Goal: Task Accomplishment & Management: Manage account settings

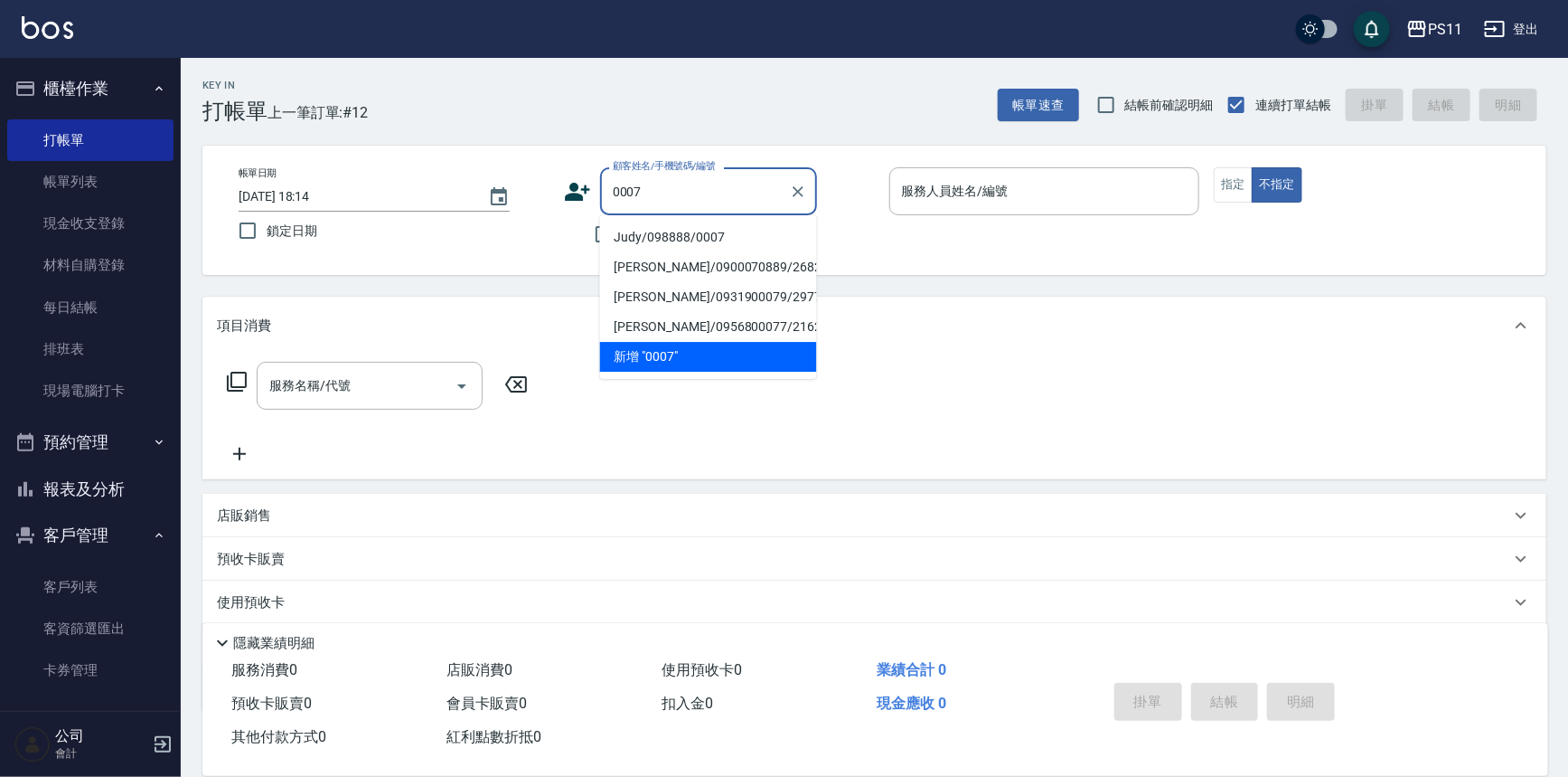
click at [723, 235] on li "Judy/098888/0007" at bounding box center [708, 237] width 217 height 30
type input "Judy/098888/0007"
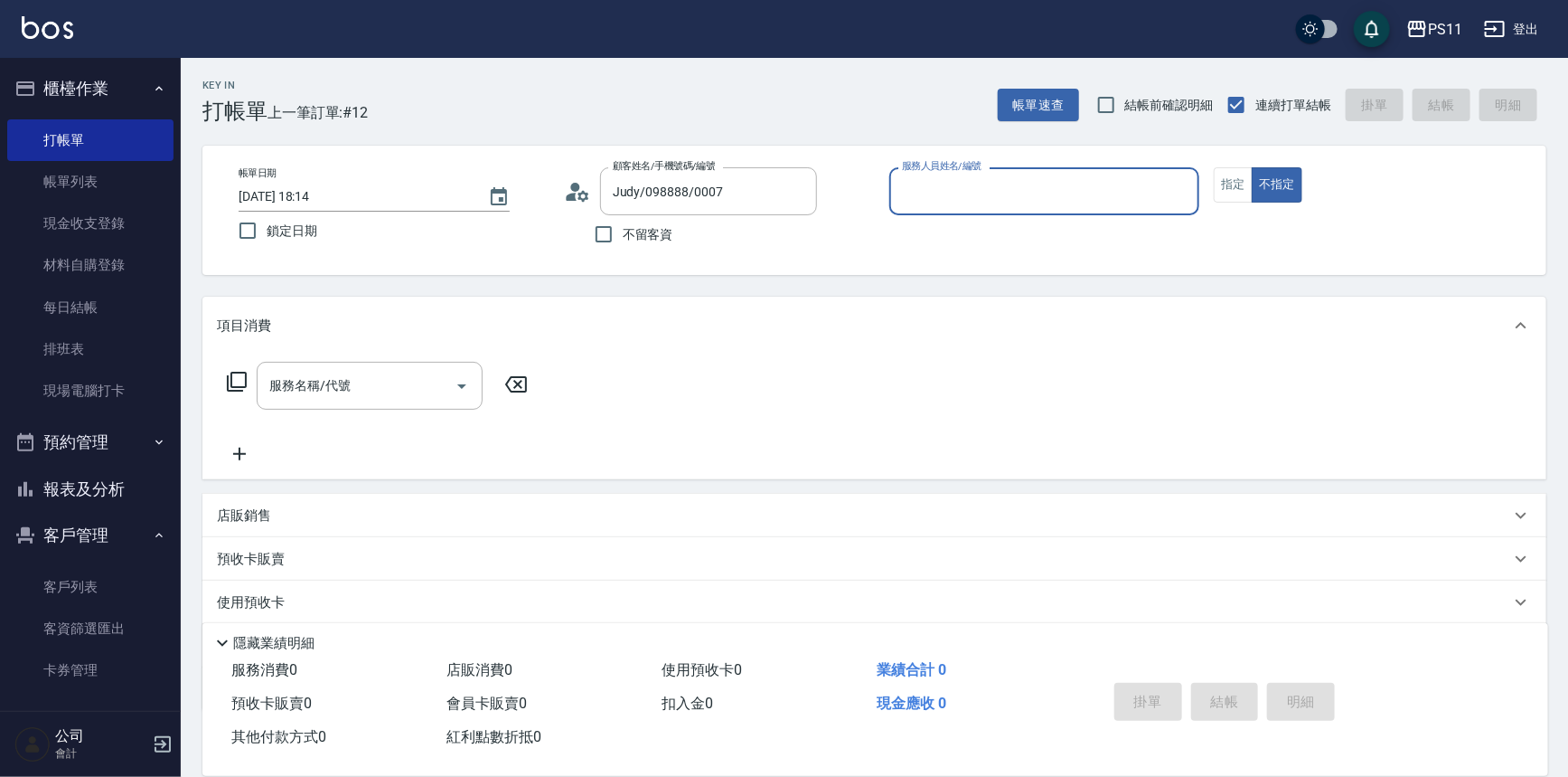
click at [976, 167] on label "服務人員姓名/編號" at bounding box center [941, 166] width 79 height 13
click at [976, 176] on input "服務人員姓名/編號" at bounding box center [1045, 191] width 295 height 32
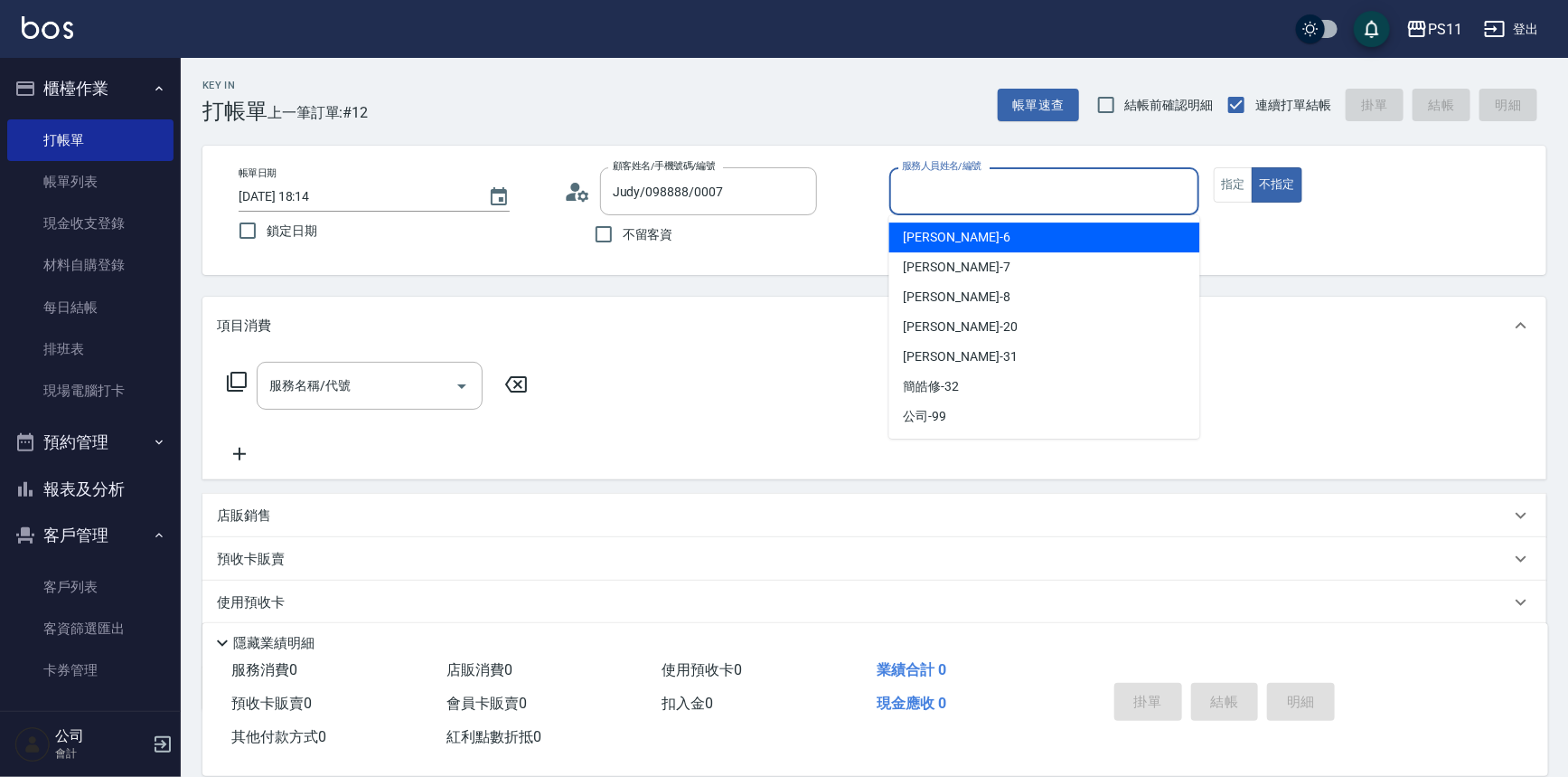
drag, startPoint x: 995, startPoint y: 197, endPoint x: 998, endPoint y: 216, distance: 19.2
click at [1002, 200] on input "服務人員姓名/編號" at bounding box center [1045, 191] width 295 height 32
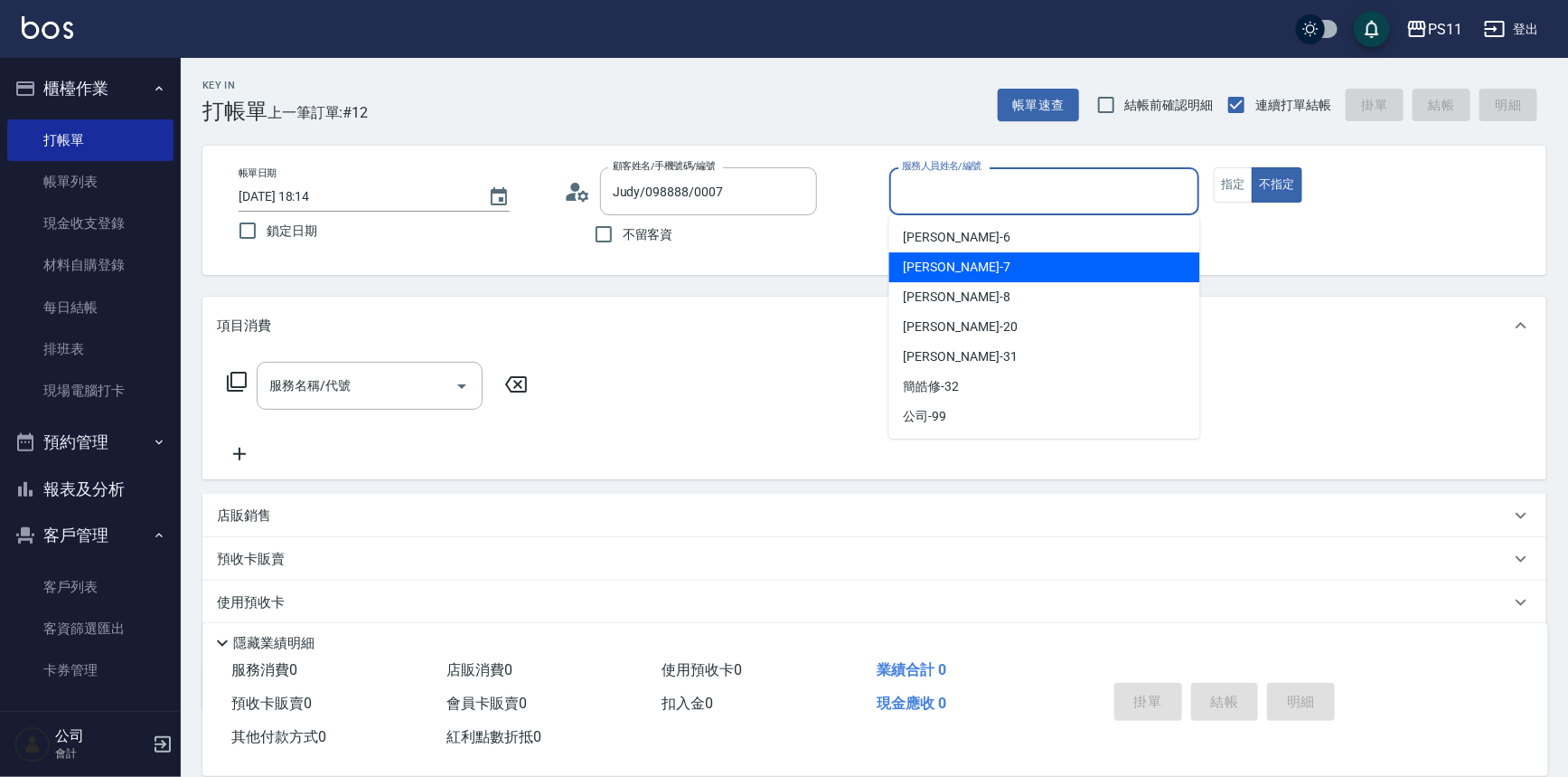
click at [994, 259] on div "[PERSON_NAME]-7" at bounding box center [1045, 266] width 311 height 30
type input "[PERSON_NAME]-7"
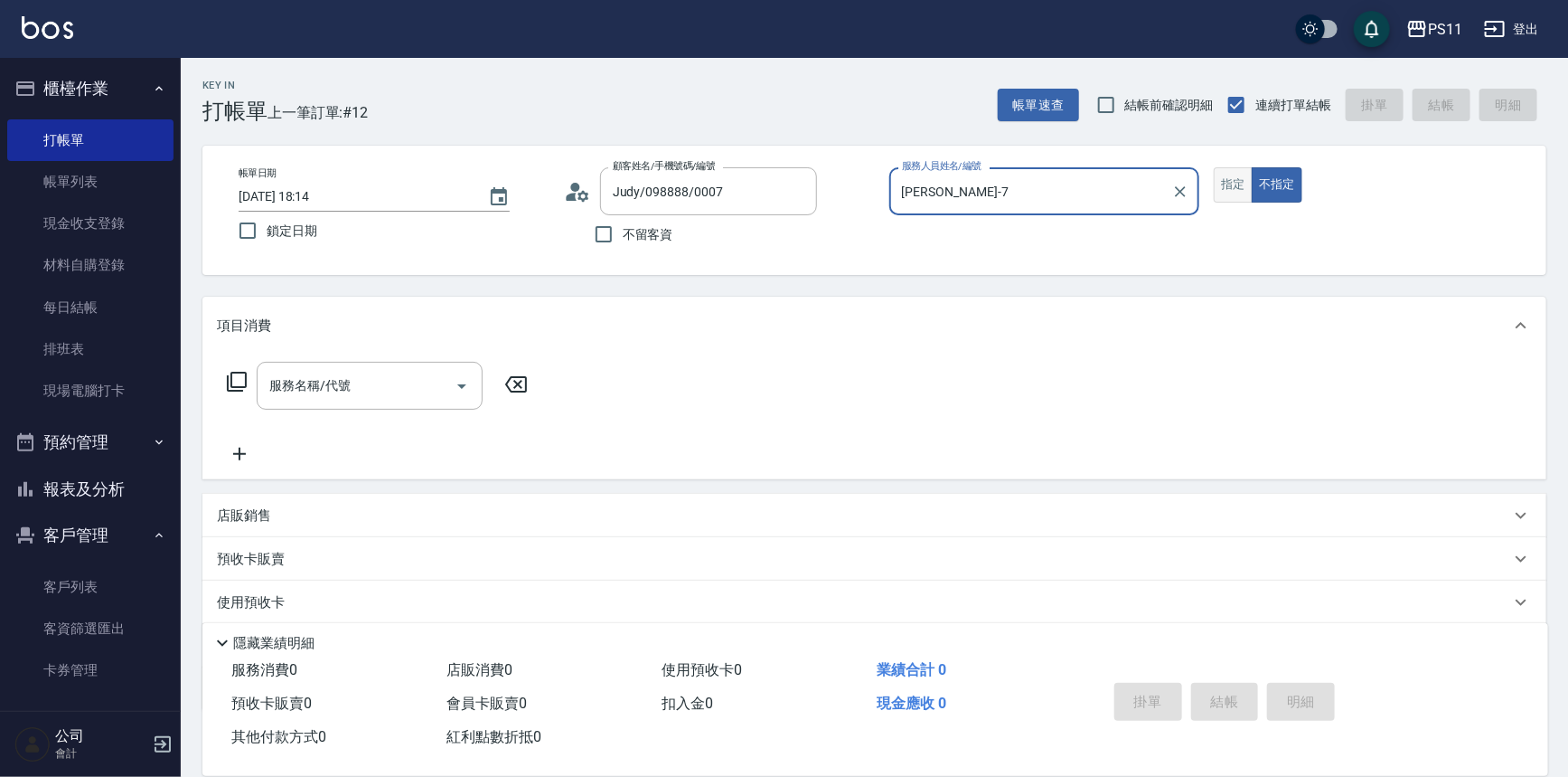
click at [1227, 180] on button "指定" at bounding box center [1233, 184] width 39 height 35
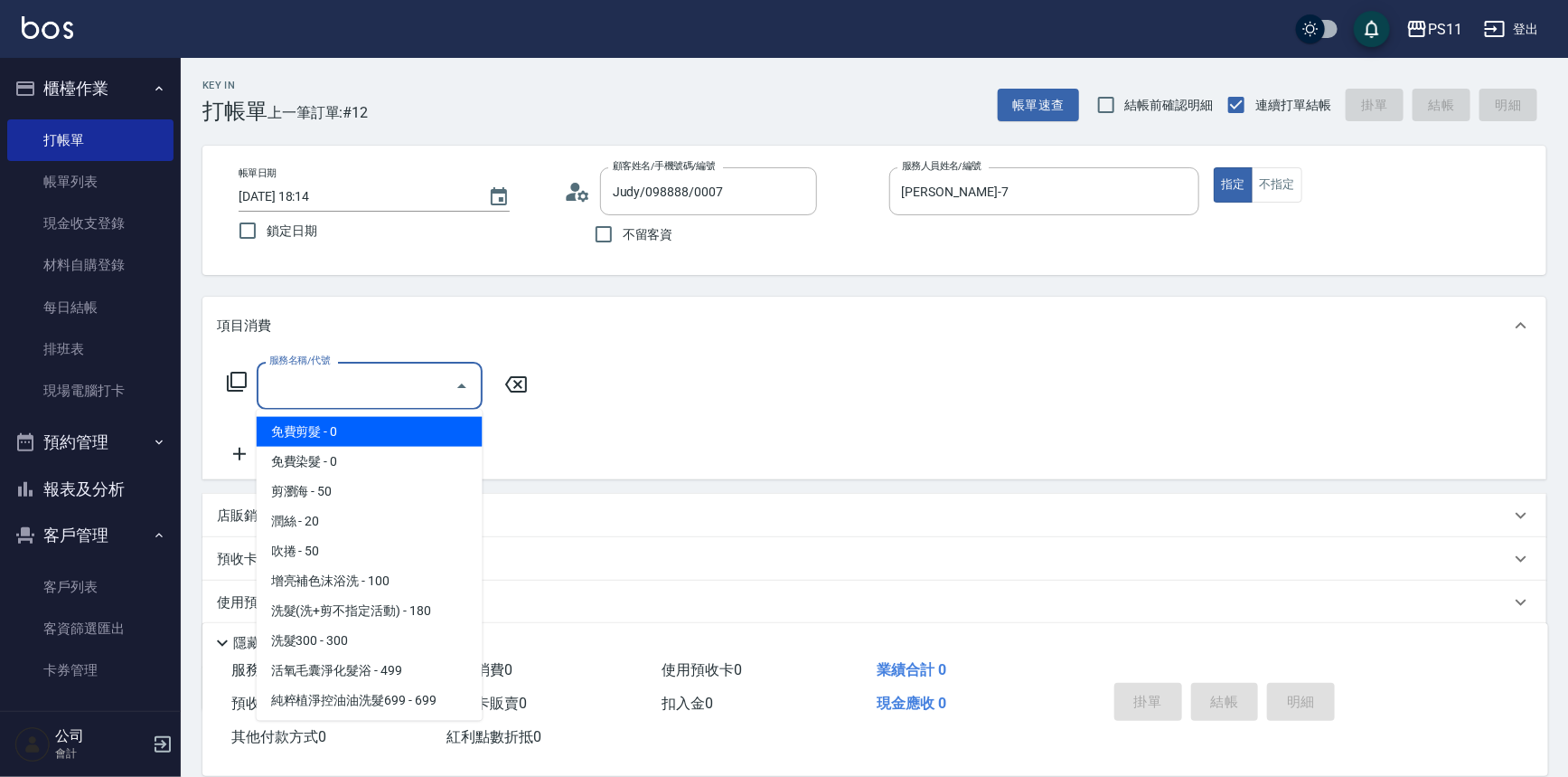
click at [408, 370] on input "服務名稱/代號" at bounding box center [356, 385] width 182 height 32
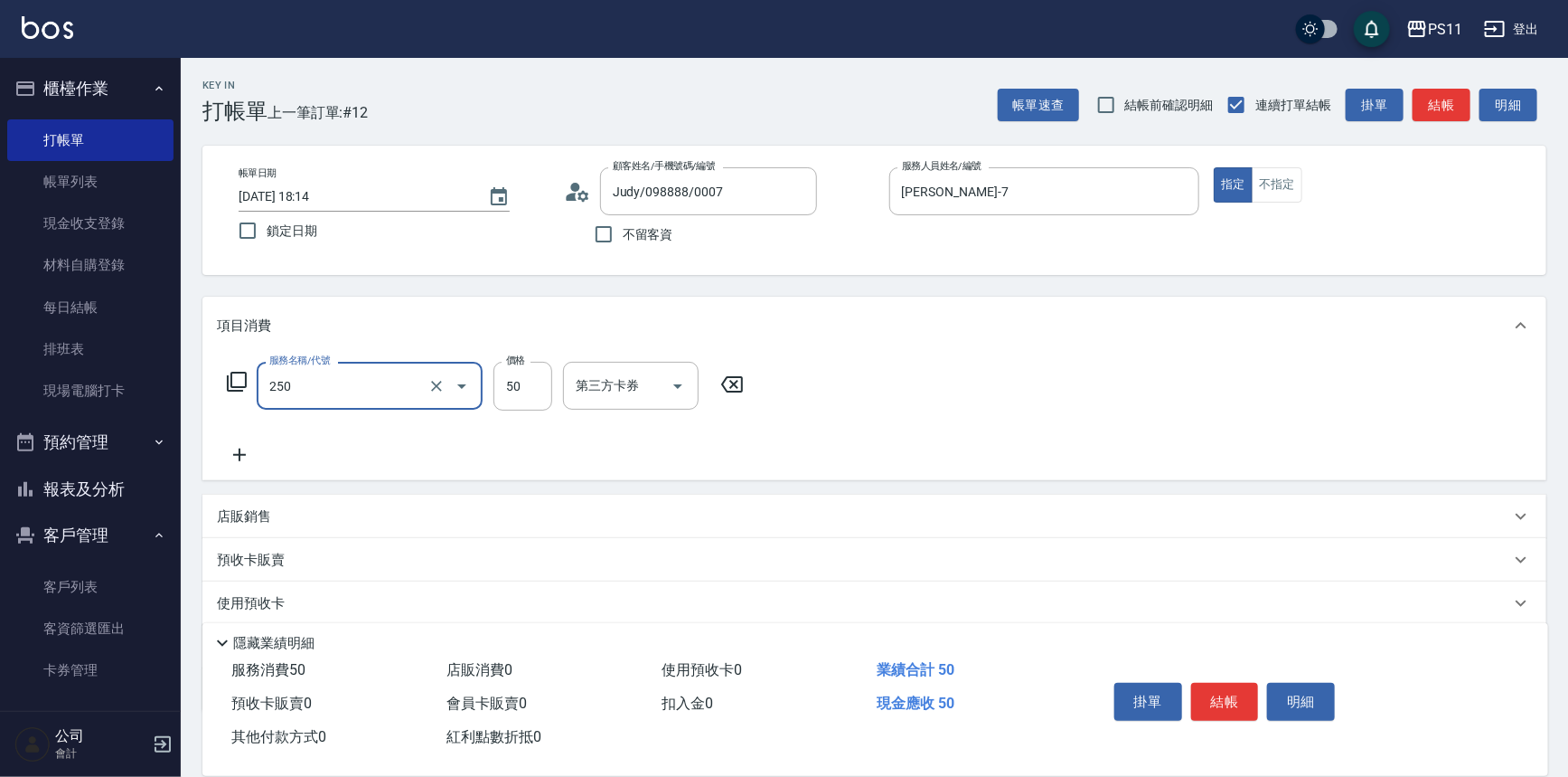
type input "剪瀏海(250)"
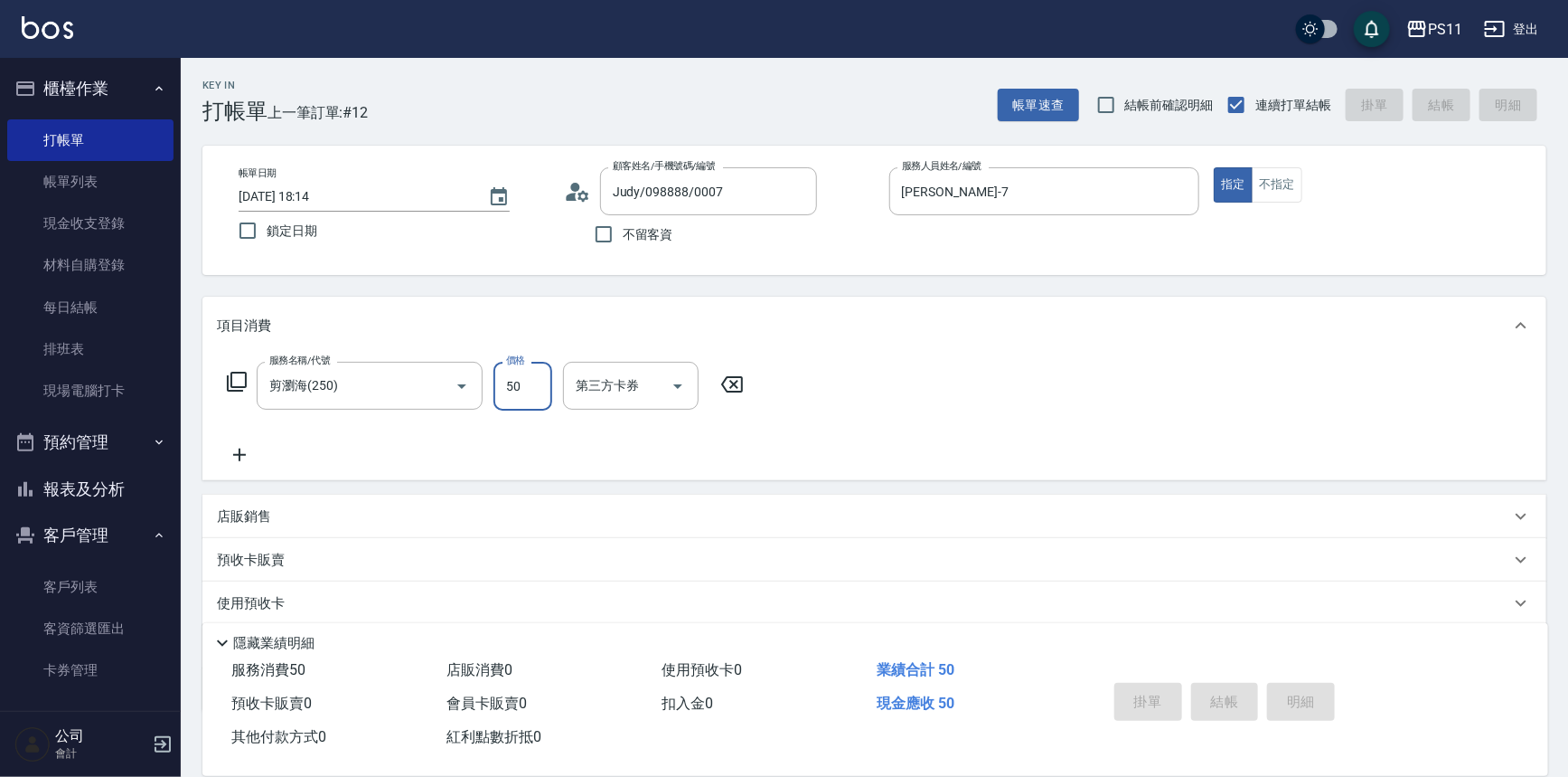
type input "[DATE] 19:19"
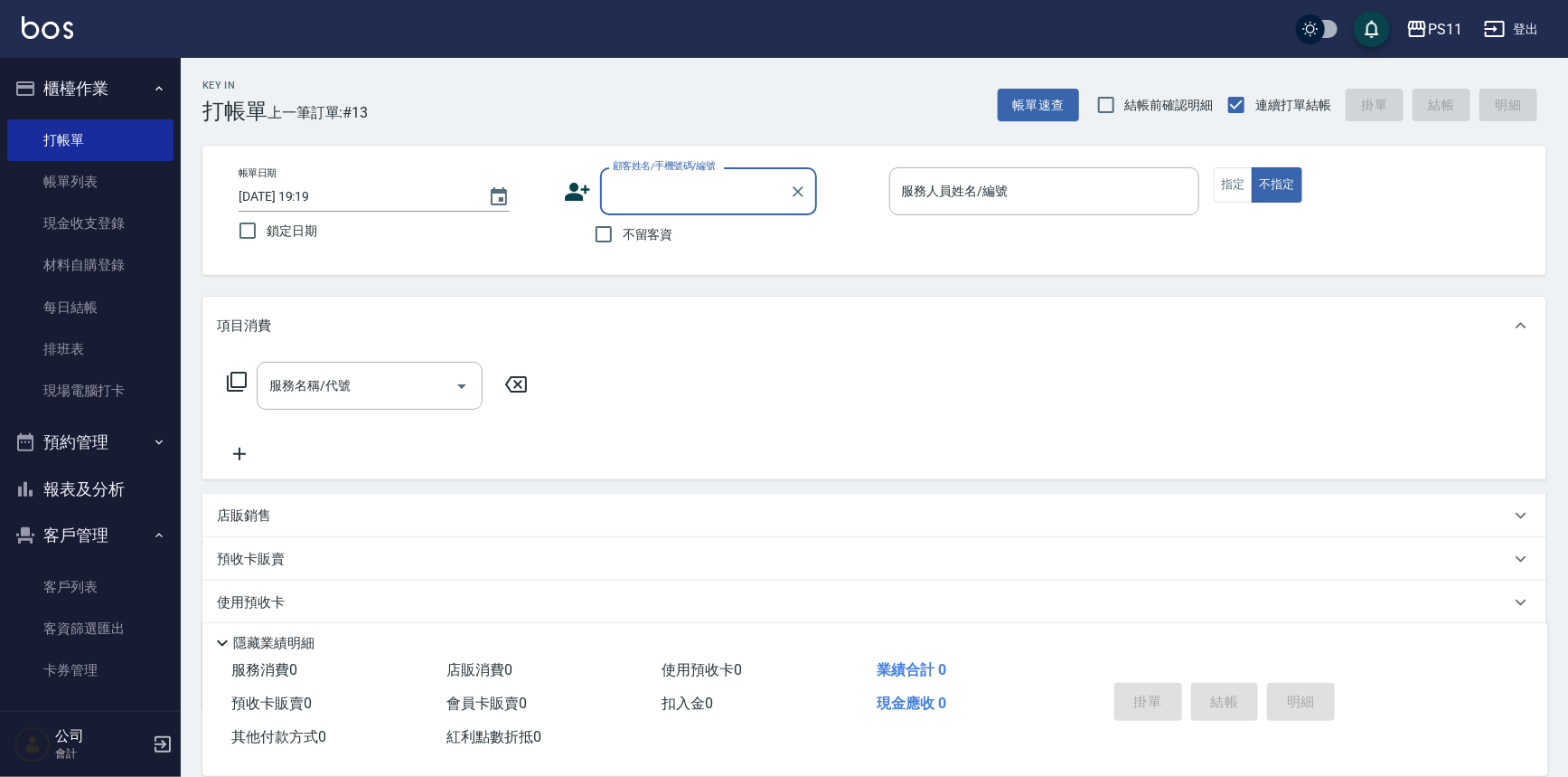
click at [689, 174] on div "顧客姓名/手機號碼/編號" at bounding box center [708, 191] width 217 height 48
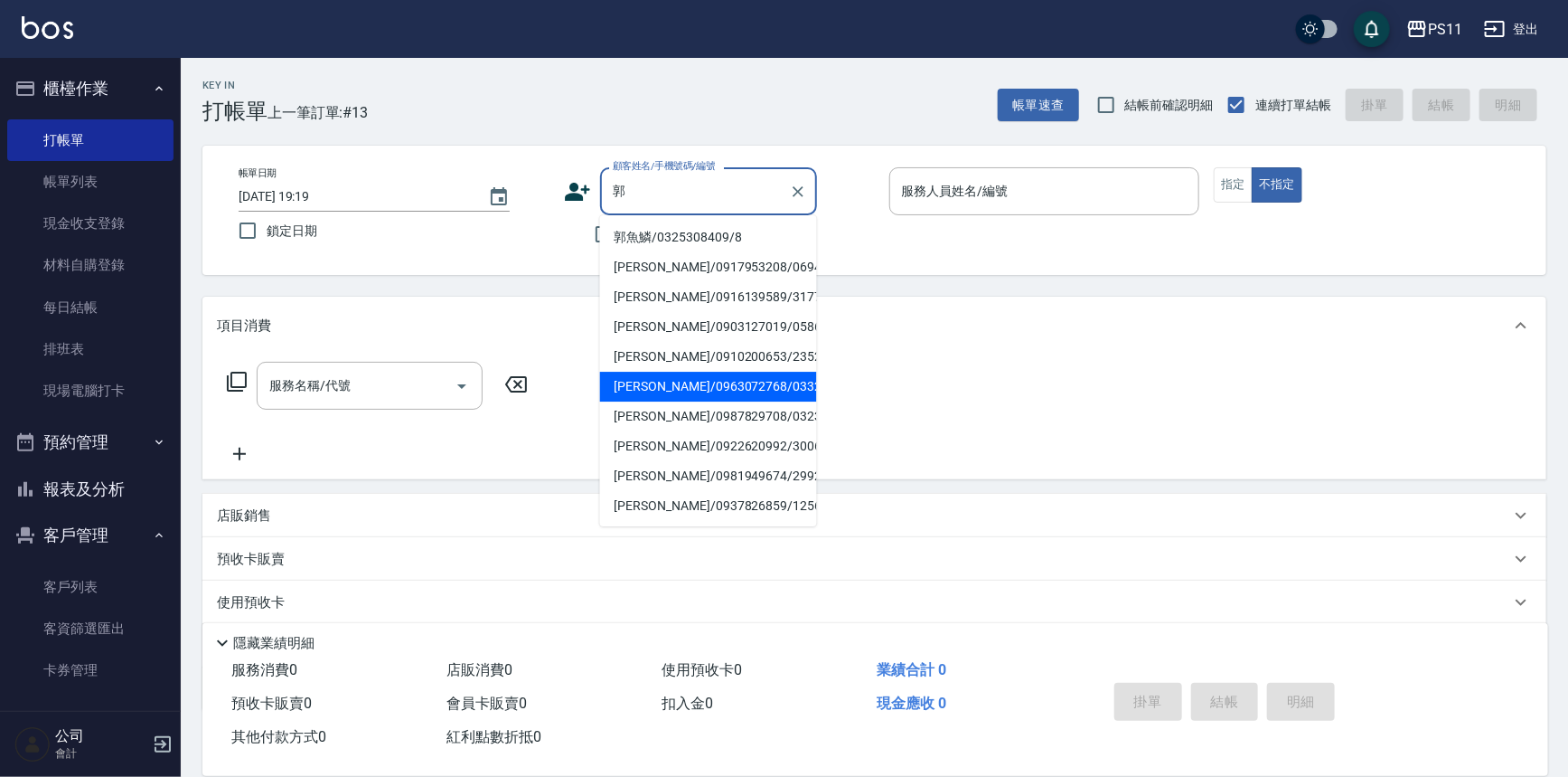
click at [677, 388] on li "[PERSON_NAME]/0963072768/0332" at bounding box center [708, 386] width 217 height 30
type input "[PERSON_NAME]/0963072768/0332"
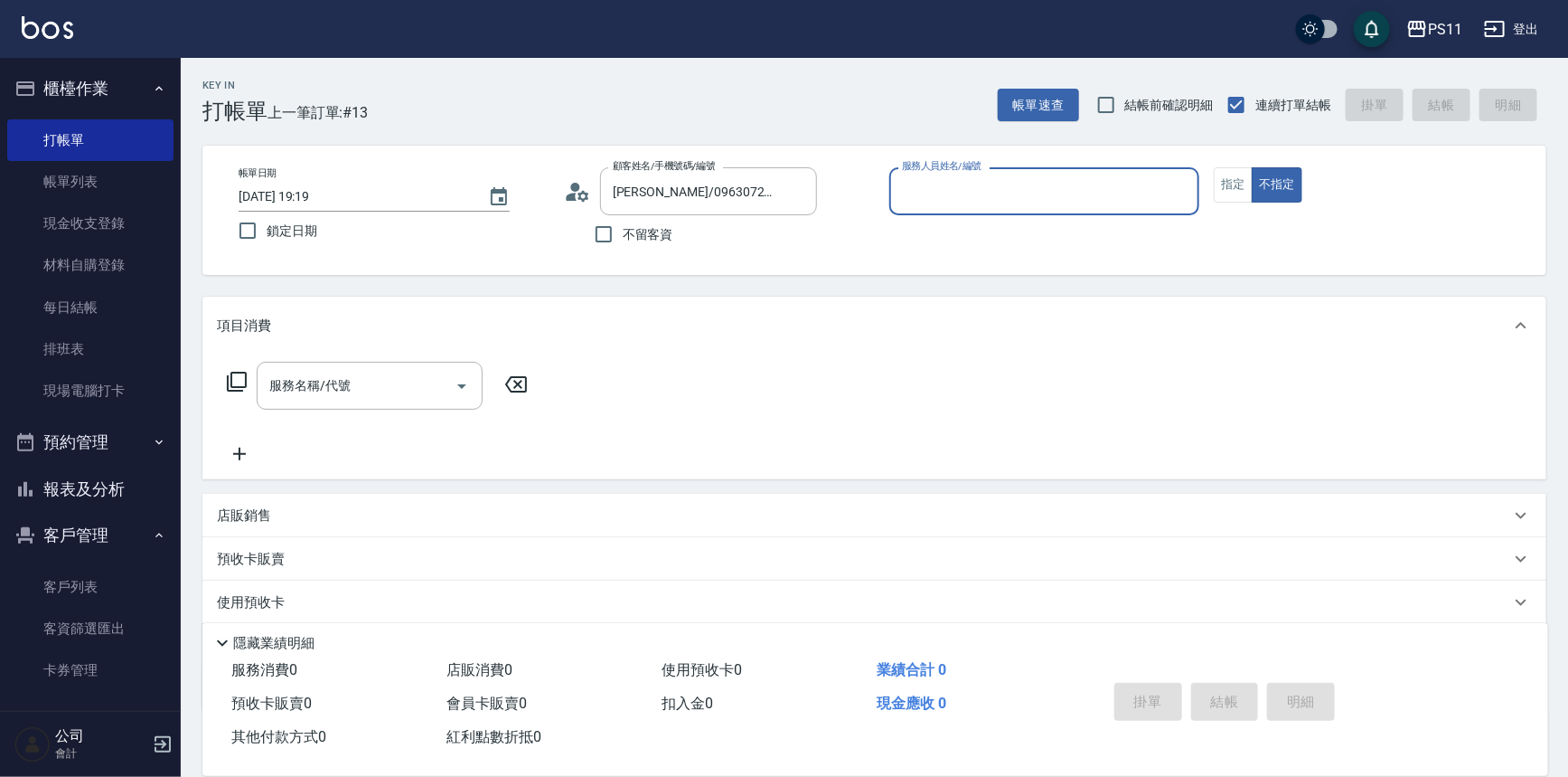
click at [1072, 173] on div "服務人員姓名/編號" at bounding box center [1045, 191] width 311 height 48
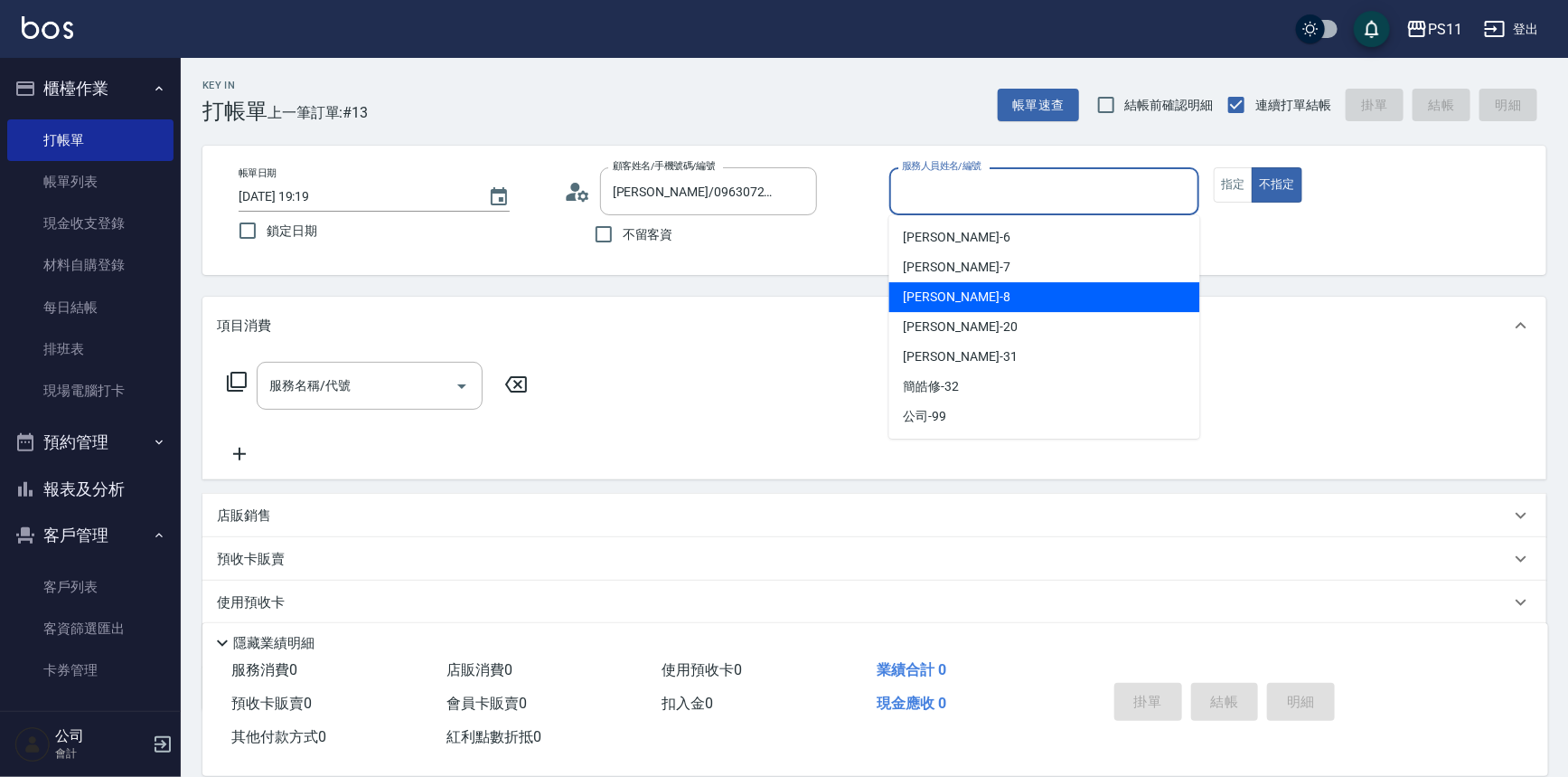
drag, startPoint x: 971, startPoint y: 287, endPoint x: 961, endPoint y: 291, distance: 10.8
click at [961, 291] on div "[PERSON_NAME]-8" at bounding box center [1045, 297] width 311 height 30
type input "[PERSON_NAME]-8"
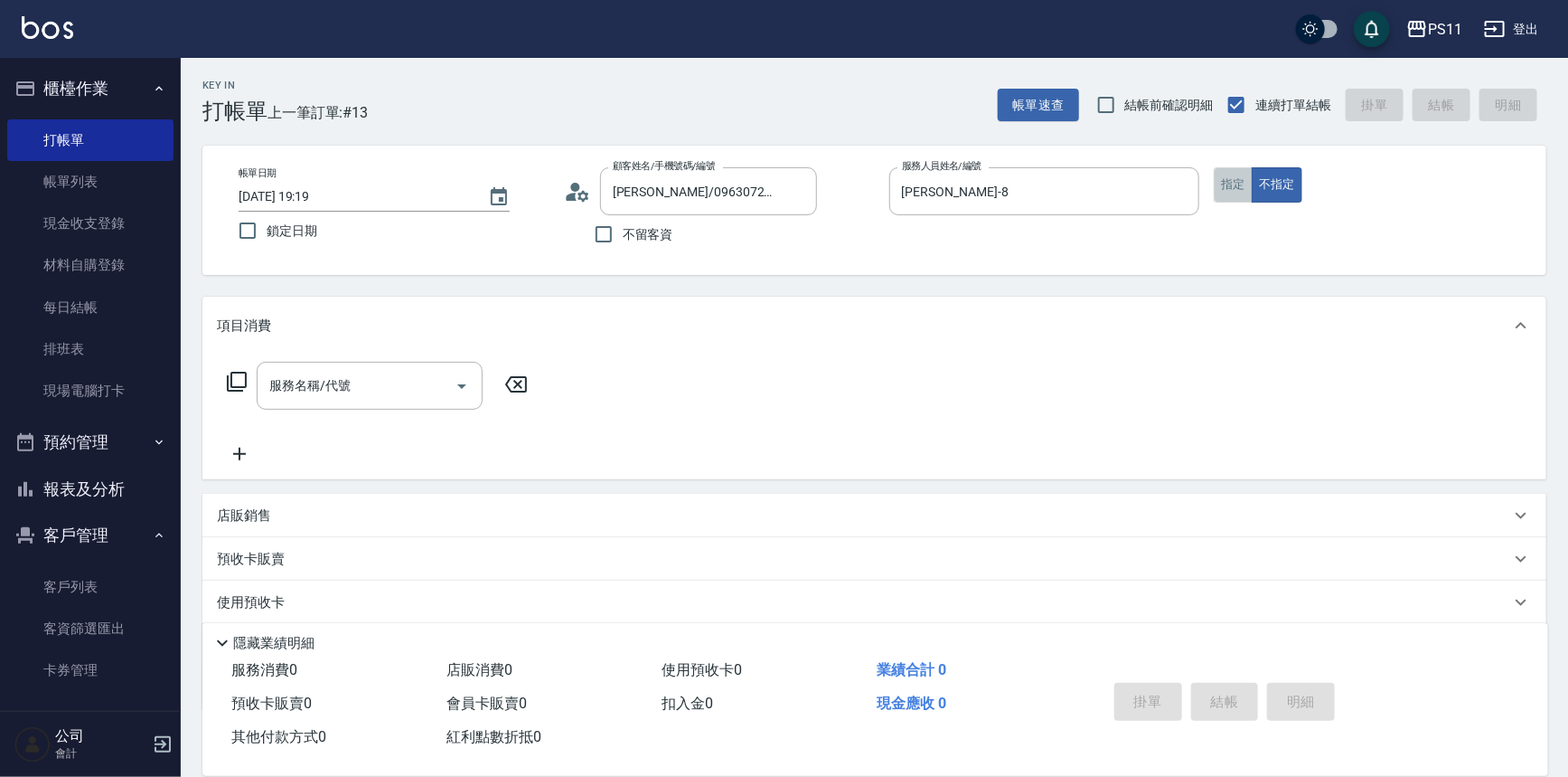
click at [1220, 176] on button "指定" at bounding box center [1233, 184] width 39 height 35
click at [244, 385] on icon at bounding box center [237, 381] width 22 height 22
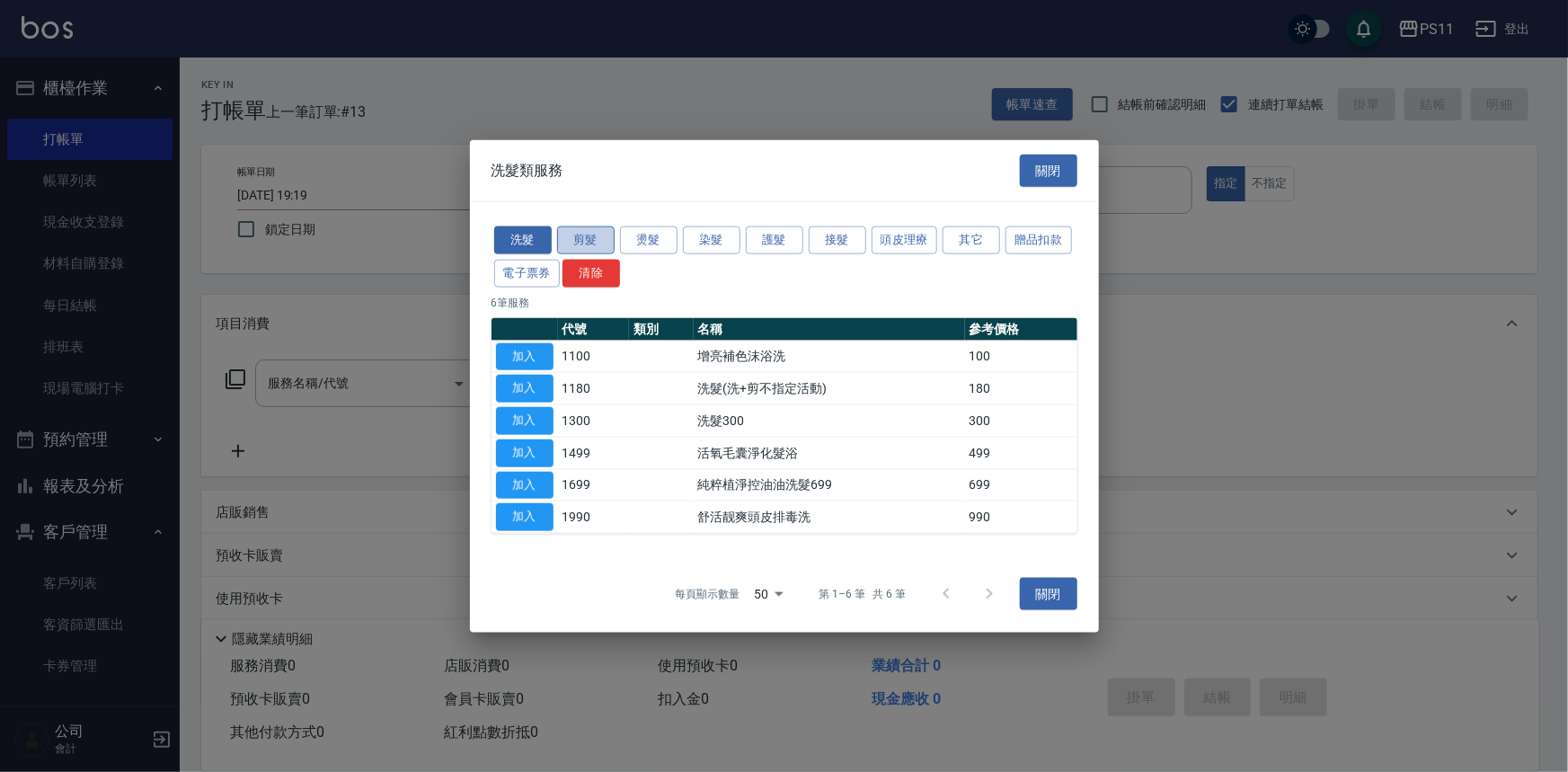
click at [590, 229] on button "剪髮" at bounding box center [585, 240] width 58 height 28
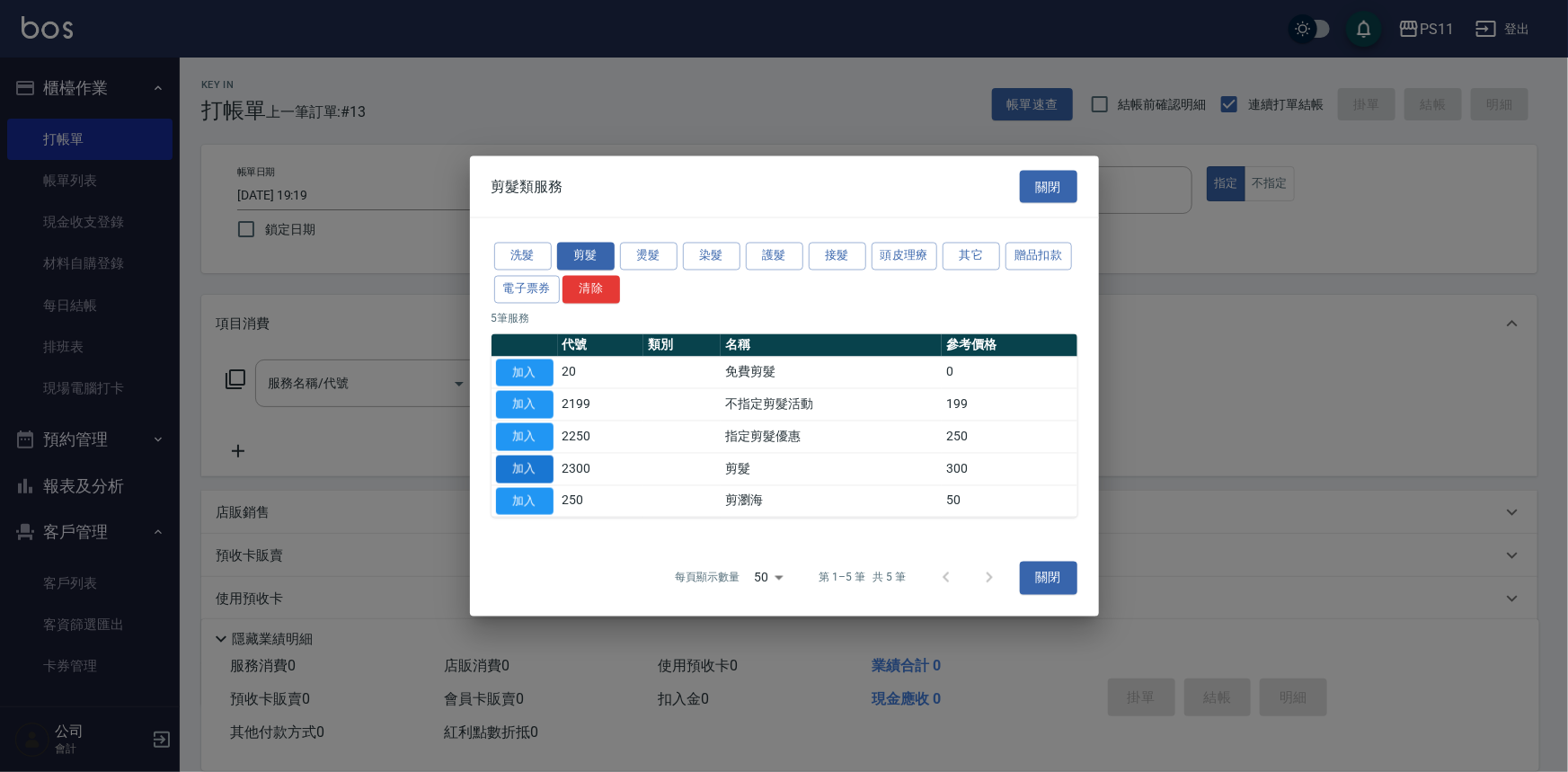
click at [523, 464] on button "加入" at bounding box center [525, 468] width 58 height 28
type input "剪髮(2300)"
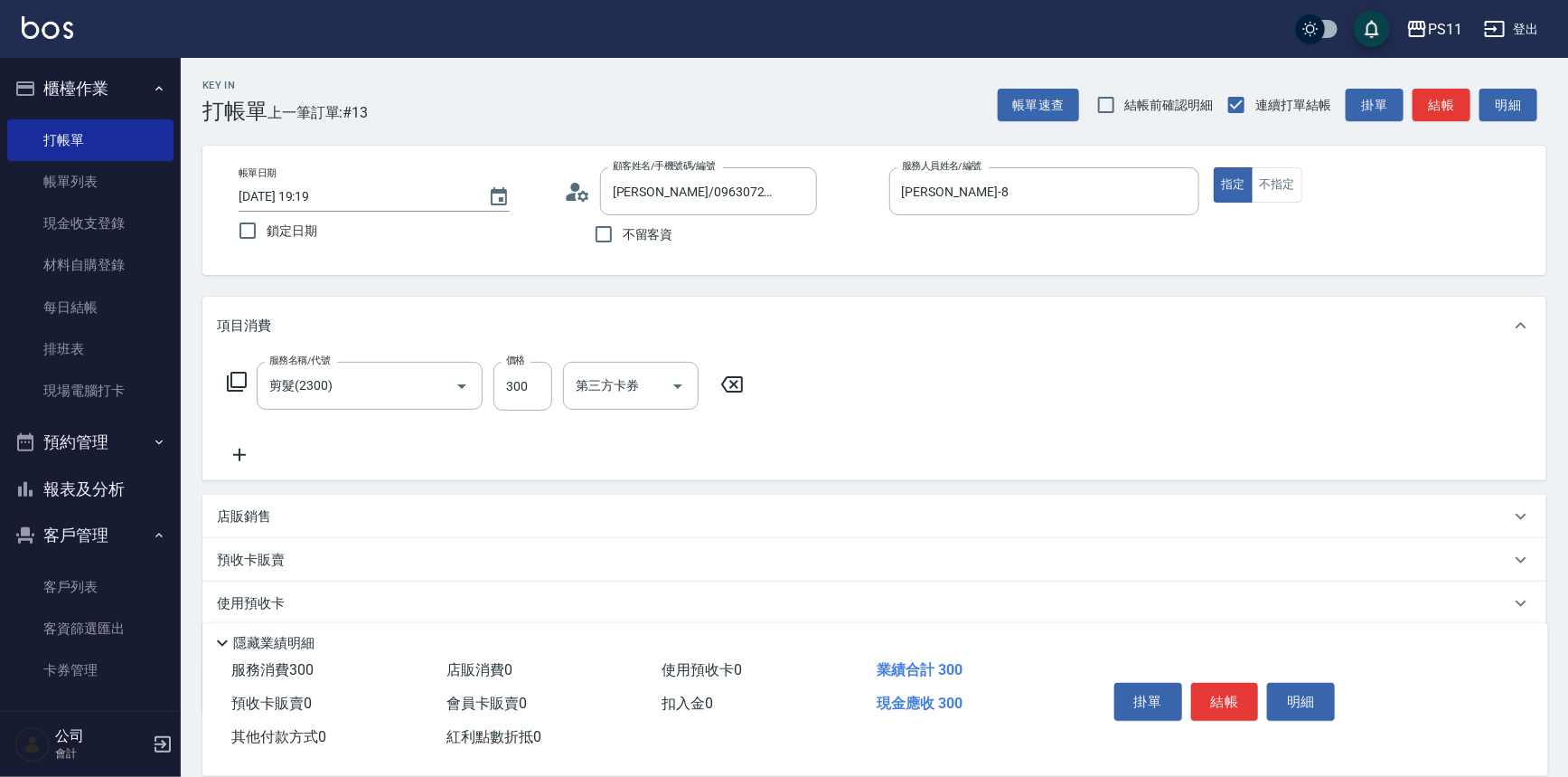
scroll to position [105, 0]
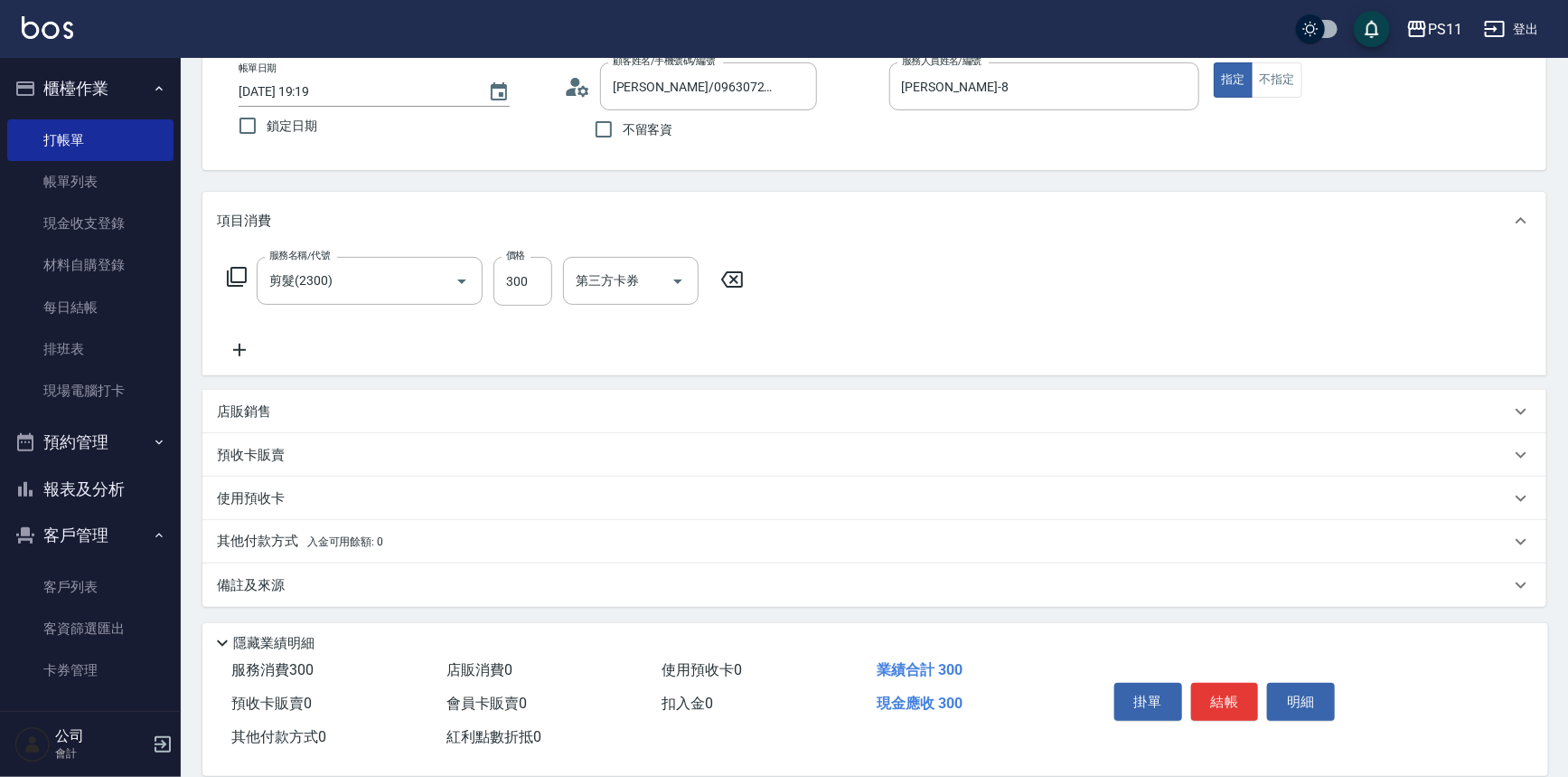
click at [248, 341] on icon at bounding box center [239, 349] width 45 height 22
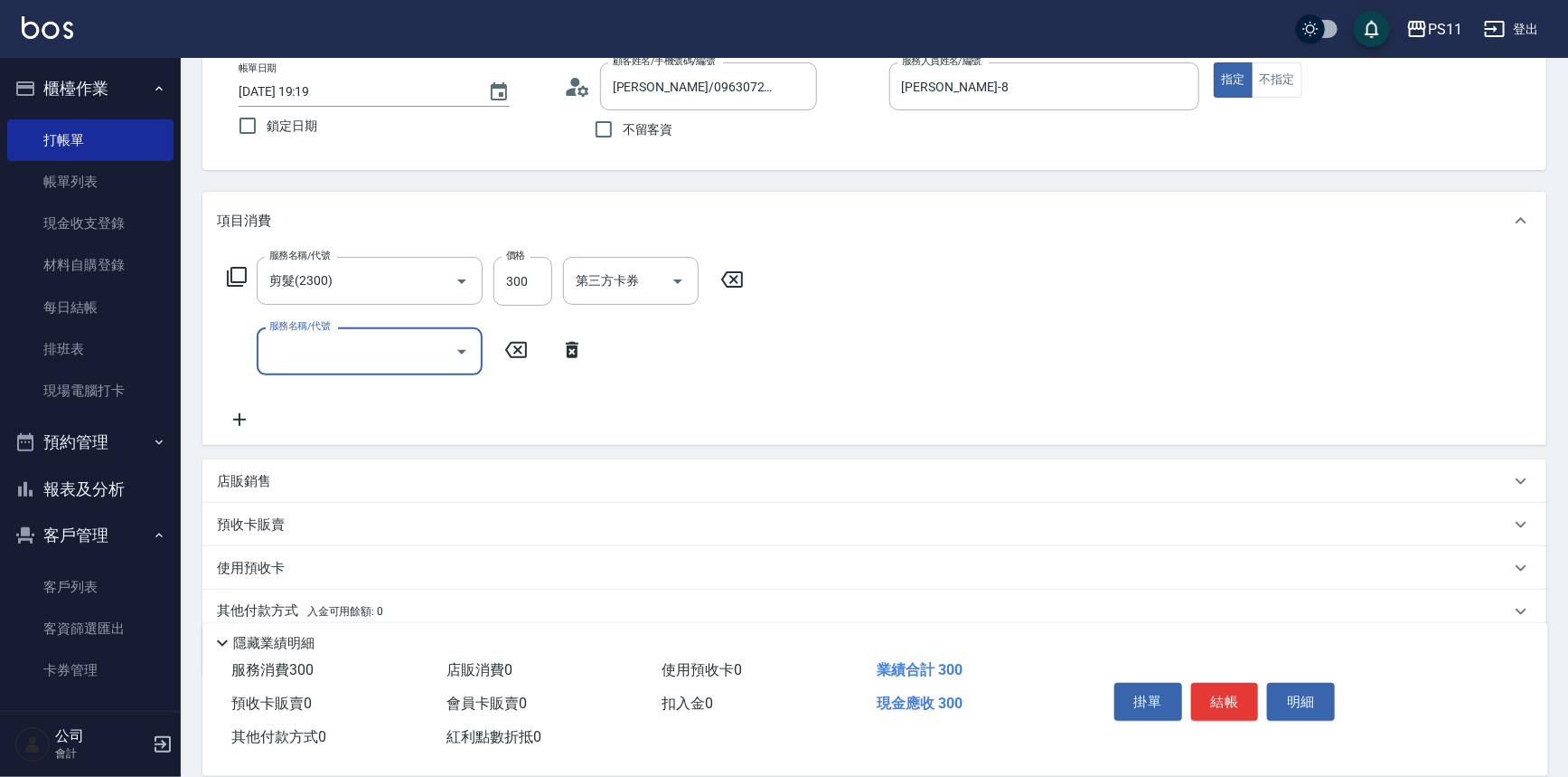
click at [362, 371] on div "服務名稱/代號" at bounding box center [369, 351] width 226 height 48
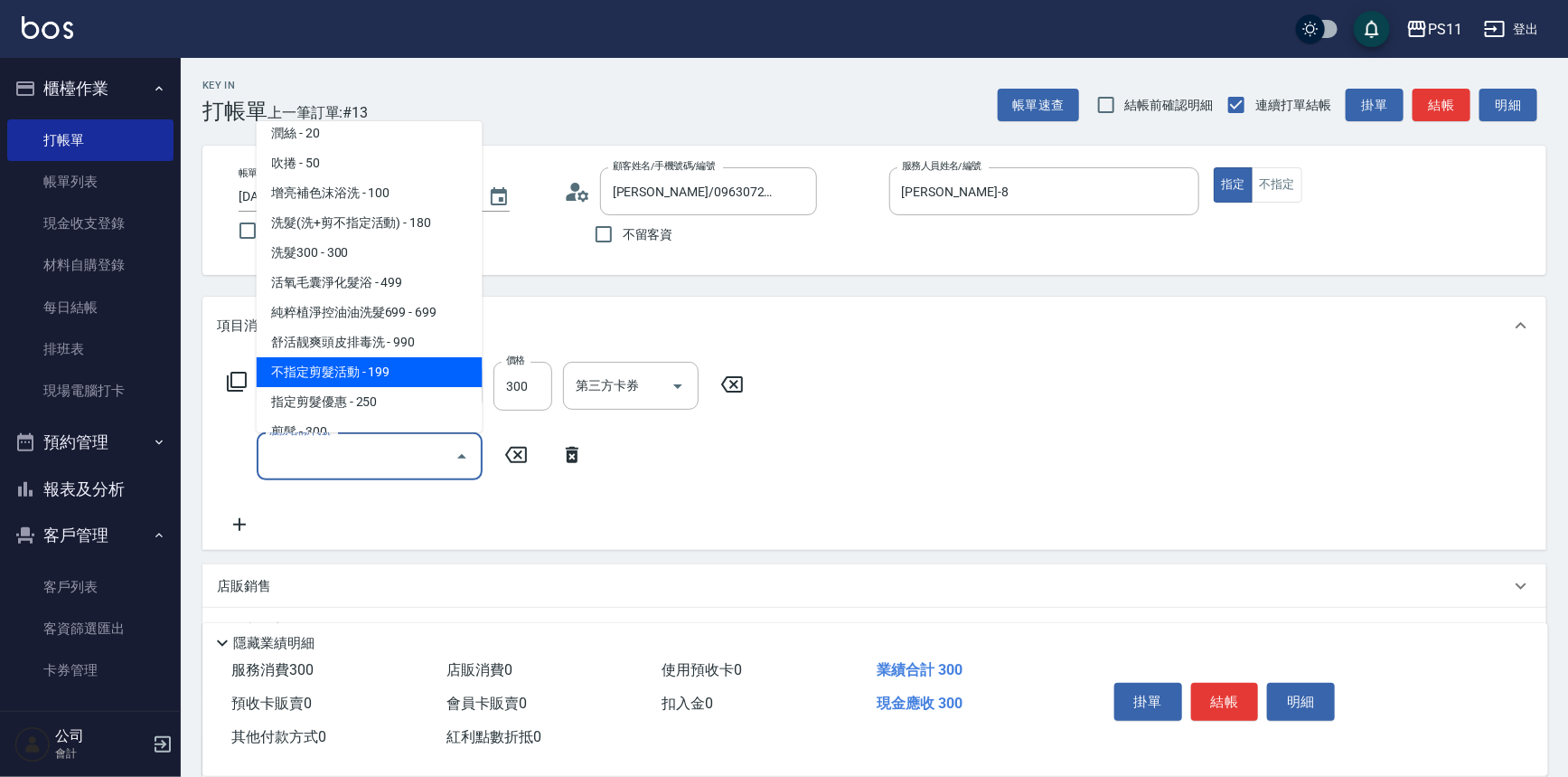
scroll to position [0, 0]
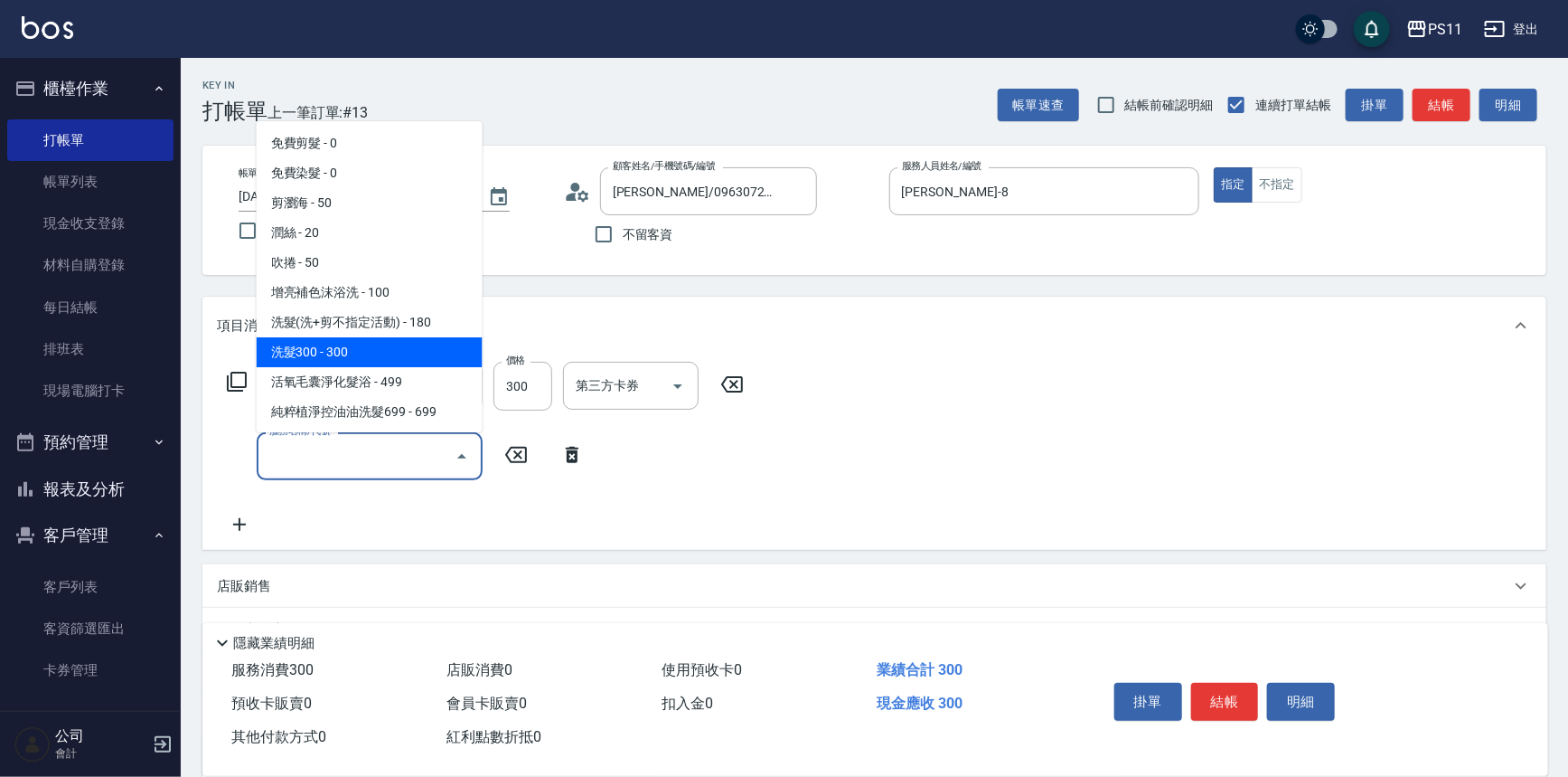
click at [362, 345] on span "洗髮300 - 300" at bounding box center [369, 351] width 226 height 30
type input "洗髮300(1300)"
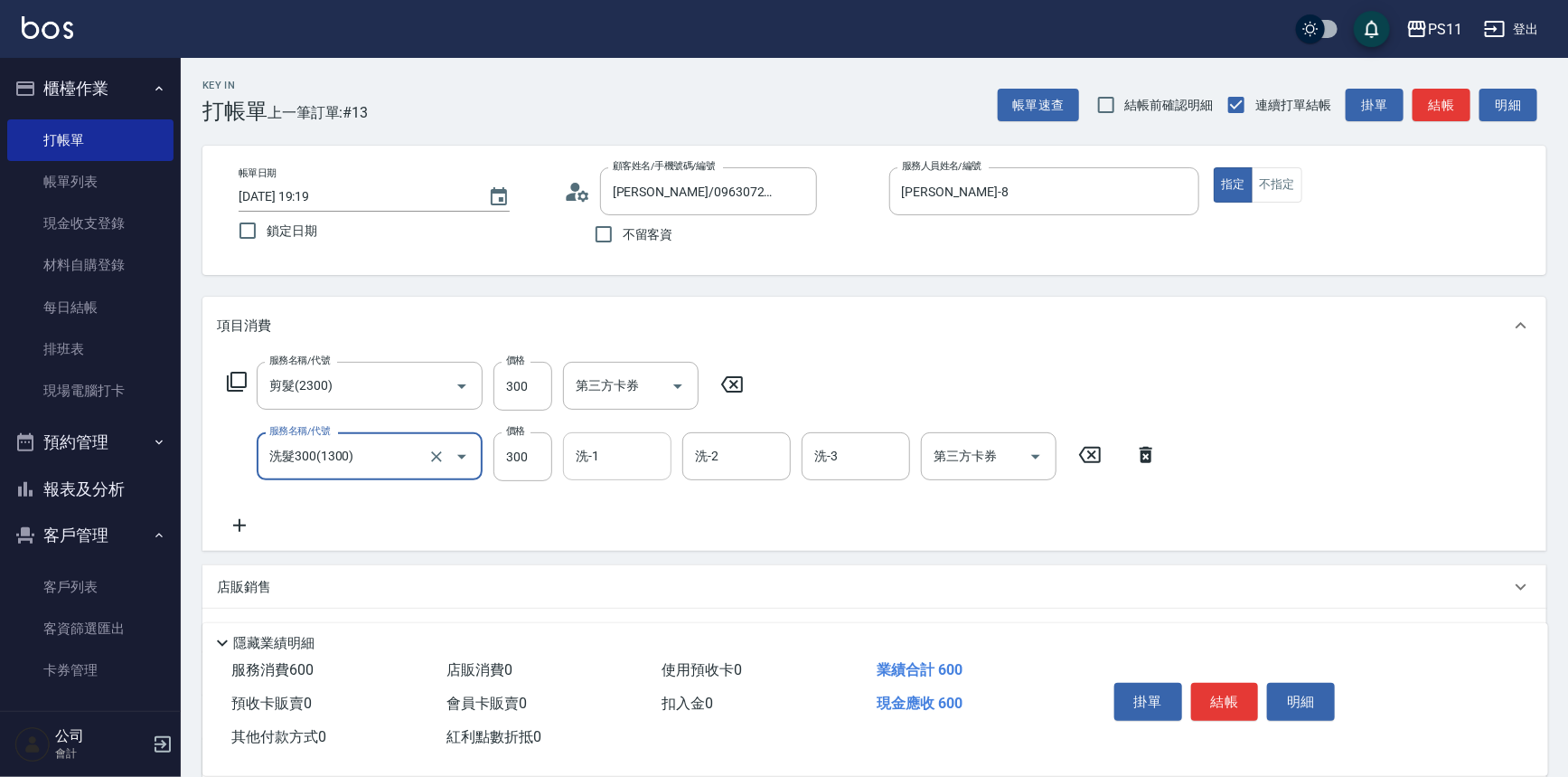
click at [608, 452] on input "洗-1" at bounding box center [617, 455] width 93 height 32
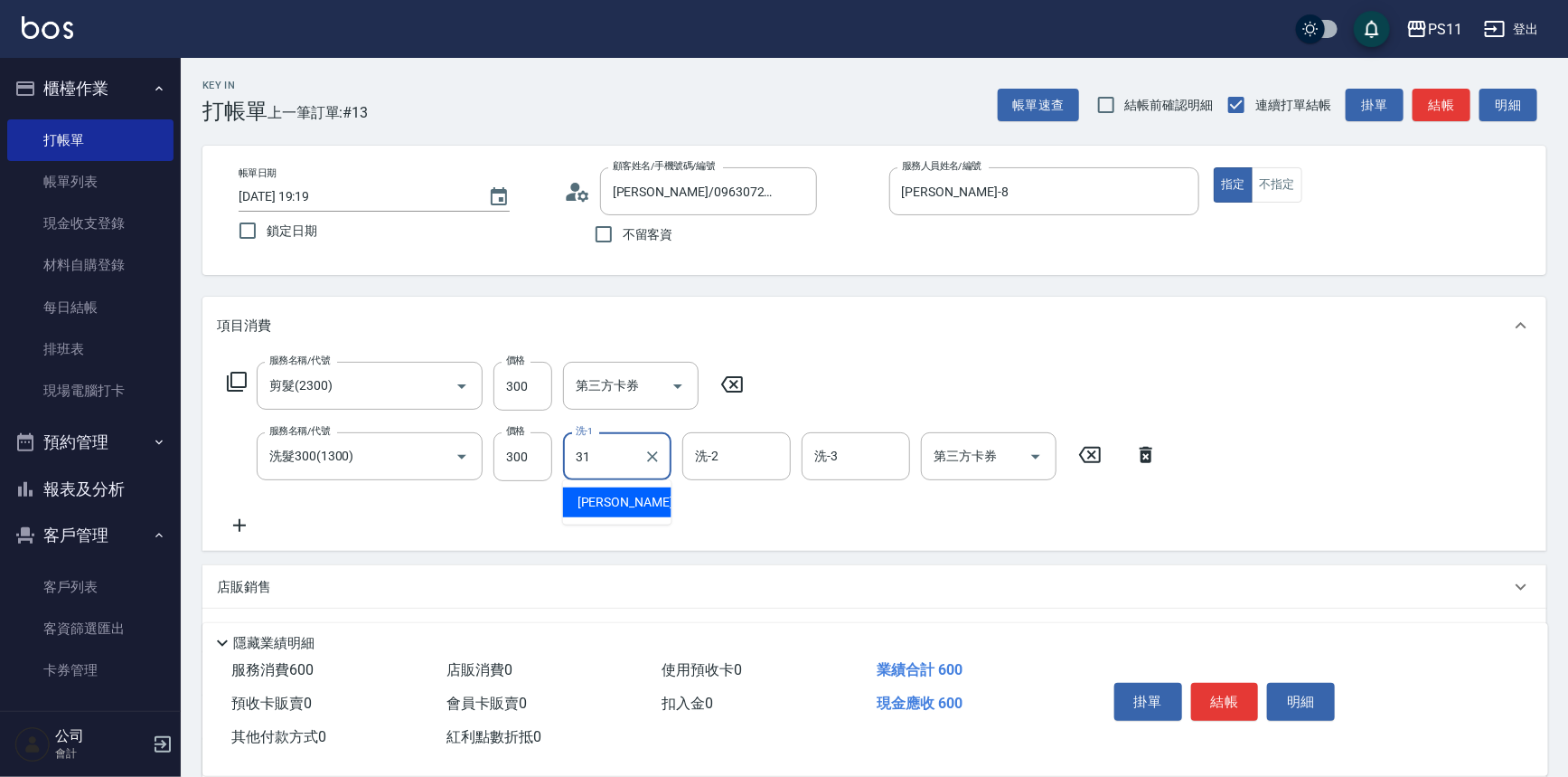
type input "[PERSON_NAME]-31"
click at [1225, 699] on button "結帳" at bounding box center [1224, 702] width 68 height 38
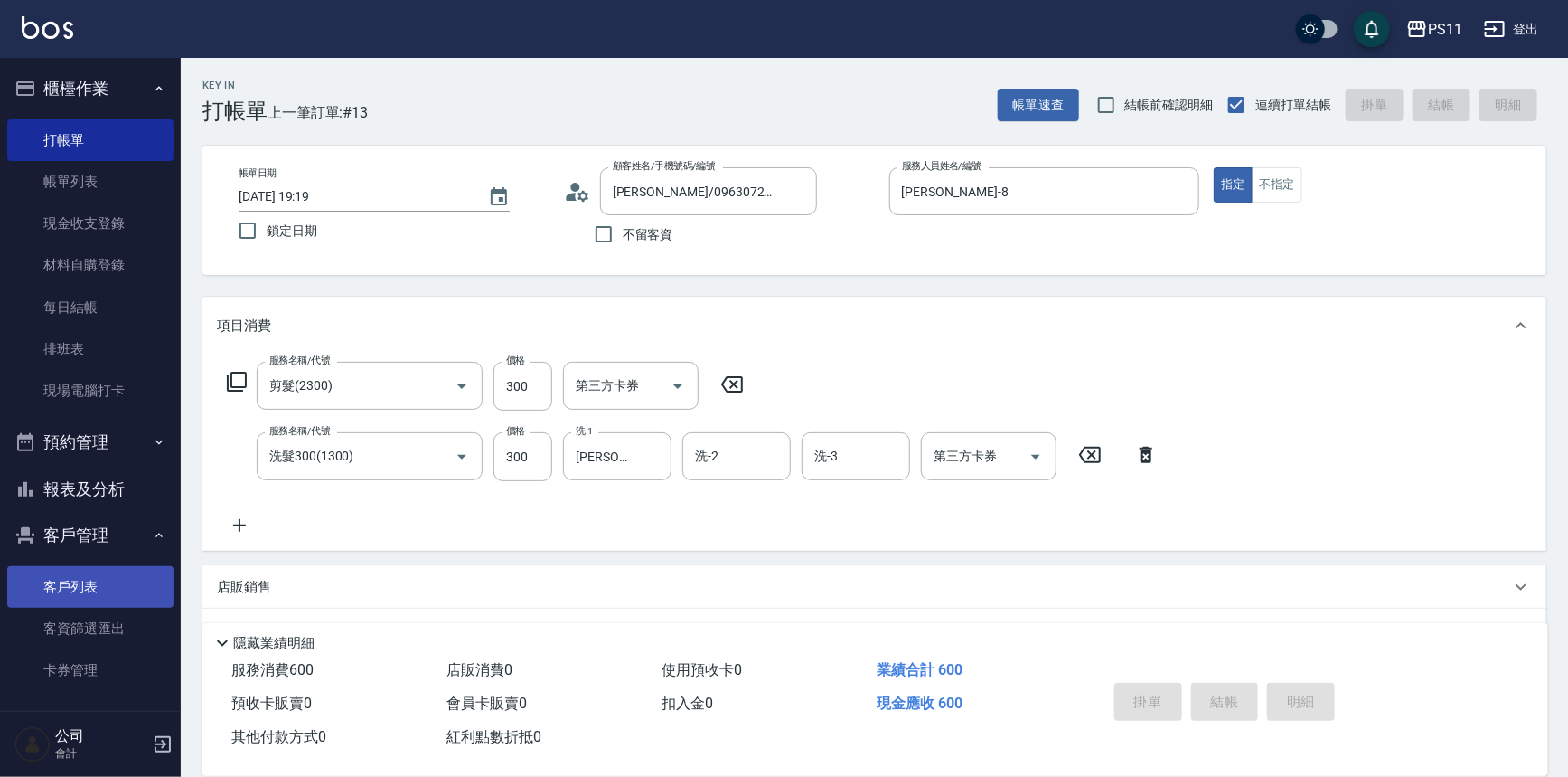
type input "[DATE] 19:21"
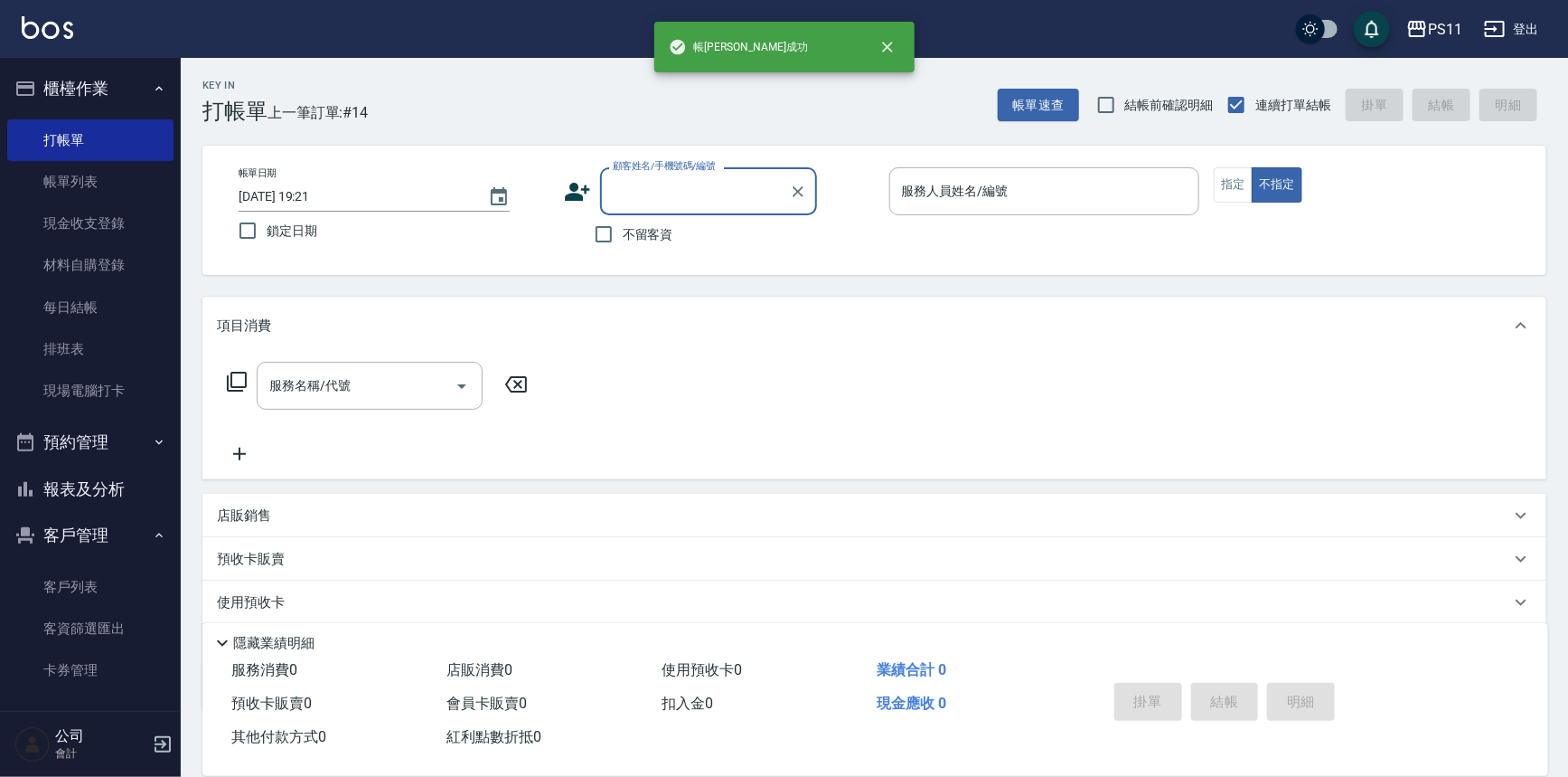
drag, startPoint x: 88, startPoint y: 482, endPoint x: 129, endPoint y: 477, distance: 41.3
click at [88, 482] on button "報表及分析" at bounding box center [91, 489] width 166 height 47
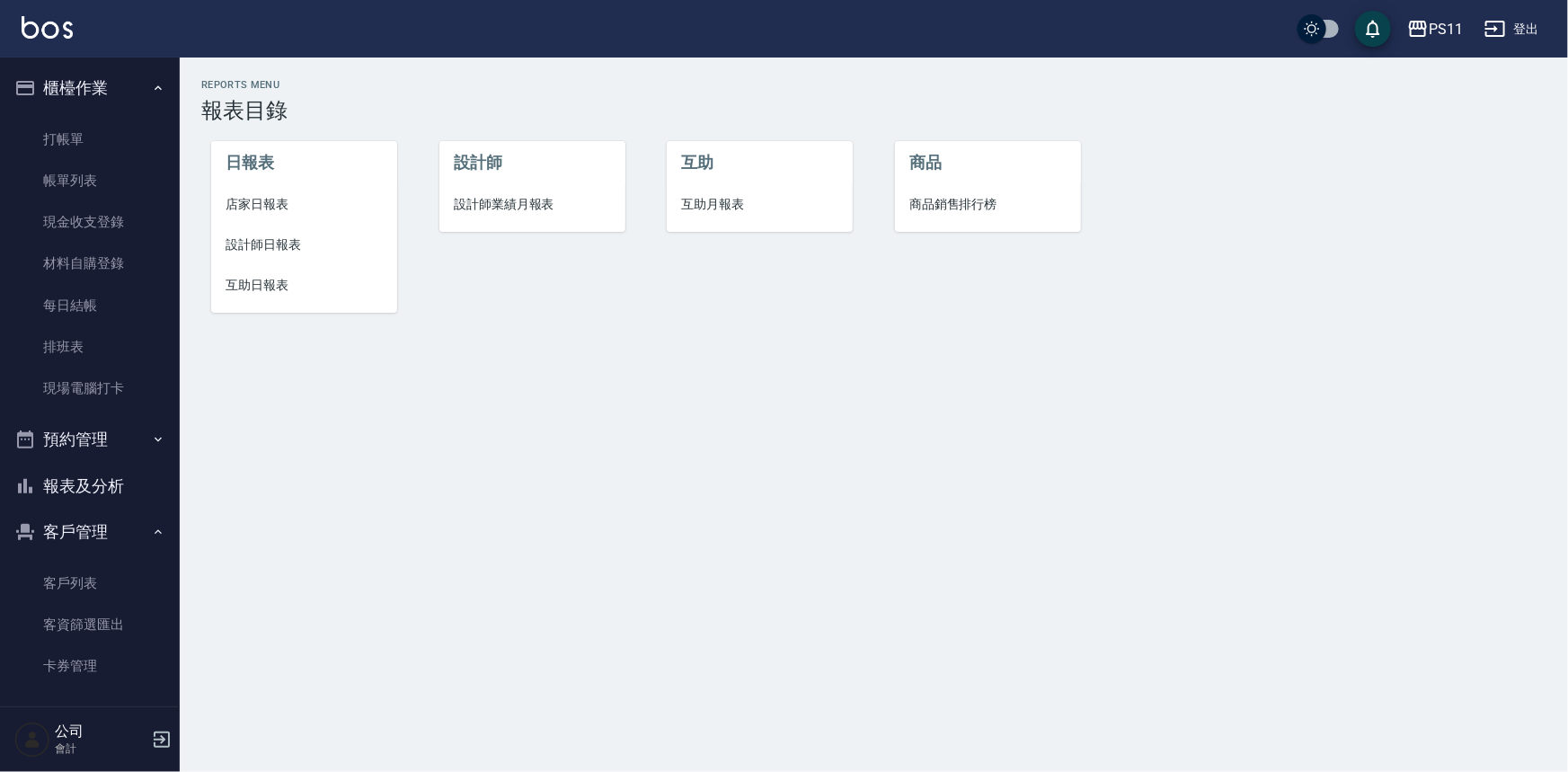
click at [278, 255] on li "設計師日報表" at bounding box center [304, 245] width 186 height 41
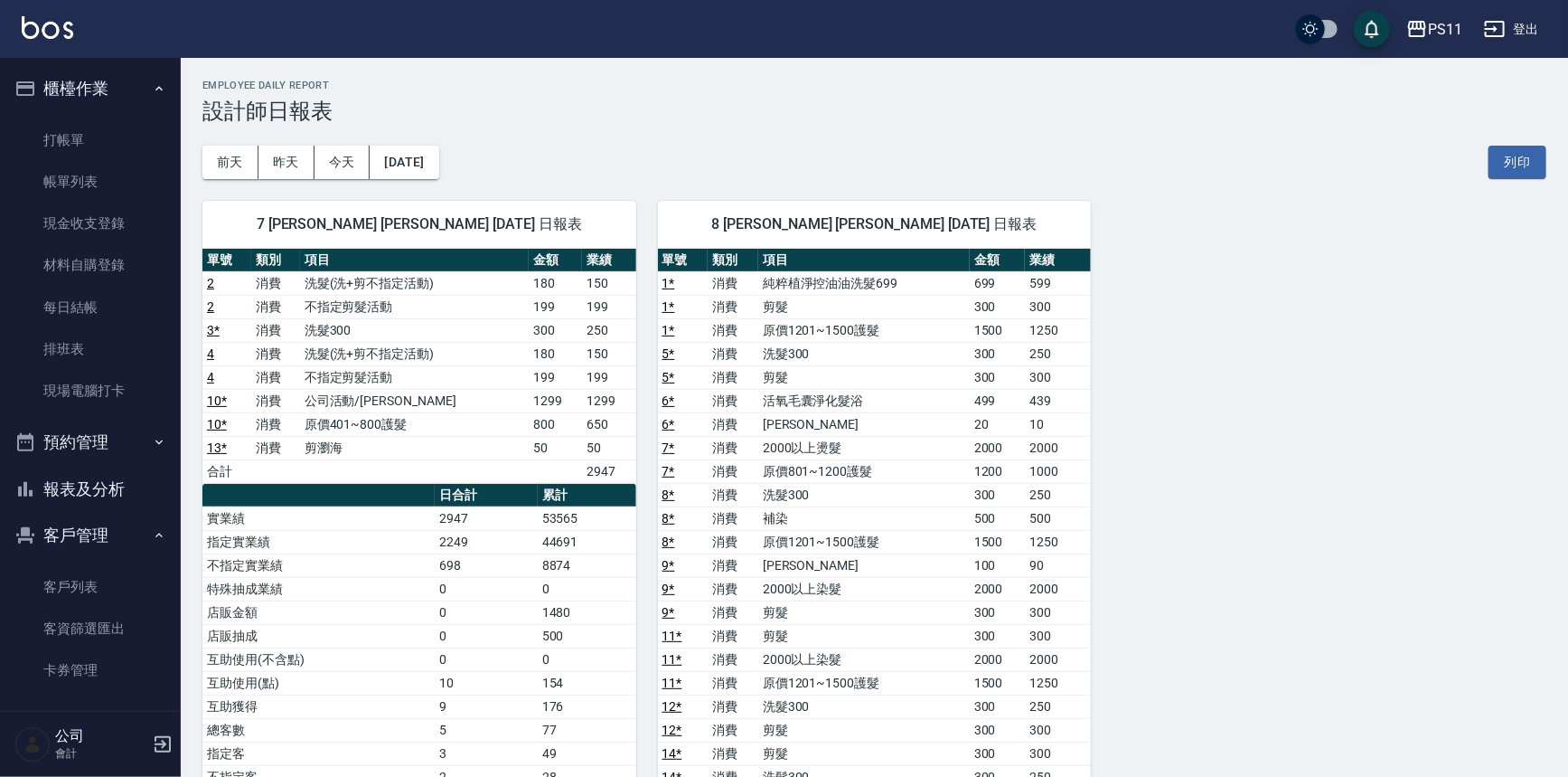
click at [1287, 348] on div "7 [PERSON_NAME] [PERSON_NAME] [DATE] 日報表 單號 類別 項目 金額 業績 2 消費 洗髮(洗+剪不指定活動) 180 1…" at bounding box center [863, 695] width 1366 height 1032
click at [128, 165] on link "帳單列表" at bounding box center [91, 182] width 166 height 42
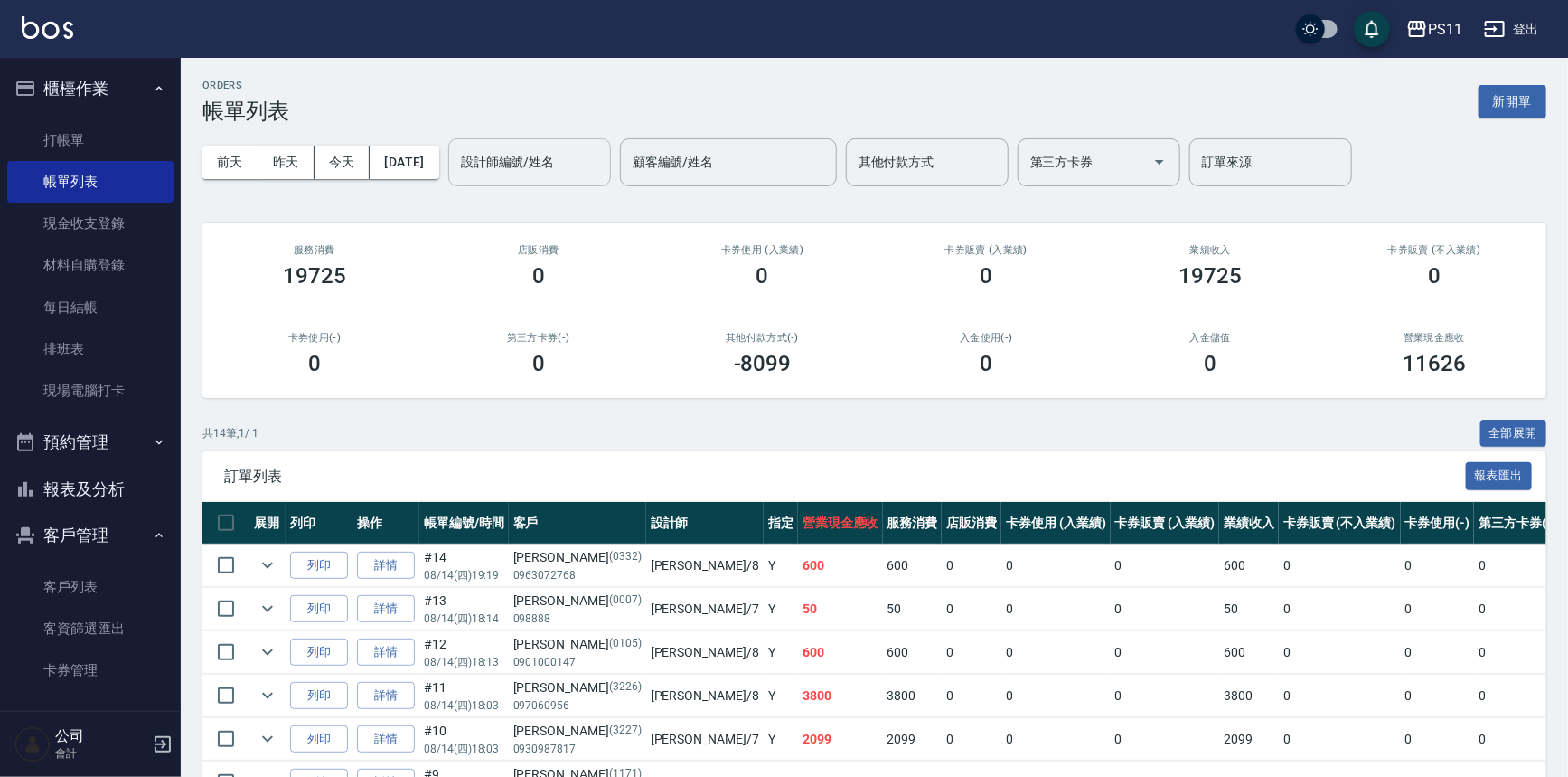
click at [555, 160] on input "設計師編號/姓名" at bounding box center [529, 161] width 146 height 32
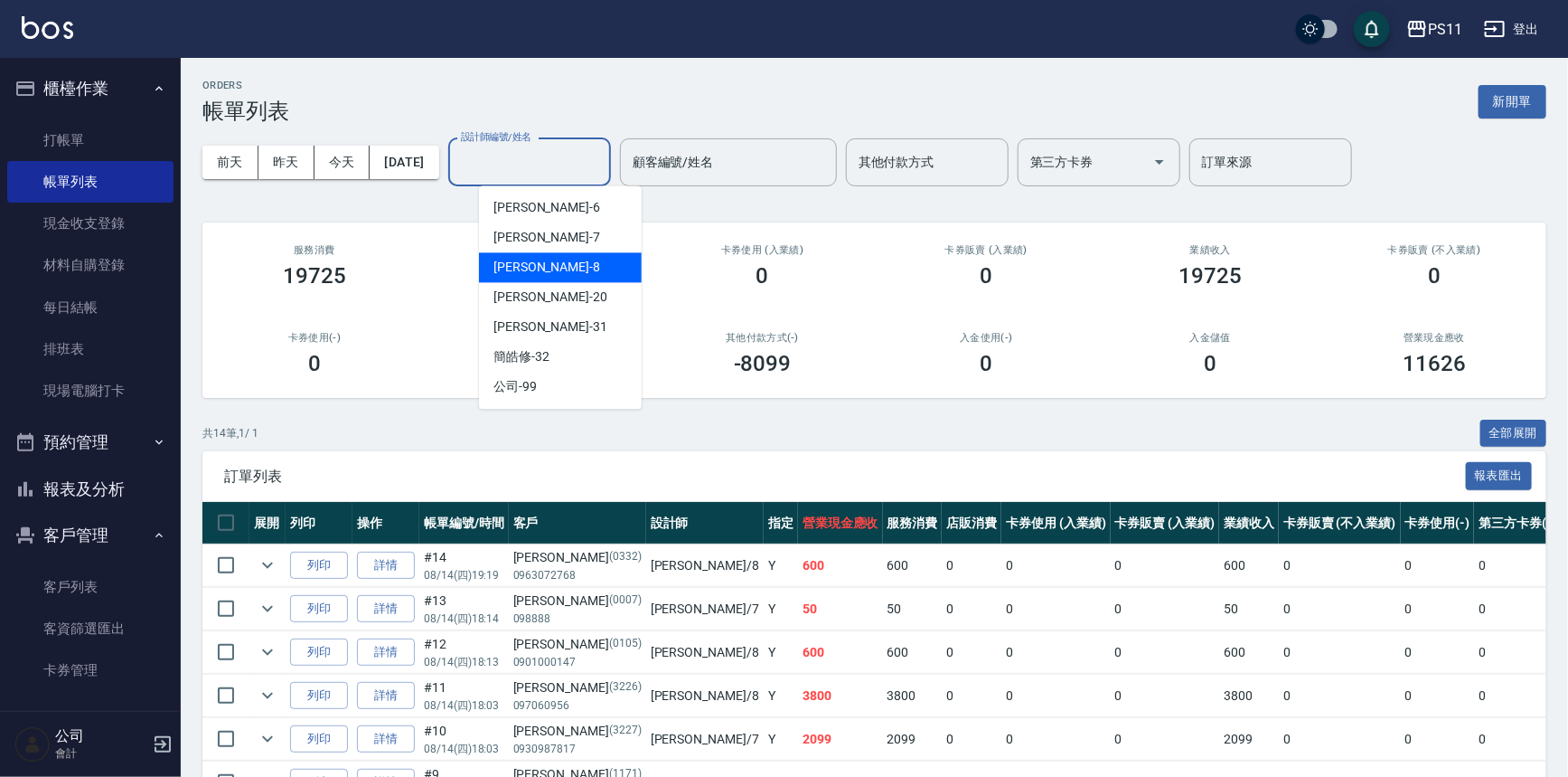
click at [575, 268] on div "[PERSON_NAME]-8" at bounding box center [560, 266] width 163 height 30
type input "[PERSON_NAME]-8"
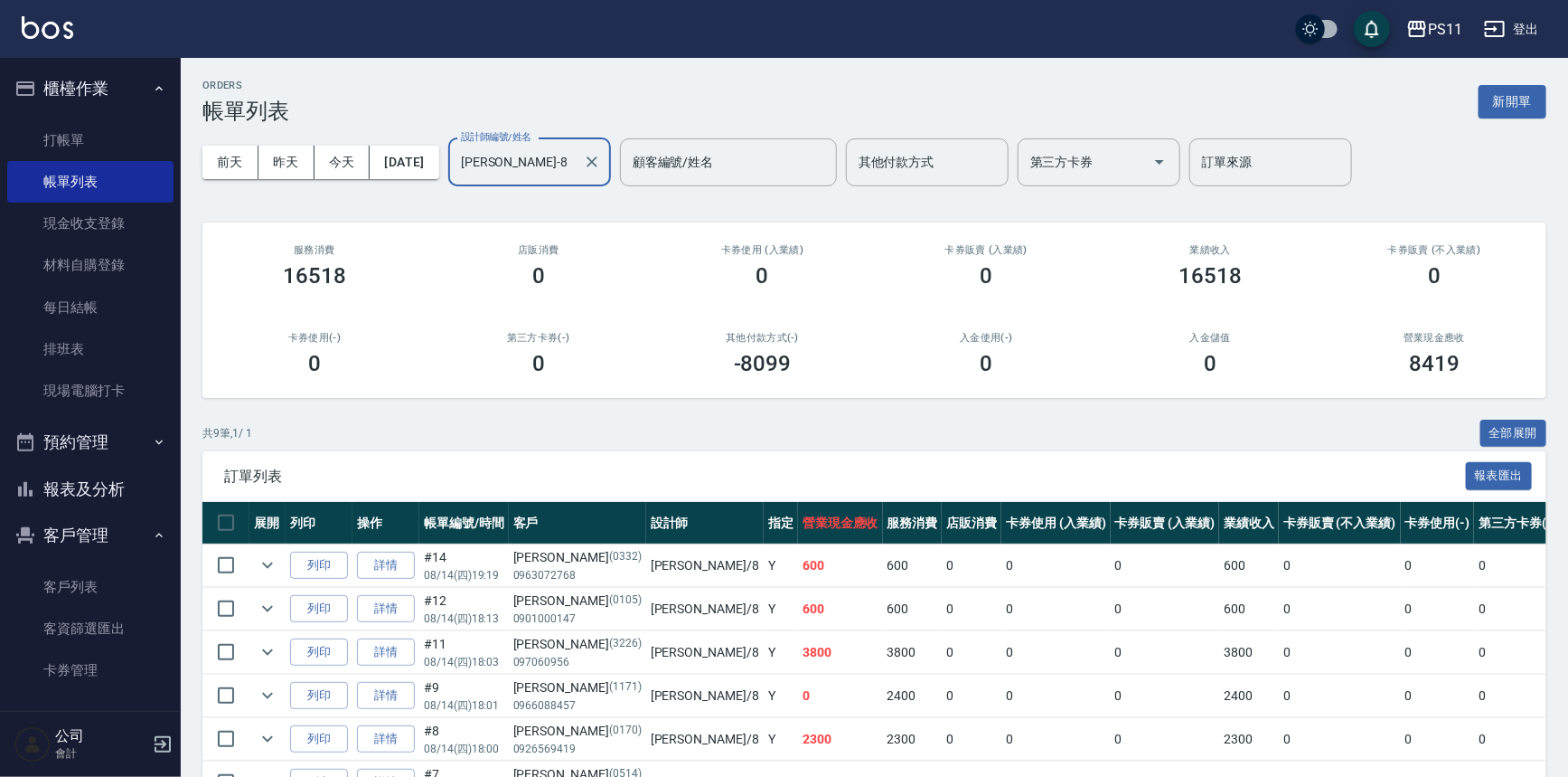
click at [570, 417] on div "ORDERS 帳單列表 新開單 [DATE] [DATE] [DATE] [DATE] 設計師編號/姓名 [PERSON_NAME]-8 設計師編號/姓名 顧…" at bounding box center [874, 532] width 1388 height 948
drag, startPoint x: 584, startPoint y: 400, endPoint x: 620, endPoint y: 329, distance: 79.6
click at [82, 134] on link "打帳單" at bounding box center [91, 140] width 166 height 42
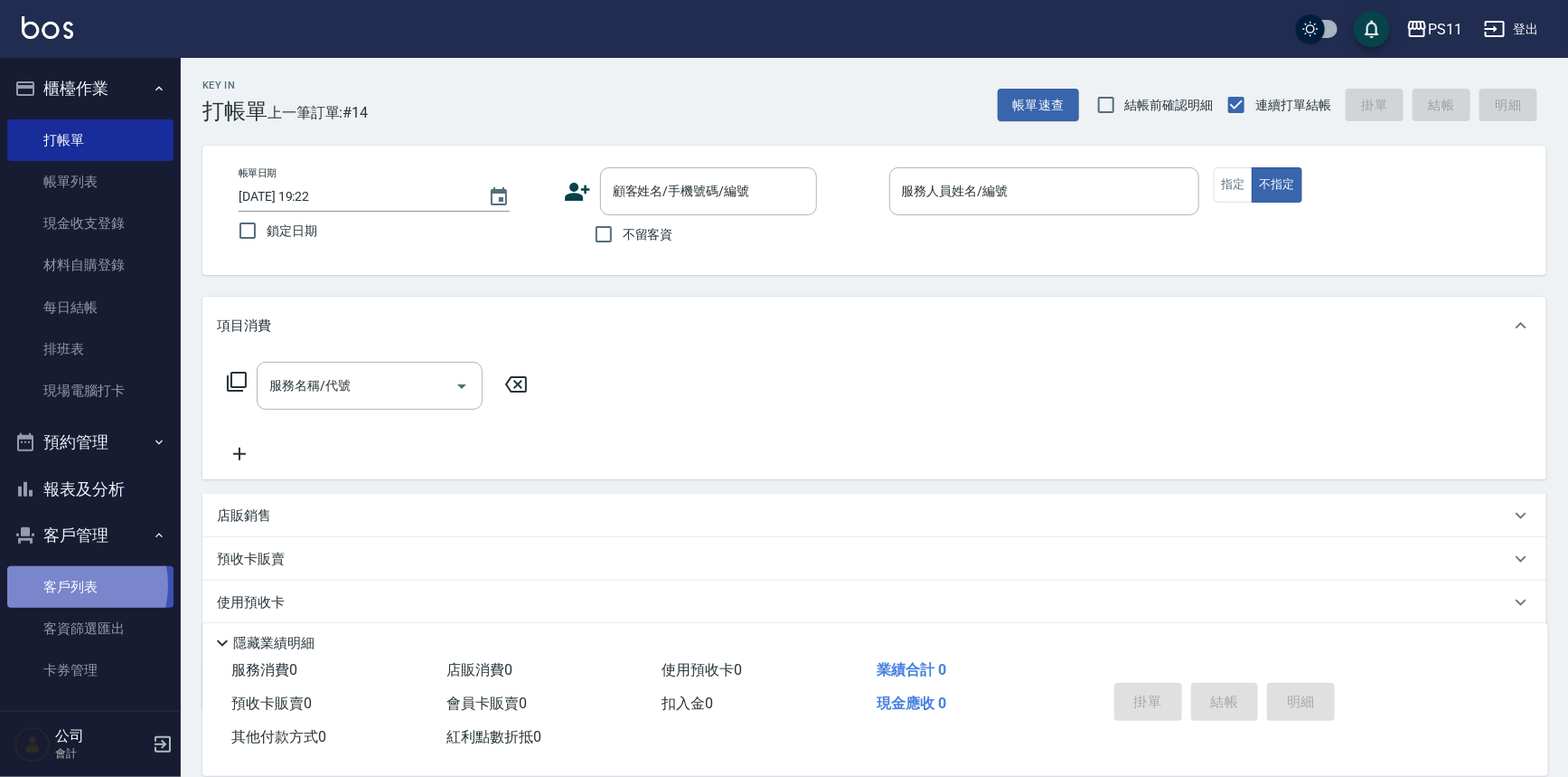
click at [67, 585] on link "客戶列表" at bounding box center [91, 587] width 166 height 42
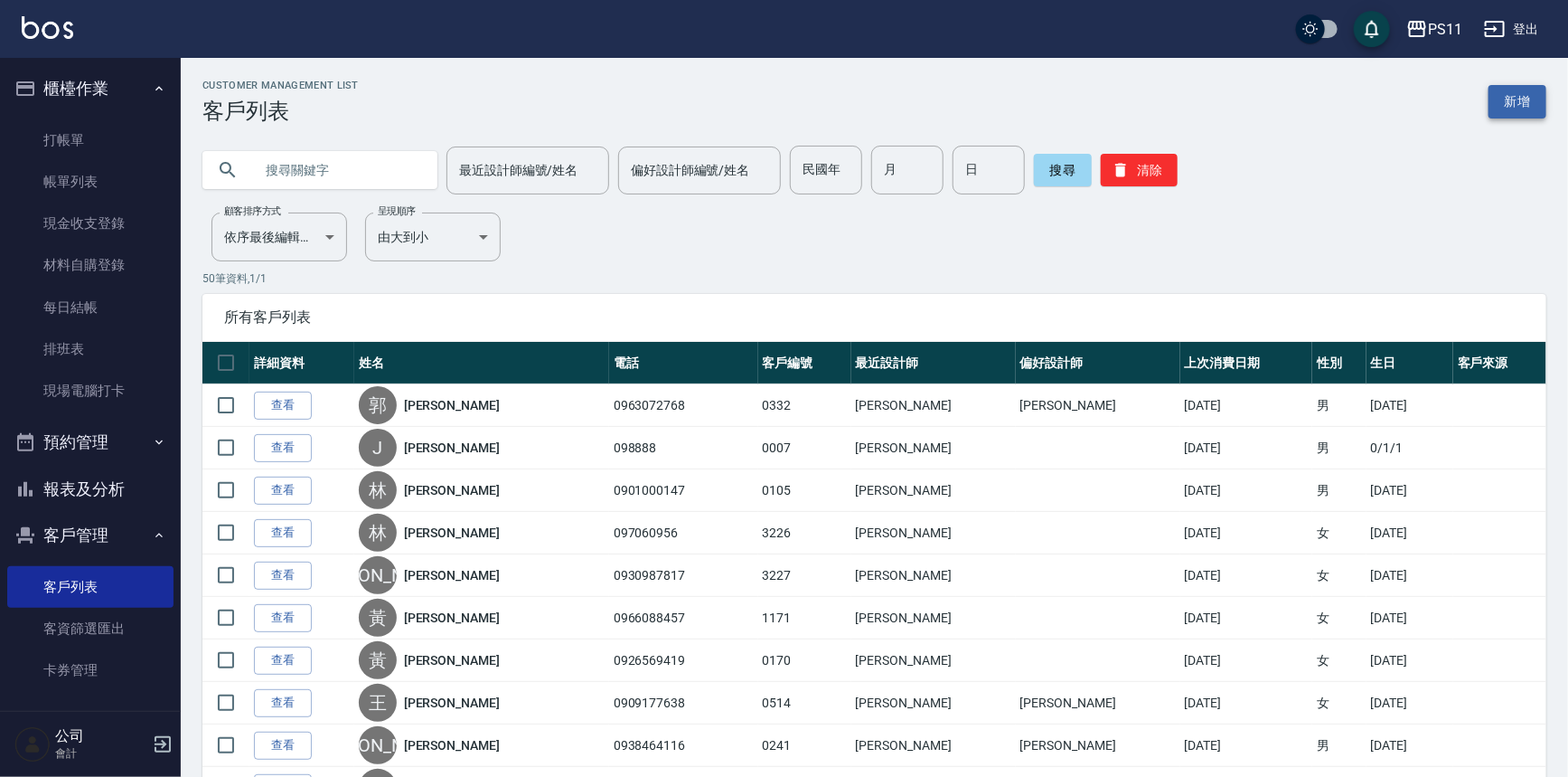
click at [1509, 96] on link "新增" at bounding box center [1517, 101] width 58 height 33
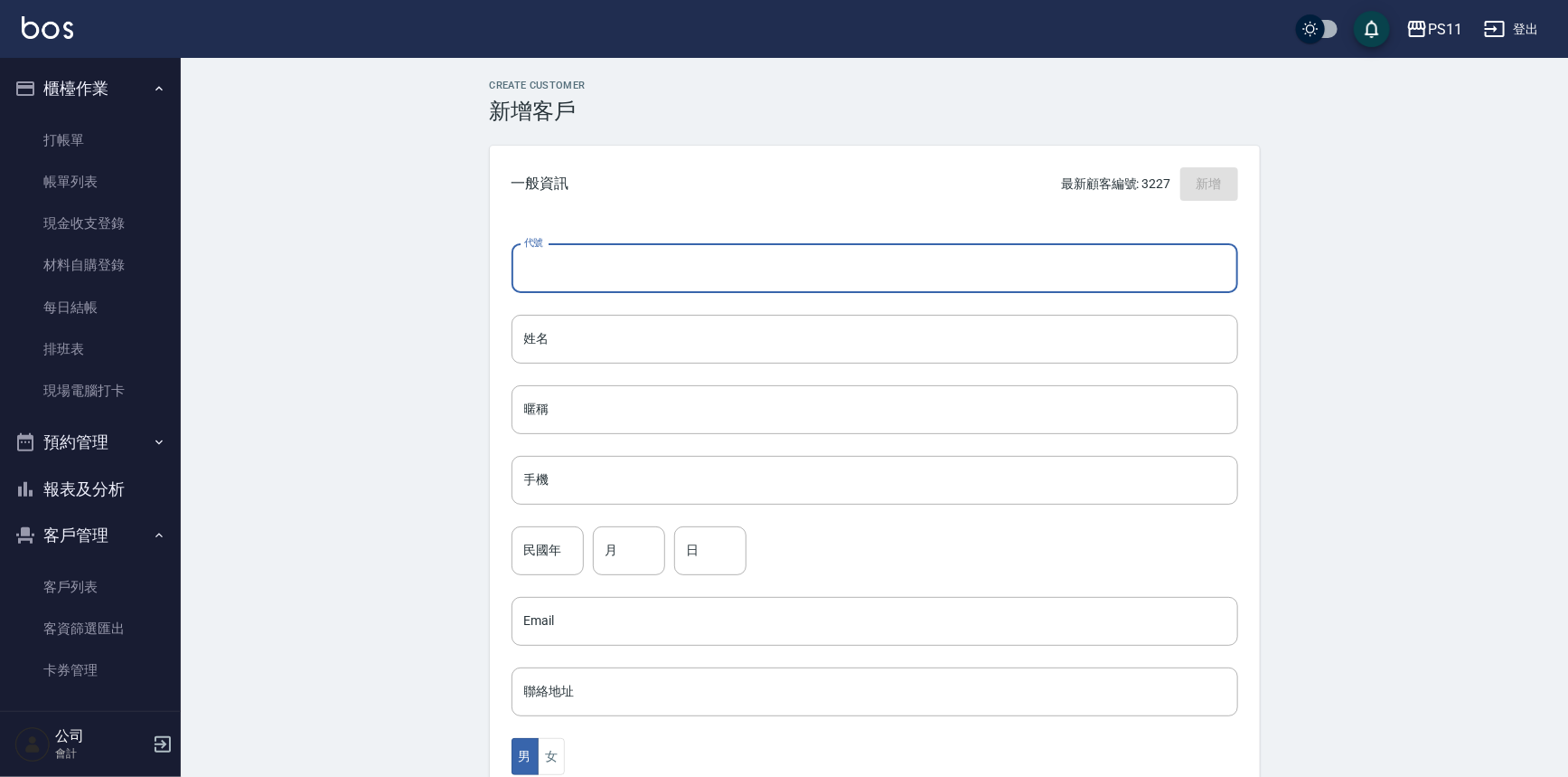
click at [728, 267] on input "代號" at bounding box center [875, 268] width 727 height 49
type input "3229"
click at [664, 354] on input "姓名" at bounding box center [875, 339] width 727 height 49
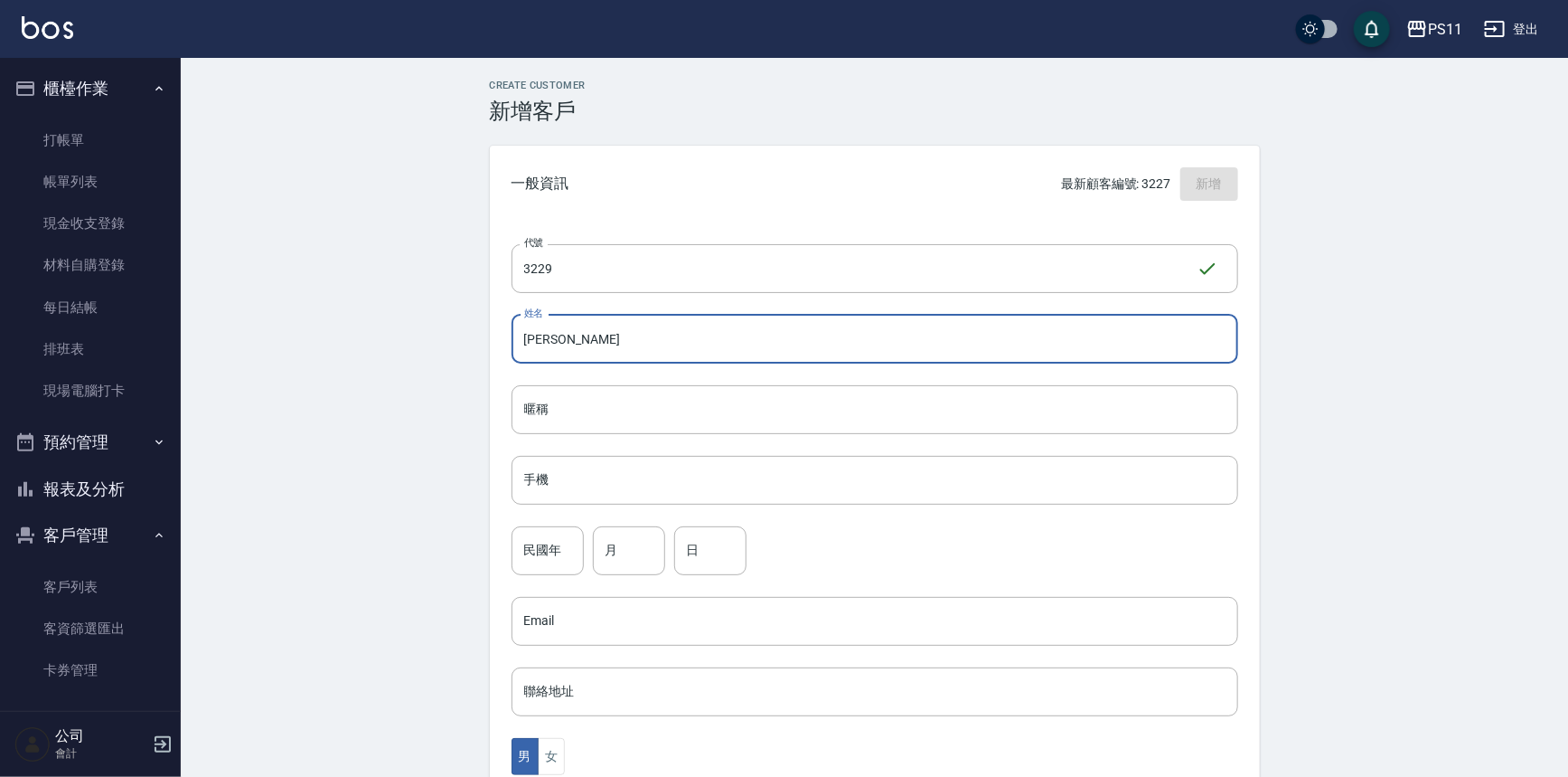
type input "[PERSON_NAME]"
click at [536, 462] on div "手機 手機" at bounding box center [875, 479] width 727 height 49
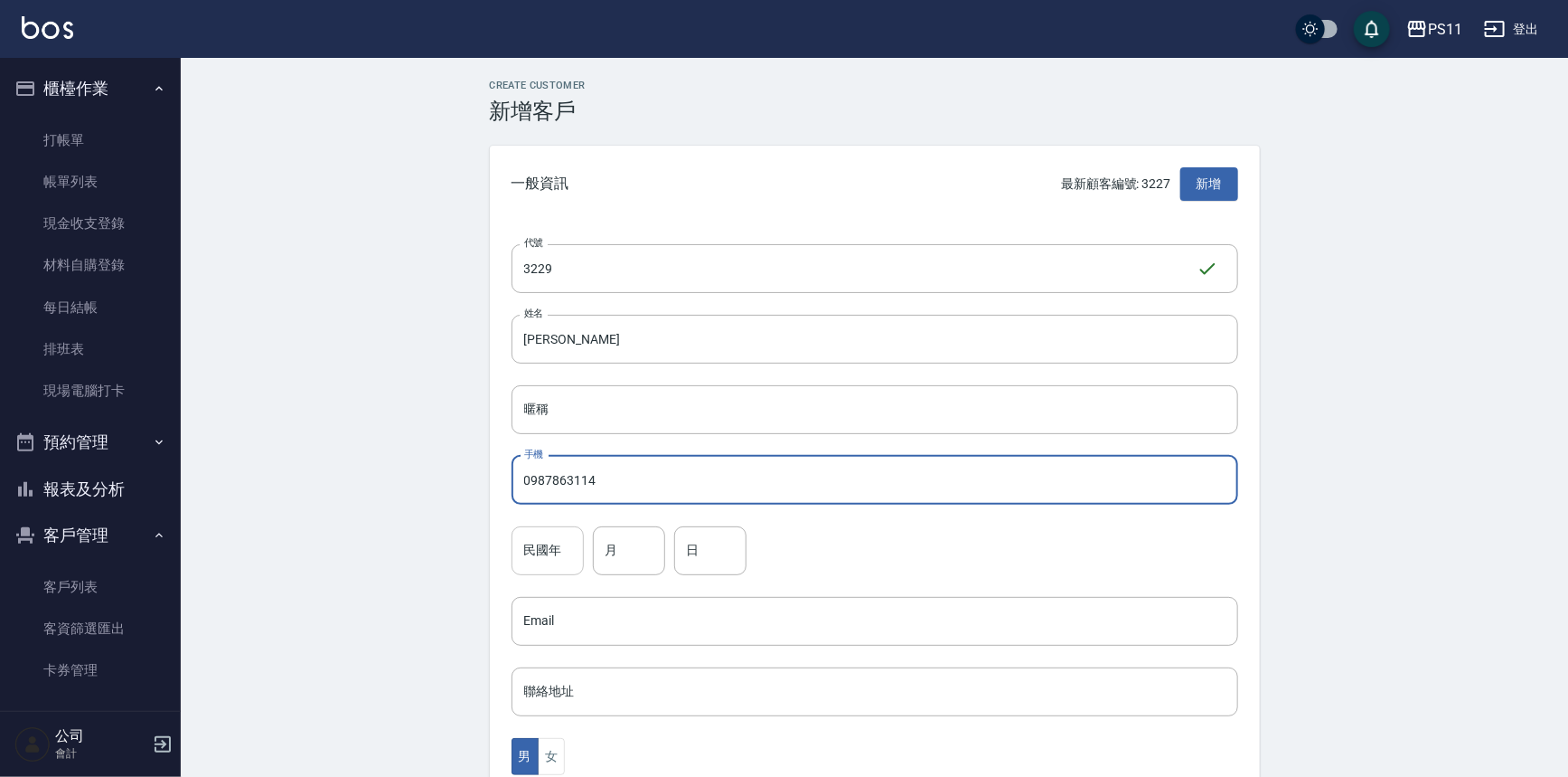
type input "0987863114"
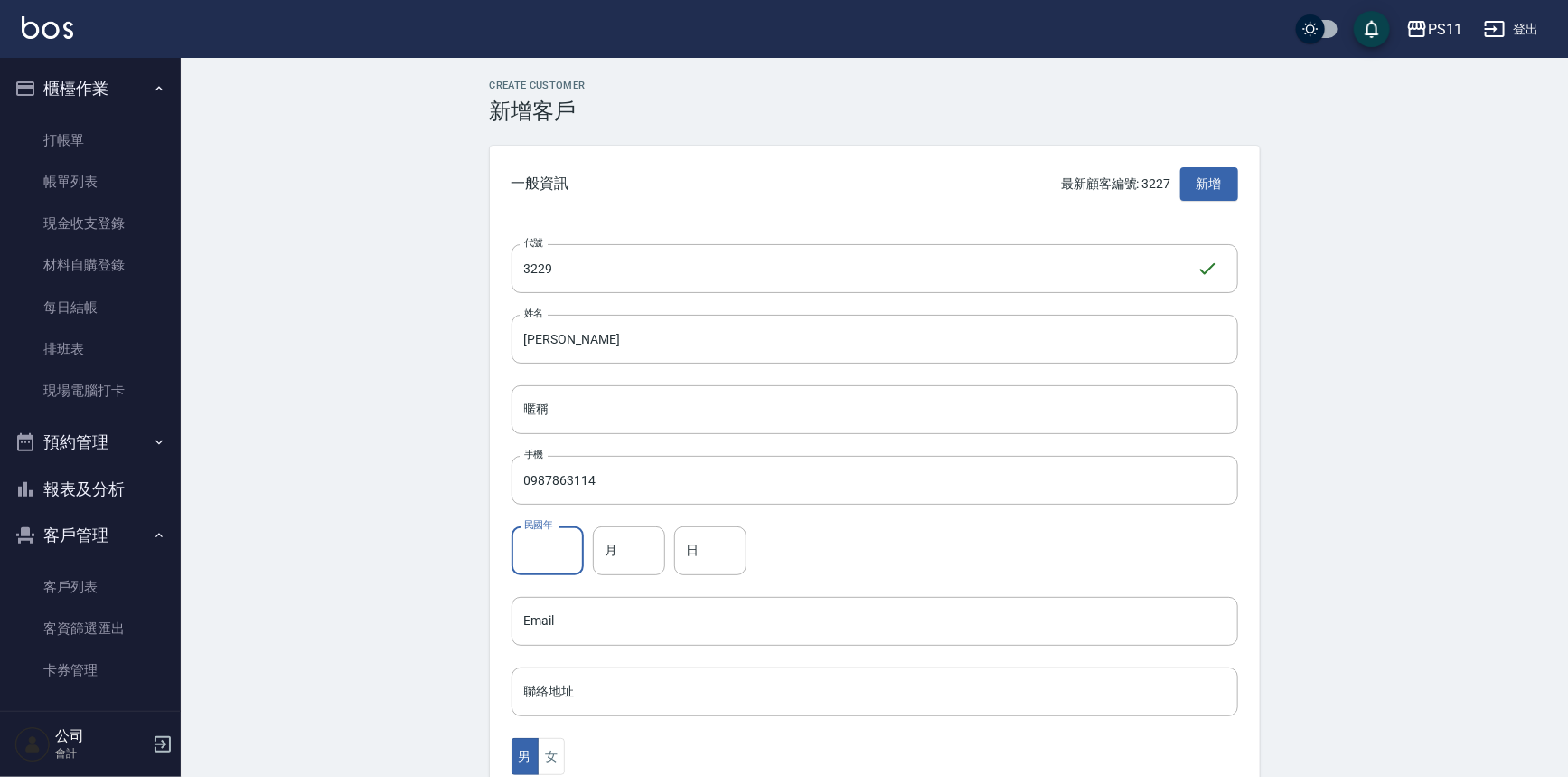
click at [545, 528] on div "民國年 民國年" at bounding box center [548, 550] width 73 height 49
type input "81"
drag, startPoint x: 615, startPoint y: 541, endPoint x: 604, endPoint y: 543, distance: 11.2
click at [612, 542] on input "月" at bounding box center [629, 550] width 73 height 49
type input "2"
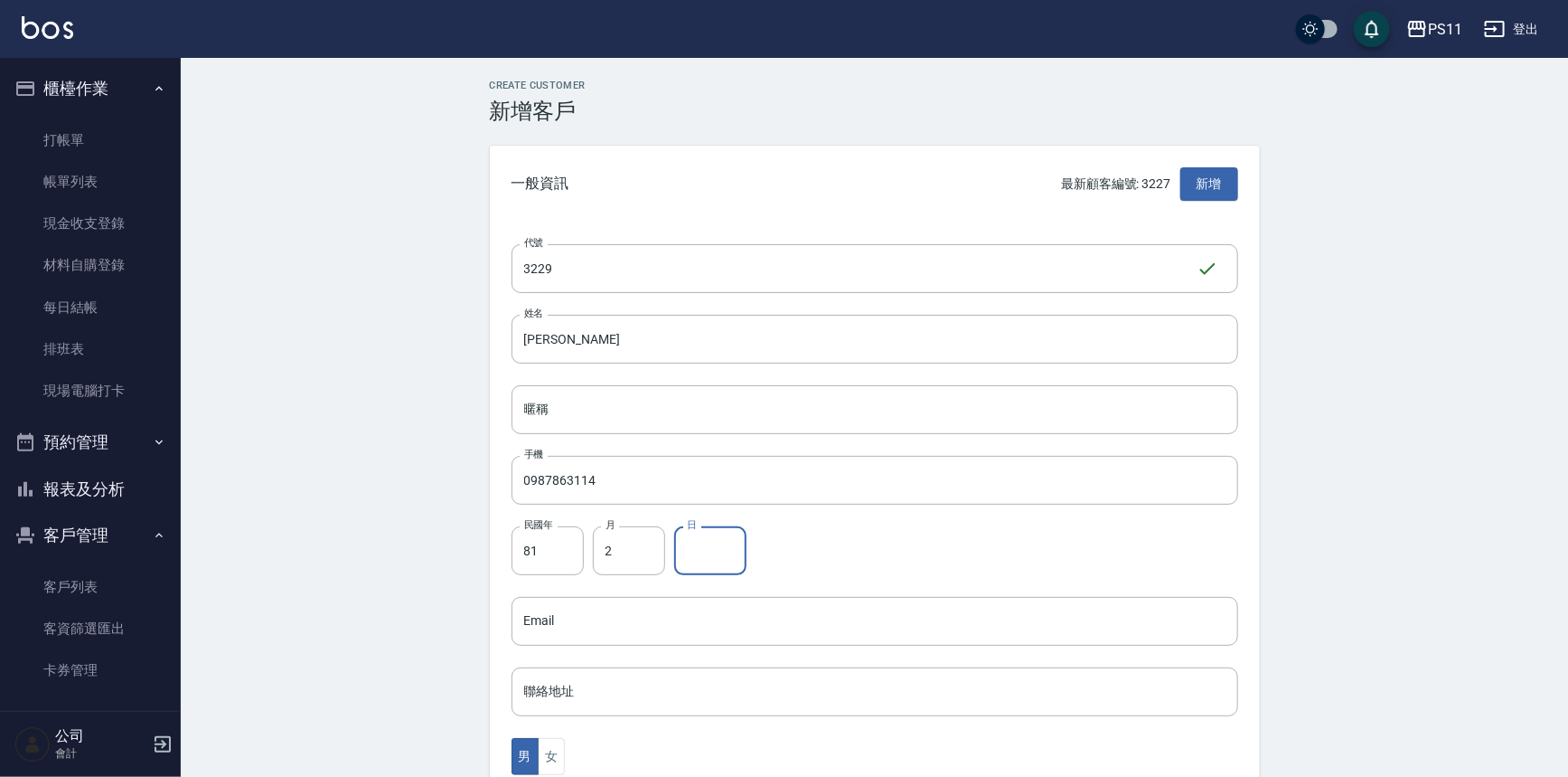
click at [702, 558] on input "日" at bounding box center [711, 550] width 73 height 49
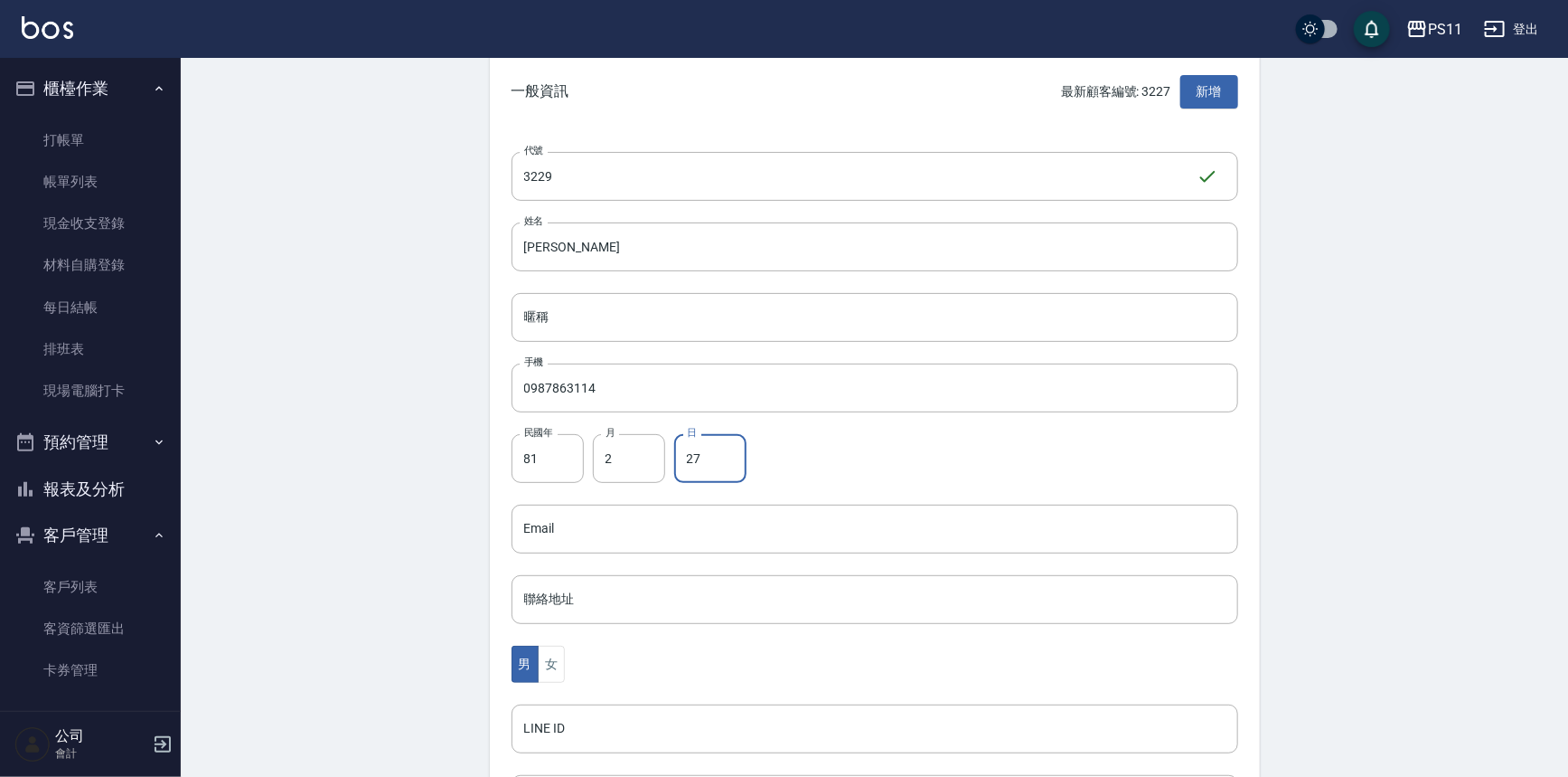
scroll to position [399, 0]
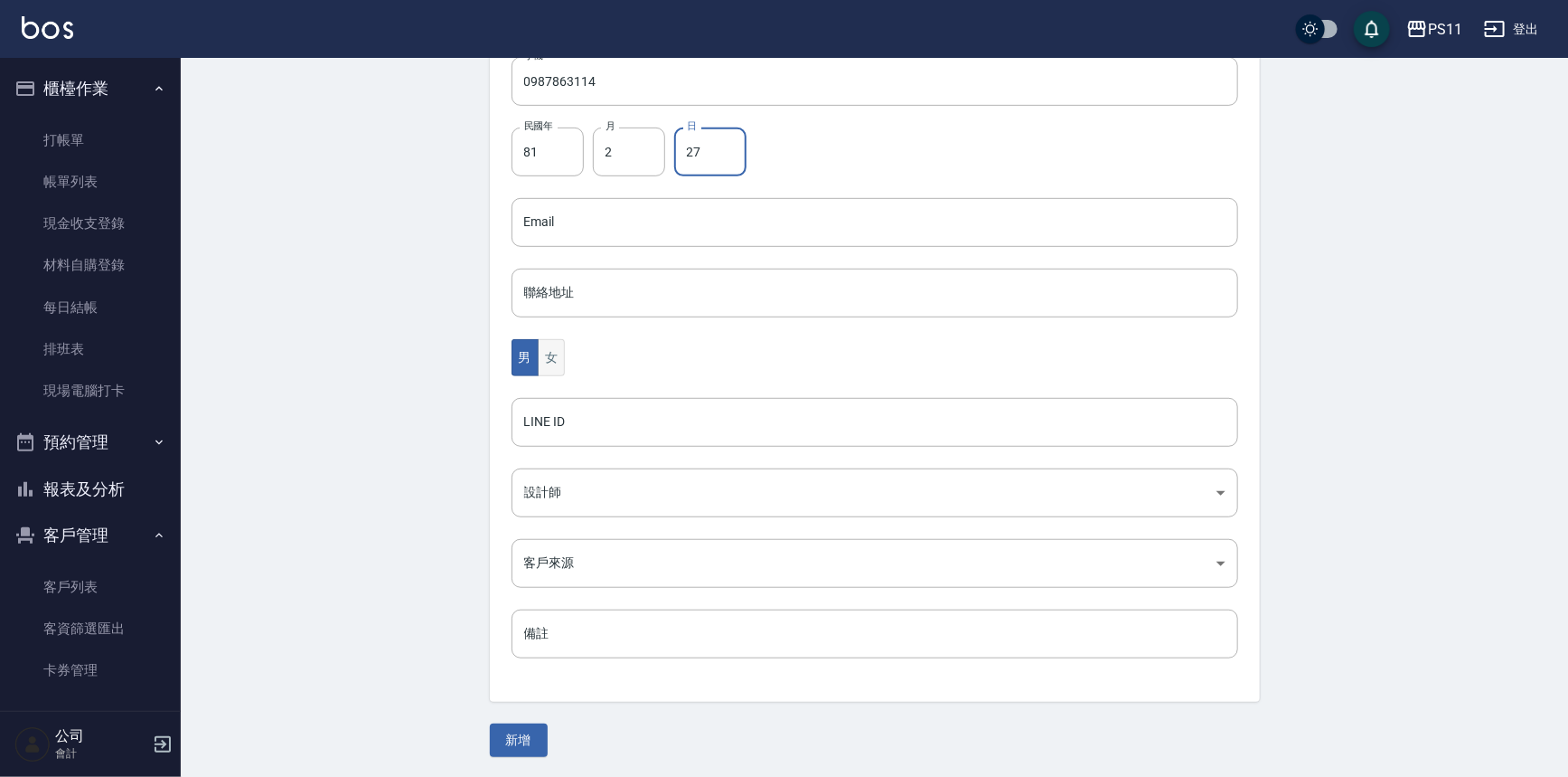
type input "27"
click at [559, 368] on button "女" at bounding box center [552, 357] width 27 height 37
drag, startPoint x: 329, startPoint y: 317, endPoint x: 281, endPoint y: 713, distance: 398.9
click at [537, 745] on button "新增" at bounding box center [518, 740] width 58 height 33
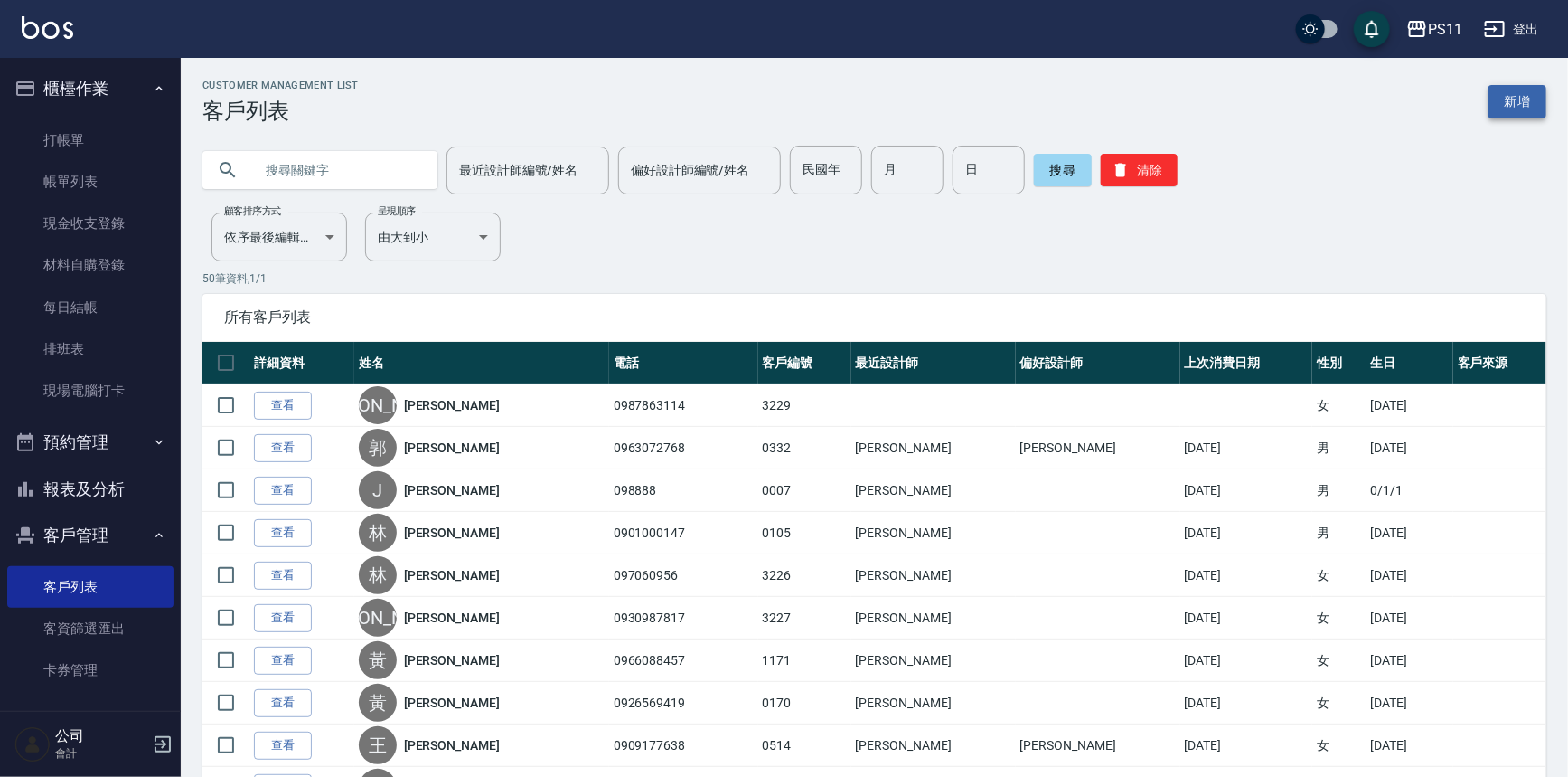
click at [1543, 90] on link "新增" at bounding box center [1517, 101] width 58 height 33
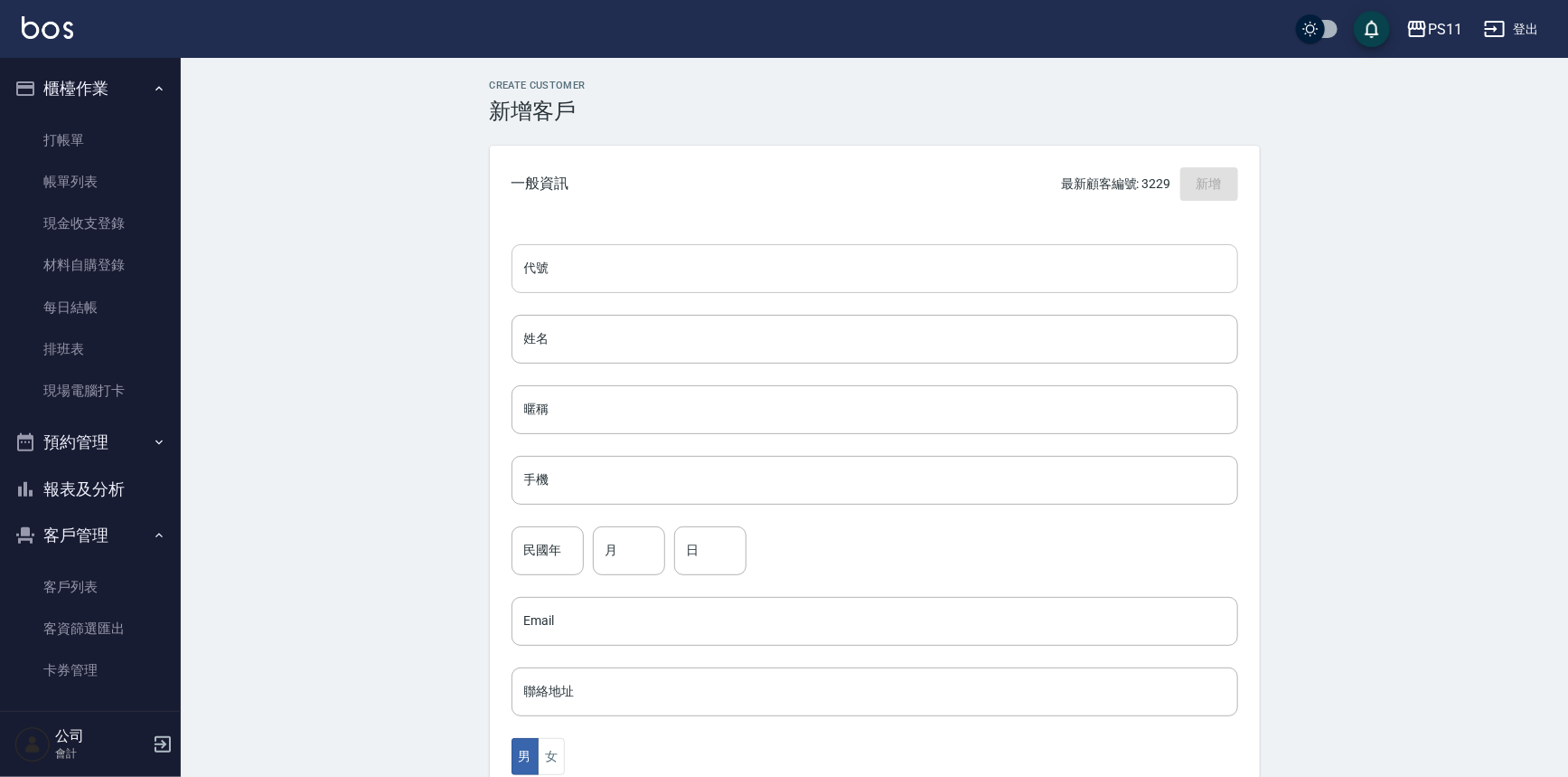
click at [1004, 262] on input "代號" at bounding box center [875, 268] width 727 height 49
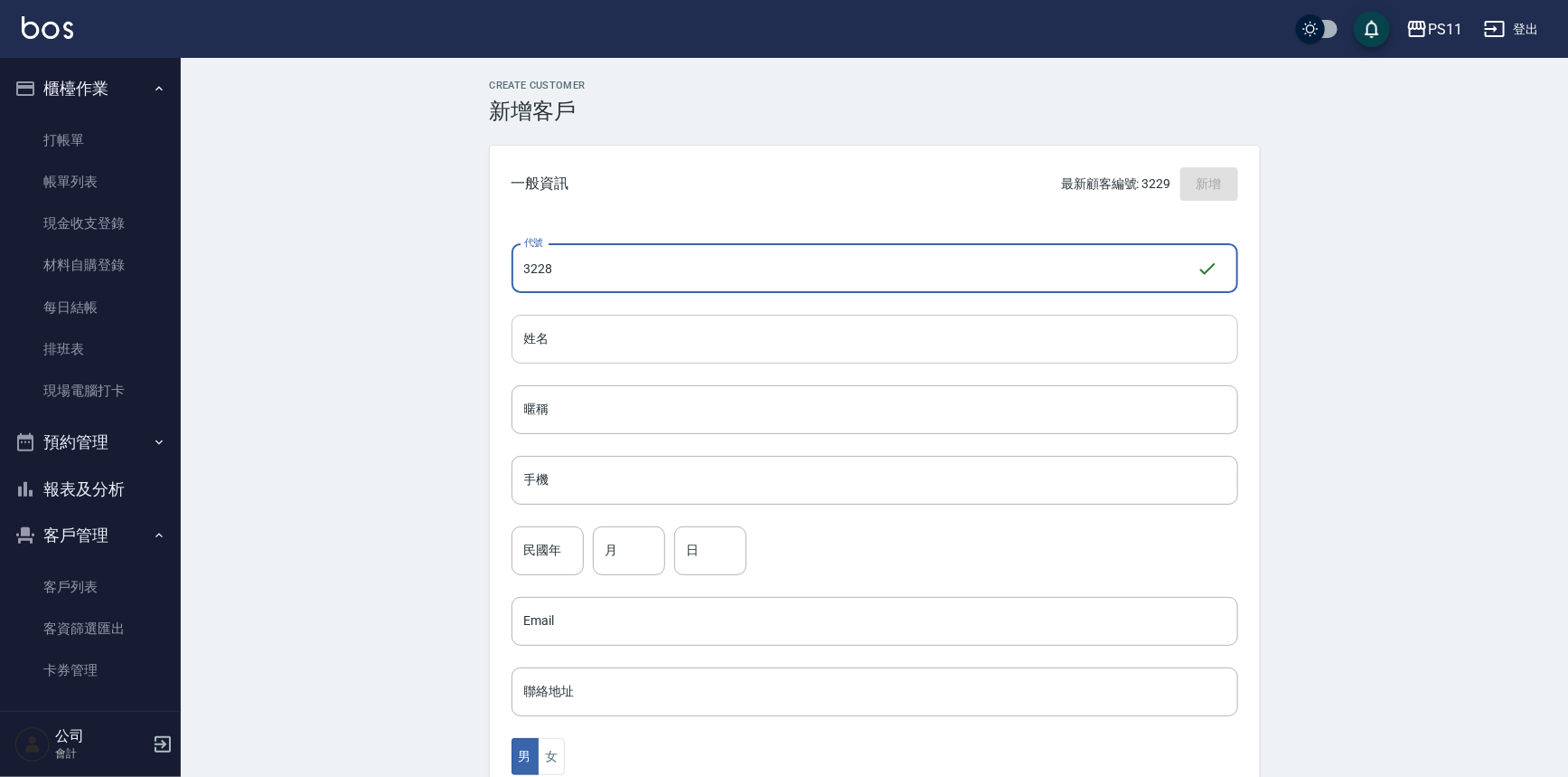
type input "3228"
click at [917, 328] on input "姓名" at bounding box center [875, 339] width 727 height 49
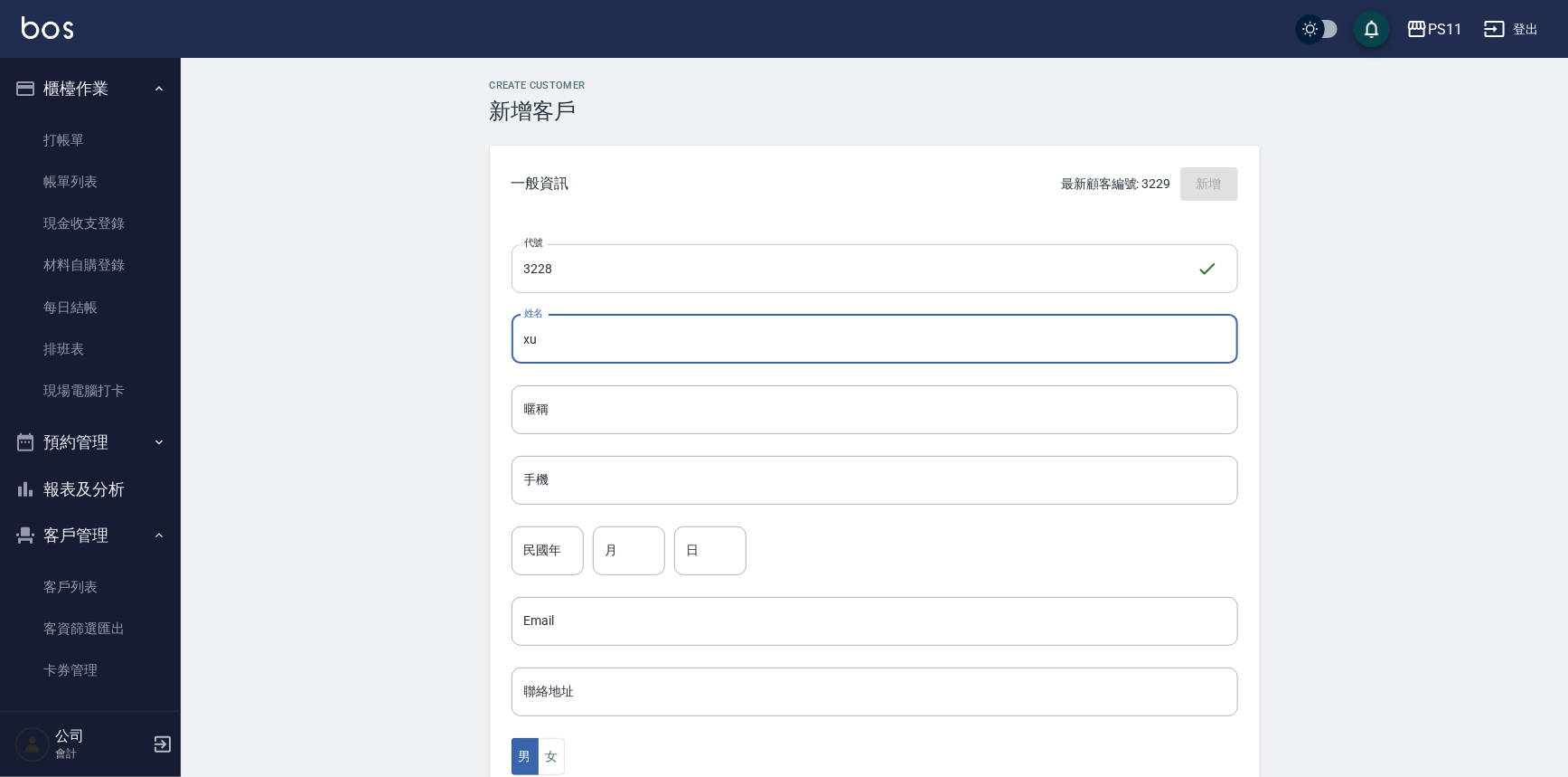
type input "x"
type input "e"
type input "ㄎ"
type input "[PERSON_NAME]"
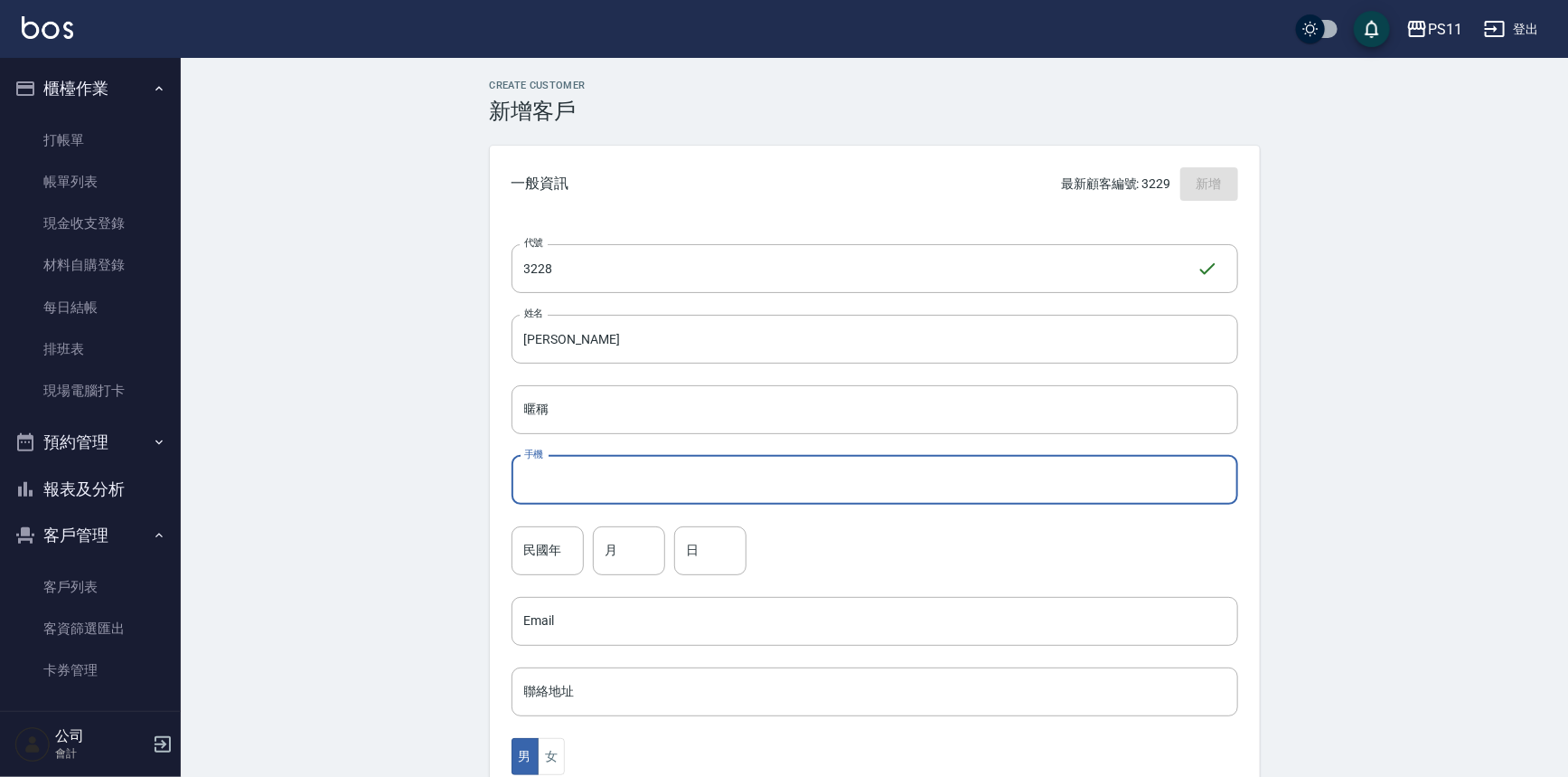
click at [854, 496] on input "手機" at bounding box center [875, 479] width 727 height 49
type input "0911238005"
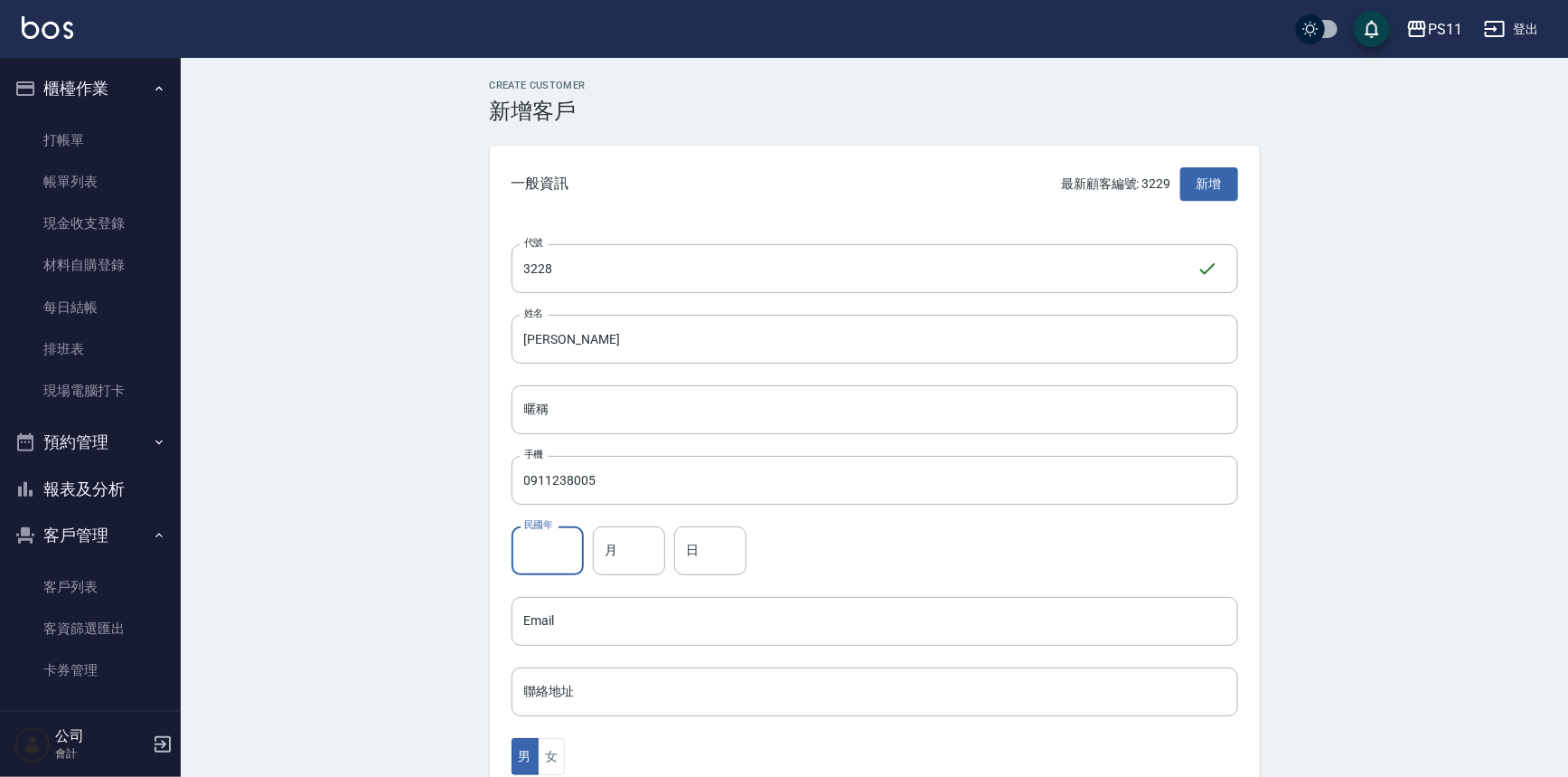
click at [560, 526] on input "民國年" at bounding box center [548, 550] width 73 height 49
click at [624, 571] on input "月" at bounding box center [629, 550] width 73 height 49
type input "10"
click at [750, 552] on div "民國年 民國年 月 10 月 日 日" at bounding box center [875, 550] width 727 height 49
drag, startPoint x: 733, startPoint y: 548, endPoint x: 684, endPoint y: 546, distance: 49.0
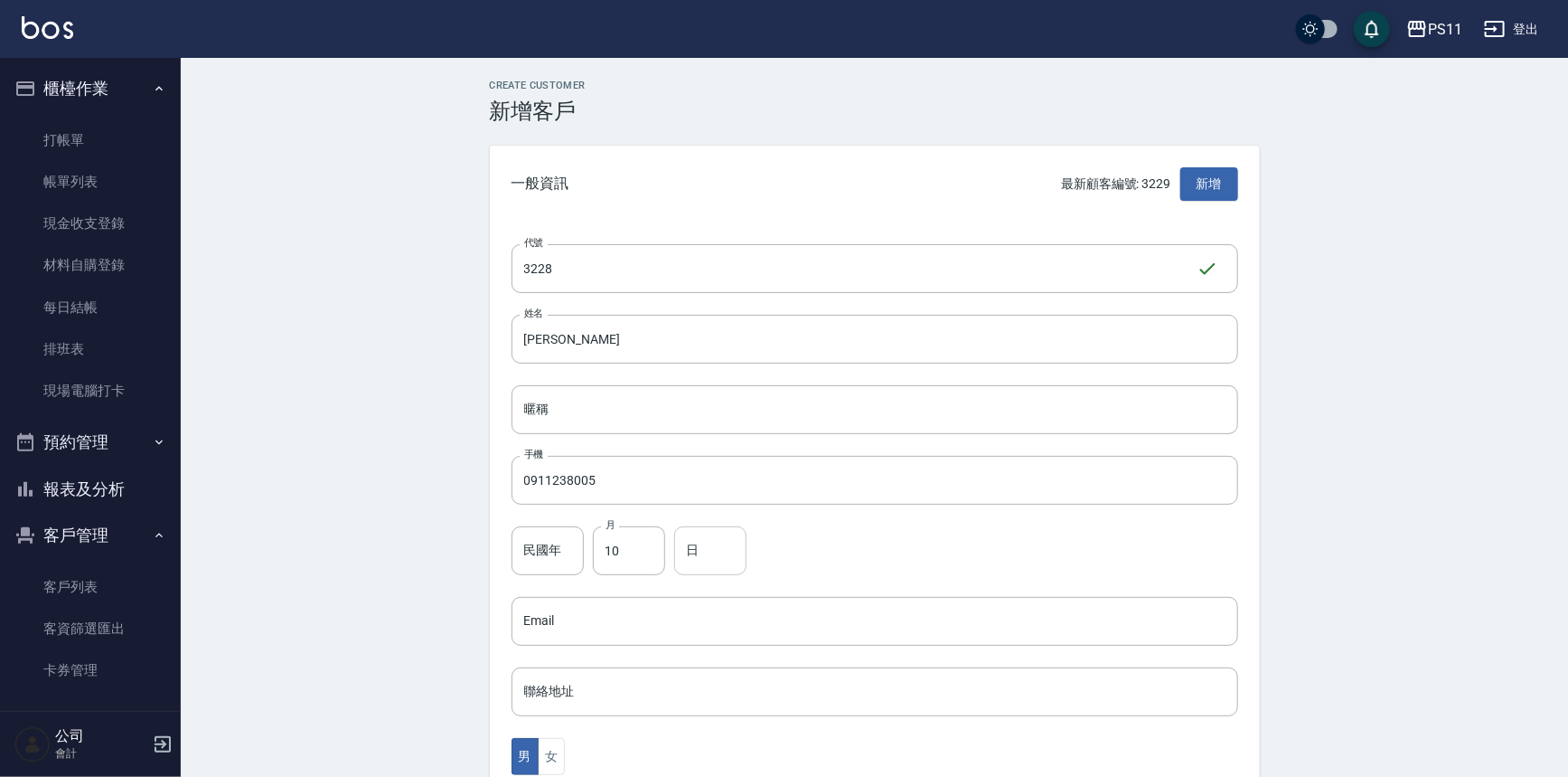
click at [728, 546] on input "日" at bounding box center [711, 550] width 73 height 49
type input "10"
click at [552, 566] on input "民國年" at bounding box center [548, 550] width 73 height 49
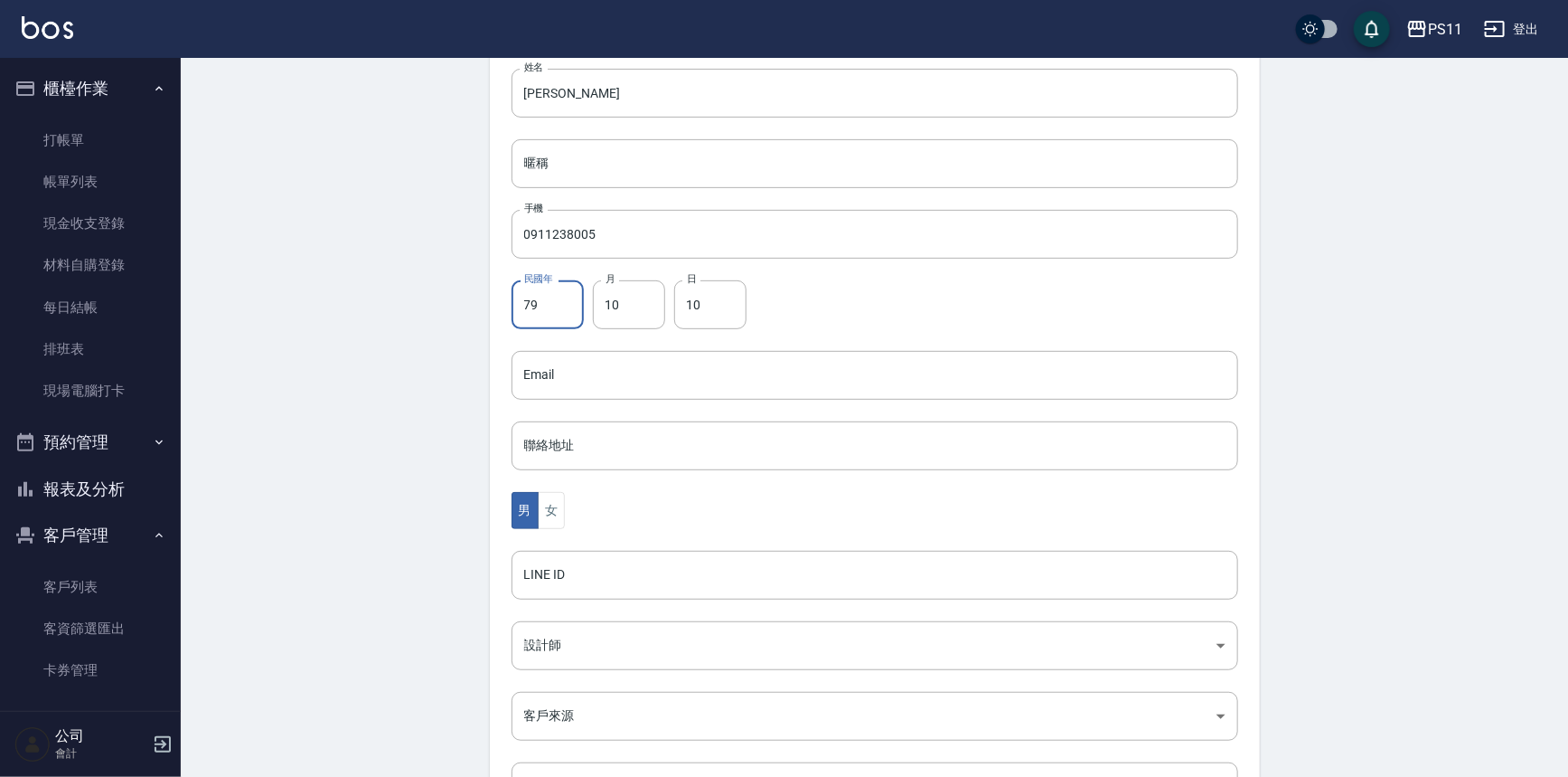
type input "79"
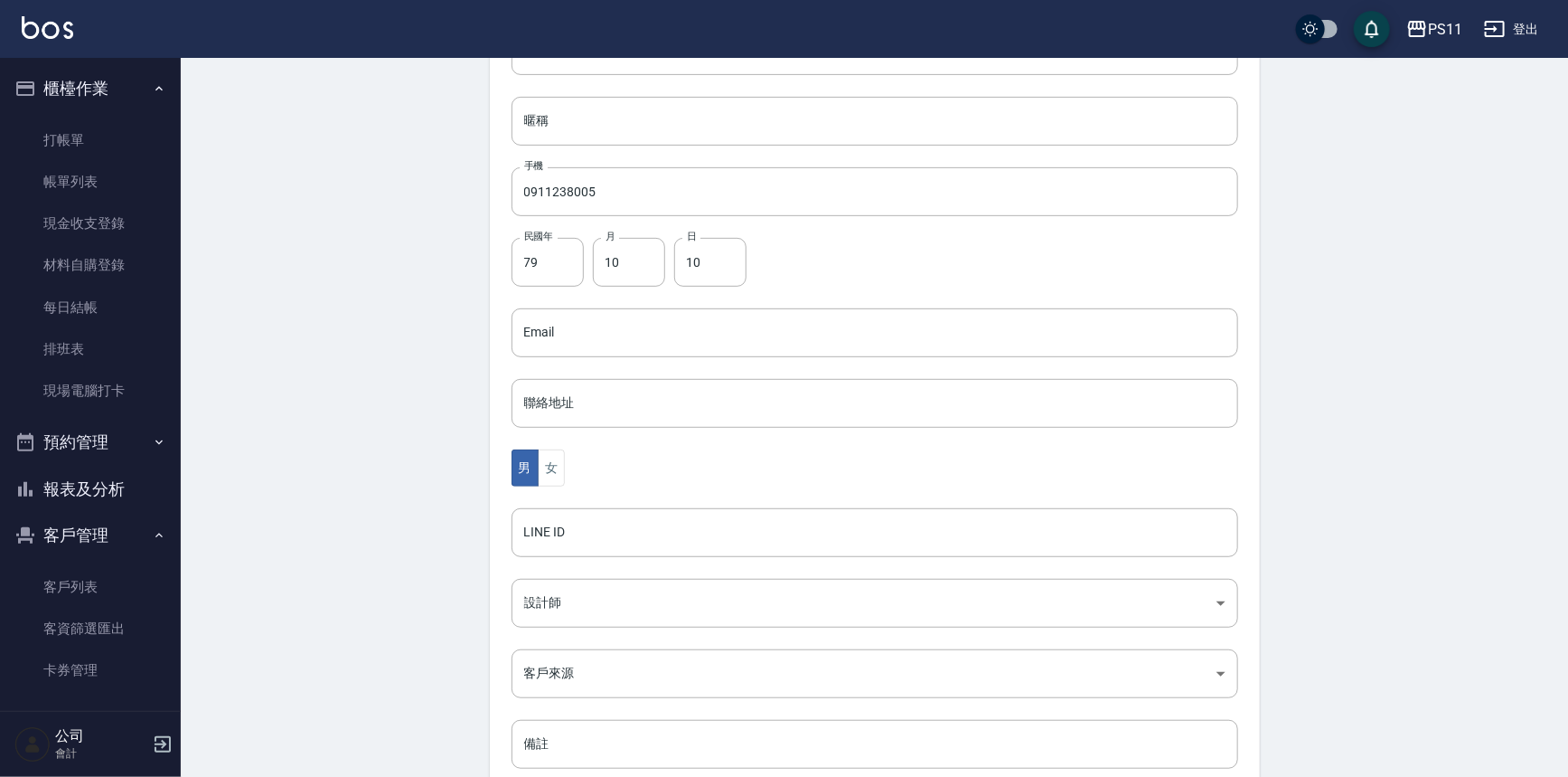
scroll to position [399, 0]
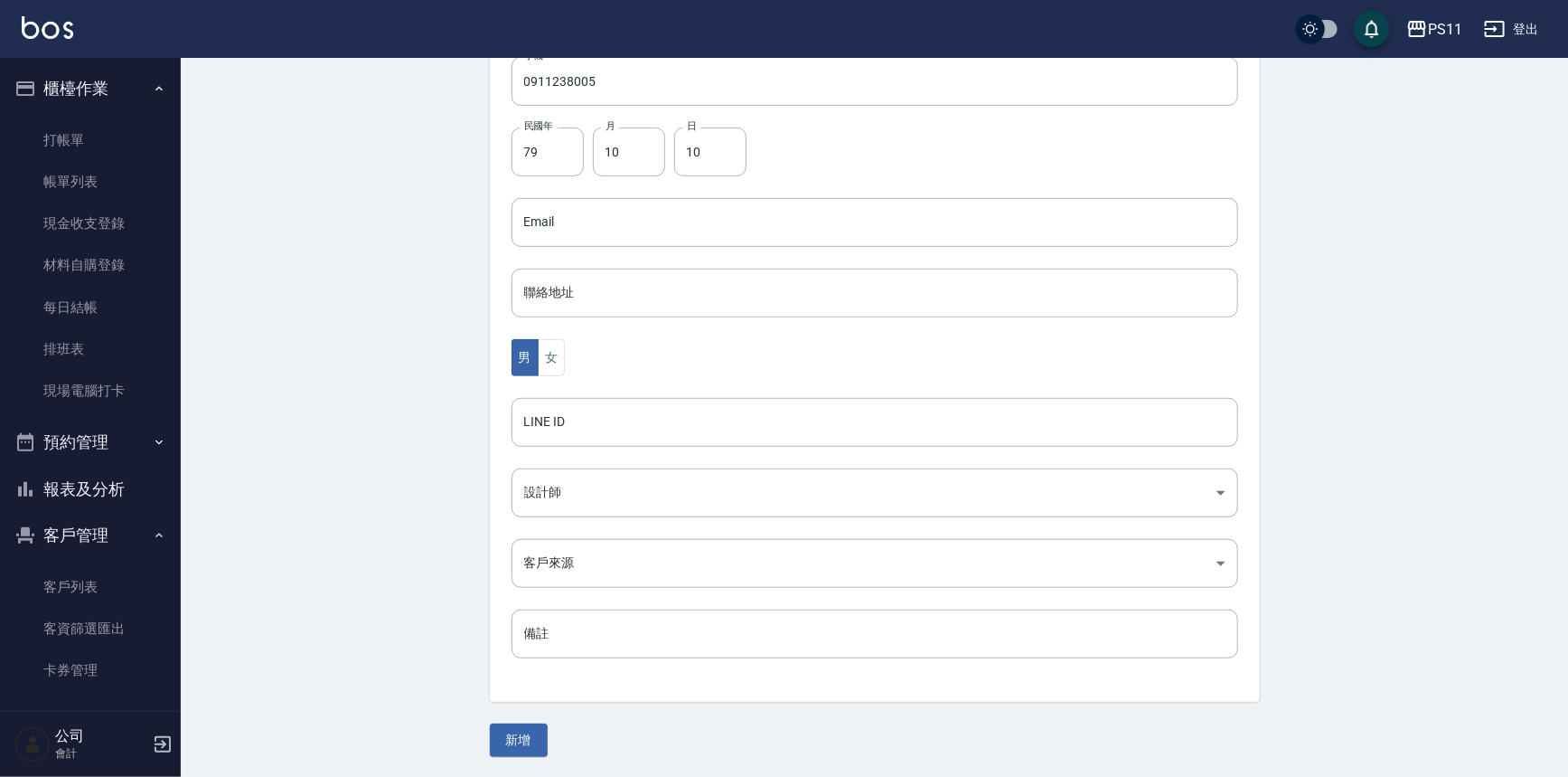
drag, startPoint x: 419, startPoint y: 605, endPoint x: 460, endPoint y: 804, distance: 203.2
click at [521, 737] on button "新增" at bounding box center [518, 740] width 58 height 33
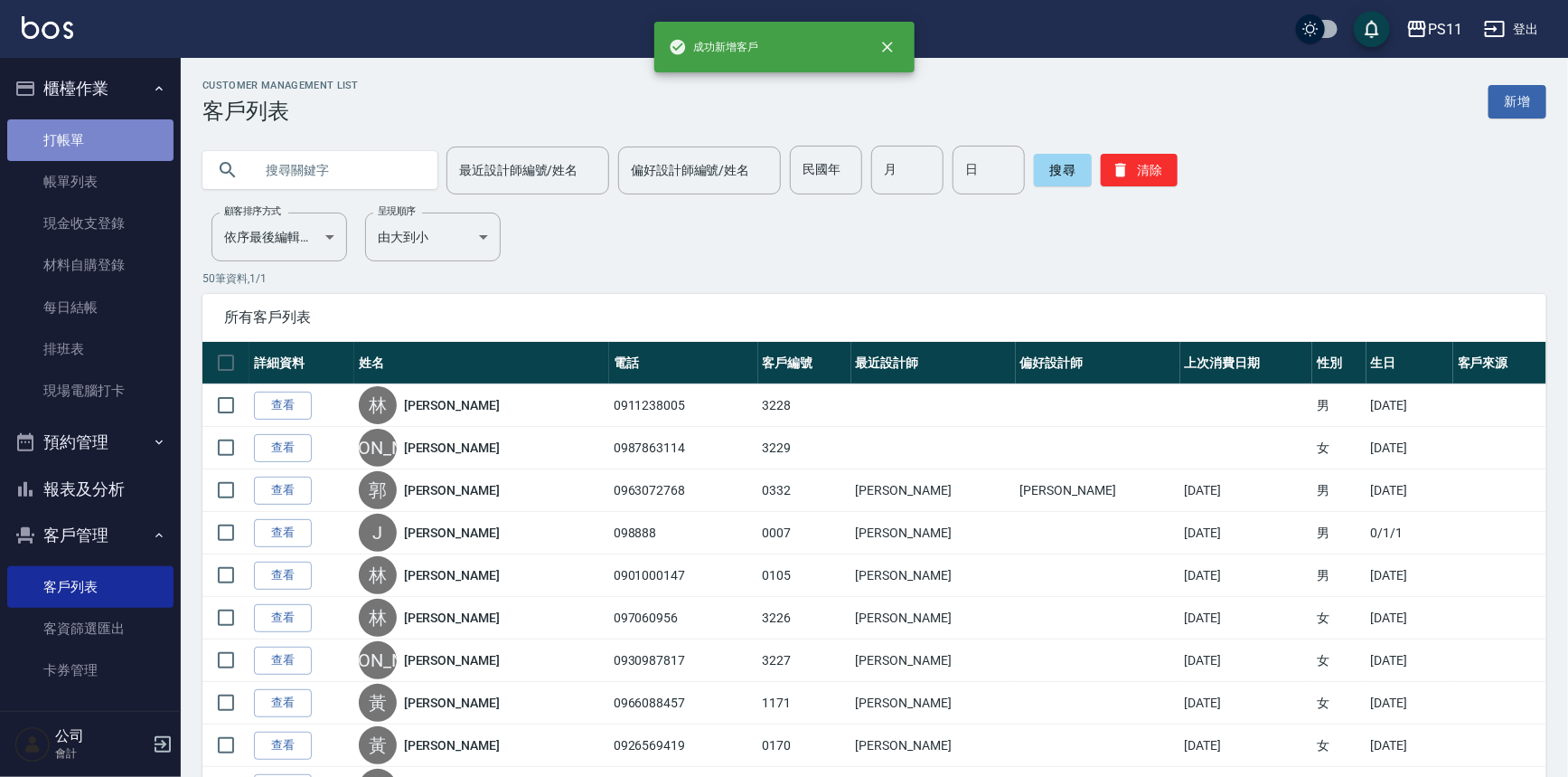
click at [126, 134] on link "打帳單" at bounding box center [91, 140] width 166 height 42
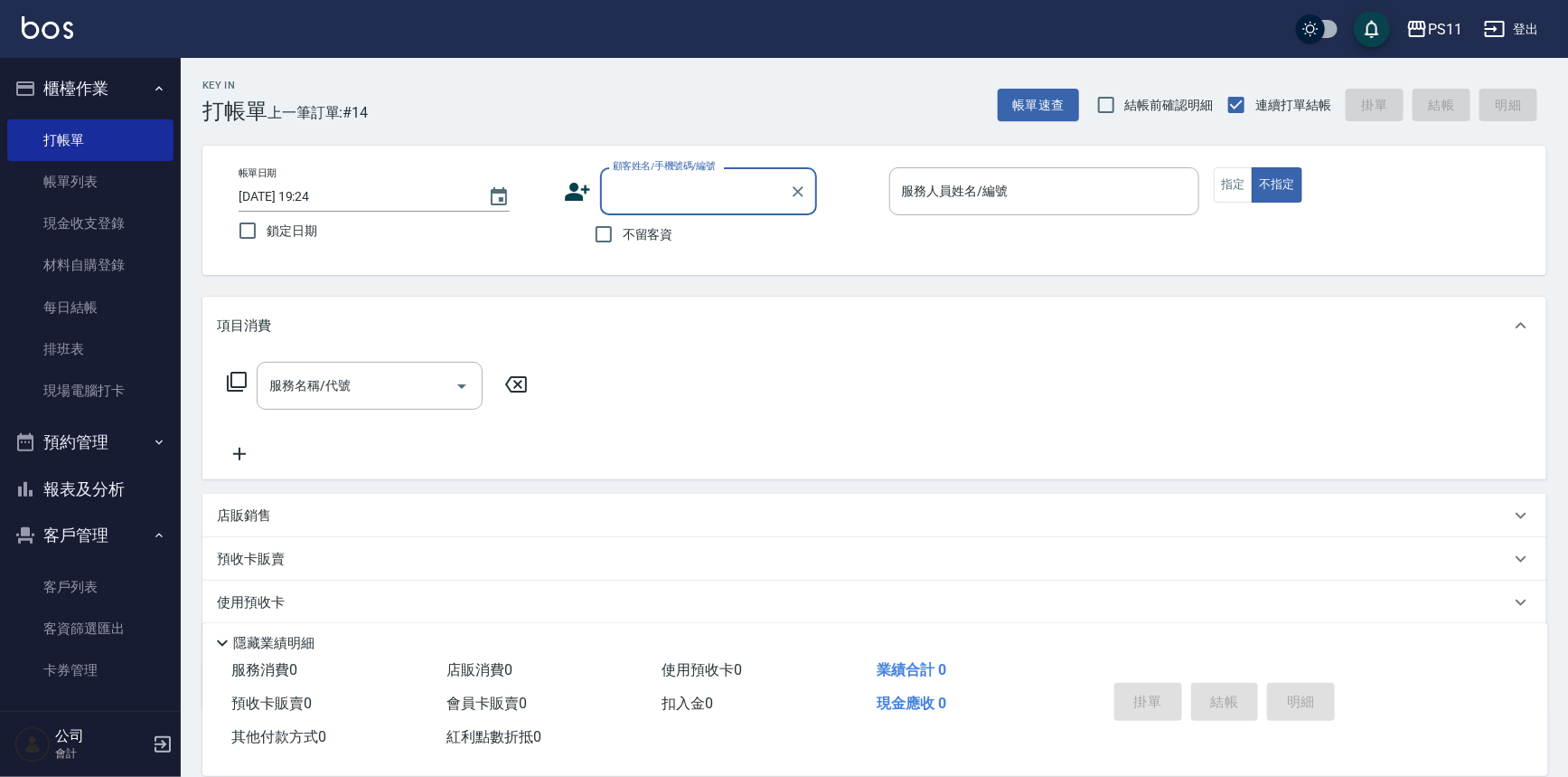
click at [637, 200] on input "顧客姓名/手機號碼/編號" at bounding box center [695, 191] width 174 height 32
type input "[PERSON_NAME]/0911238005/3228"
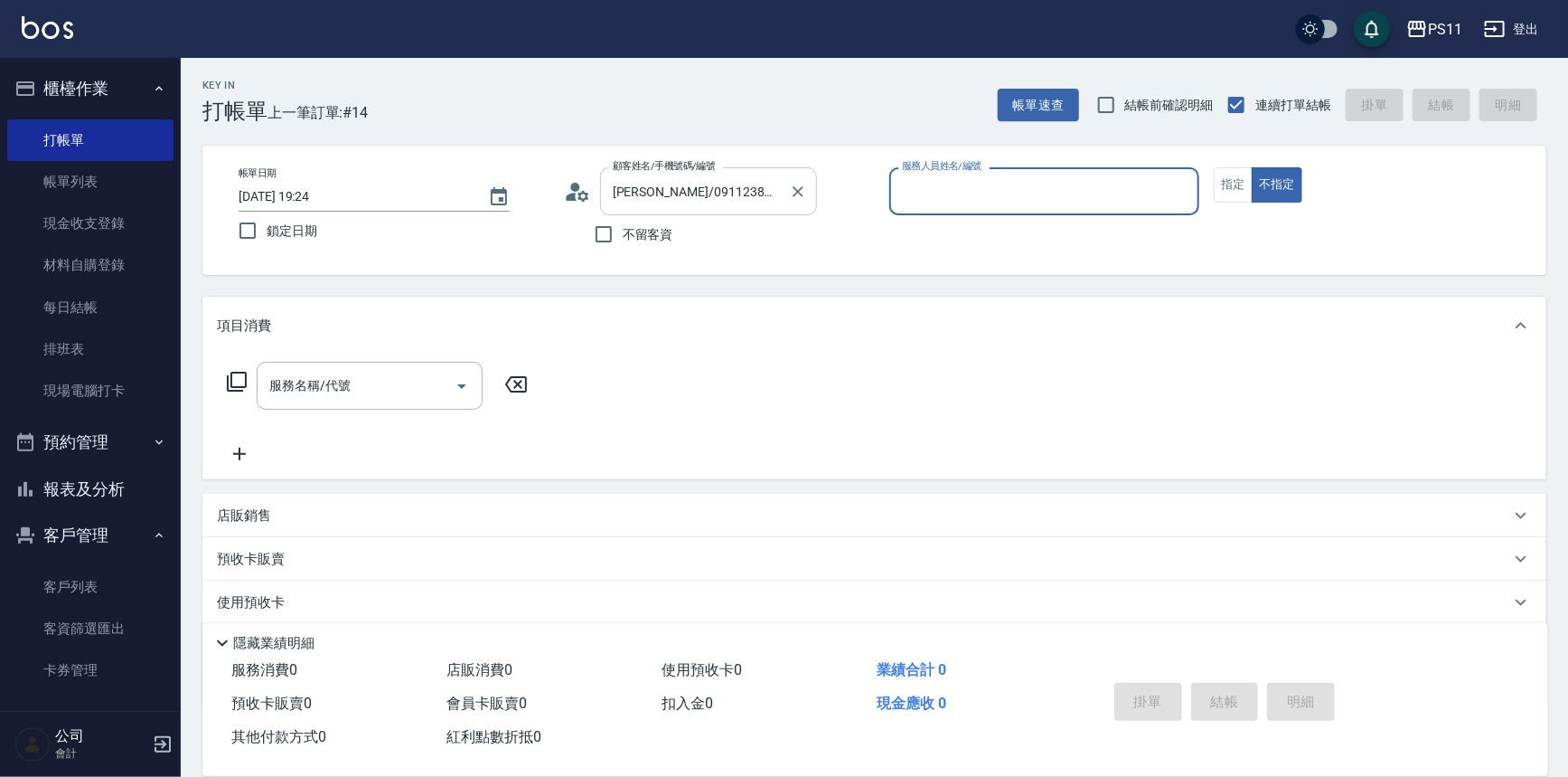
click at [1252, 167] on button "不指定" at bounding box center [1277, 184] width 51 height 35
type button "false"
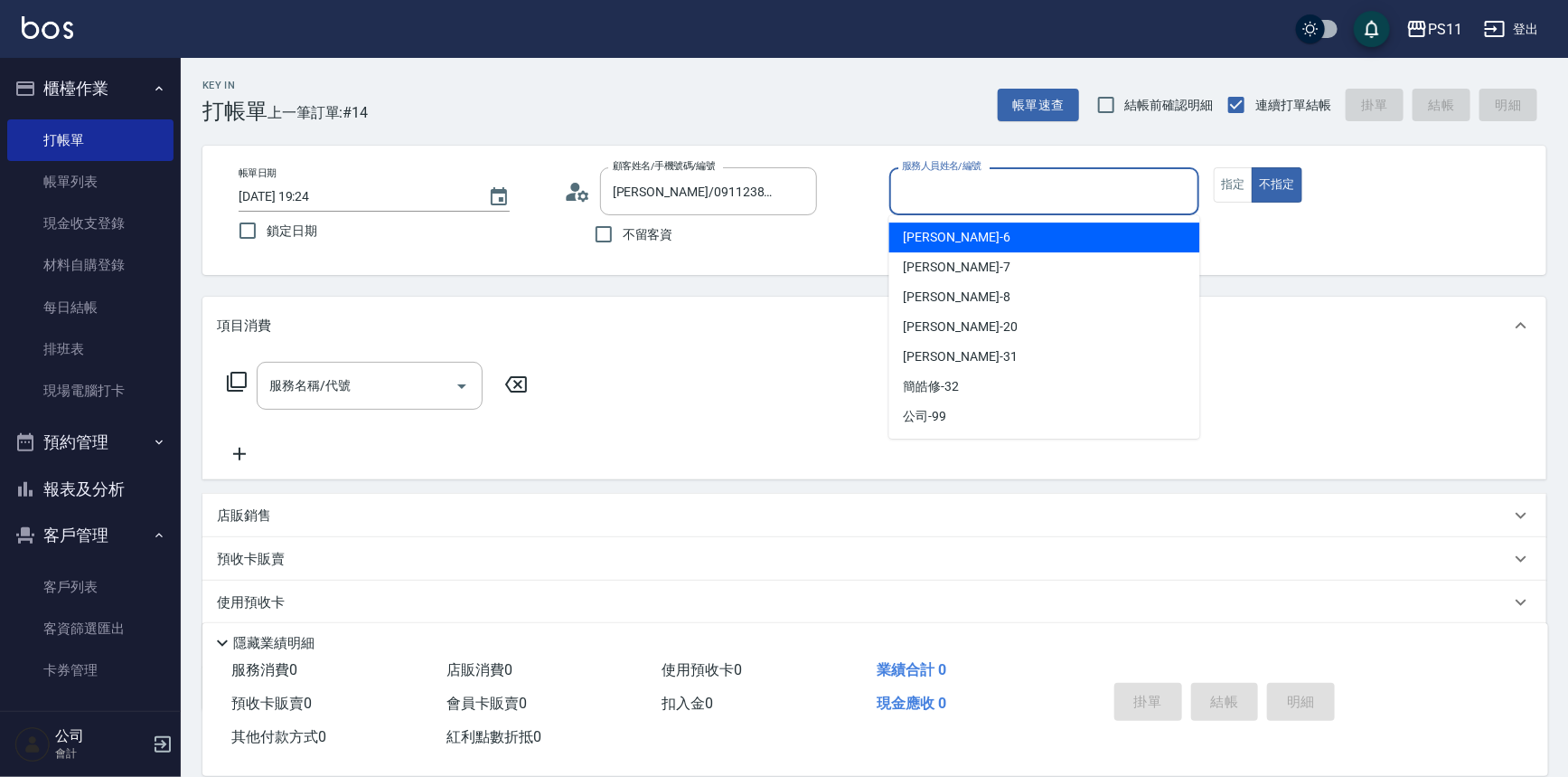
click at [1105, 183] on input "服務人員姓名/編號" at bounding box center [1045, 191] width 295 height 32
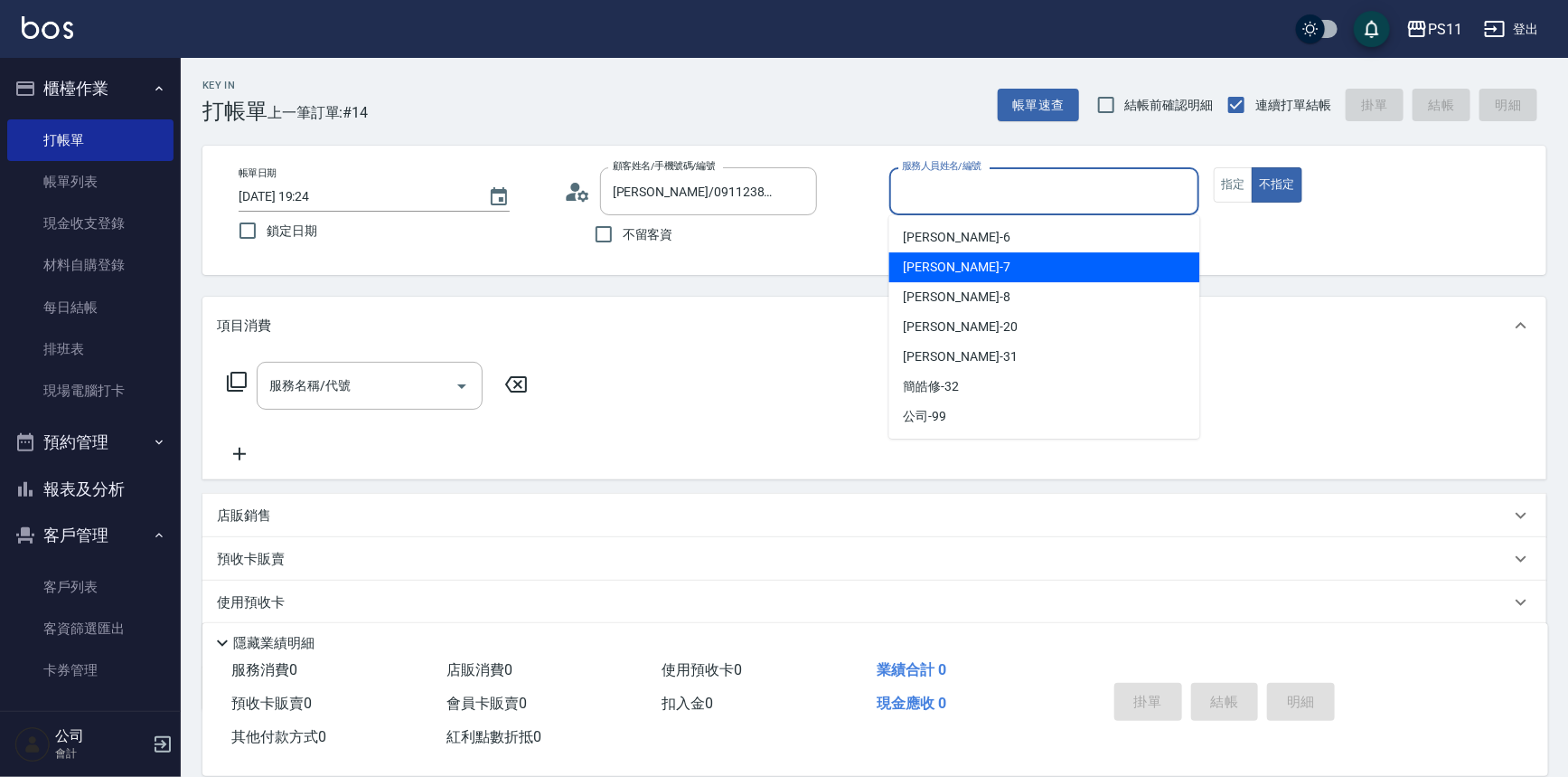
click at [1046, 269] on div "[PERSON_NAME]-7" at bounding box center [1045, 266] width 311 height 30
type input "[PERSON_NAME]-7"
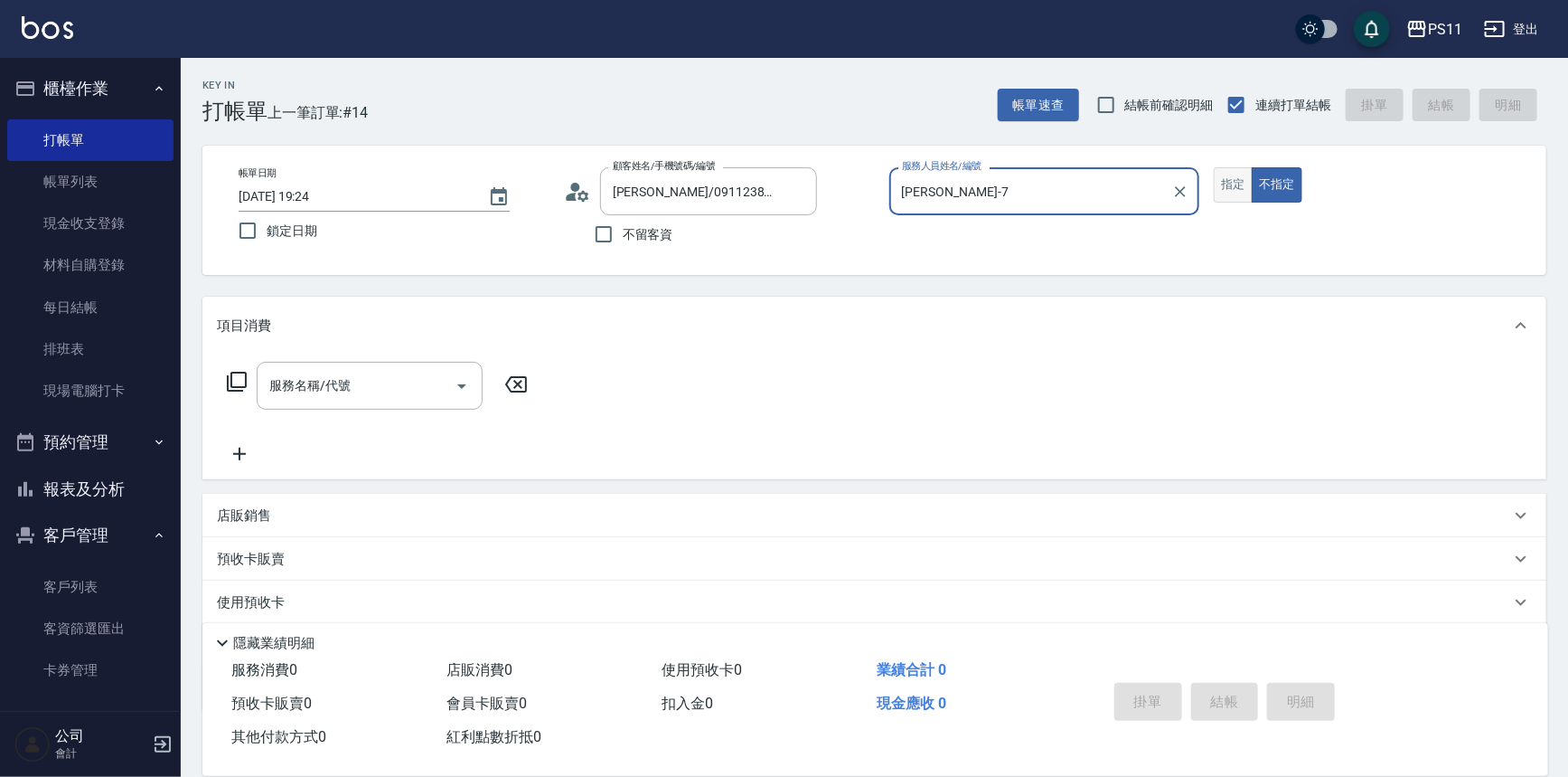
click at [1245, 182] on button "指定" at bounding box center [1233, 184] width 39 height 35
click at [240, 374] on icon at bounding box center [237, 381] width 22 height 22
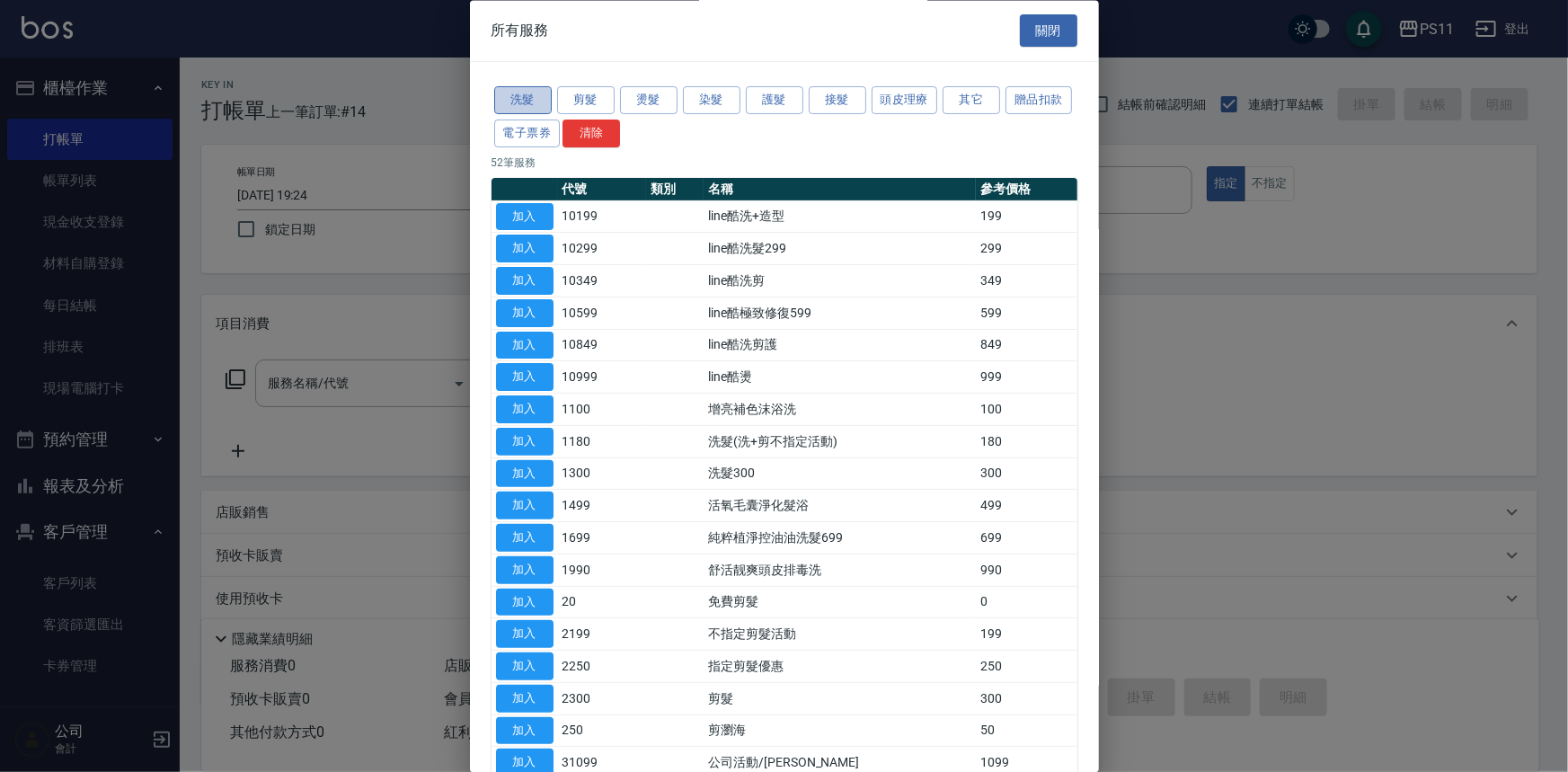
click at [544, 95] on button "洗髮" at bounding box center [523, 101] width 58 height 28
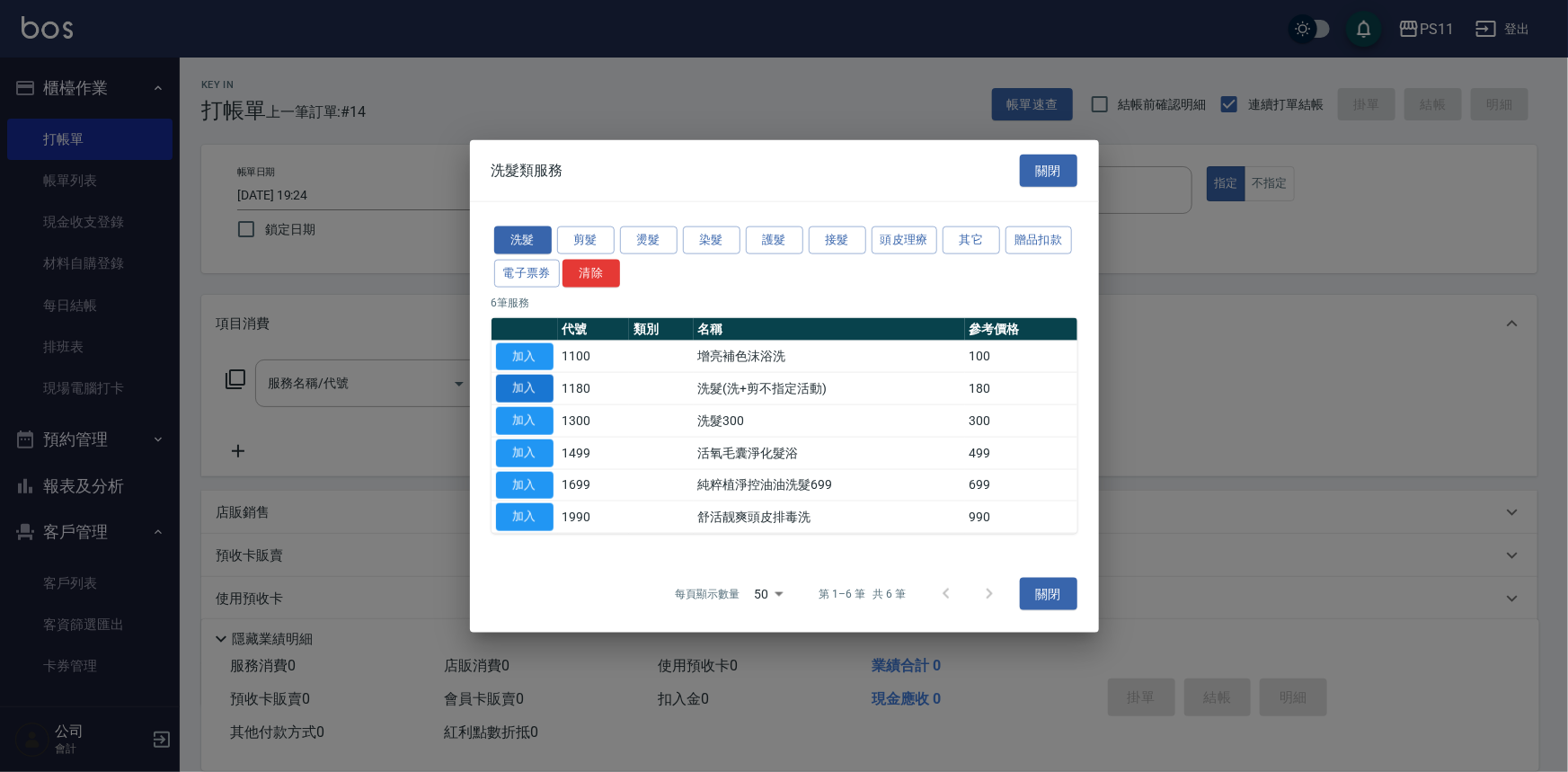
click at [506, 383] on button "加入" at bounding box center [525, 388] width 58 height 28
type input "洗髮(洗+剪不指定活動)(1180)"
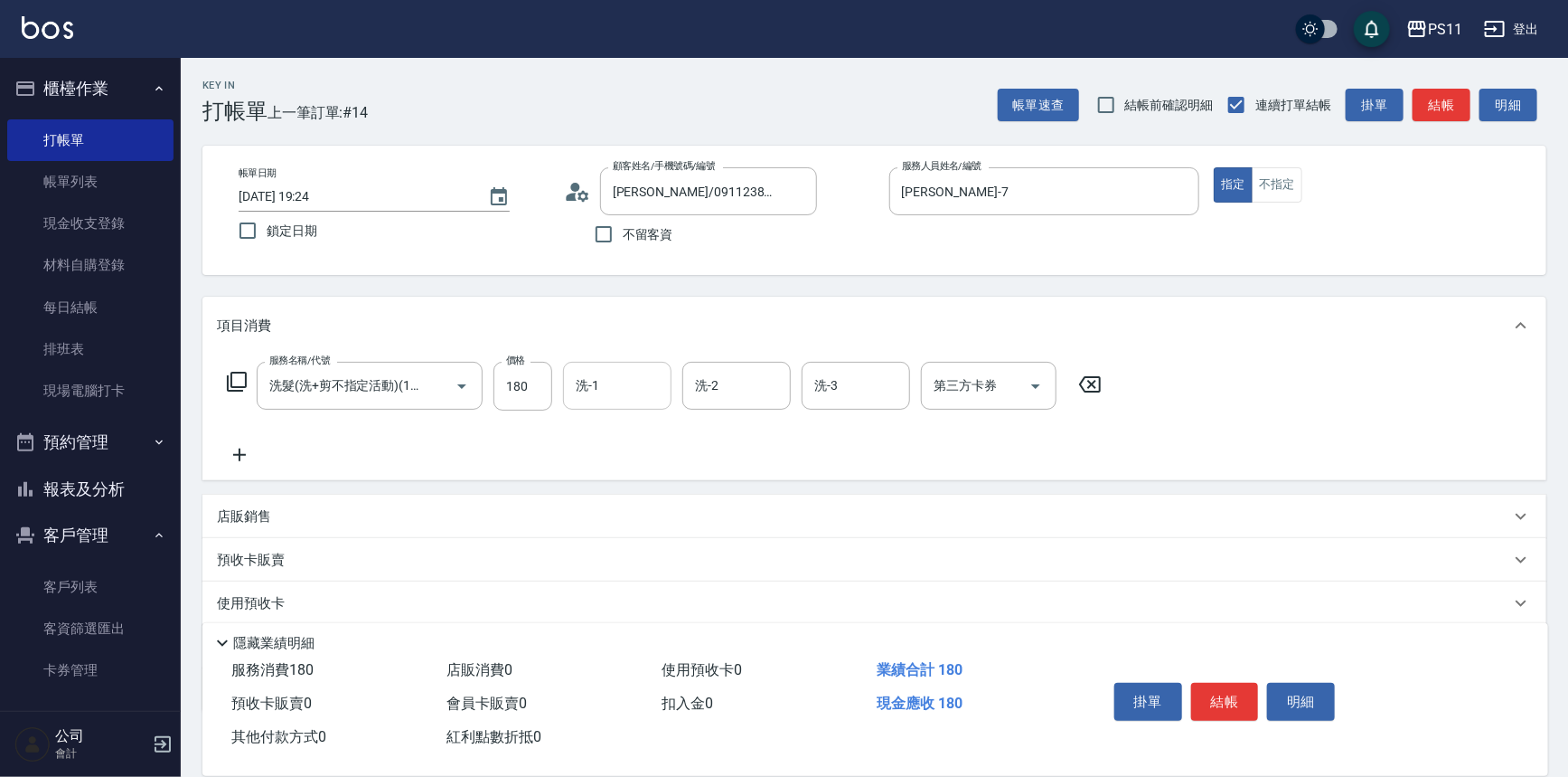
click at [636, 382] on input "洗-1" at bounding box center [617, 385] width 93 height 32
click at [672, 389] on form "洗-1 [PERSON_NAME]-6 洗-1" at bounding box center [622, 386] width 119 height 48
click at [637, 387] on div "[PERSON_NAME]-6 洗-1" at bounding box center [617, 386] width 109 height 48
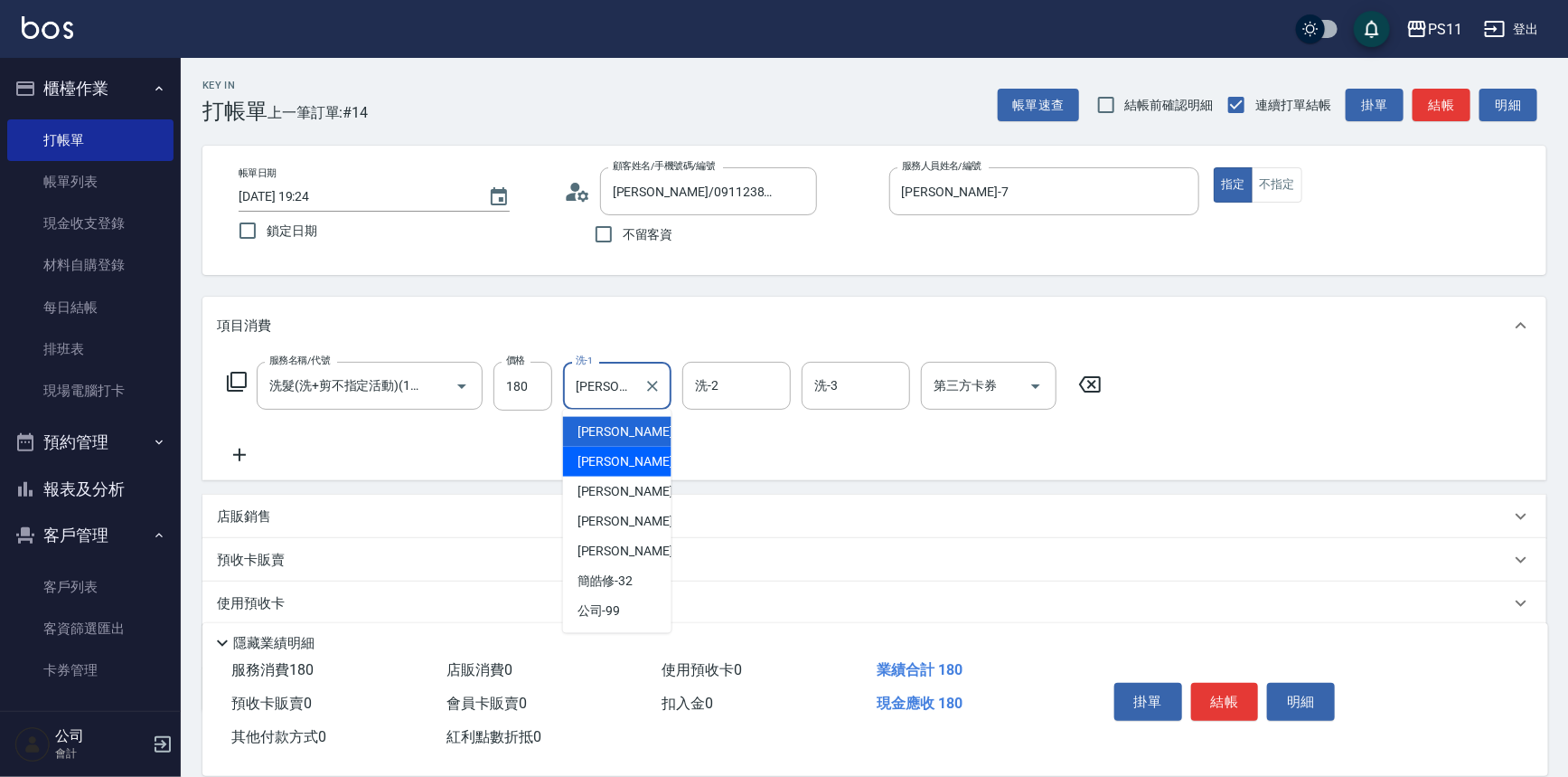
click at [642, 459] on div "[PERSON_NAME]-7" at bounding box center [617, 461] width 109 height 30
type input "[PERSON_NAME]-7"
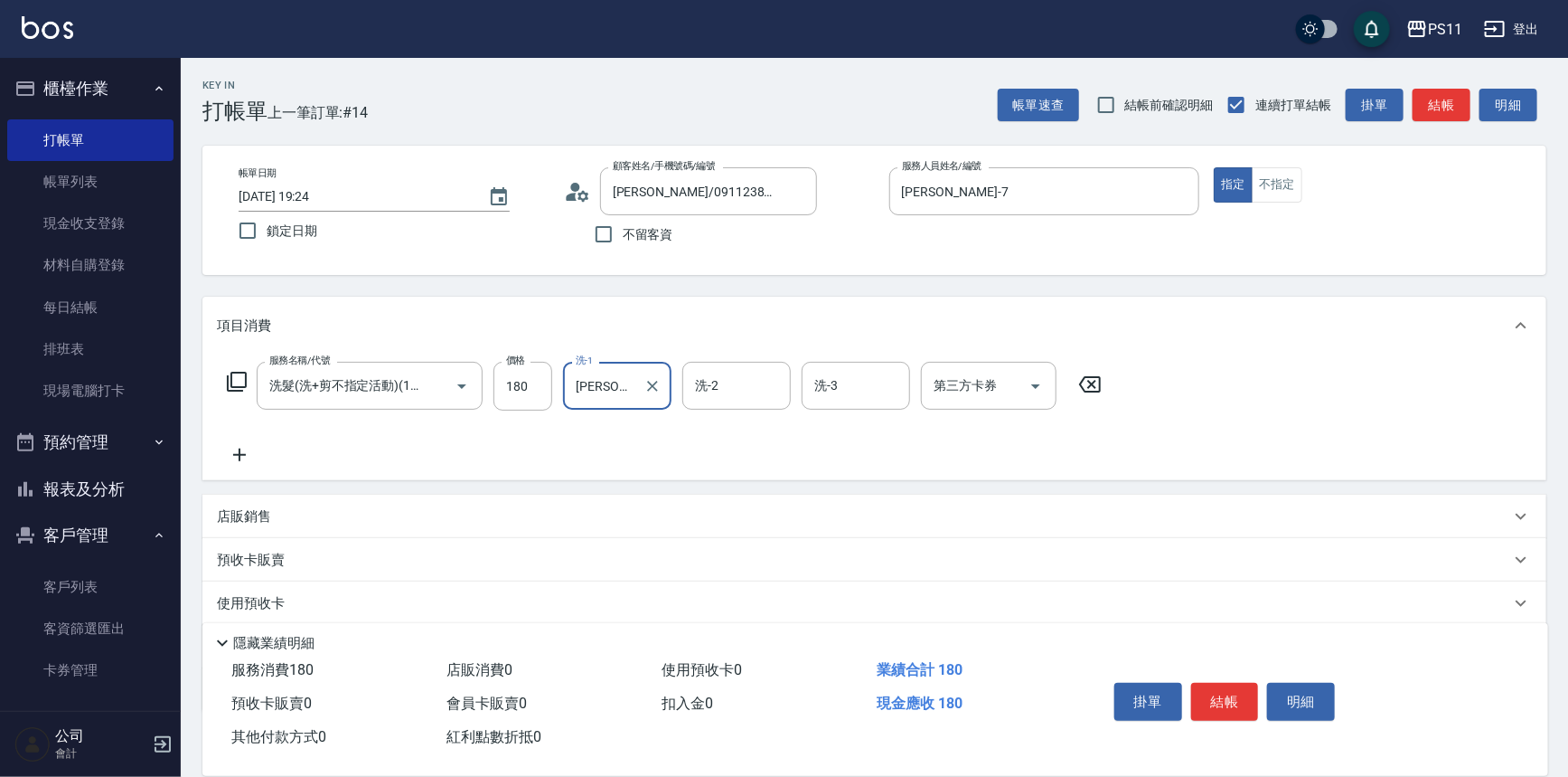
click at [231, 454] on icon at bounding box center [239, 454] width 45 height 22
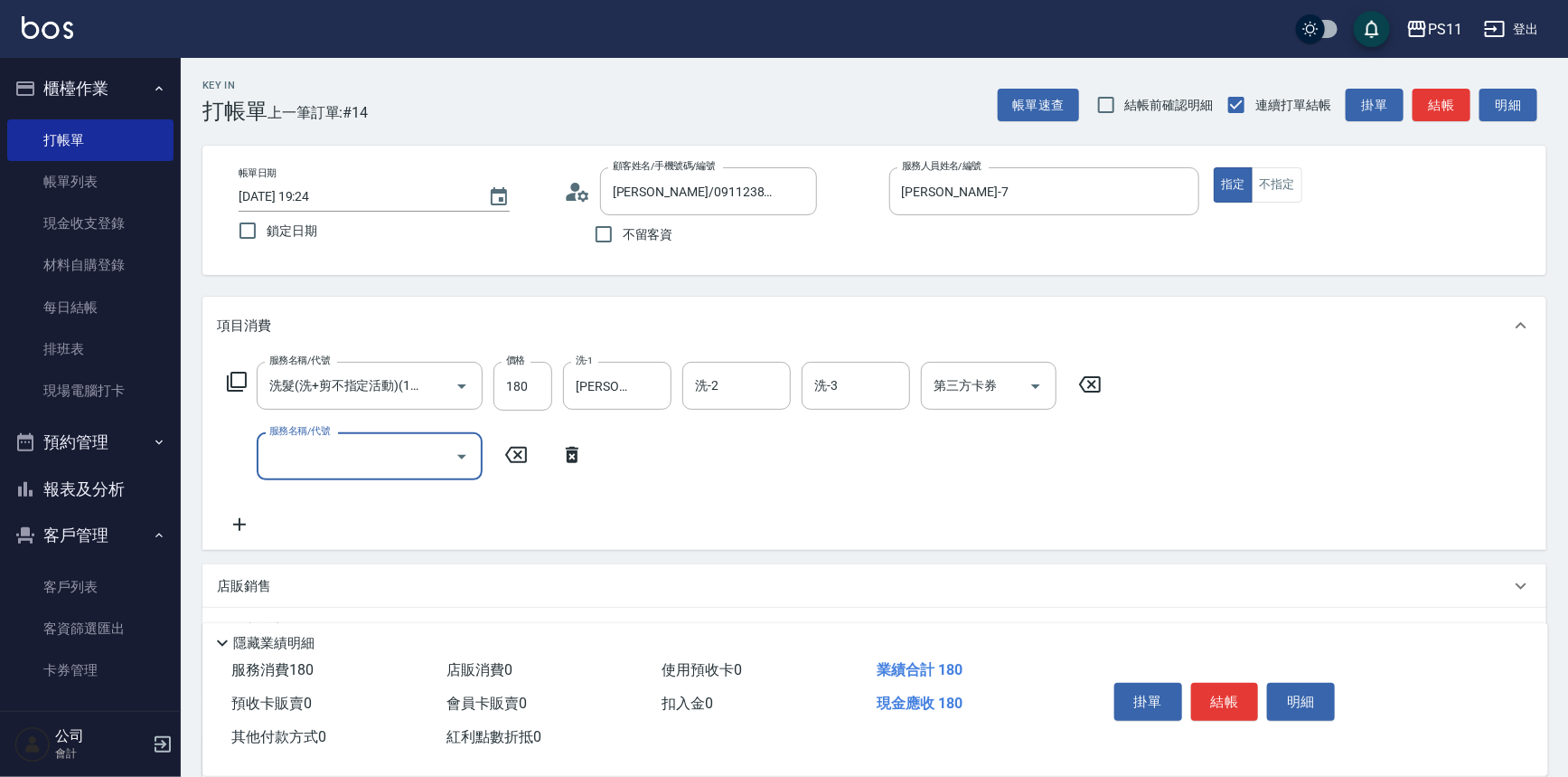
click at [313, 464] on input "服務名稱/代號" at bounding box center [356, 455] width 182 height 32
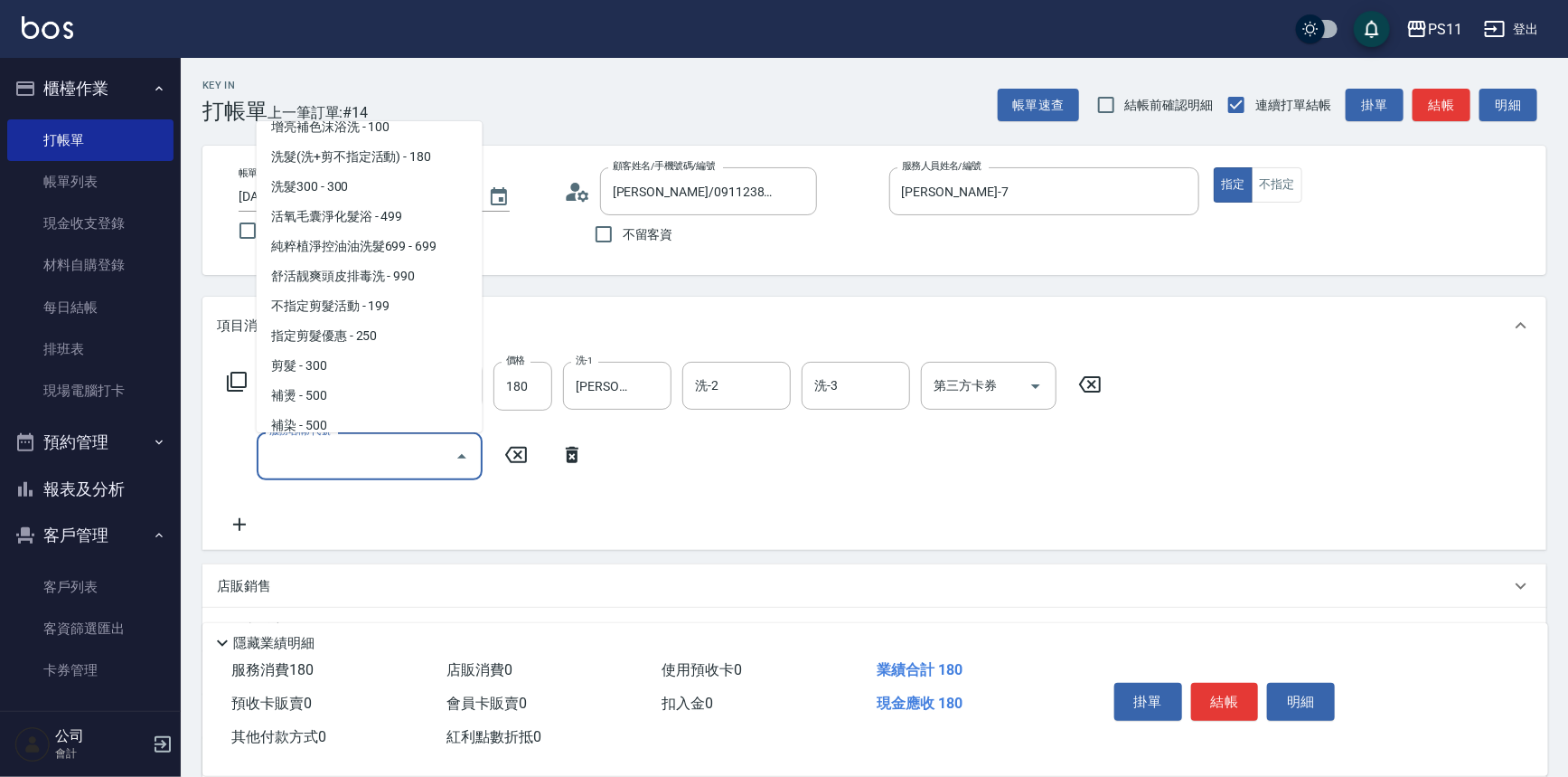
scroll to position [163, 0]
click at [406, 302] on span "不指定剪髮活動 - 199" at bounding box center [369, 307] width 226 height 30
type input "不指定剪髮活動(2199)"
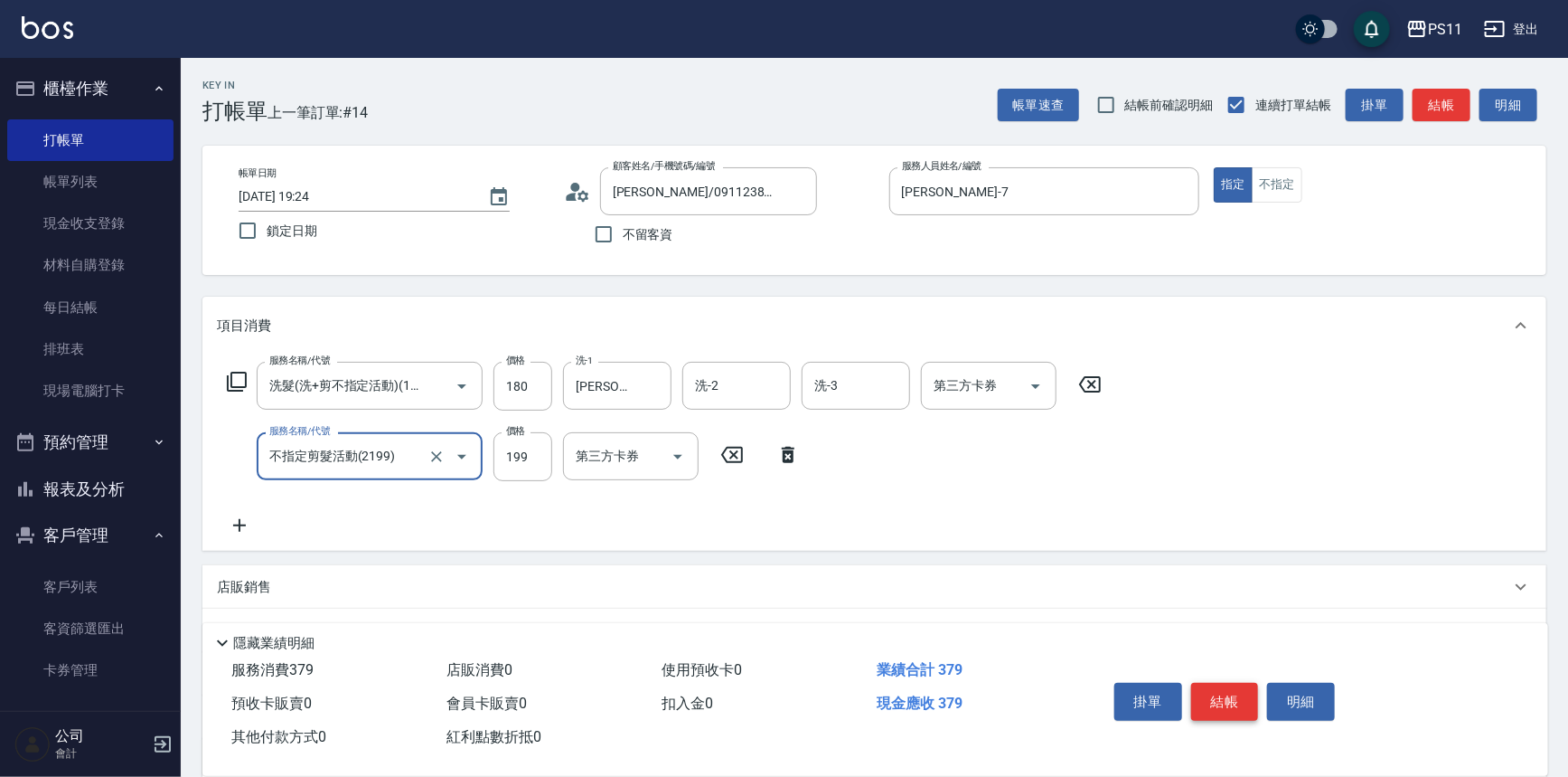
click at [1197, 688] on button "結帳" at bounding box center [1224, 702] width 68 height 38
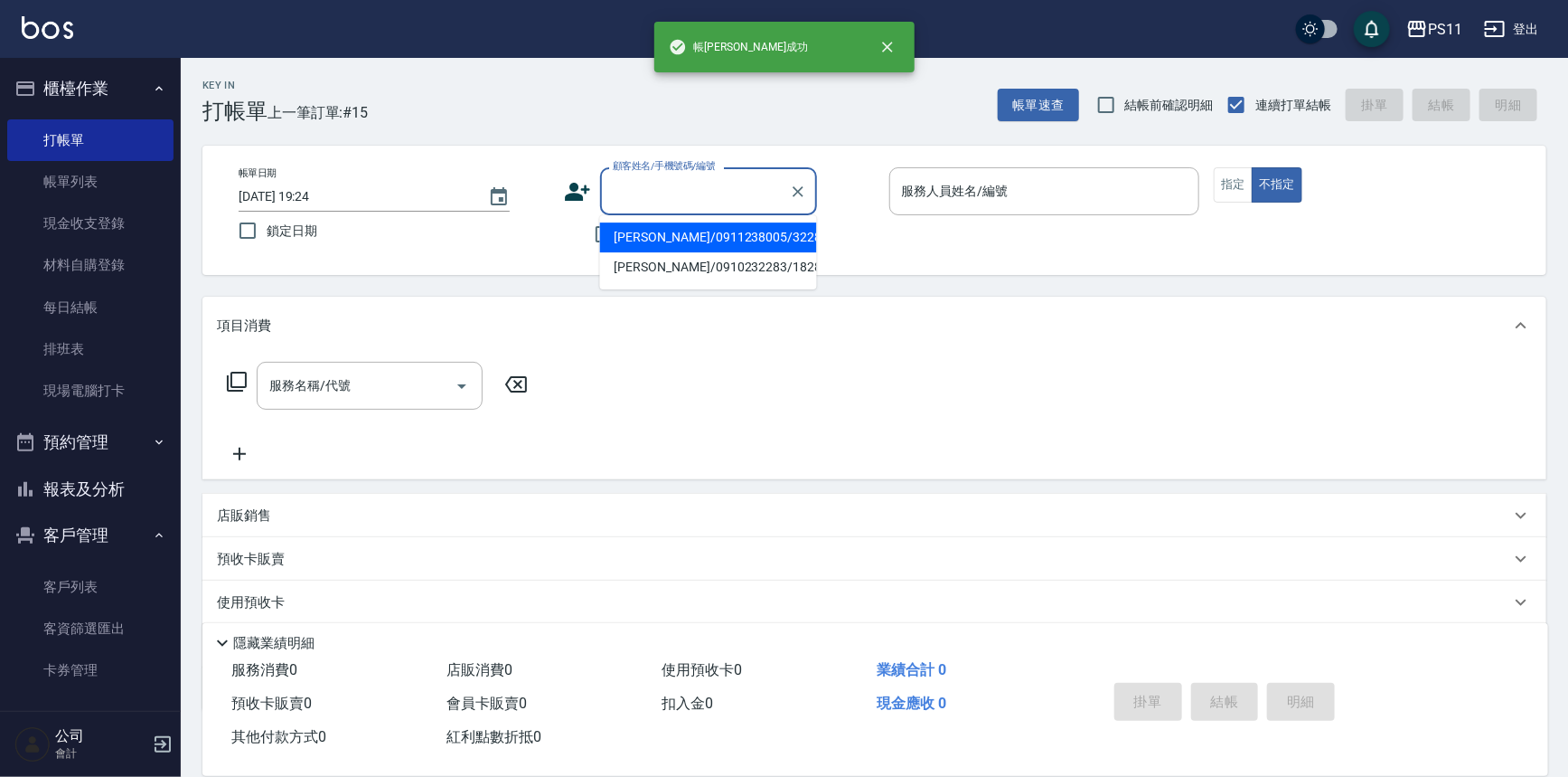
click at [627, 196] on input "顧客姓名/手機號碼/編號" at bounding box center [695, 191] width 174 height 32
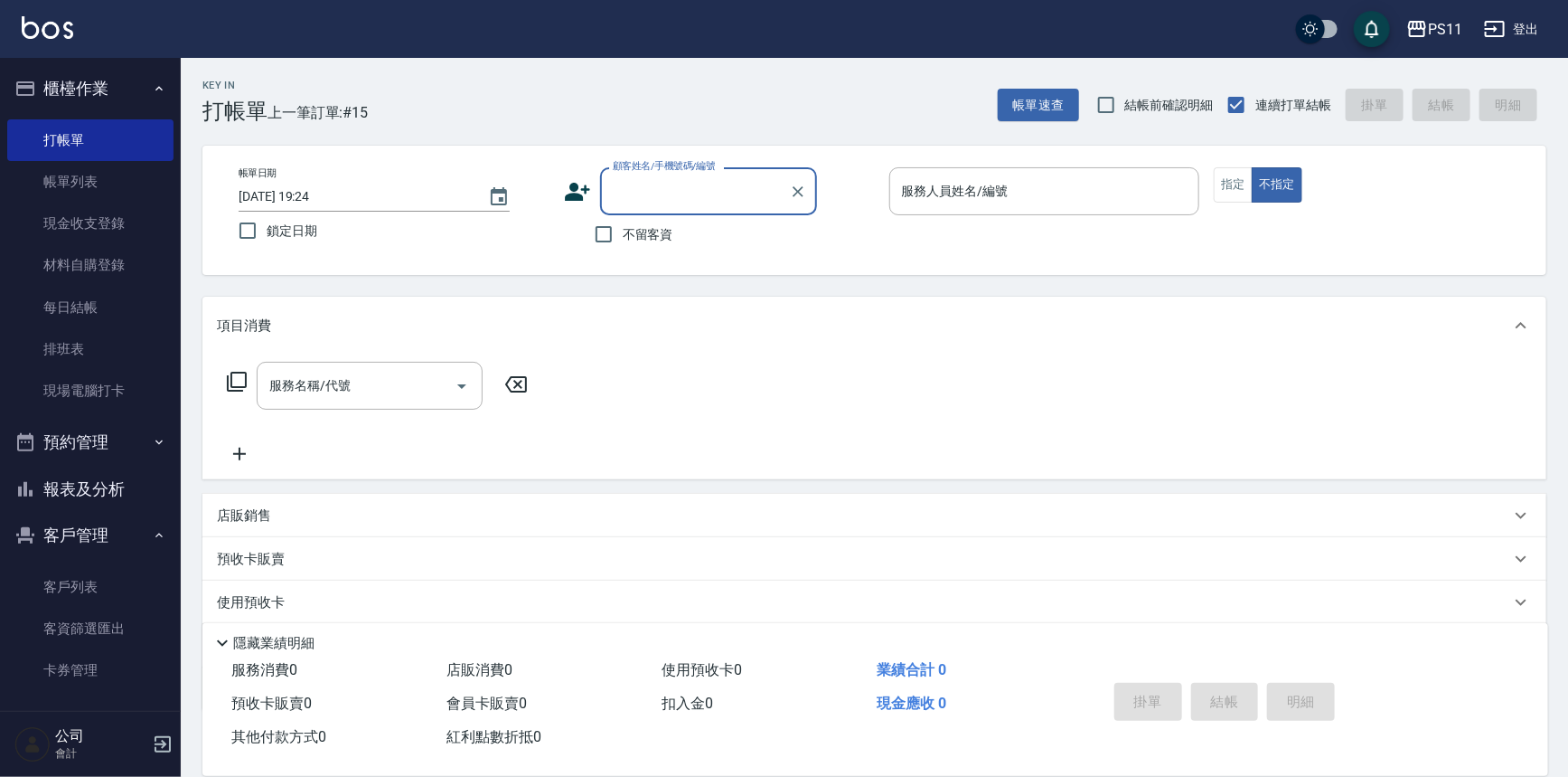
click at [682, 178] on input "顧客姓名/手機號碼/編號" at bounding box center [695, 191] width 174 height 32
click at [792, 190] on icon "Clear" at bounding box center [798, 191] width 18 height 18
drag, startPoint x: 717, startPoint y: 198, endPoint x: 753, endPoint y: 186, distance: 37.9
click at [716, 198] on input "顧客姓名/手機號碼/編號" at bounding box center [695, 191] width 174 height 32
type input "[PERSON_NAME]/0987863114/3229"
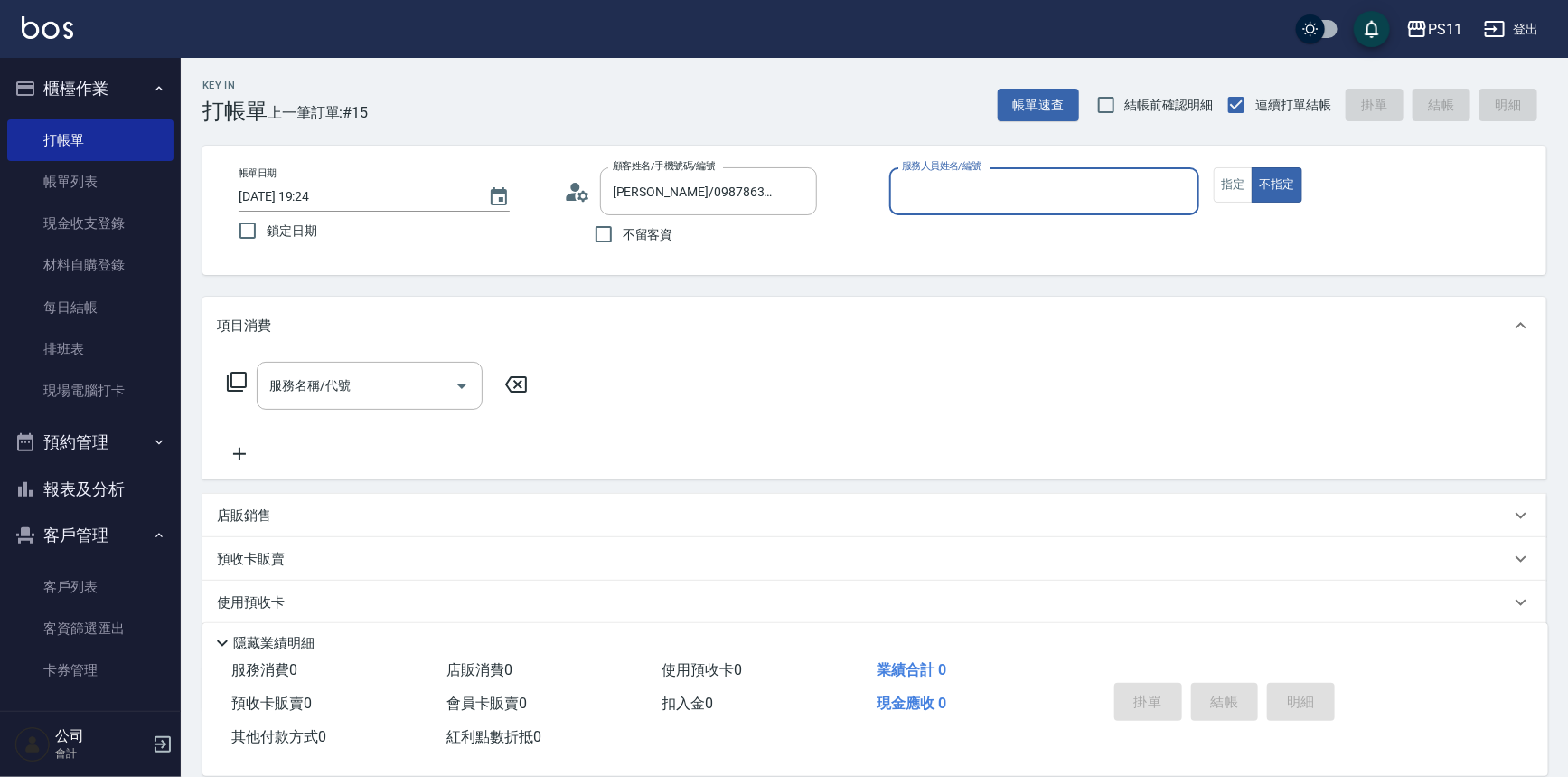
click at [909, 163] on label "服務人員姓名/編號" at bounding box center [941, 166] width 79 height 13
click at [909, 176] on input "服務人員姓名/編號" at bounding box center [1045, 191] width 295 height 32
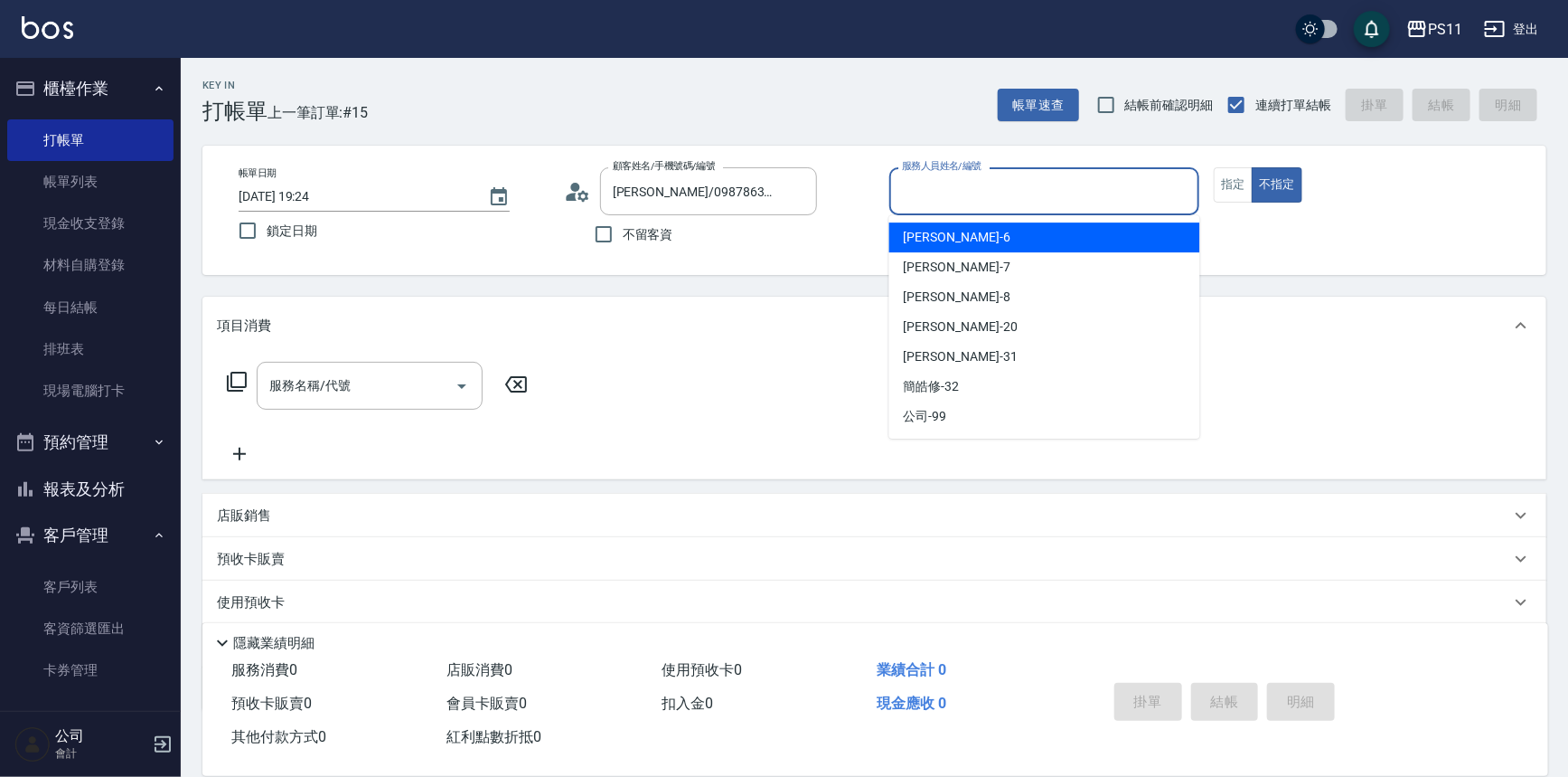
drag, startPoint x: 909, startPoint y: 196, endPoint x: 859, endPoint y: 151, distance: 67.3
click at [908, 196] on input "服務人員姓名/編號" at bounding box center [1045, 191] width 295 height 32
type input "[PERSON_NAME]-7"
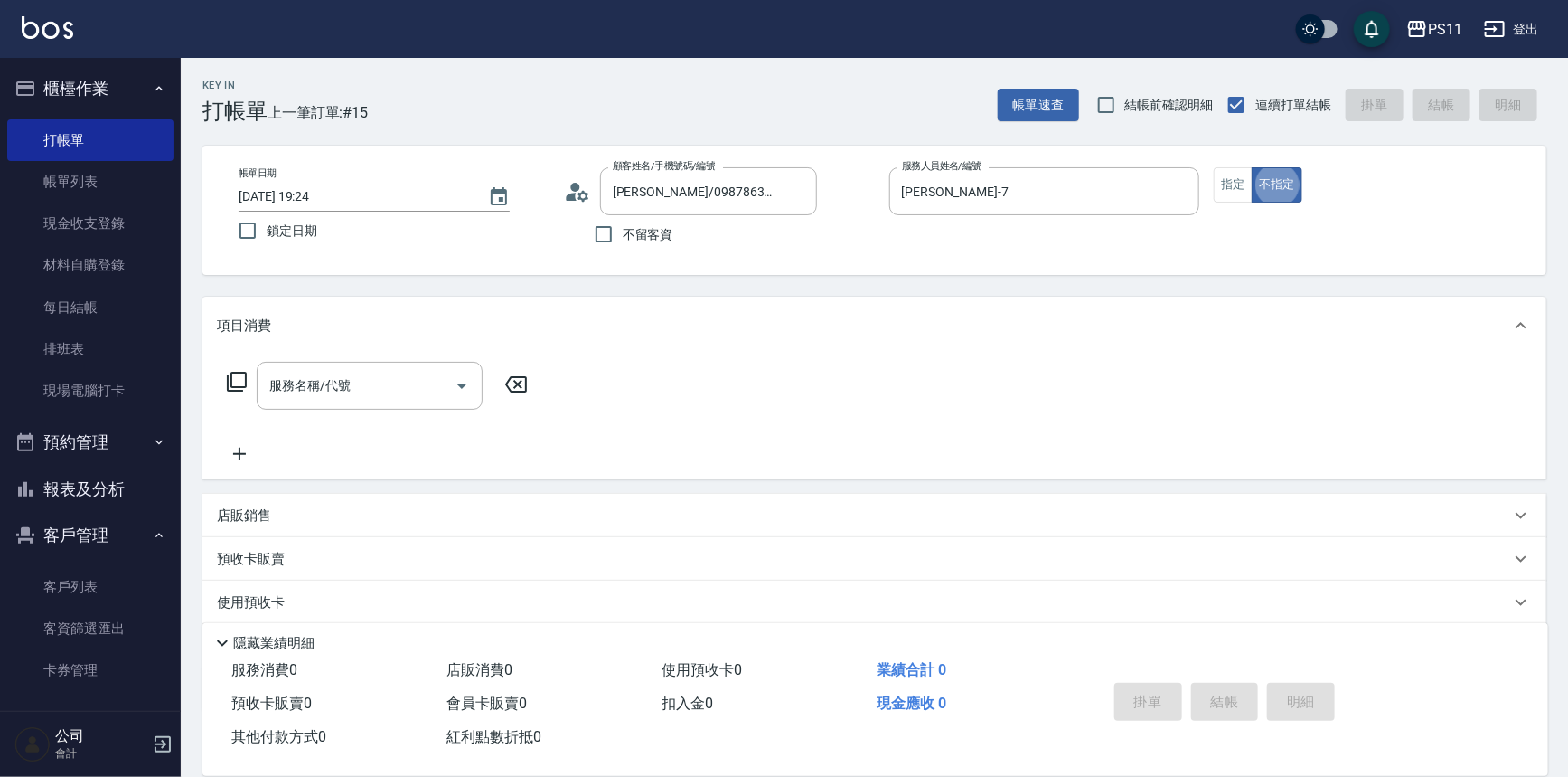
click at [228, 380] on icon at bounding box center [237, 381] width 20 height 20
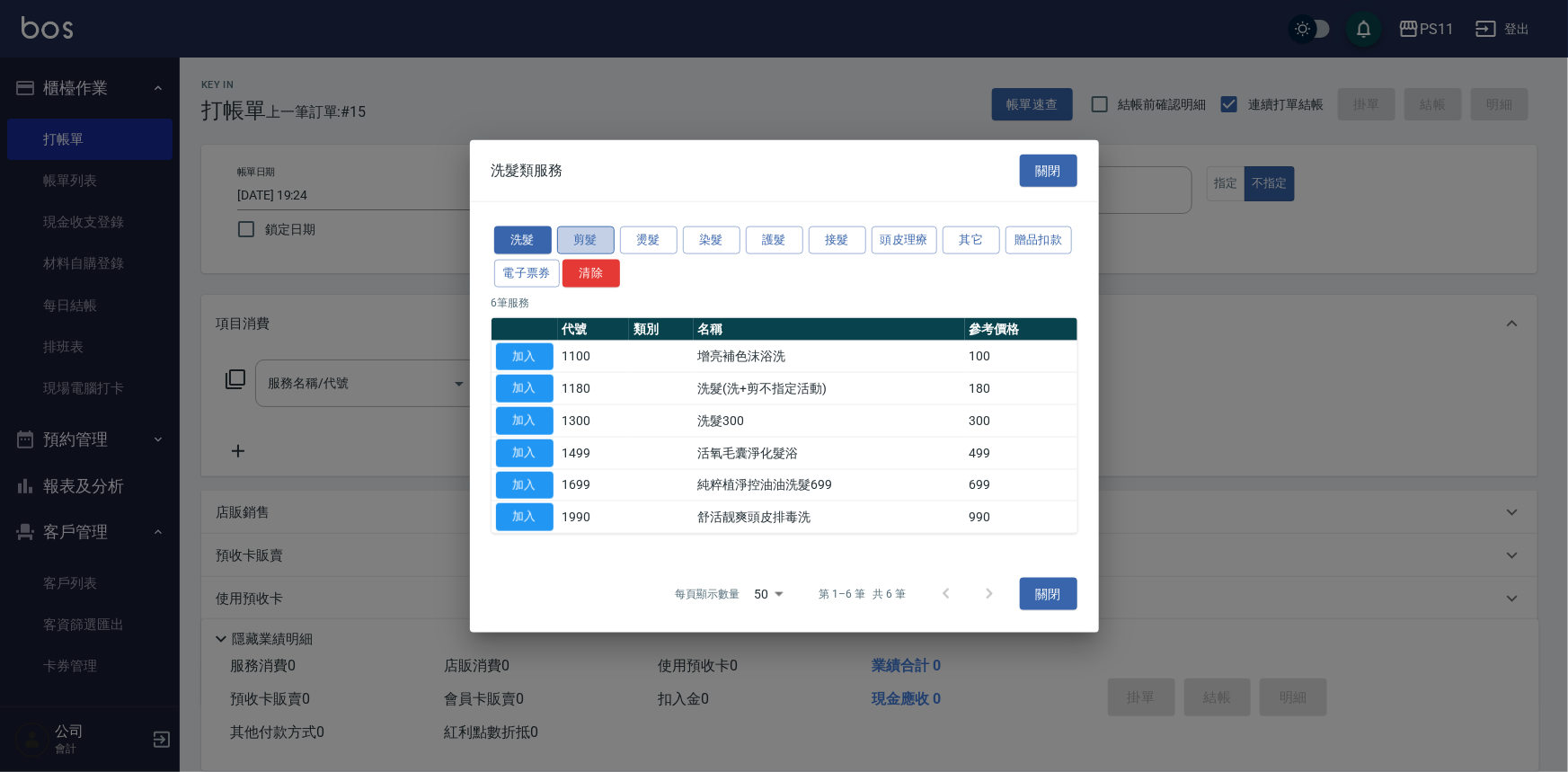
click at [578, 241] on button "剪髮" at bounding box center [585, 240] width 58 height 28
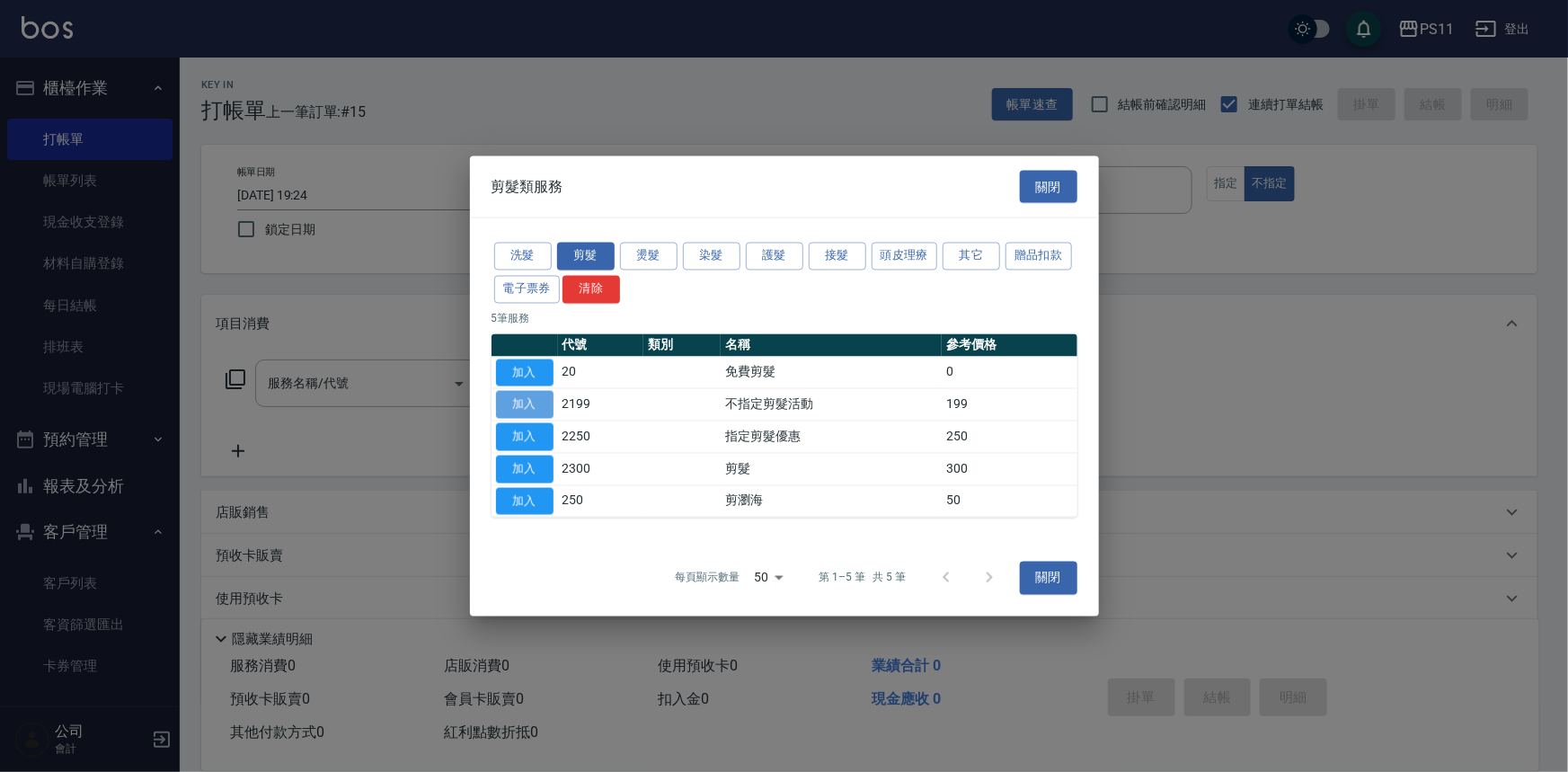
drag, startPoint x: 539, startPoint y: 399, endPoint x: 1206, endPoint y: 552, distance: 684.3
click at [542, 399] on button "加入" at bounding box center [525, 404] width 58 height 28
type input "不指定剪髮活動(2199)"
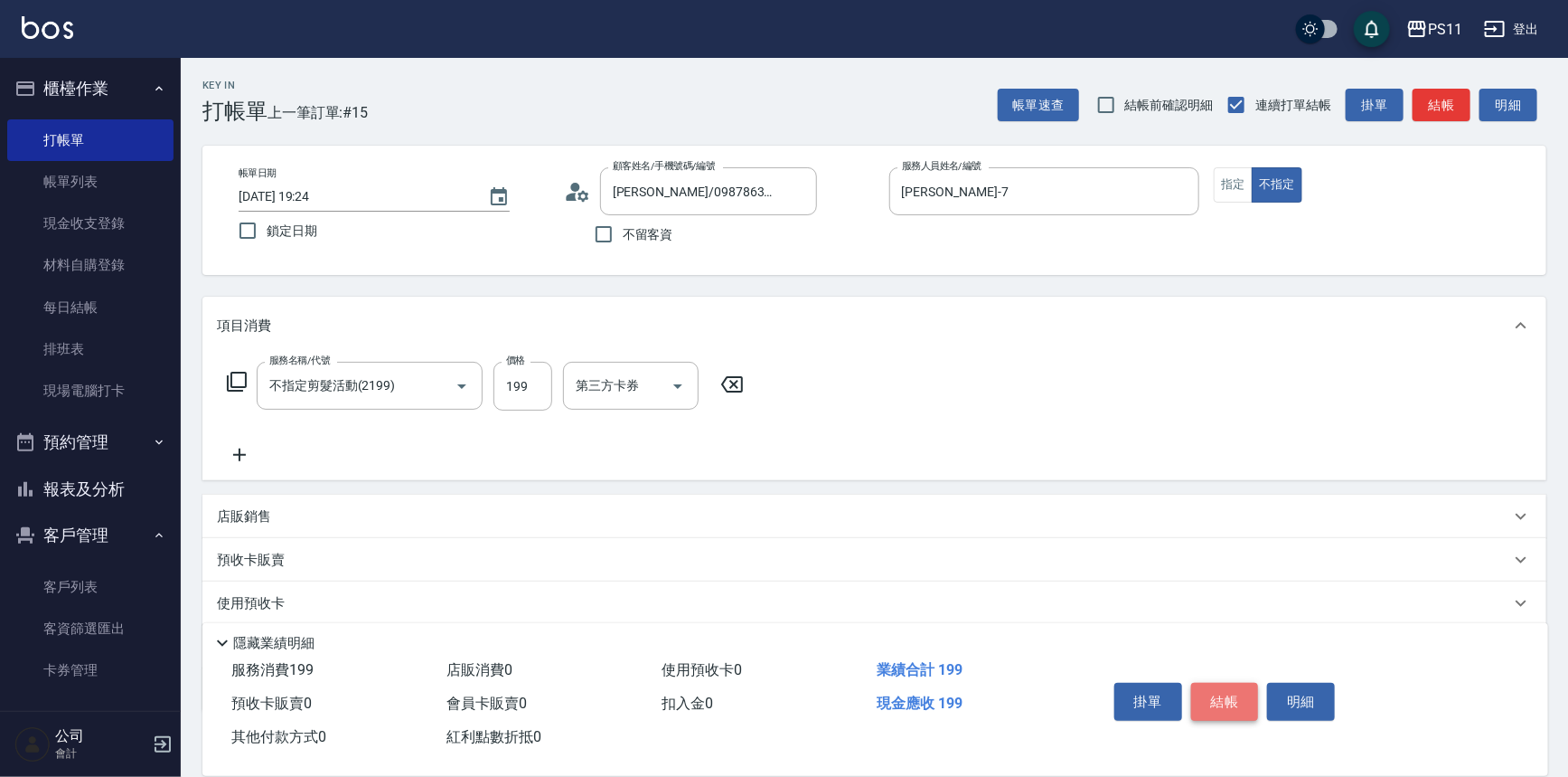
click at [1223, 696] on button "結帳" at bounding box center [1224, 702] width 68 height 38
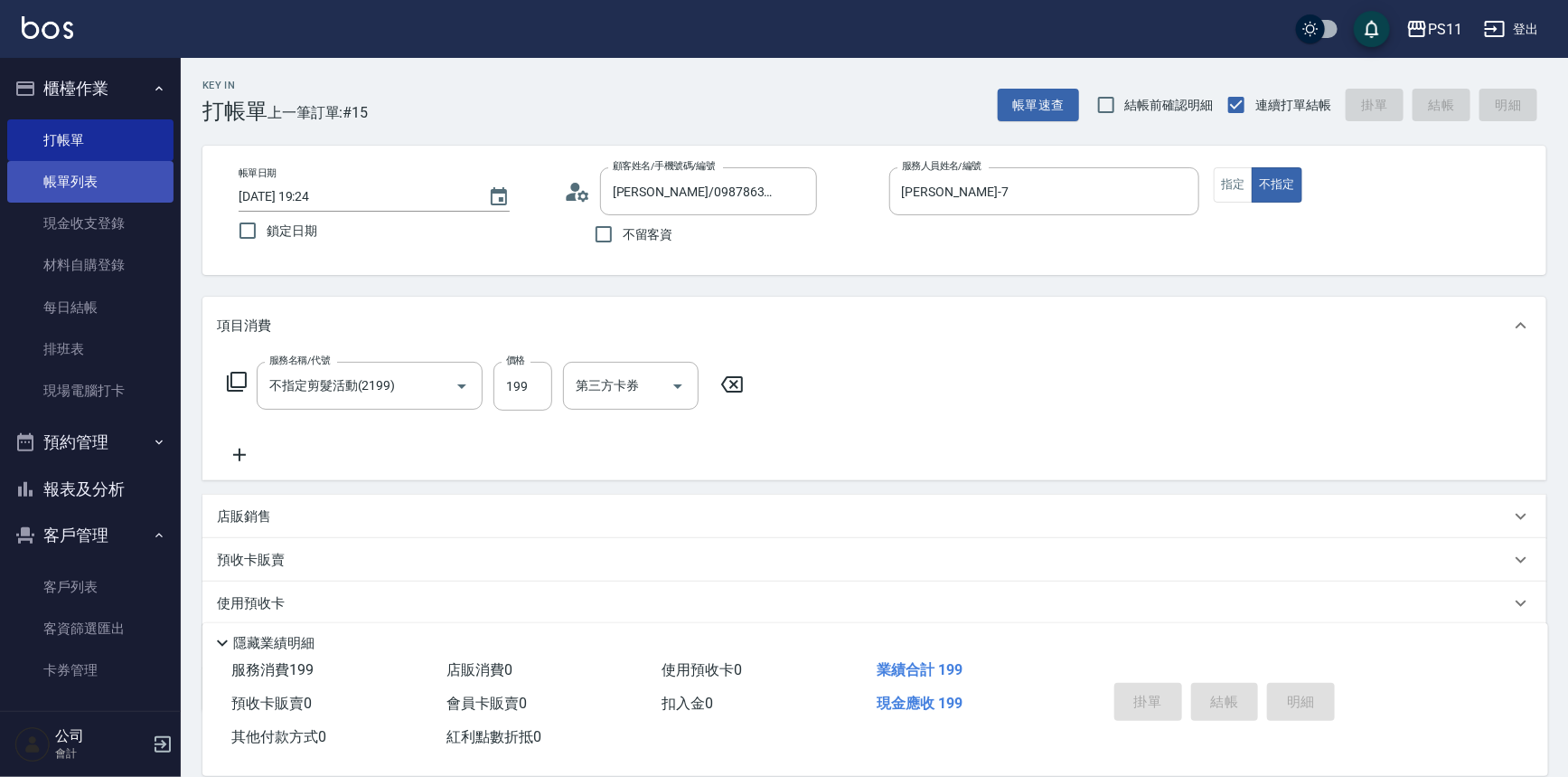
type input "[DATE] 19:25"
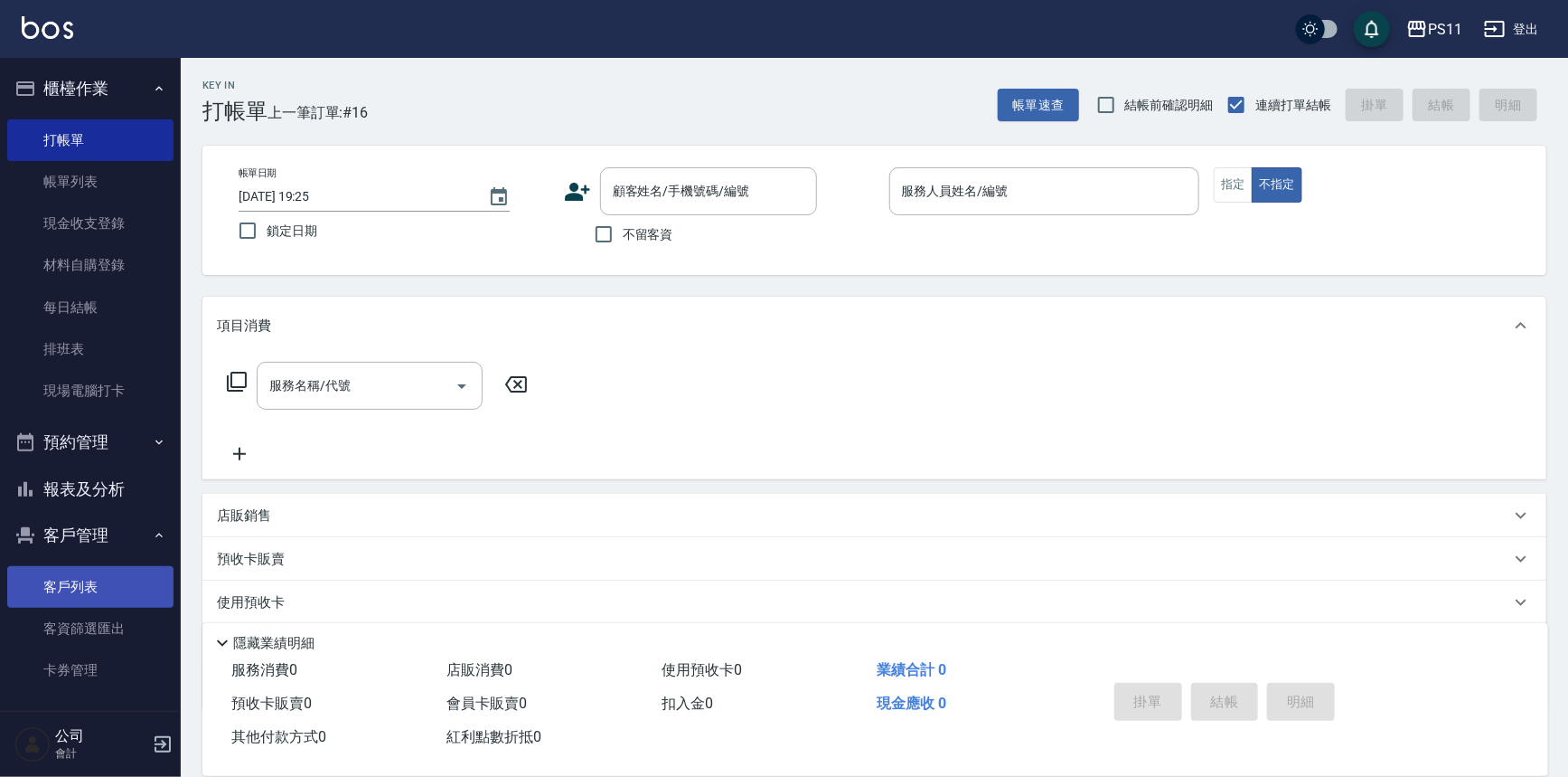
click at [135, 589] on link "客戶列表" at bounding box center [91, 587] width 166 height 42
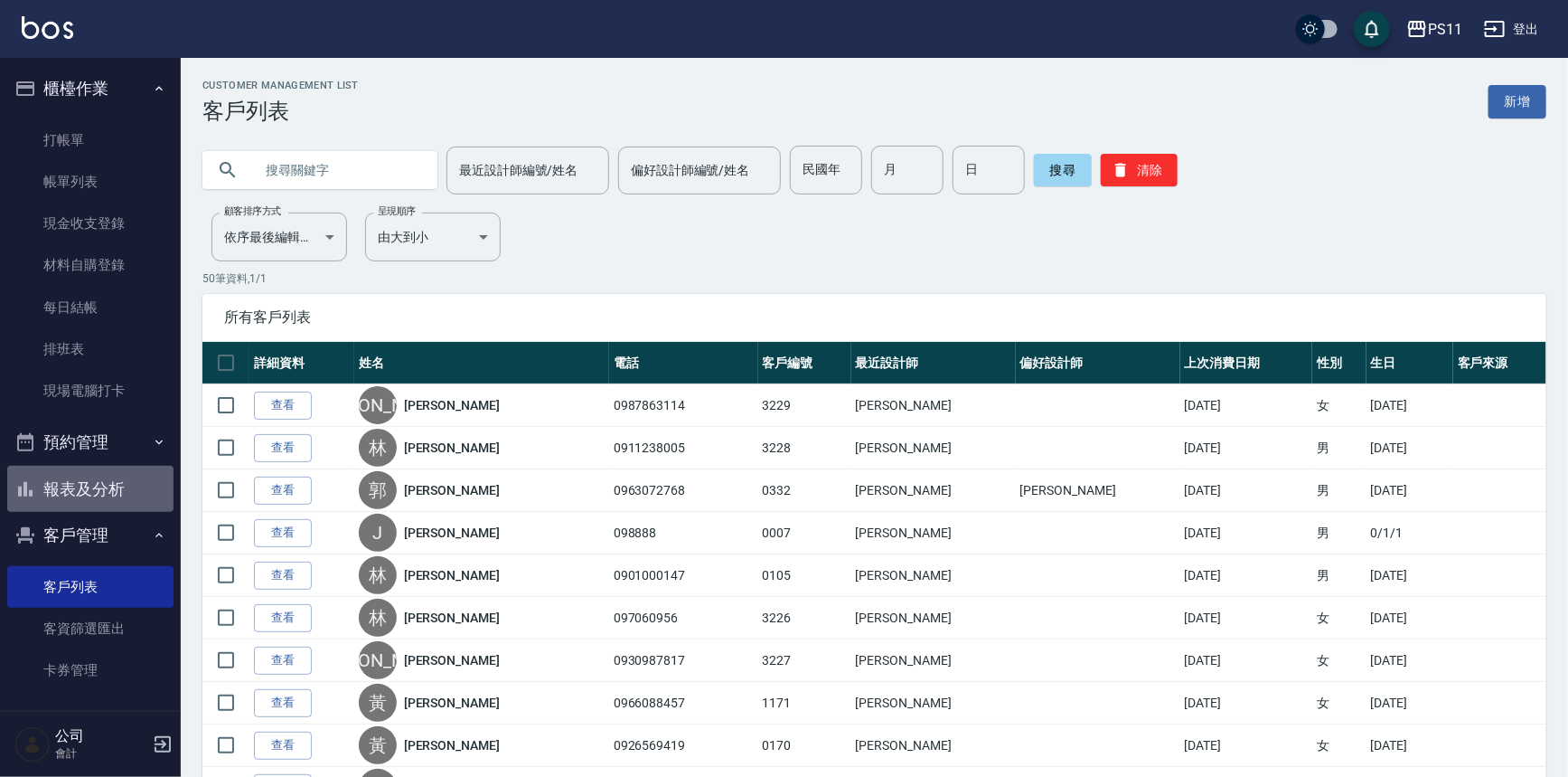
drag, startPoint x: 98, startPoint y: 491, endPoint x: 114, endPoint y: 539, distance: 50.6
click at [99, 491] on button "報表及分析" at bounding box center [91, 489] width 166 height 47
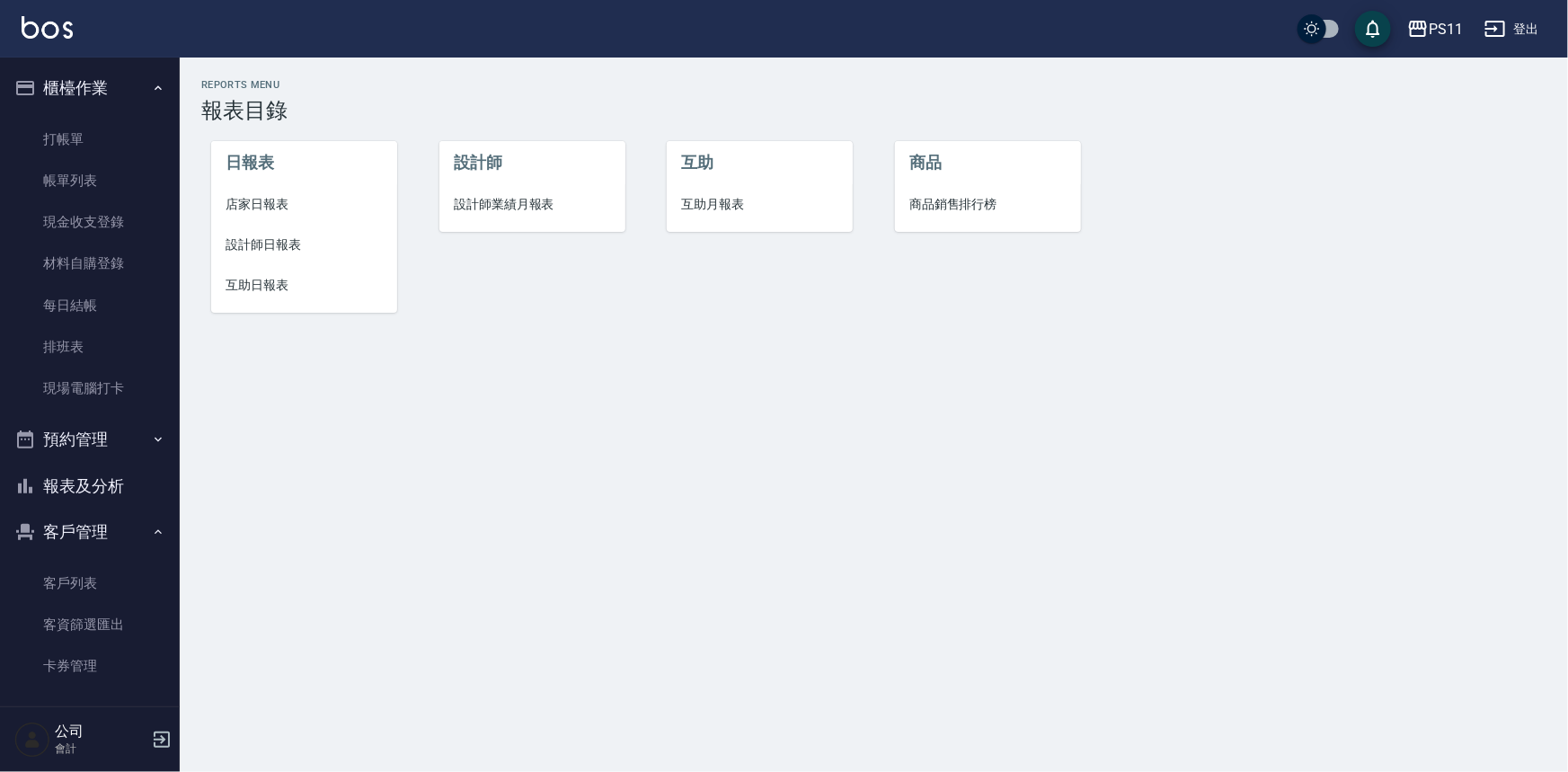
click at [254, 225] on li "設計師日報表" at bounding box center [304, 245] width 186 height 41
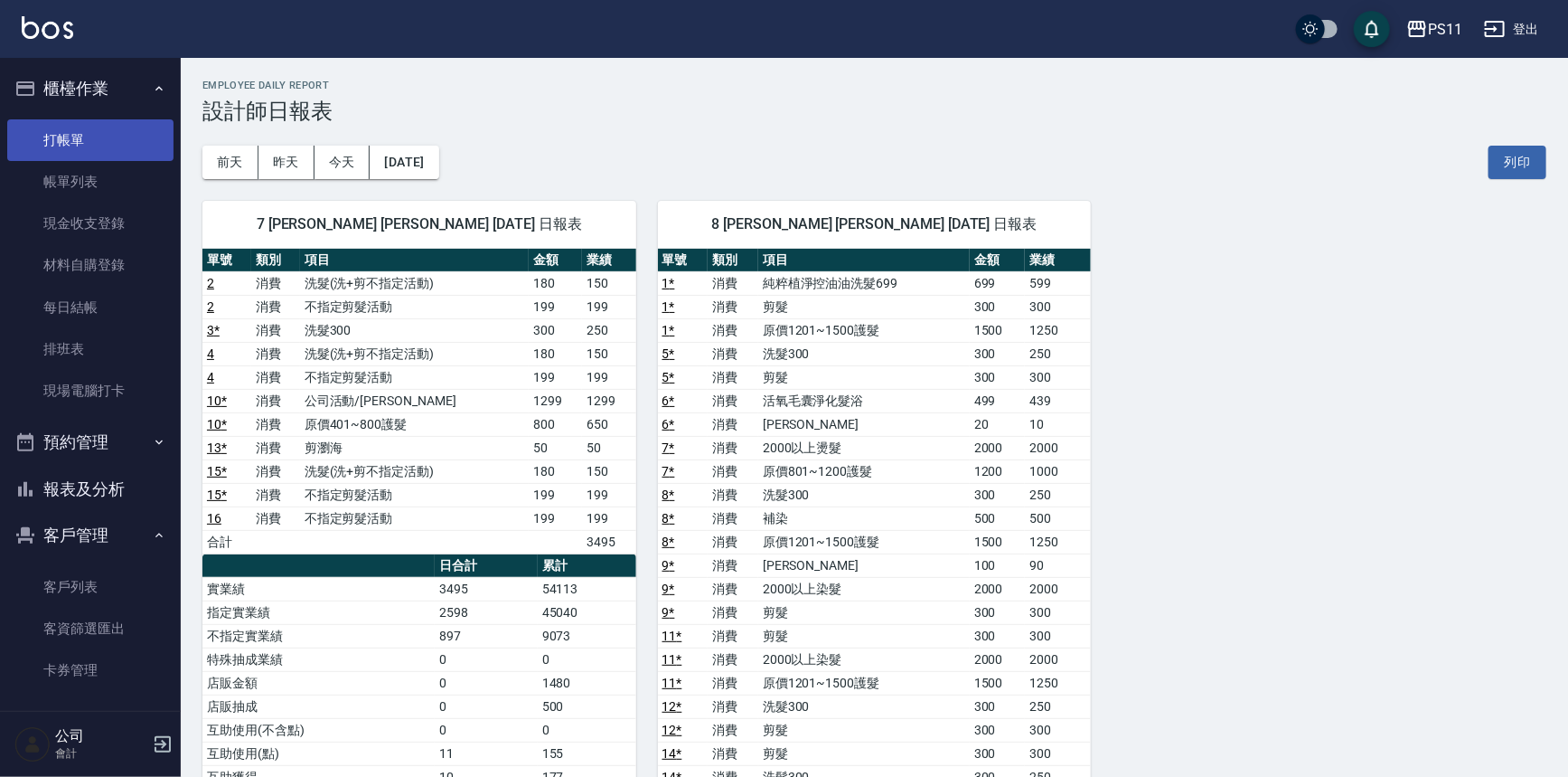
click at [97, 134] on link "打帳單" at bounding box center [91, 140] width 166 height 42
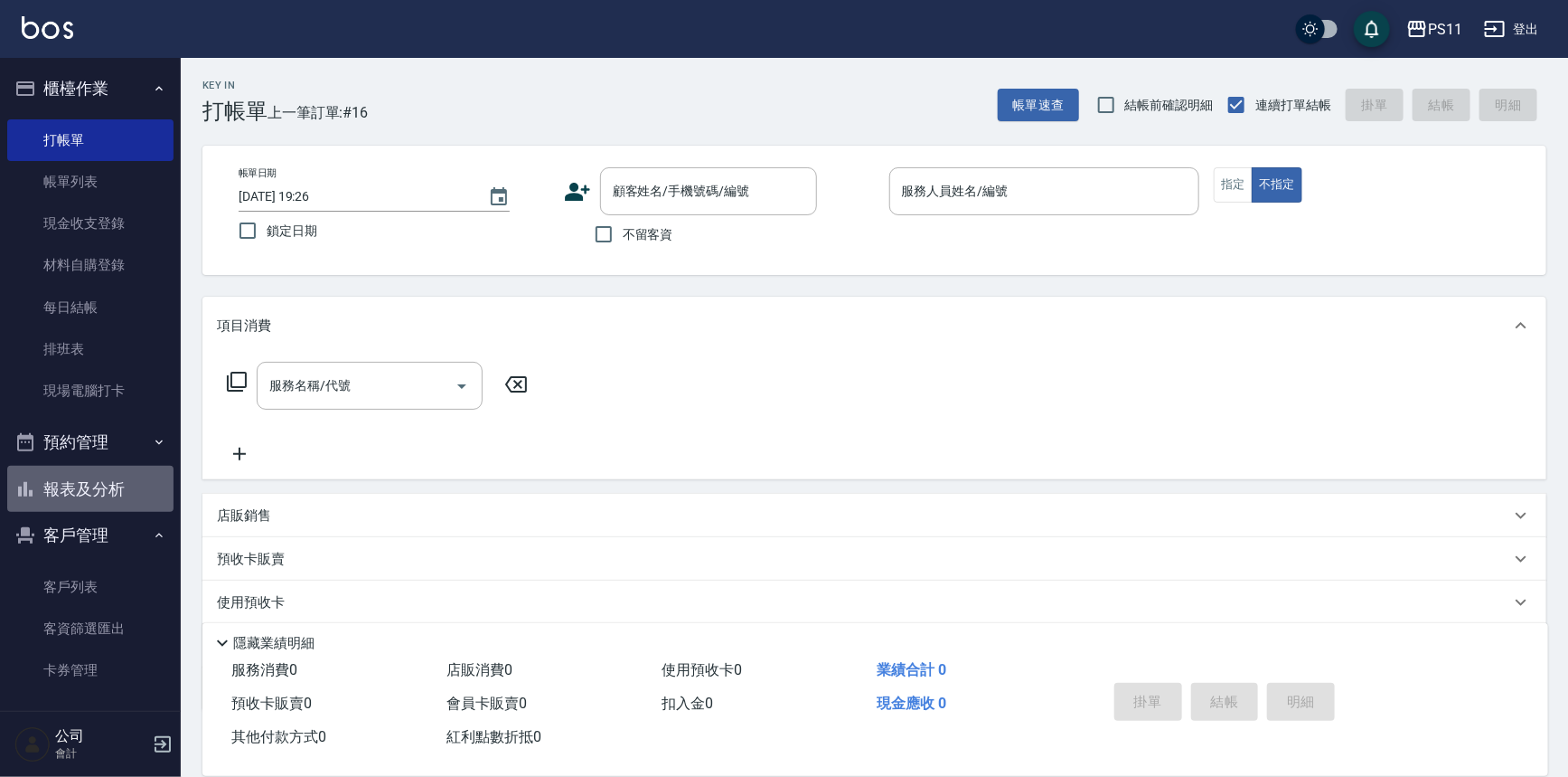
click at [121, 493] on button "報表及分析" at bounding box center [91, 489] width 166 height 47
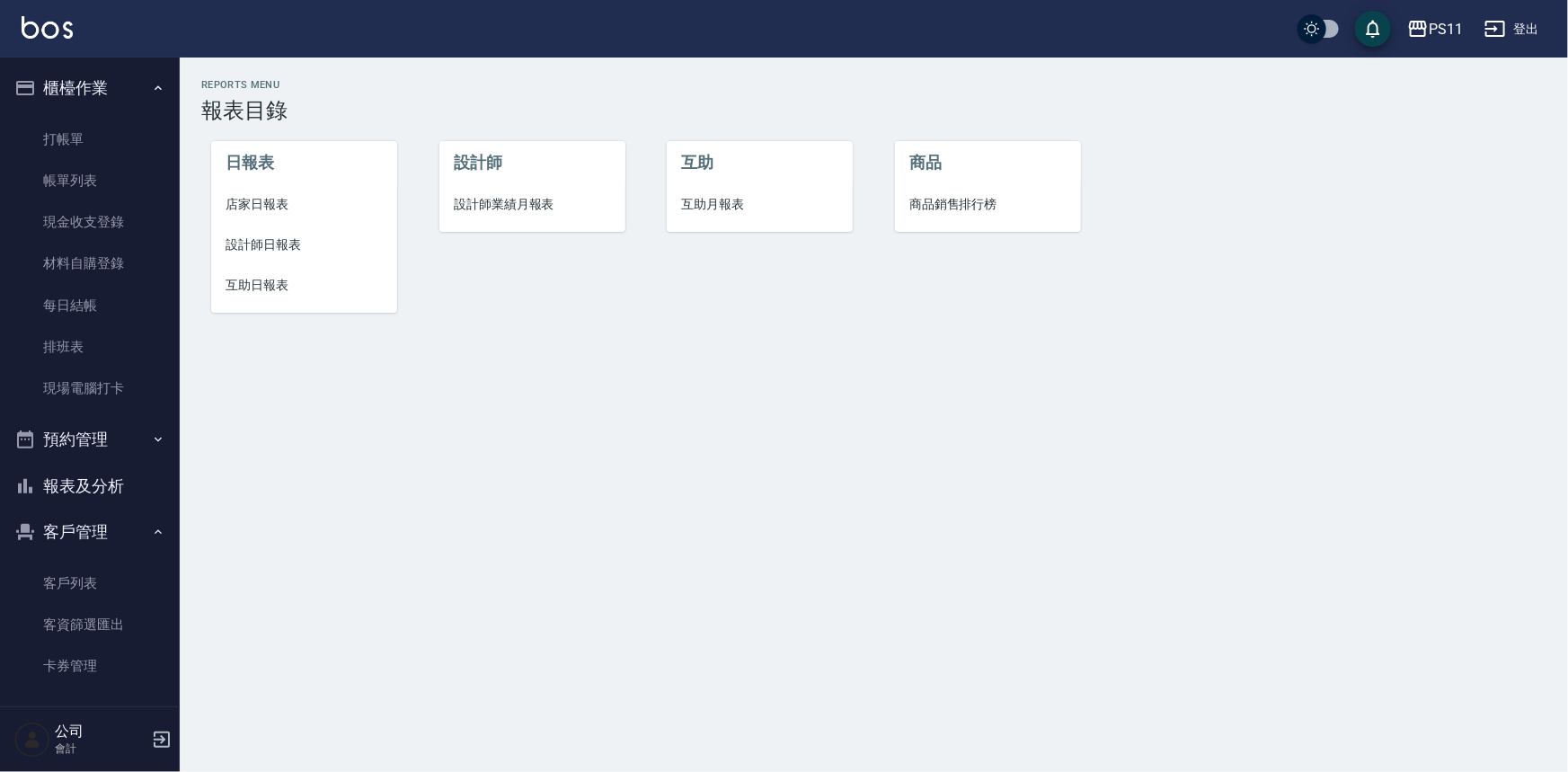
click at [287, 201] on span "店家日報表" at bounding box center [304, 205] width 157 height 19
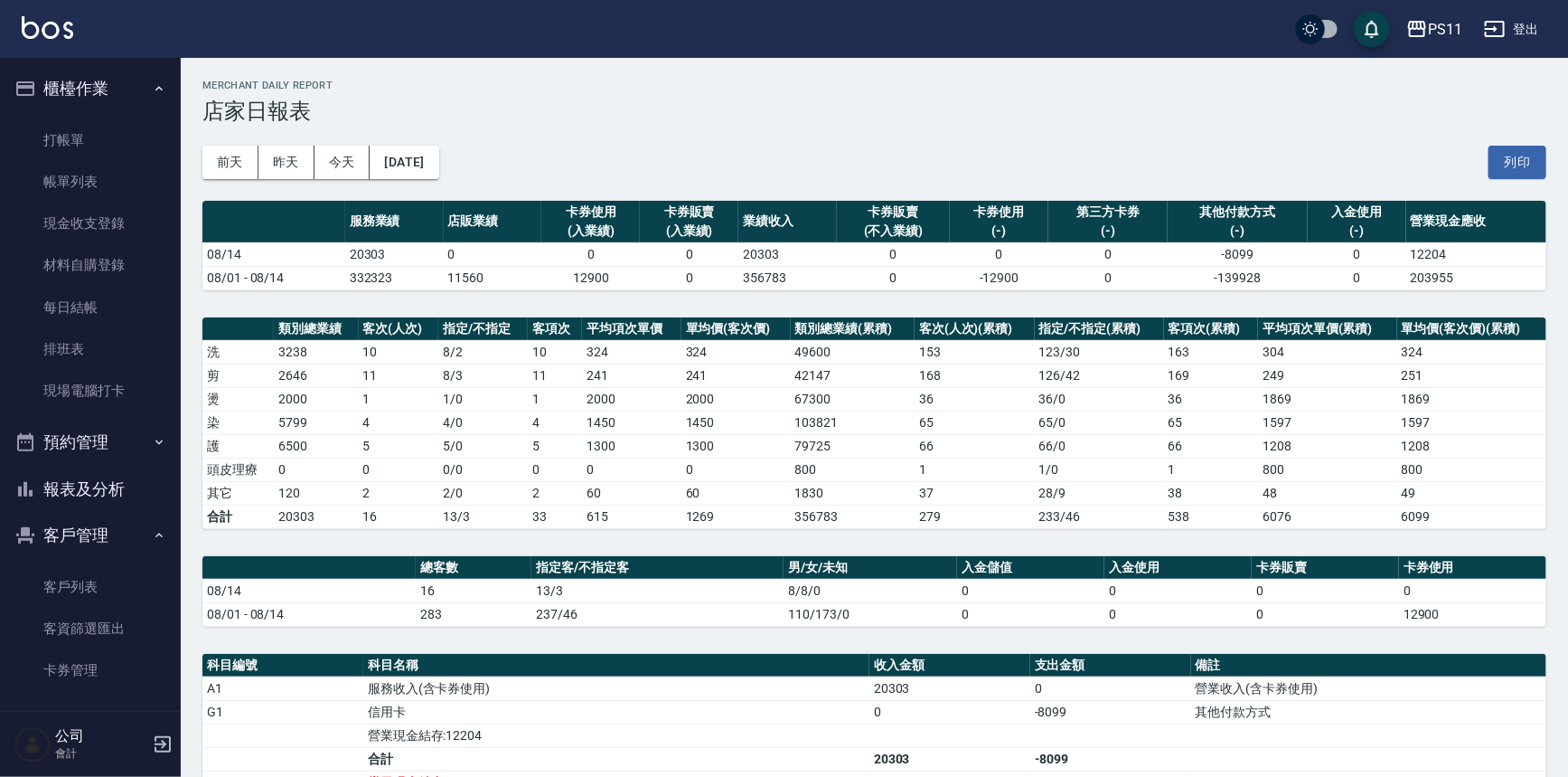
click at [1148, 596] on td "0" at bounding box center [1179, 590] width 147 height 24
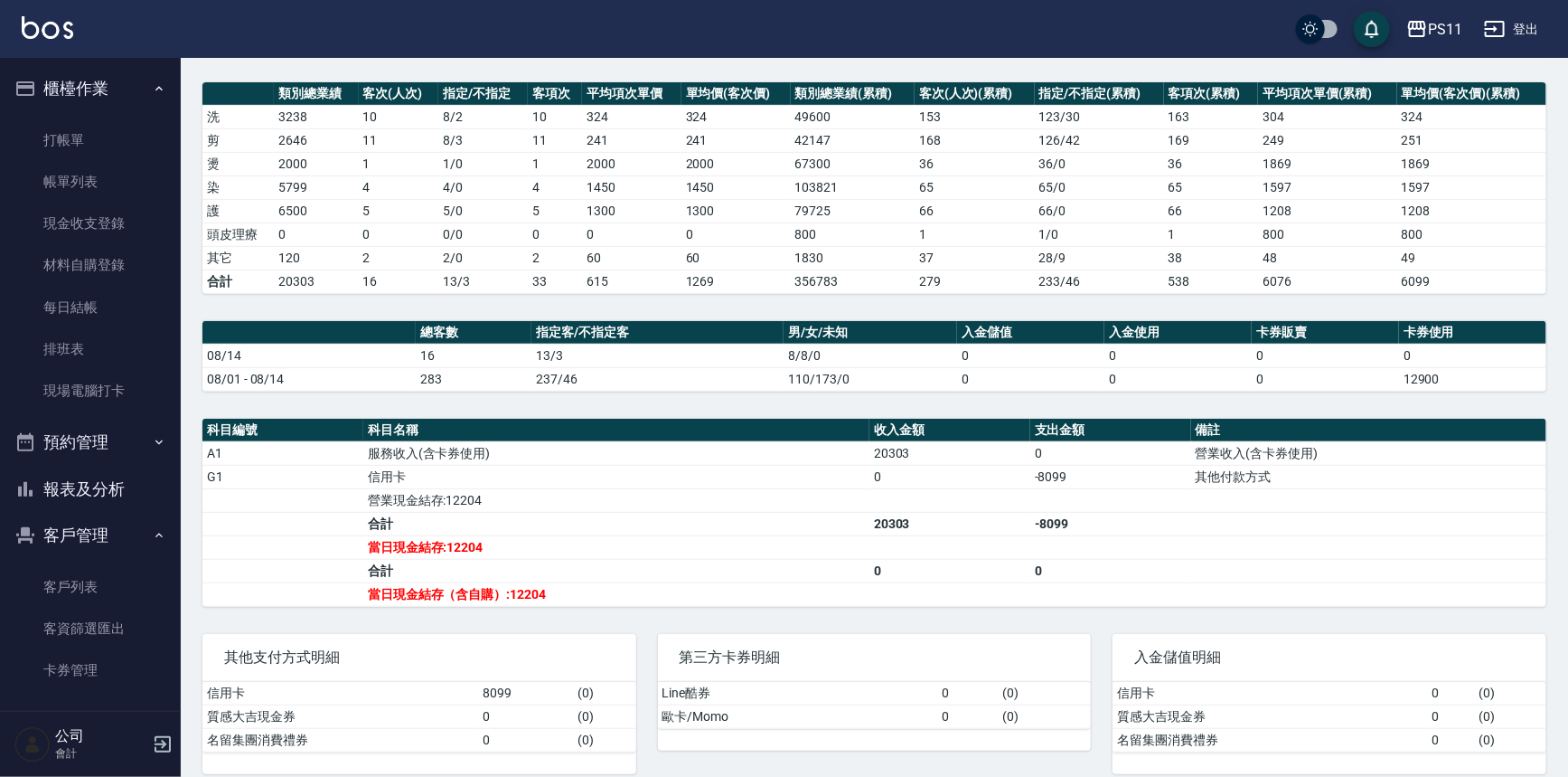
scroll to position [250, 0]
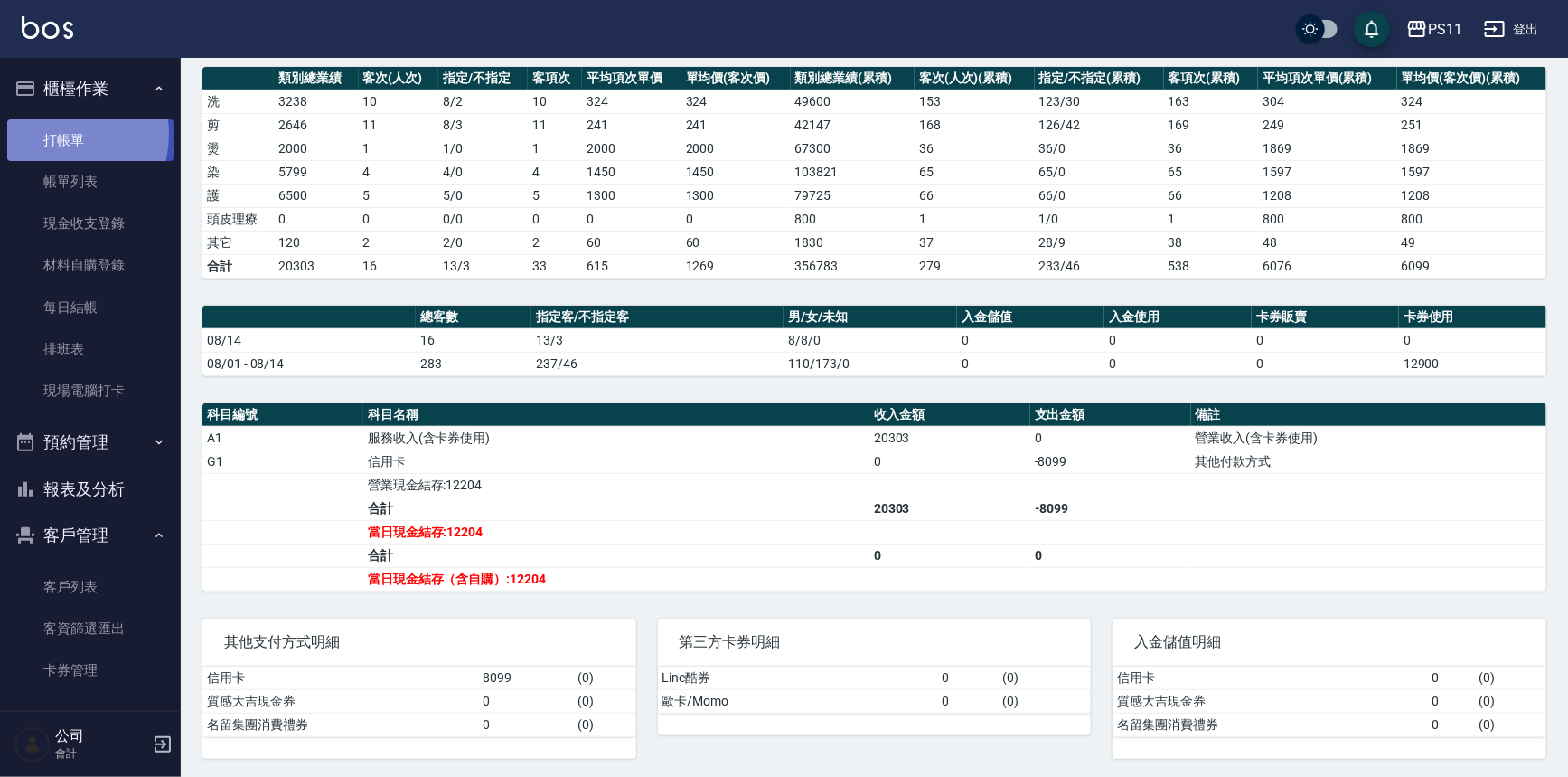
drag, startPoint x: 66, startPoint y: 134, endPoint x: 434, endPoint y: 185, distance: 371.5
click at [67, 134] on link "打帳單" at bounding box center [91, 140] width 166 height 42
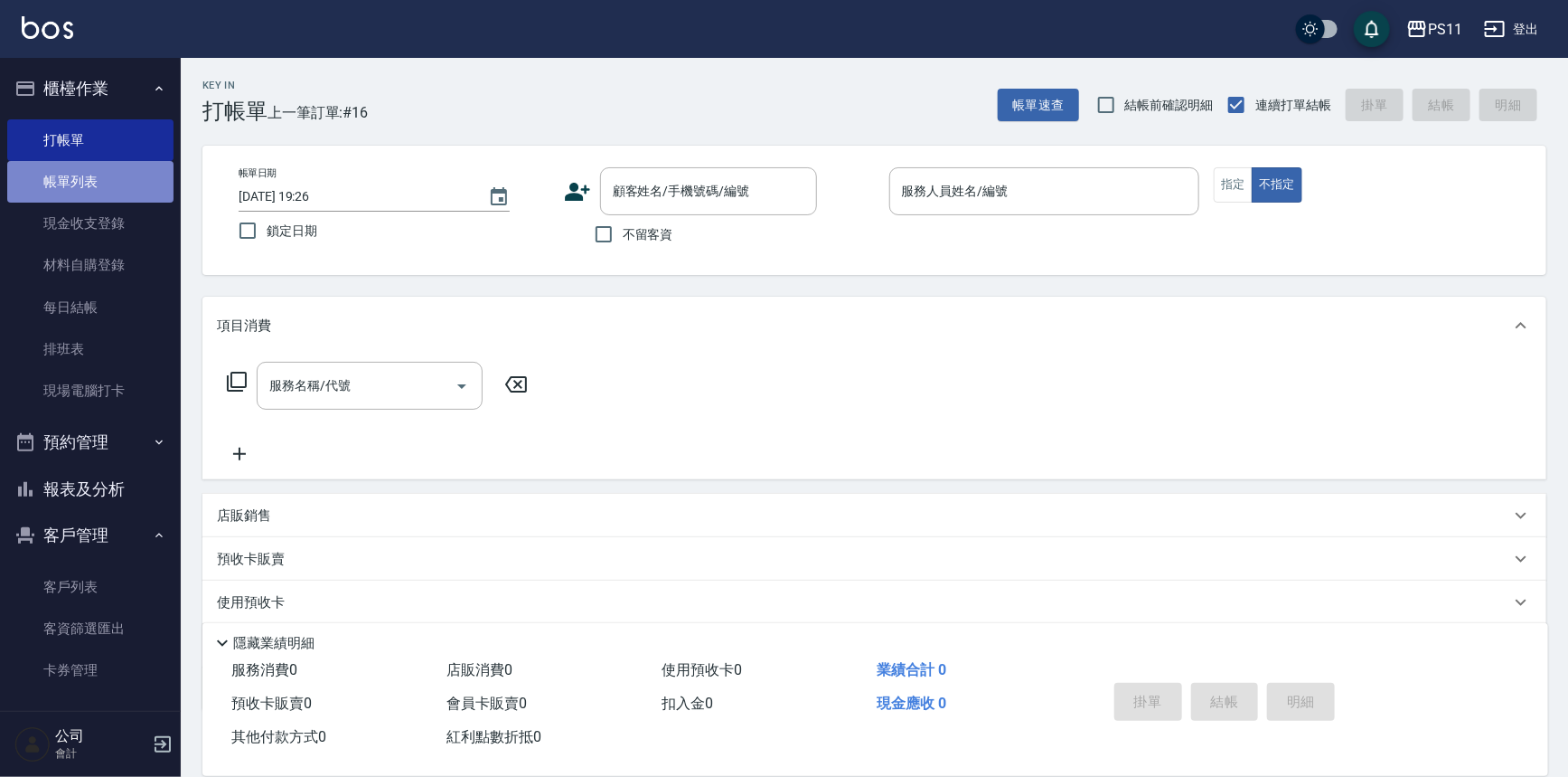
click at [141, 188] on link "帳單列表" at bounding box center [91, 182] width 166 height 42
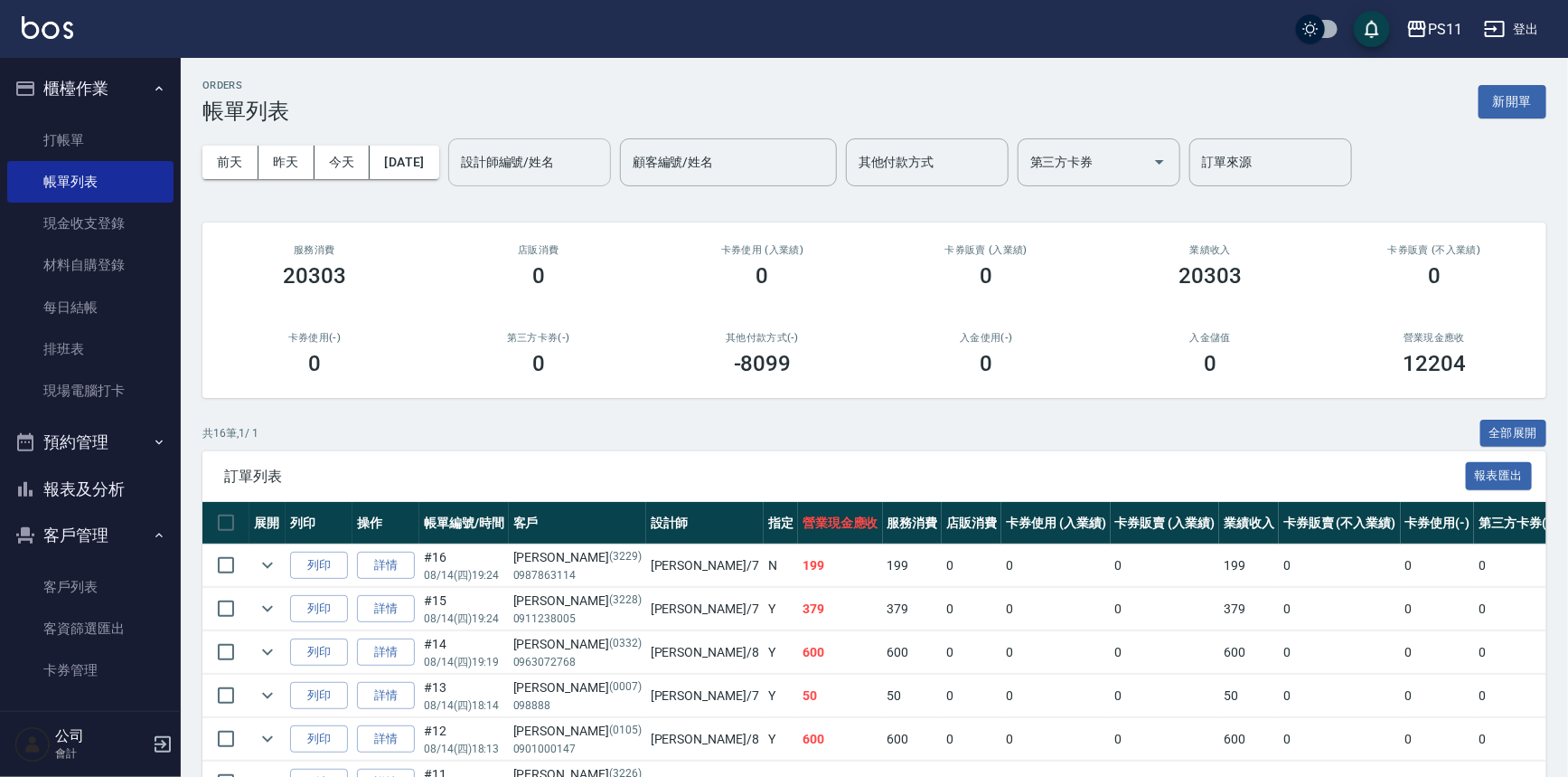
click at [527, 153] on input "設計師編號/姓名" at bounding box center [529, 161] width 146 height 32
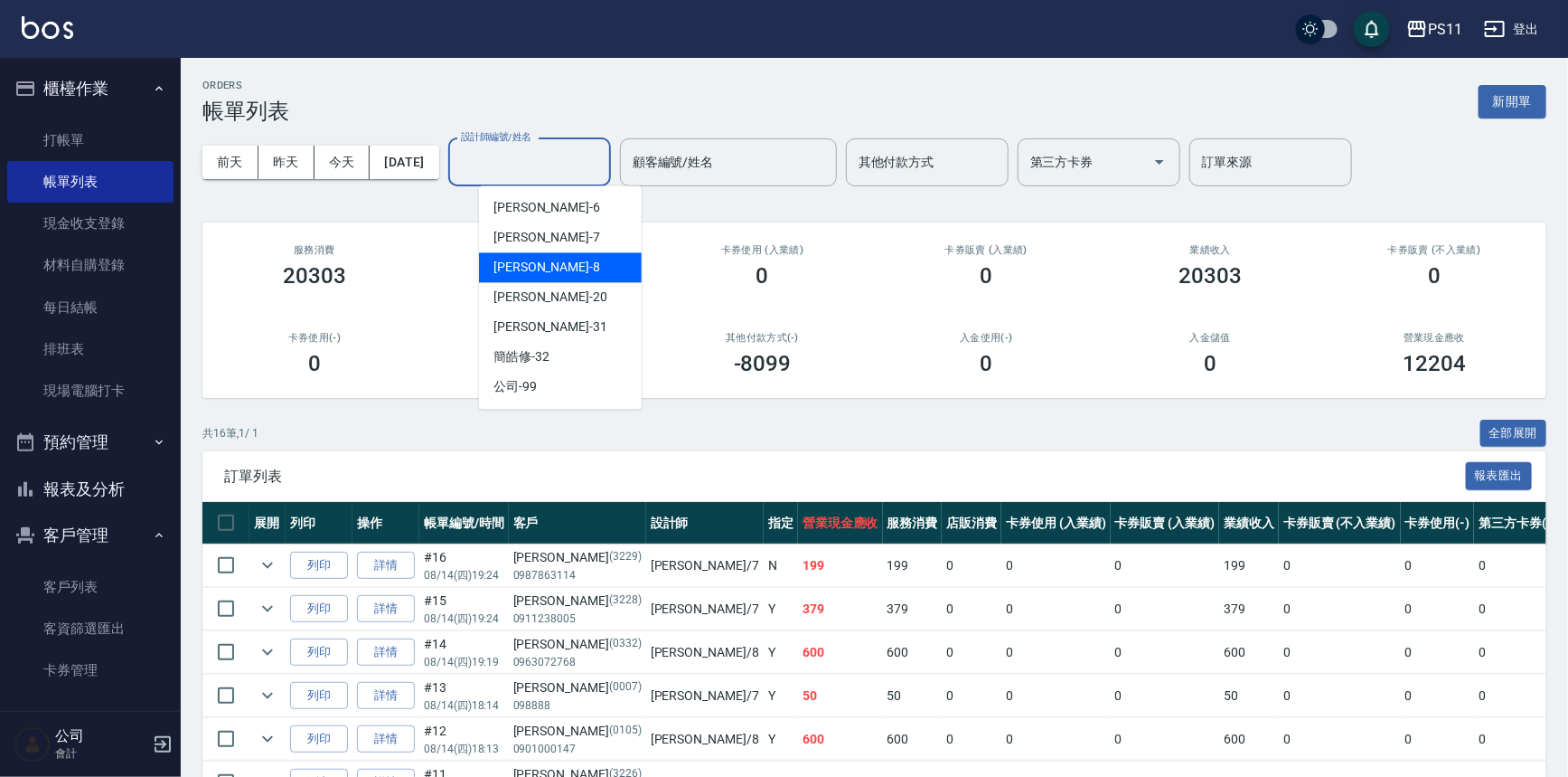
click at [565, 268] on div "[PERSON_NAME]-8" at bounding box center [560, 266] width 163 height 30
type input "[PERSON_NAME]-8"
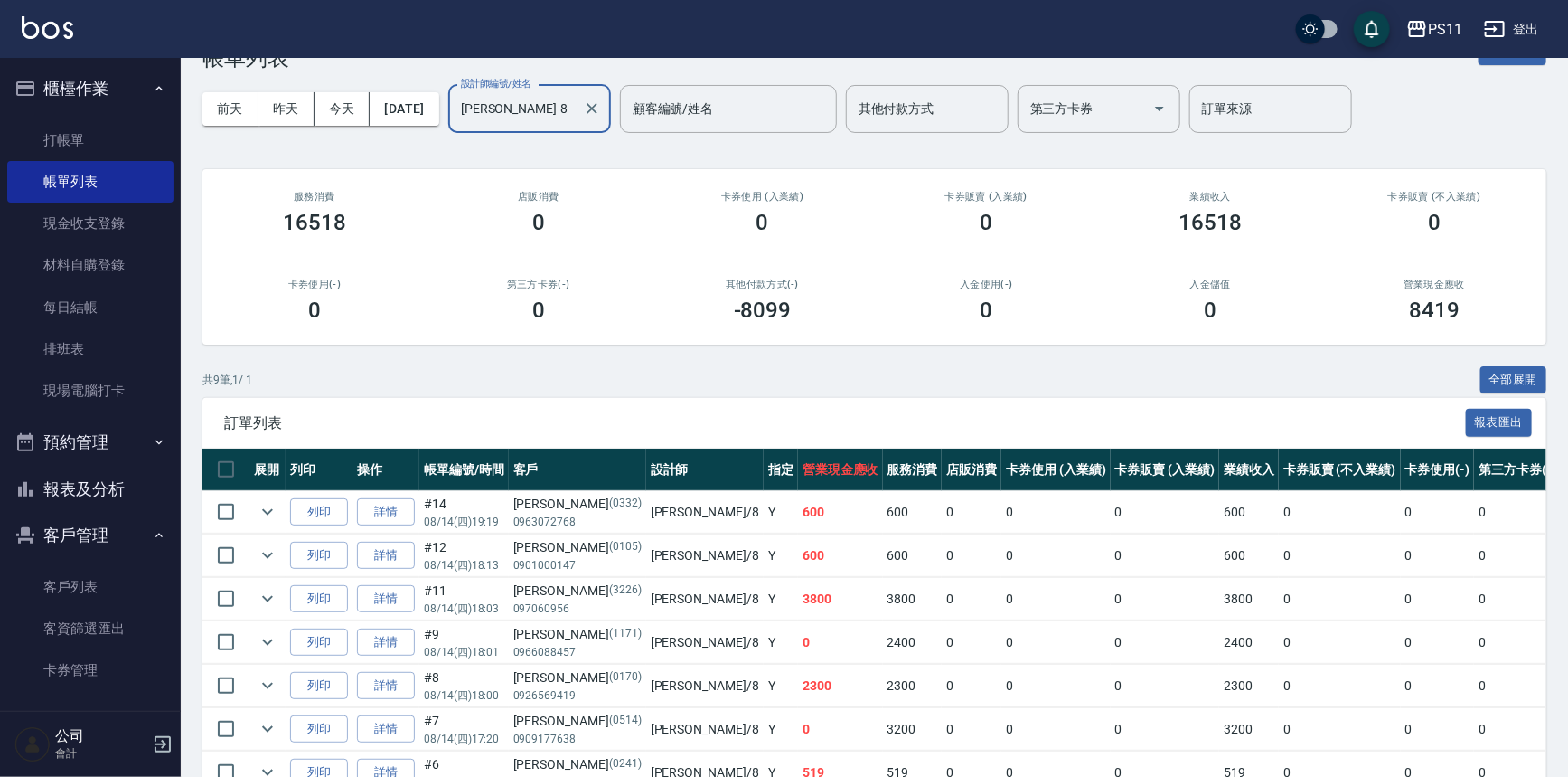
scroll to position [239, 0]
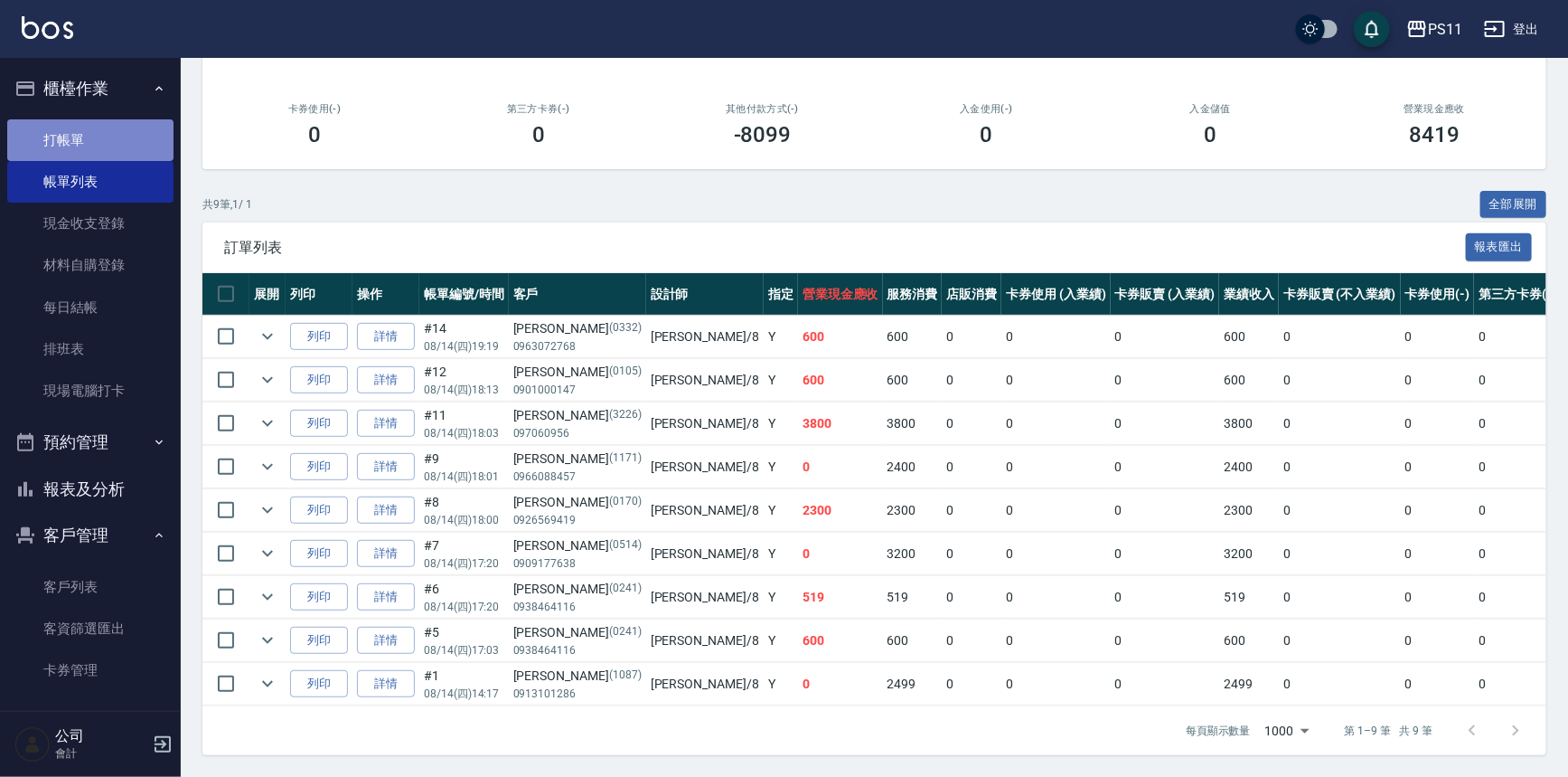
click at [94, 141] on link "打帳單" at bounding box center [91, 140] width 166 height 42
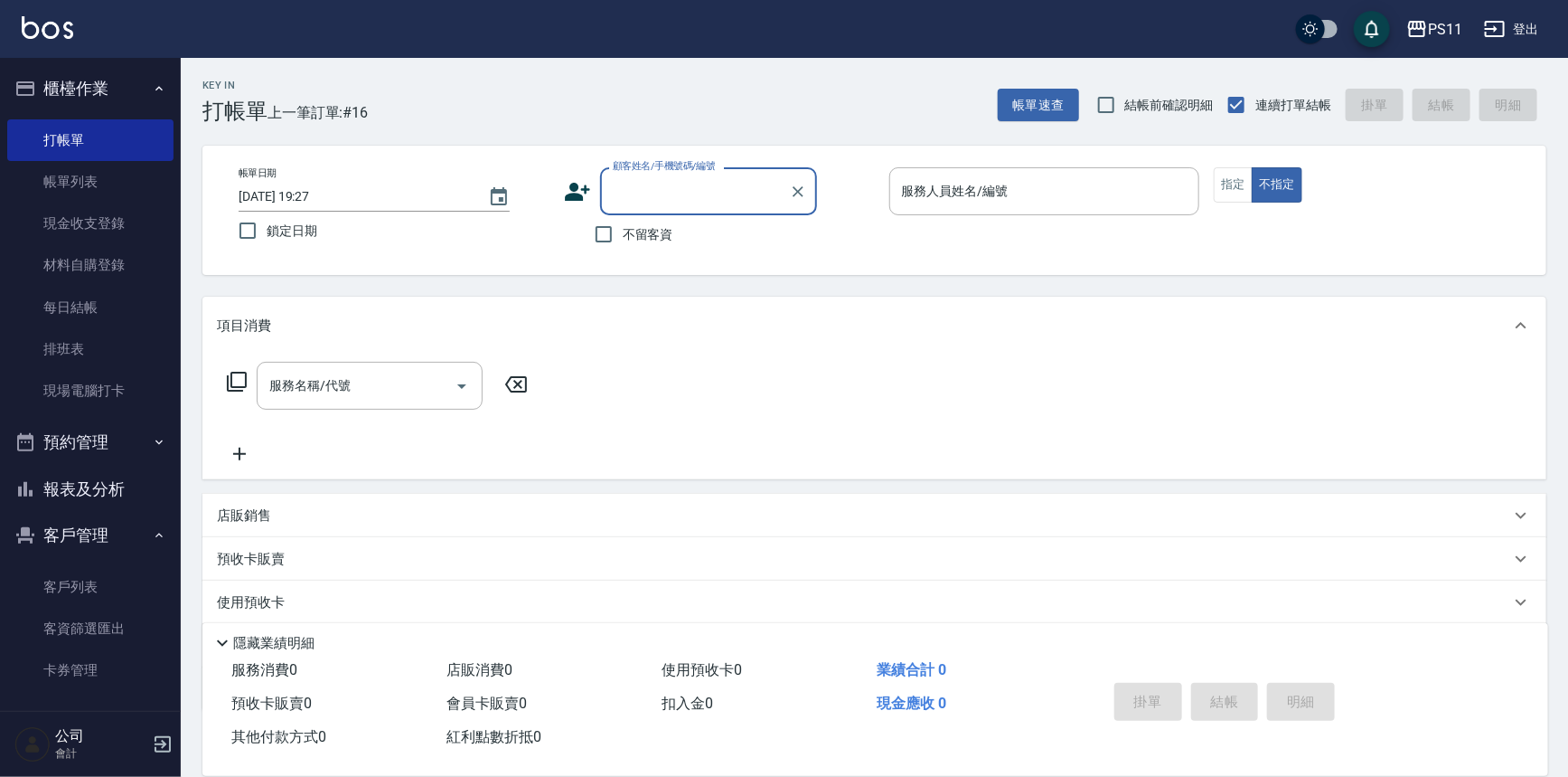
click at [651, 195] on input "顧客姓名/手機號碼/編號" at bounding box center [695, 191] width 174 height 32
type input "c"
type input "d"
type input "ㄎ"
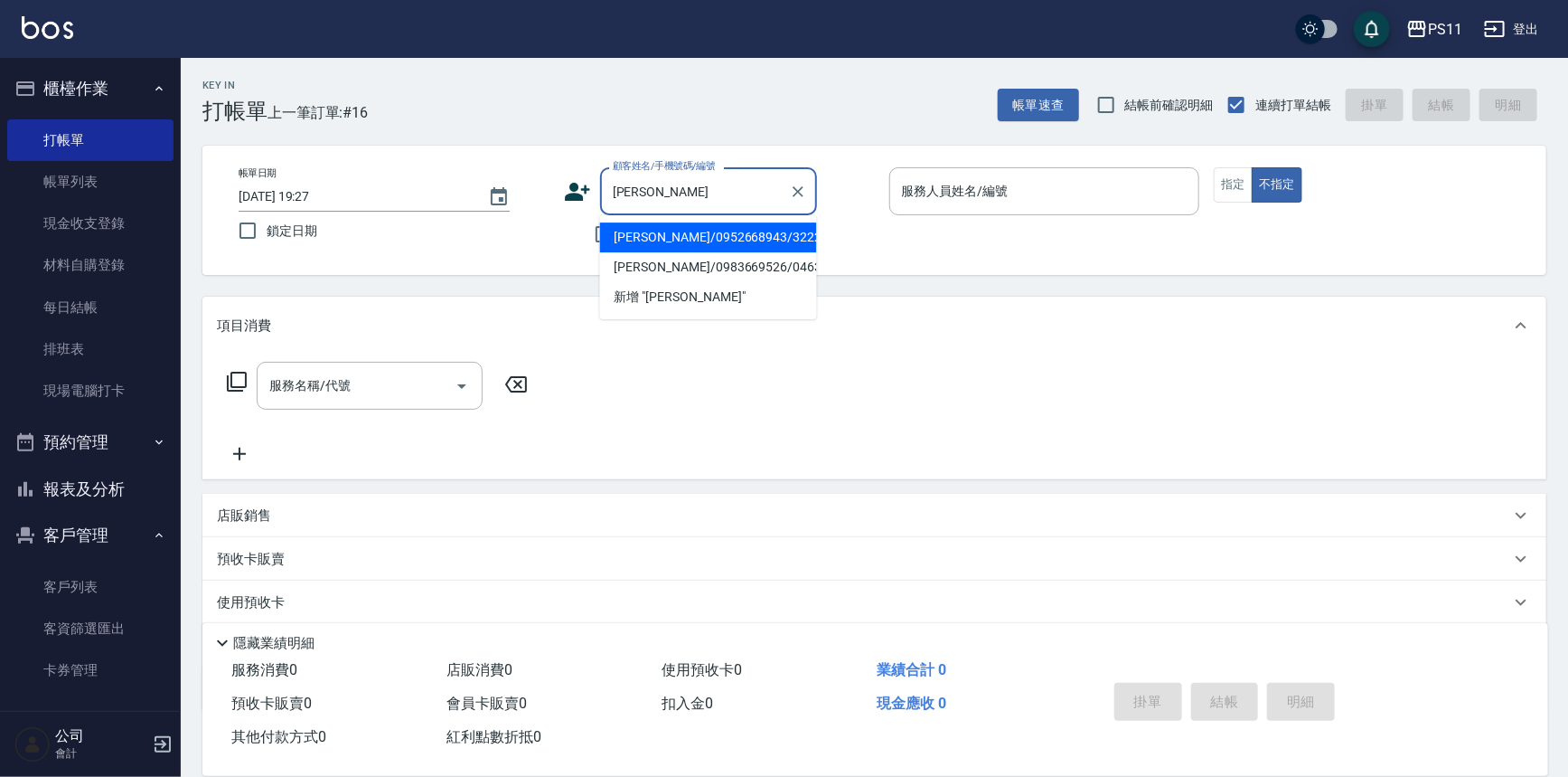
click at [679, 196] on input "[PERSON_NAME]" at bounding box center [695, 191] width 174 height 32
type input "黃"
type input "陳"
type input "箏"
type input "8"
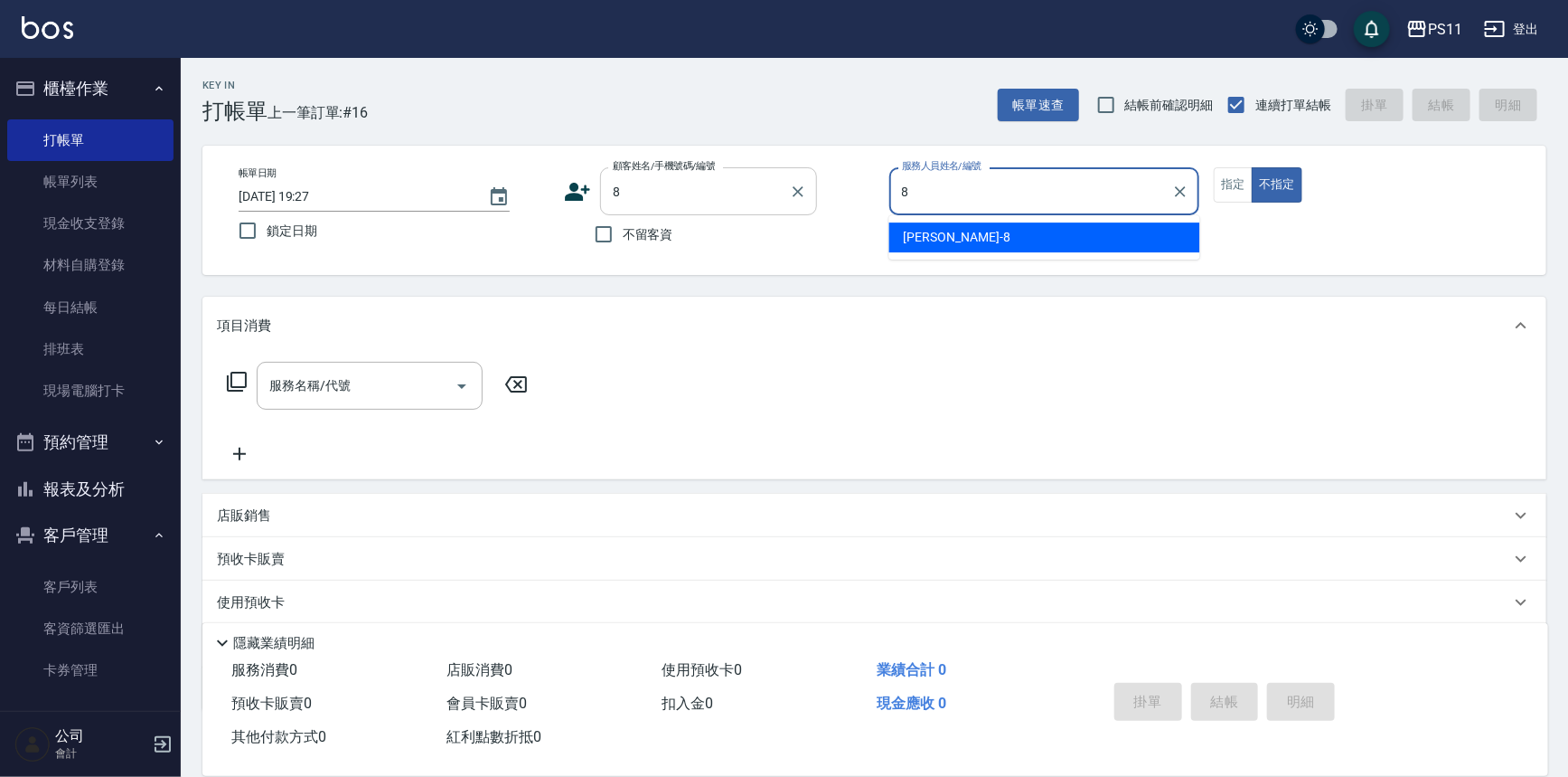
type input "[PERSON_NAME]-8"
type button "false"
type input "郭魚鱗/0325308409/8"
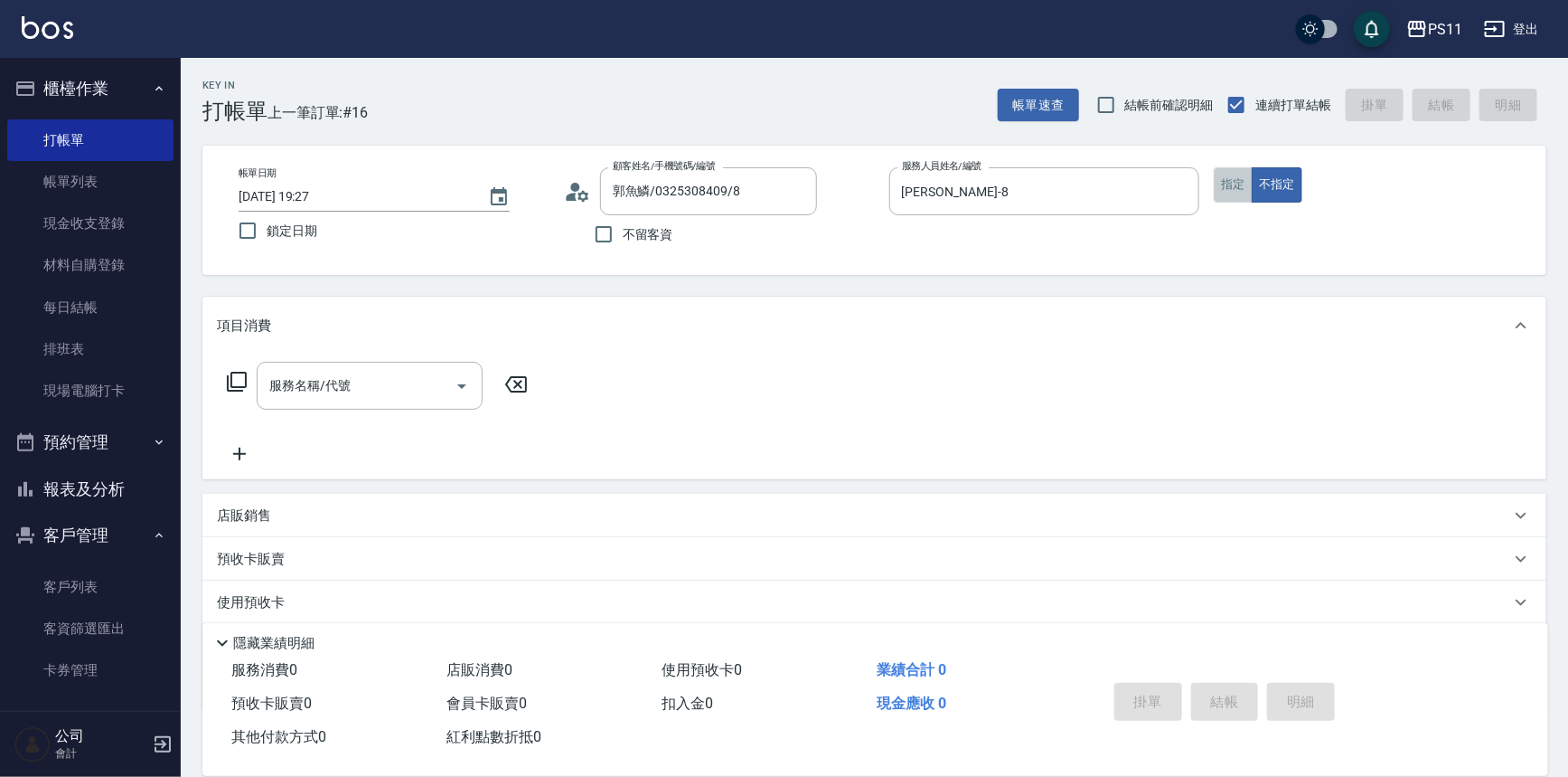
click at [1240, 188] on button "指定" at bounding box center [1233, 184] width 39 height 35
drag, startPoint x: 239, startPoint y: 380, endPoint x: 450, endPoint y: 356, distance: 212.4
click at [248, 383] on div "服務名稱/代號 服務名稱/代號" at bounding box center [377, 386] width 322 height 48
click at [240, 385] on icon at bounding box center [237, 381] width 22 height 22
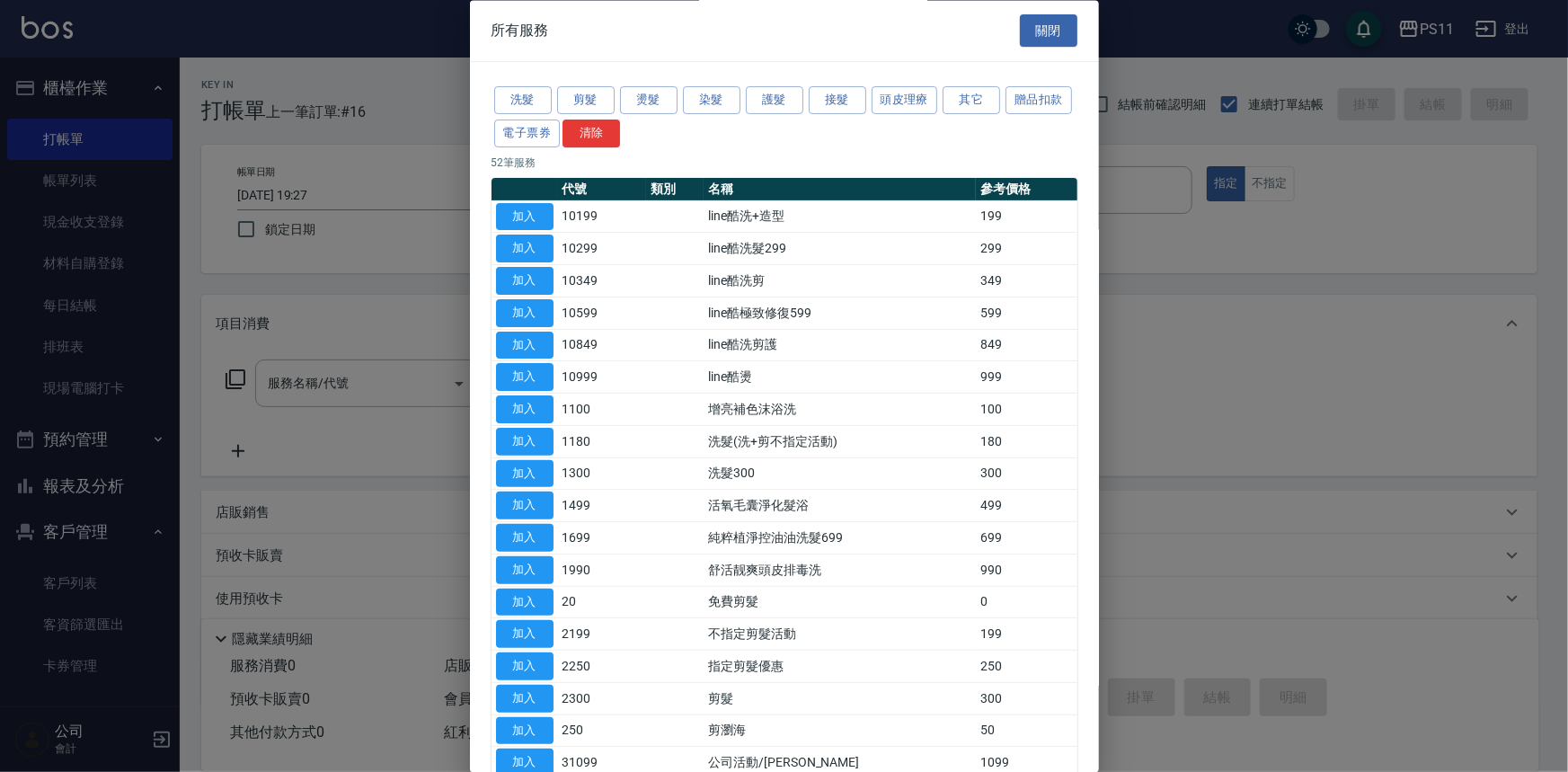
click at [571, 101] on button "剪髮" at bounding box center [585, 101] width 58 height 28
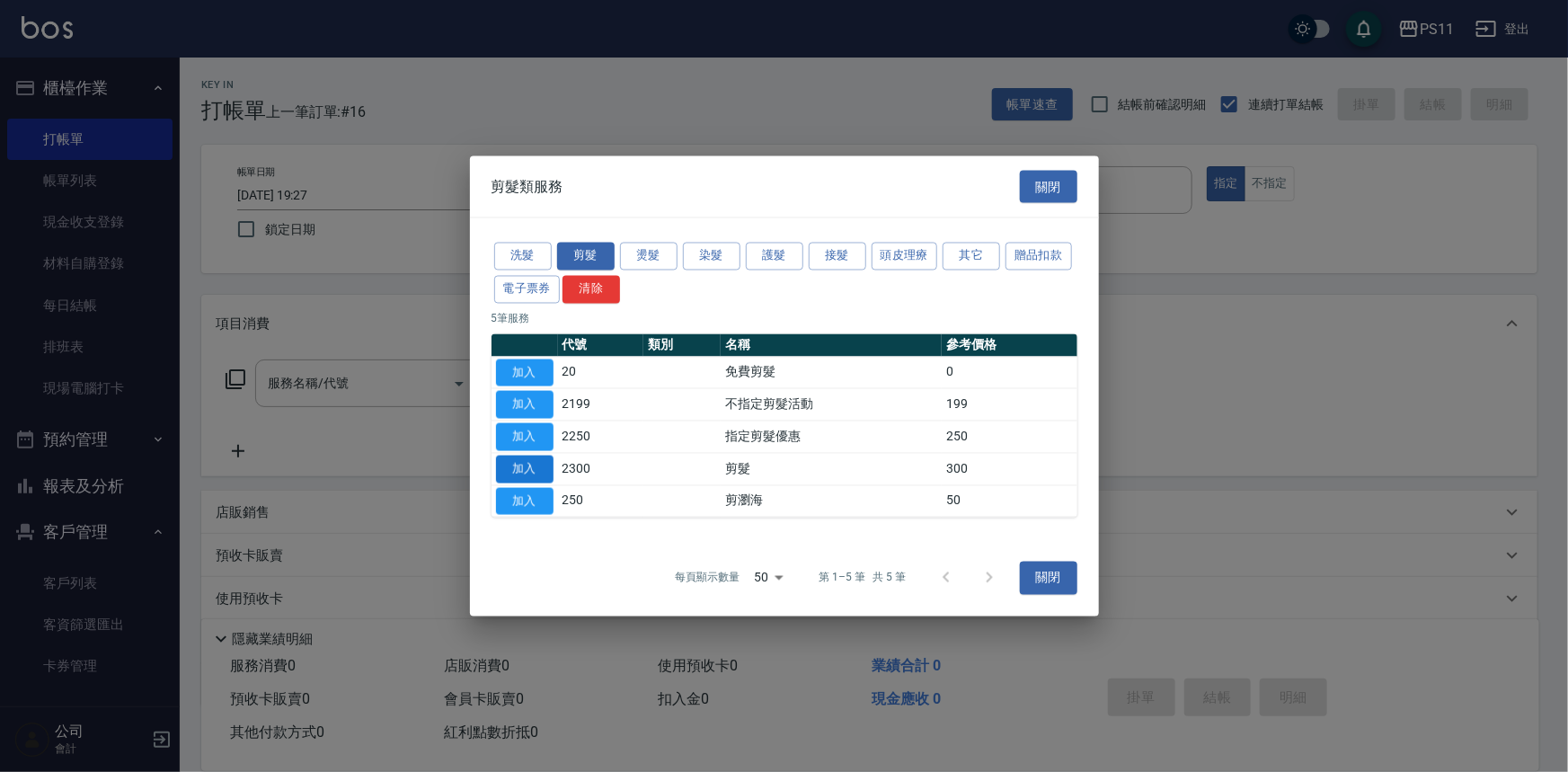
click at [530, 471] on button "加入" at bounding box center [525, 468] width 58 height 28
type input "剪髮(2300)"
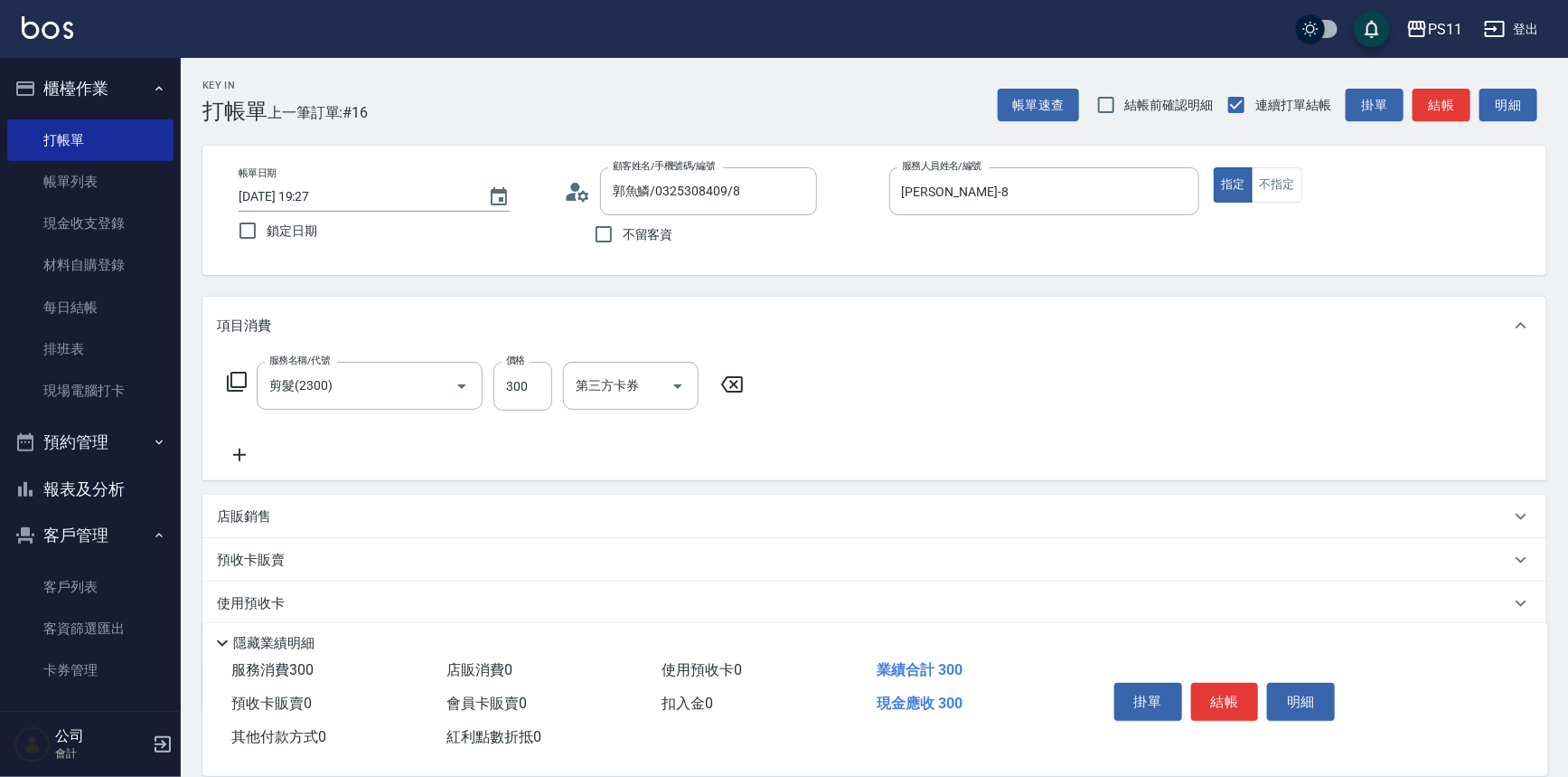
click at [1202, 688] on button "結帳" at bounding box center [1224, 702] width 68 height 38
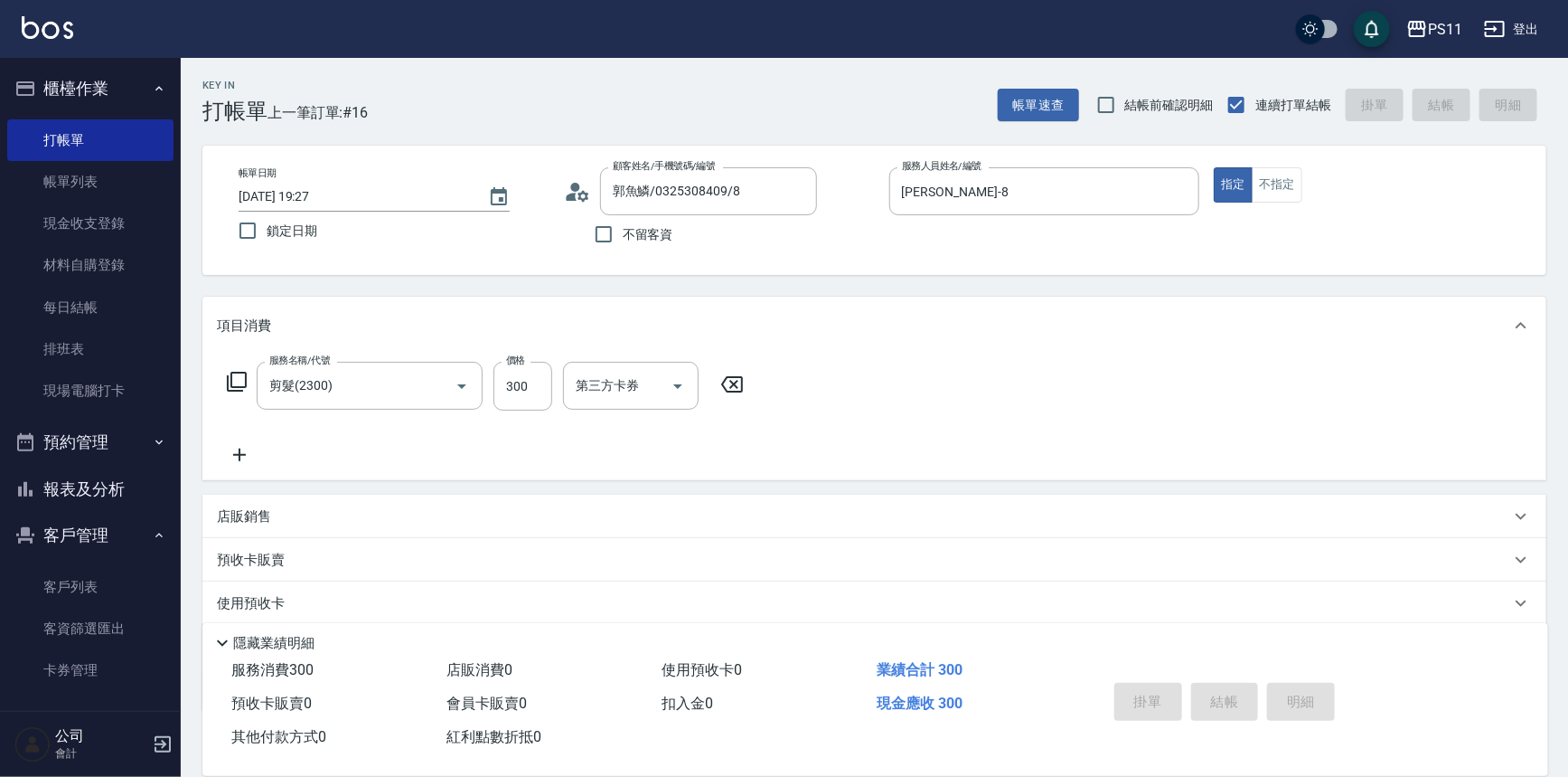
type input "[DATE] 19:28"
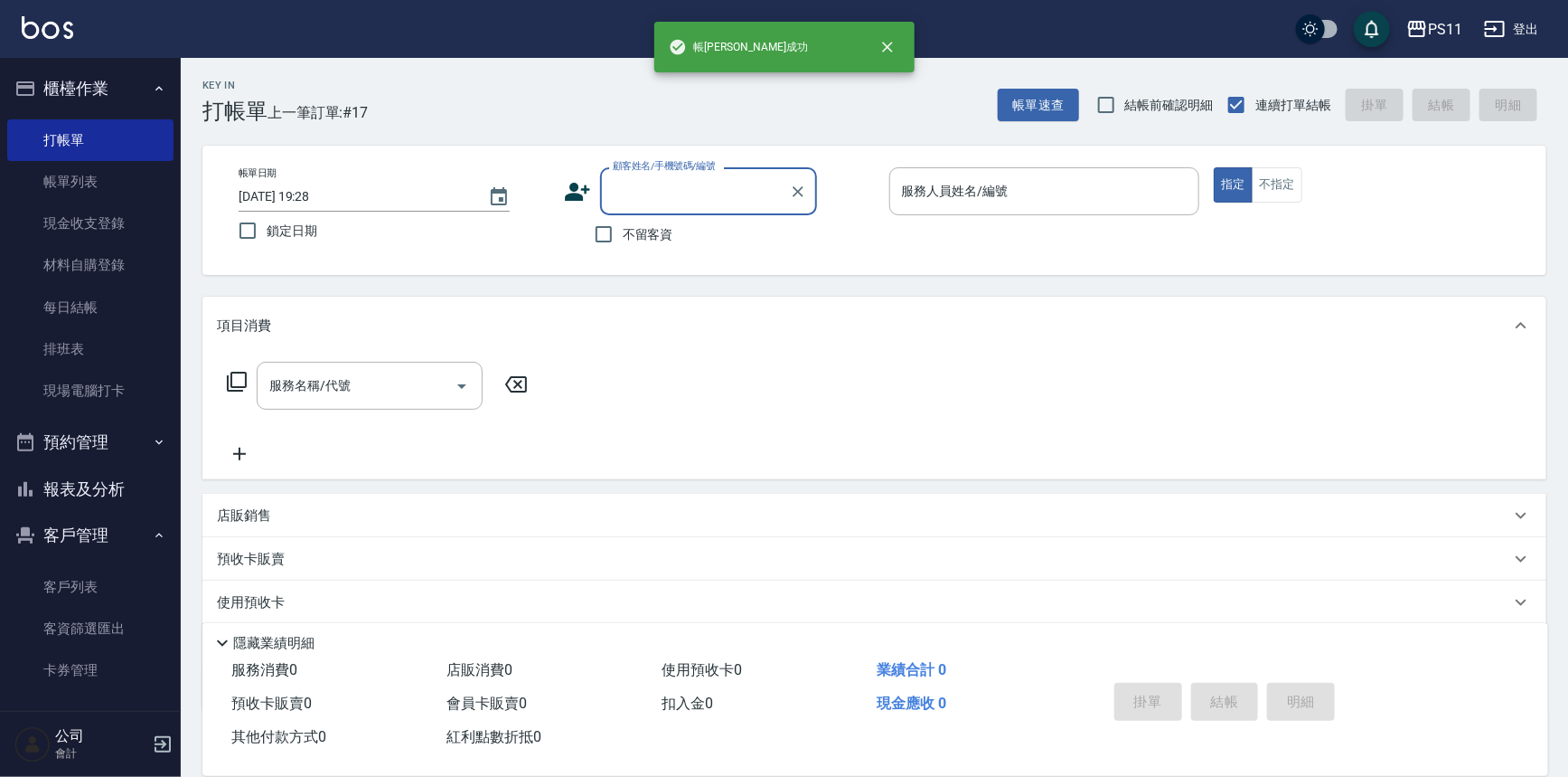
click at [725, 171] on div "顧客姓名/手機號碼/編號" at bounding box center [708, 191] width 217 height 48
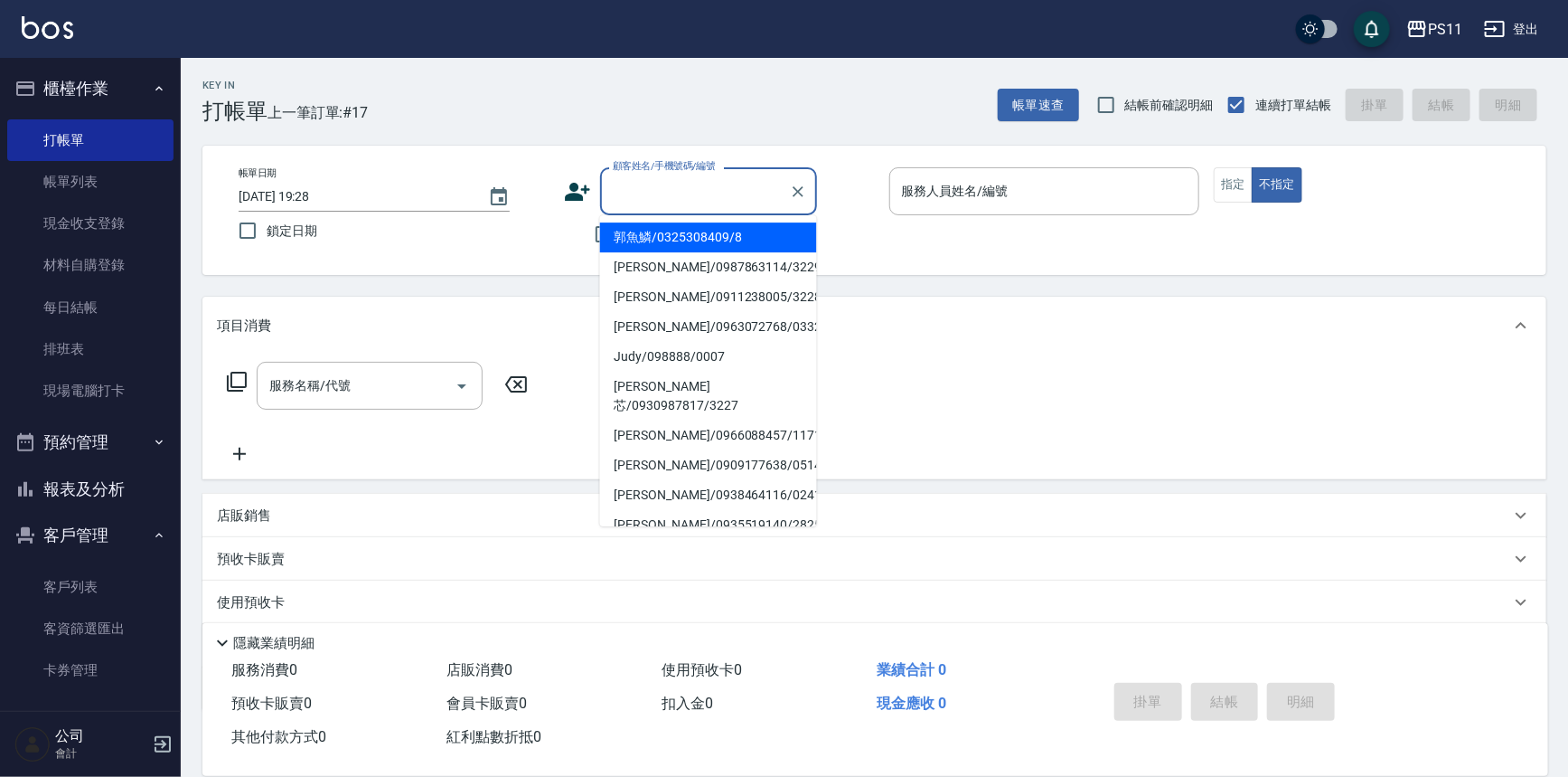
drag, startPoint x: 742, startPoint y: 234, endPoint x: 1038, endPoint y: 222, distance: 296.2
click at [743, 233] on li "郭魚鱗/0325308409/8" at bounding box center [708, 237] width 217 height 30
type input "郭魚鱗/0325308409/8"
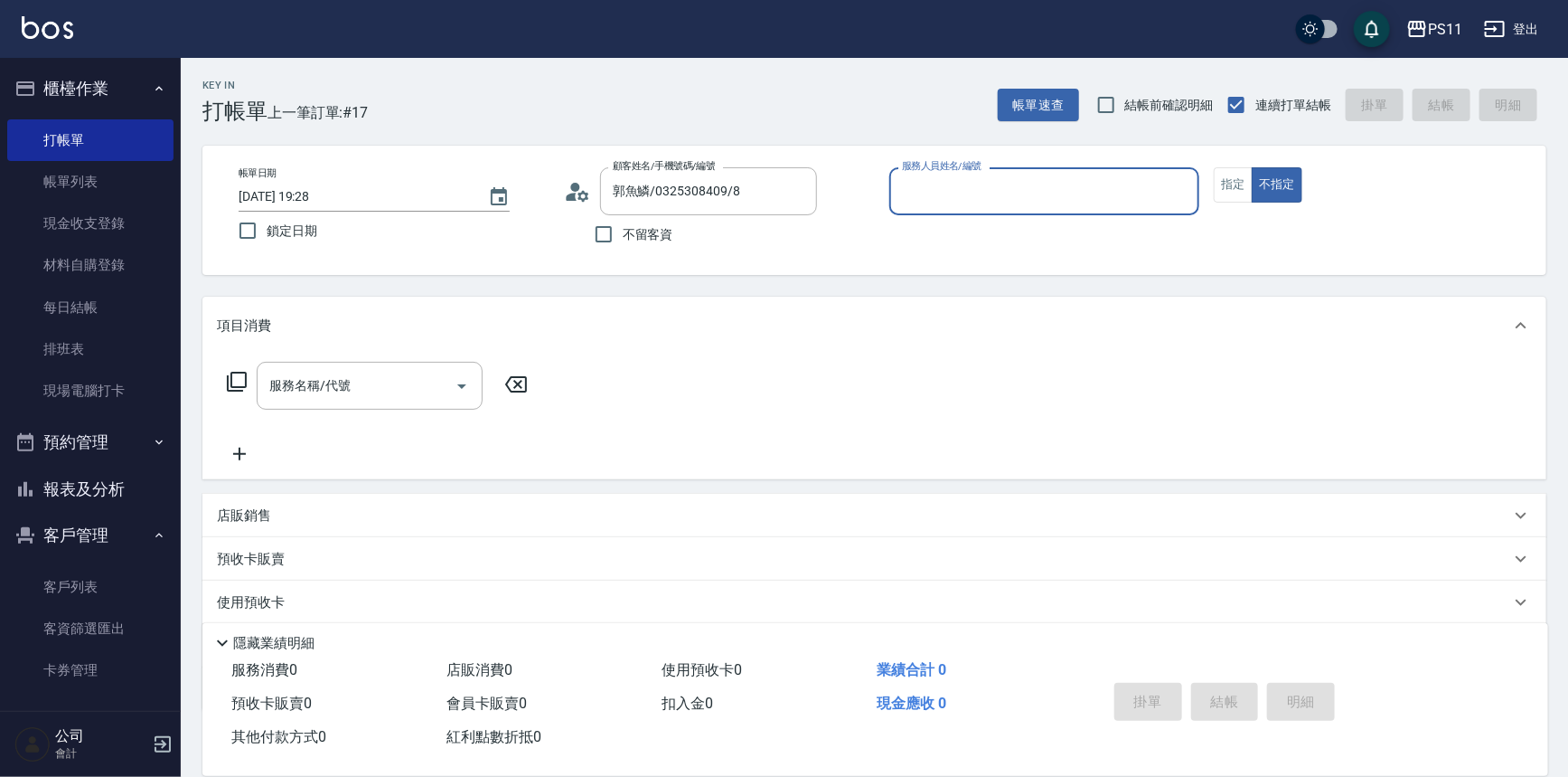
click at [1054, 211] on div "服務人員姓名/編號" at bounding box center [1045, 191] width 311 height 48
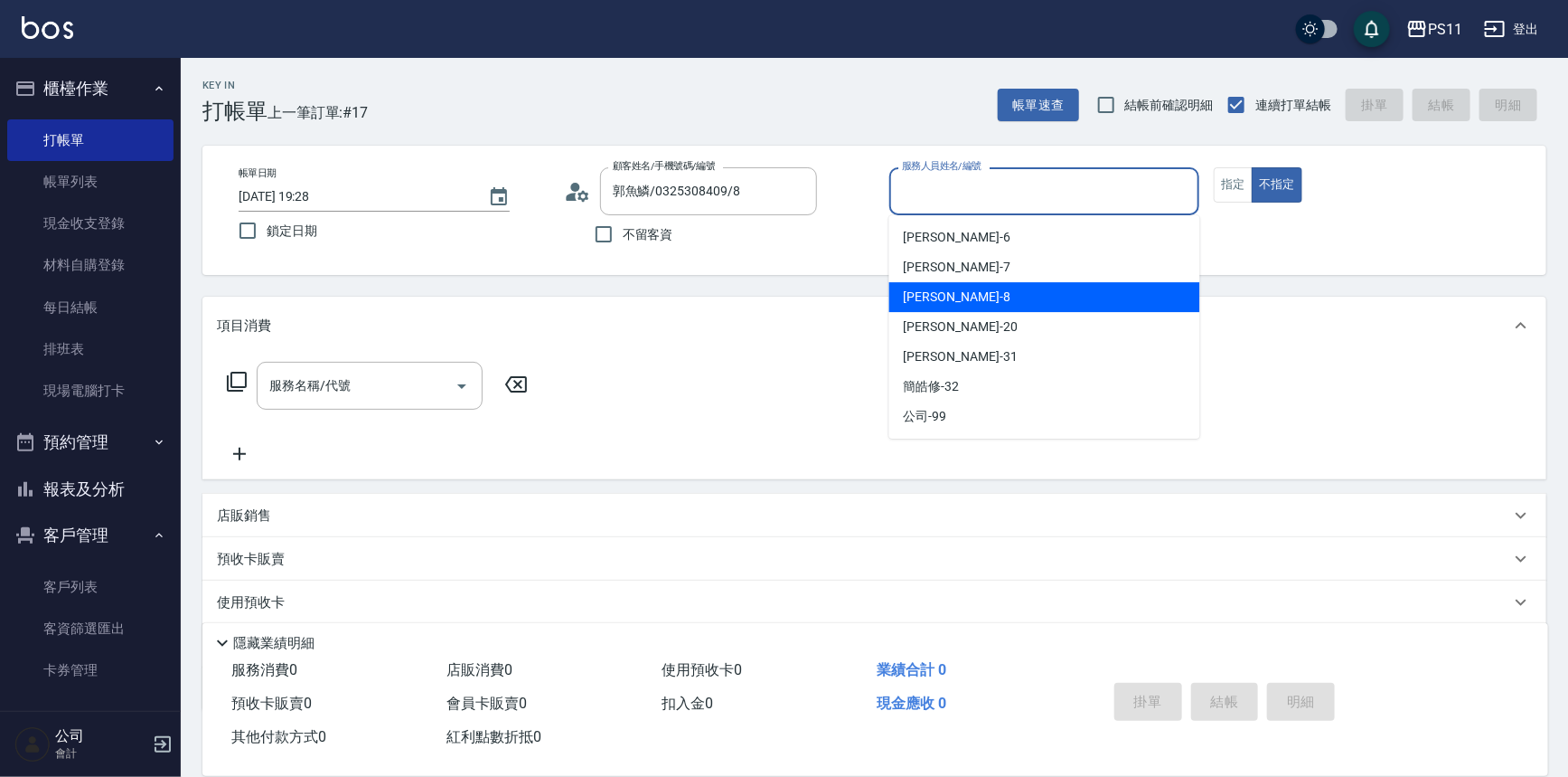
click at [1039, 304] on div "[PERSON_NAME]-8" at bounding box center [1045, 297] width 311 height 30
type input "[PERSON_NAME]-8"
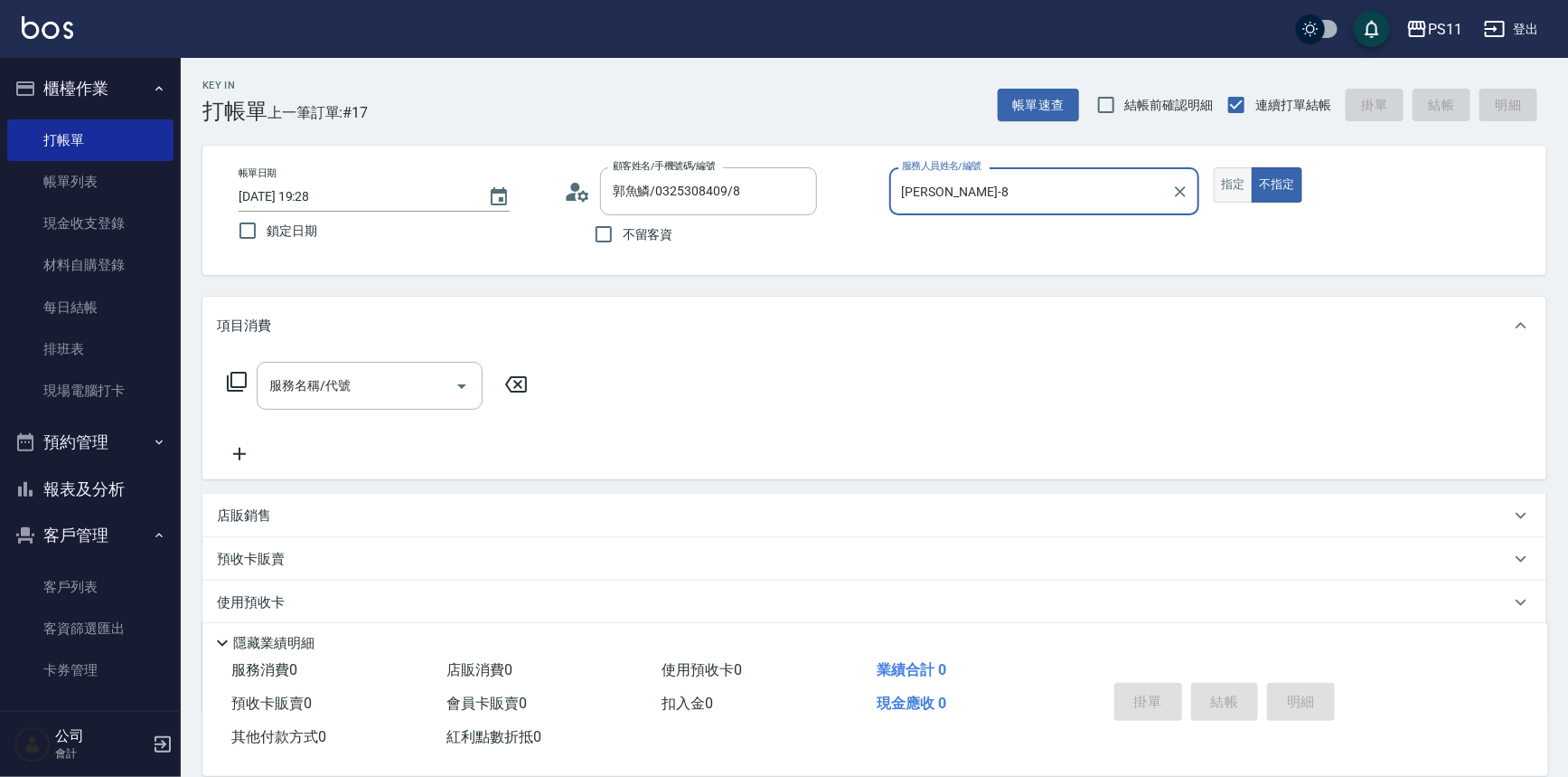
click at [1236, 181] on button "指定" at bounding box center [1233, 184] width 39 height 35
click at [239, 378] on icon at bounding box center [237, 381] width 22 height 22
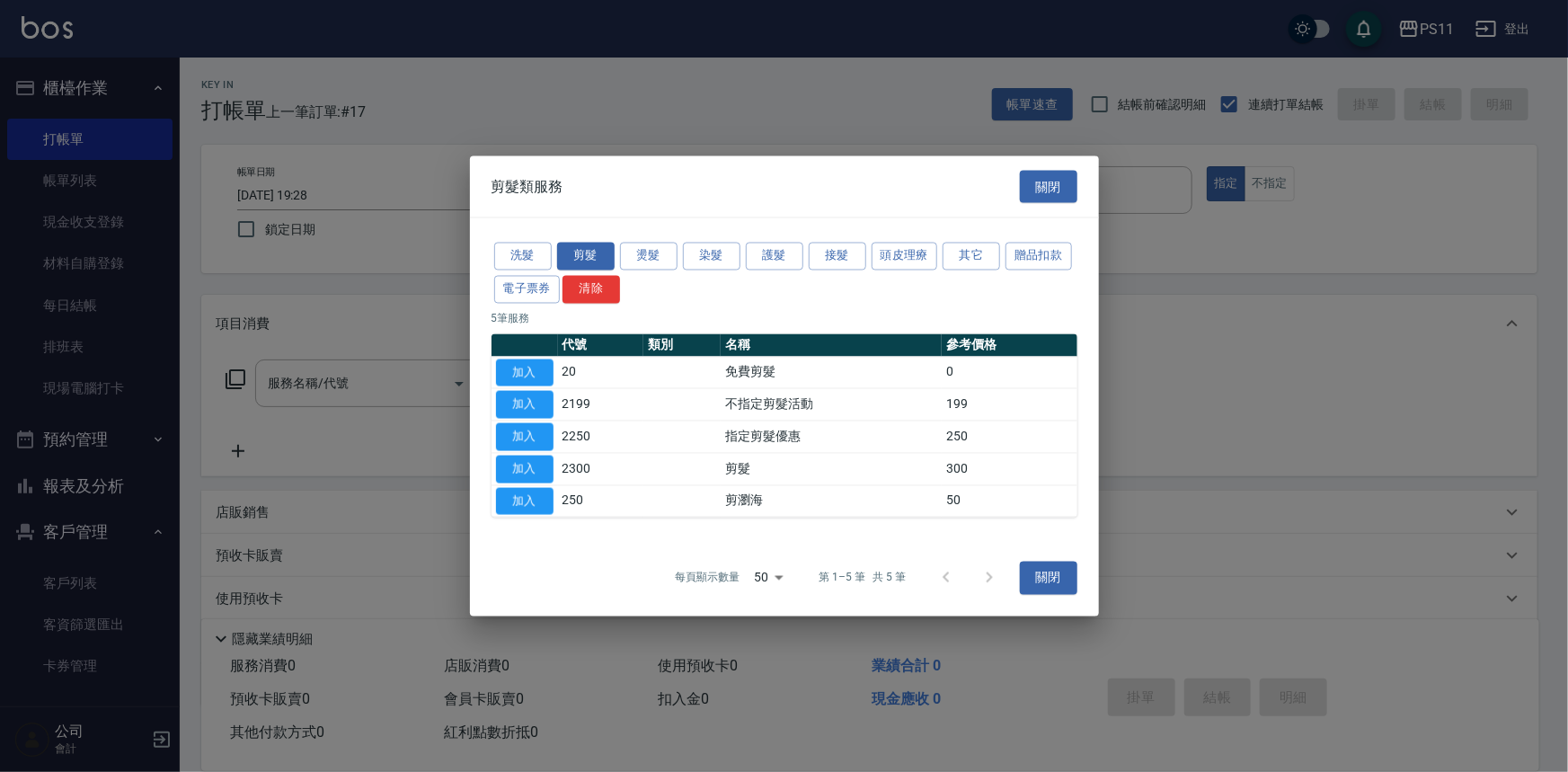
click at [527, 471] on button "加入" at bounding box center [525, 468] width 58 height 28
type input "剪髮(2300)"
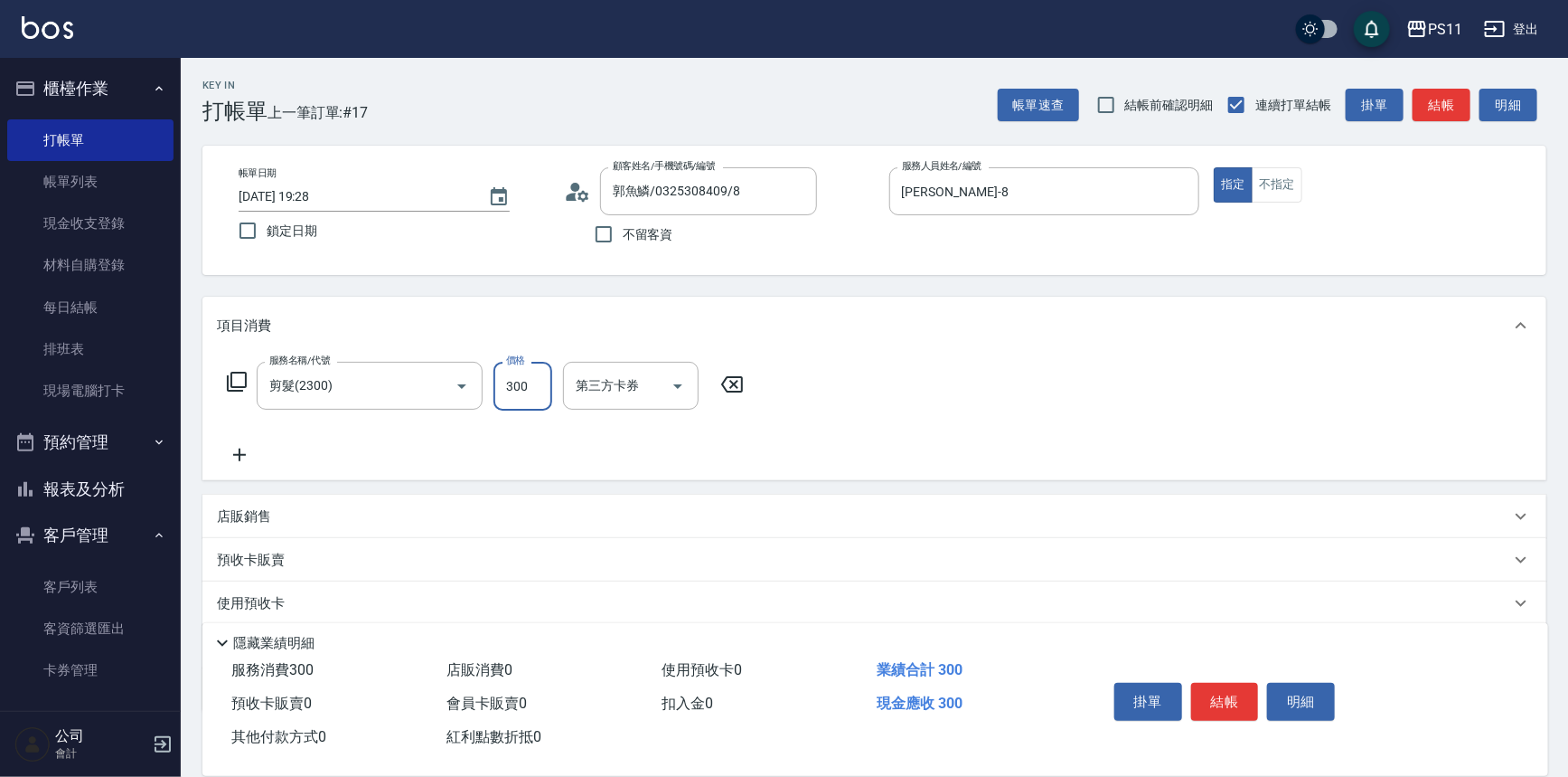
click at [540, 383] on input "300" at bounding box center [523, 386] width 59 height 49
type input "200"
click at [1225, 691] on button "結帳" at bounding box center [1224, 702] width 68 height 38
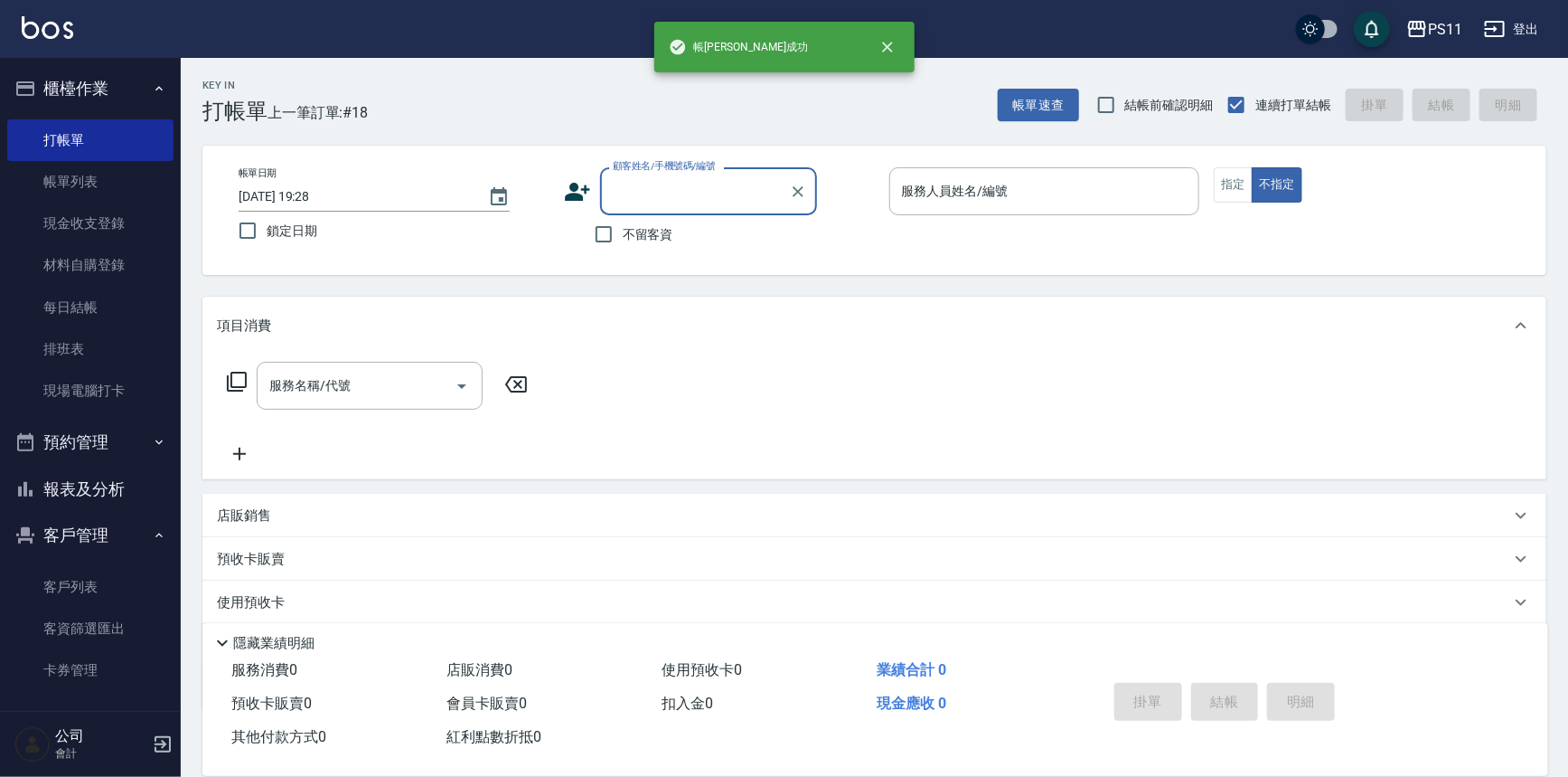
click at [696, 191] on input "顧客姓名/手機號碼/編號" at bounding box center [695, 191] width 174 height 32
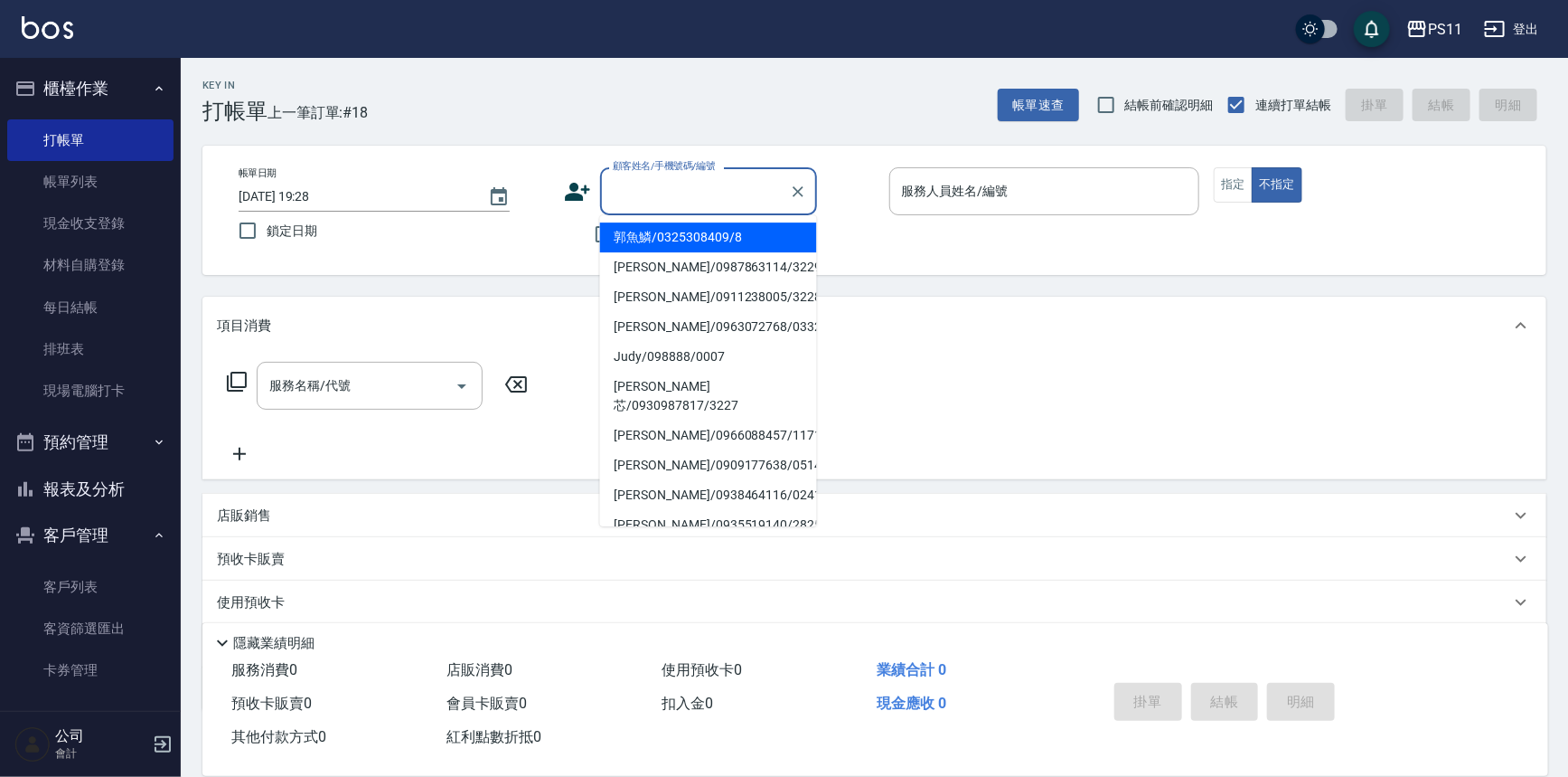
click at [700, 242] on li "郭魚鱗/0325308409/8" at bounding box center [708, 237] width 217 height 30
type input "郭魚鱗/0325308409/8"
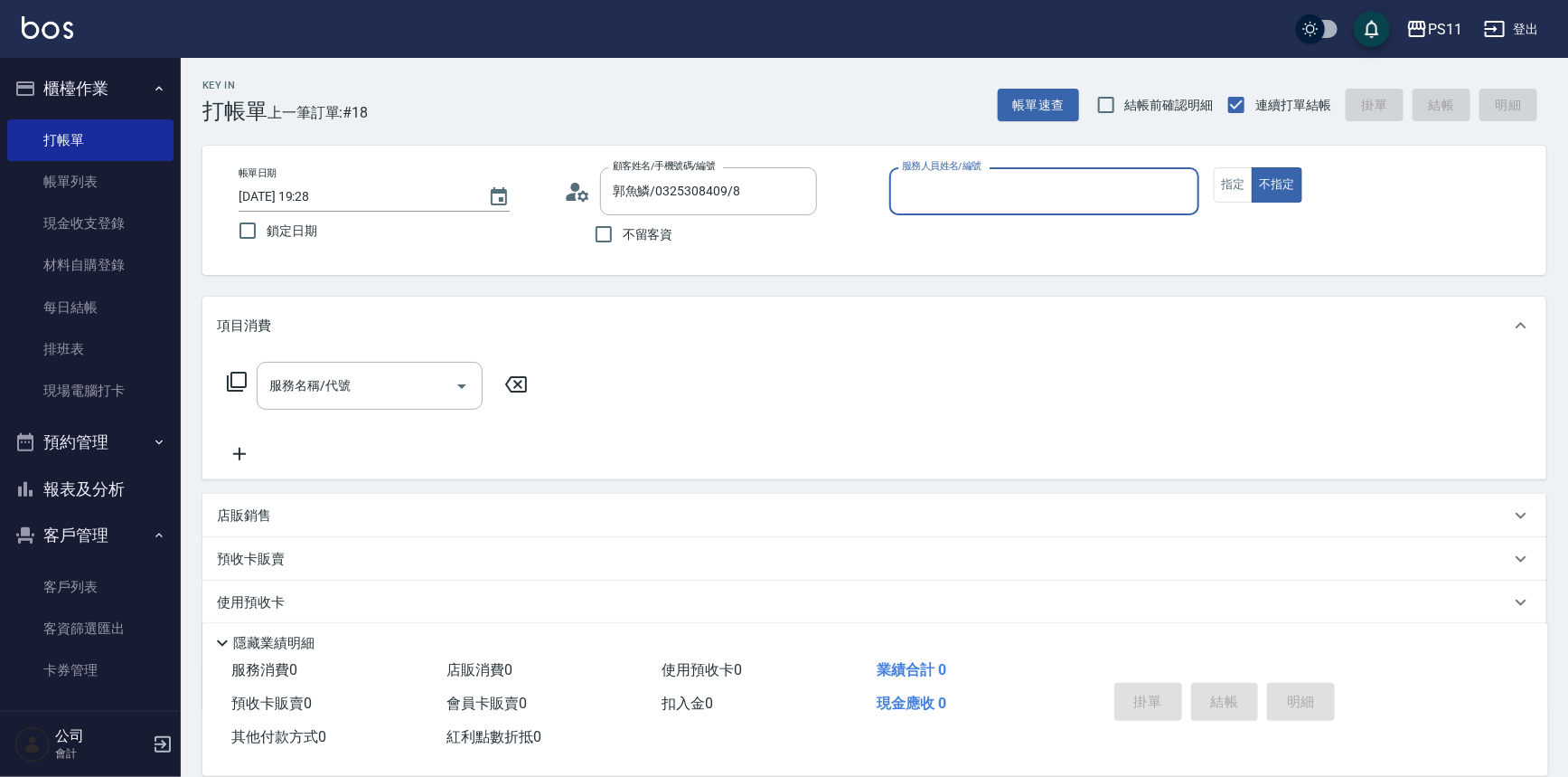
drag, startPoint x: 878, startPoint y: 184, endPoint x: 912, endPoint y: 176, distance: 34.9
click at [899, 180] on div "帳單日期 [DATE] 19:28 鎖定日期 顧客姓名/手機號碼/編號 [PERSON_NAME]/0325308409/8 顧客姓名/手機號碼/編號 不留客…" at bounding box center [874, 210] width 1301 height 86
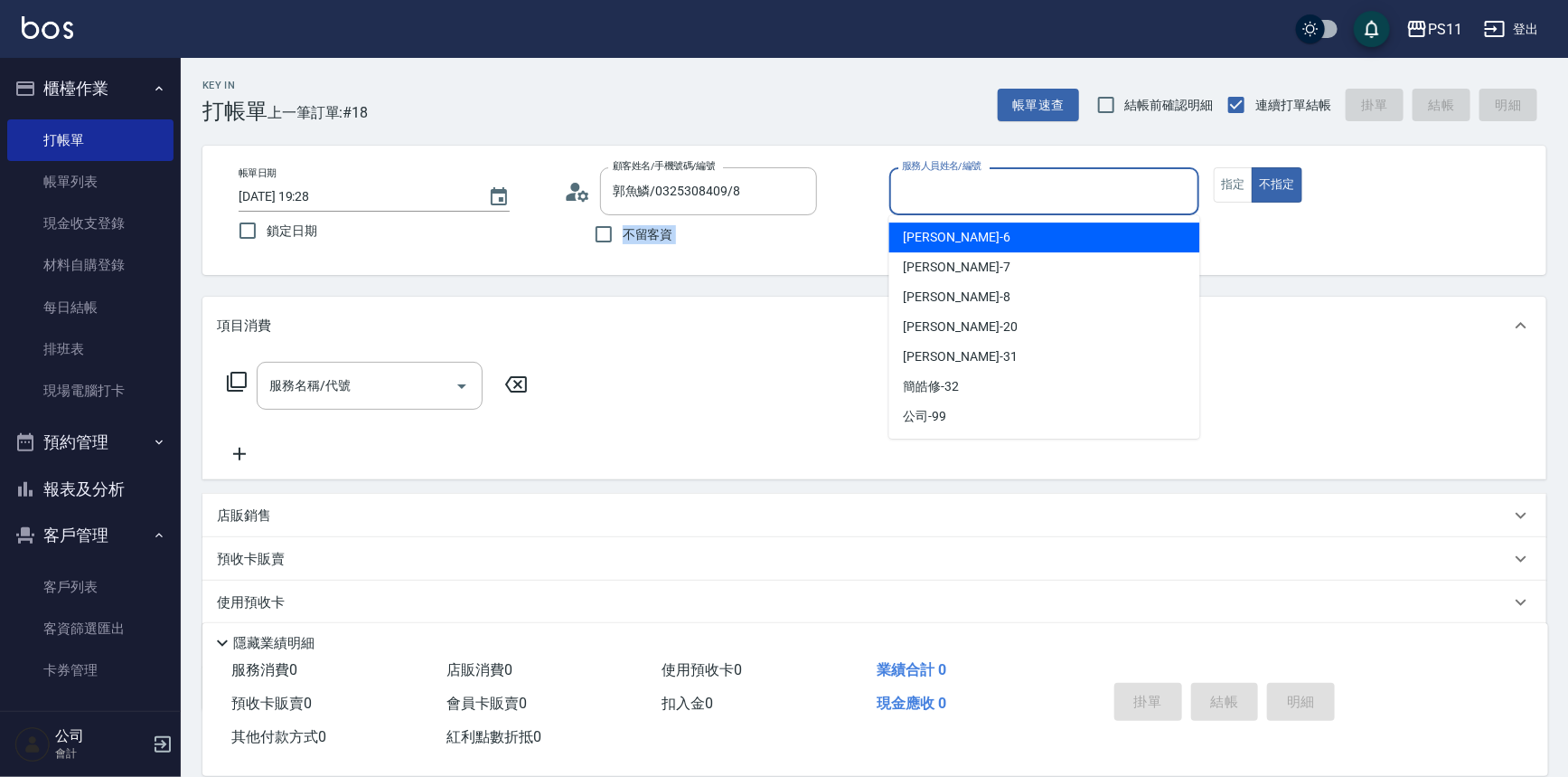
click at [925, 180] on input "服務人員姓名/編號" at bounding box center [1045, 191] width 295 height 32
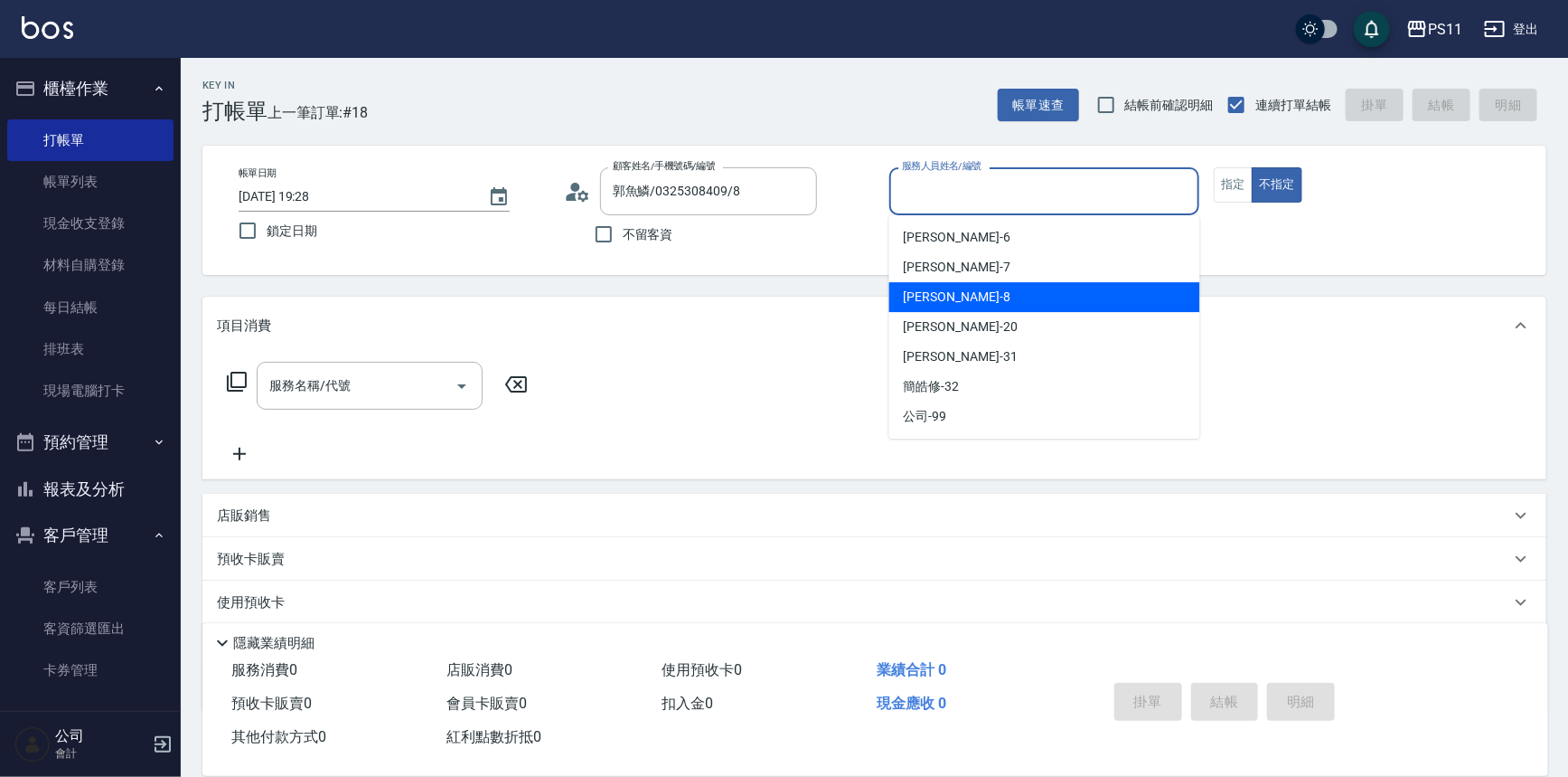
click at [968, 299] on div "[PERSON_NAME]-8" at bounding box center [1045, 297] width 311 height 30
type input "[PERSON_NAME]-8"
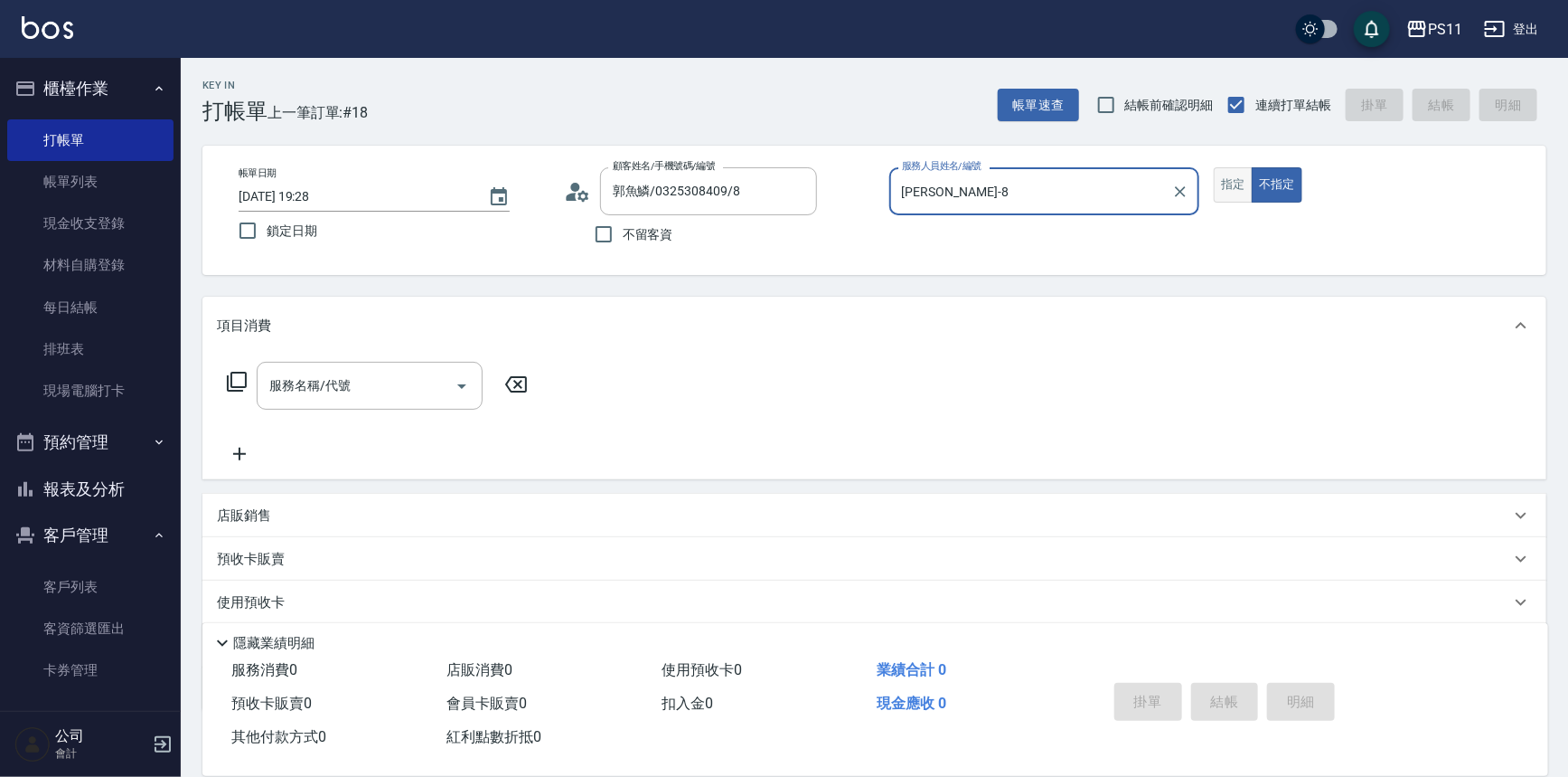
click at [1230, 189] on button "指定" at bounding box center [1233, 184] width 39 height 35
click at [227, 379] on icon at bounding box center [237, 381] width 22 height 22
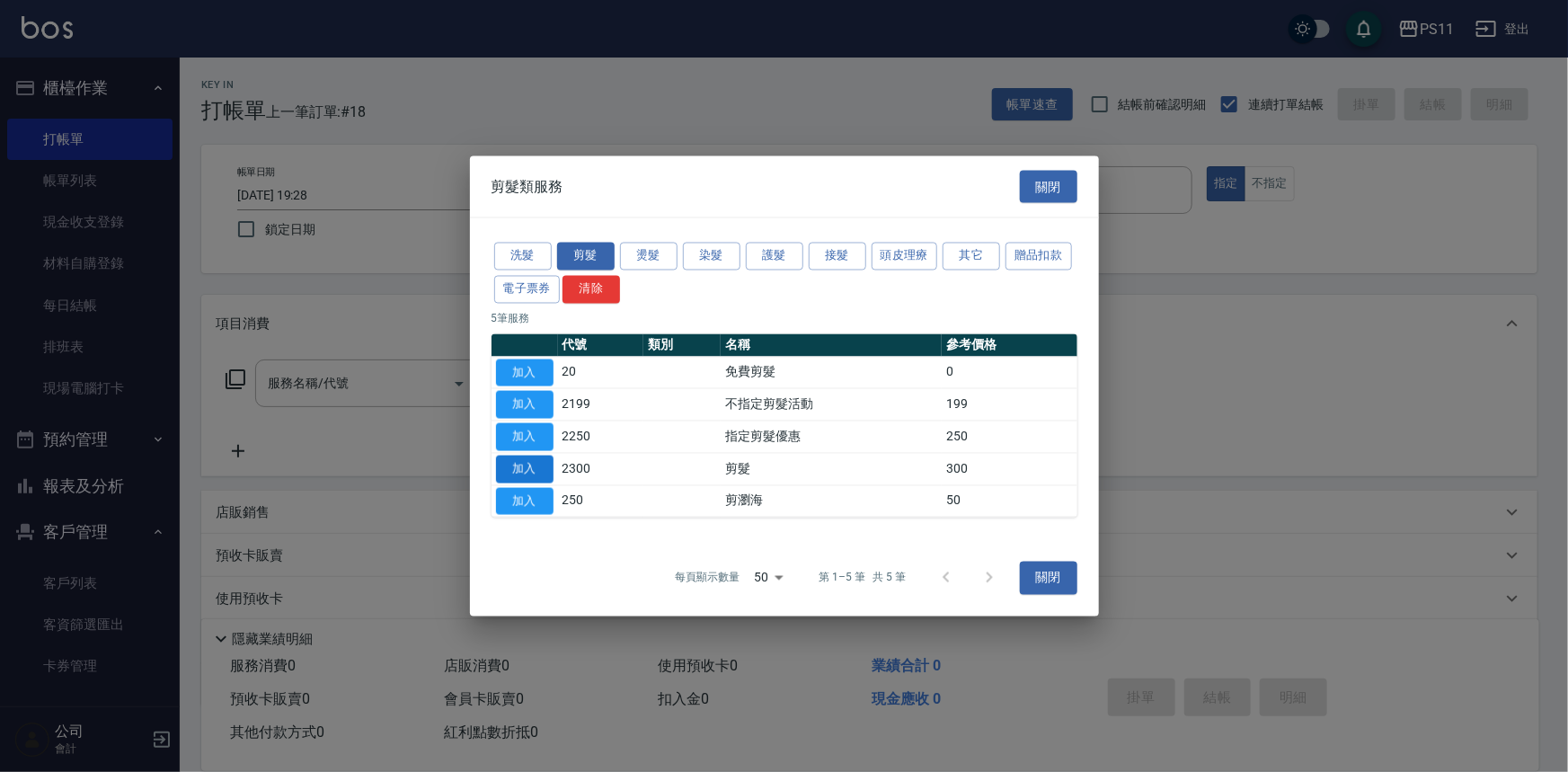
click at [531, 479] on button "加入" at bounding box center [525, 468] width 58 height 28
type input "剪髮(2300)"
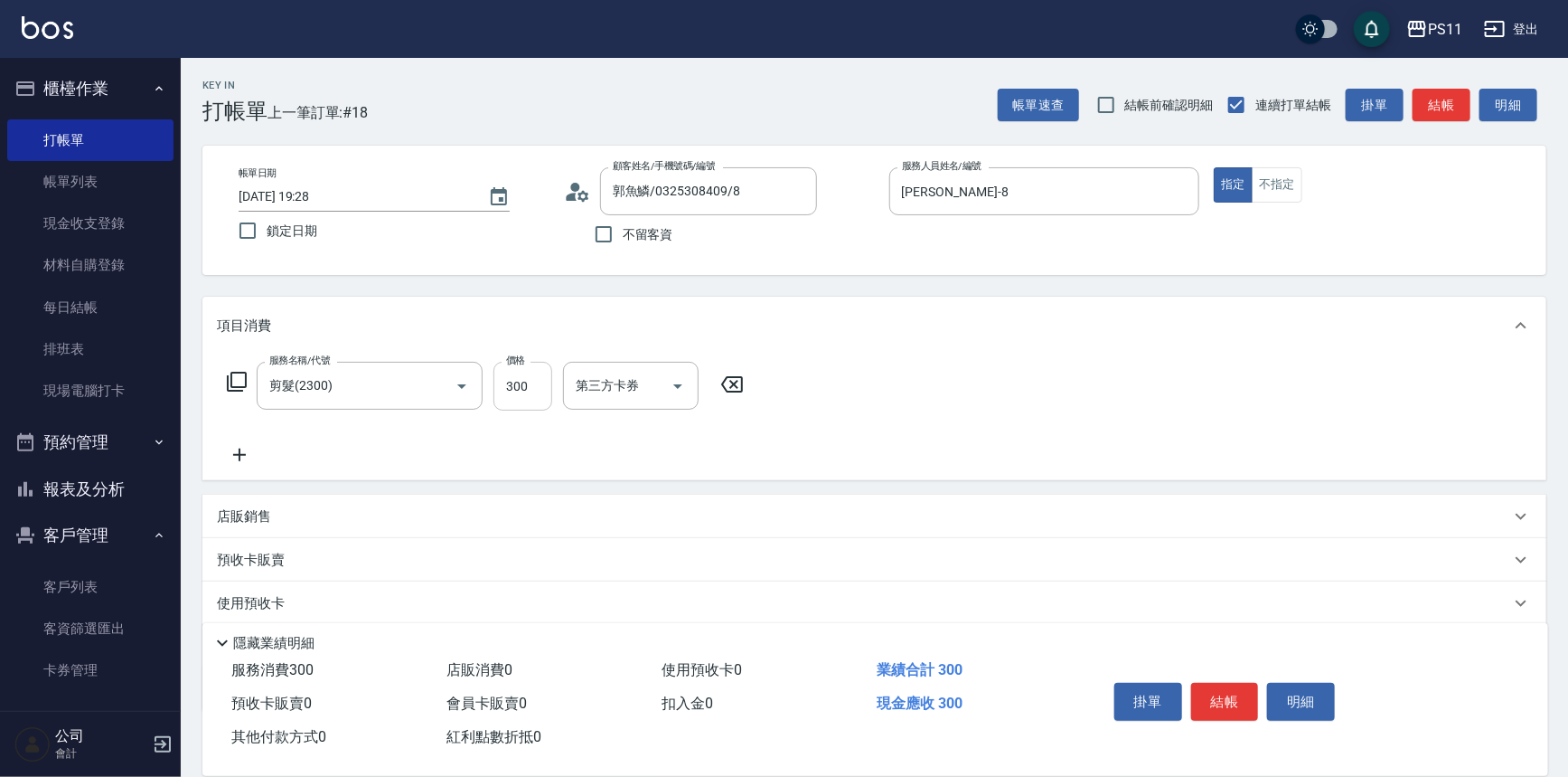
click at [509, 387] on input "300" at bounding box center [523, 386] width 59 height 49
type input "200"
click at [1247, 704] on button "結帳" at bounding box center [1224, 702] width 68 height 38
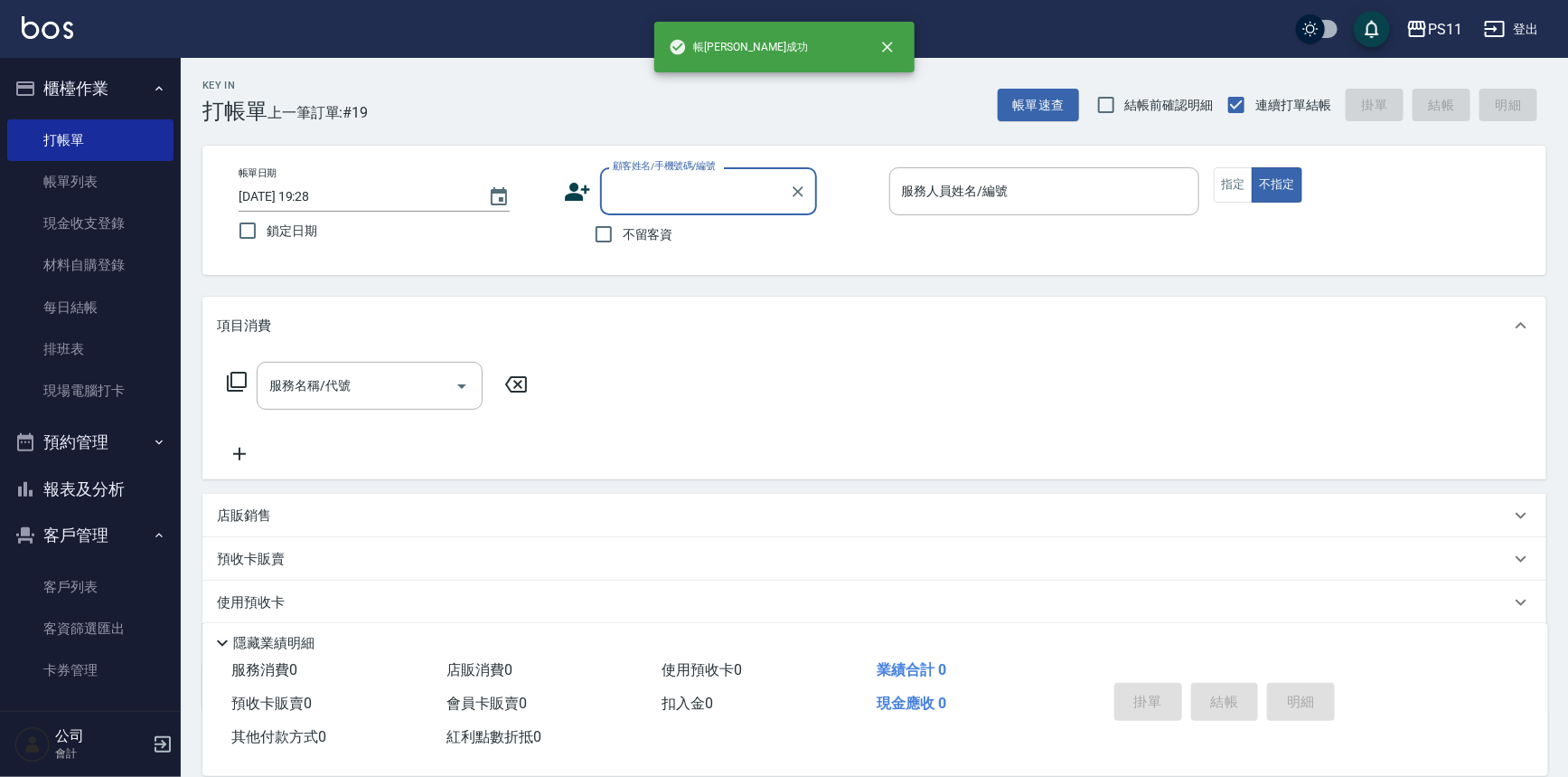
click at [121, 489] on button "報表及分析" at bounding box center [91, 489] width 166 height 47
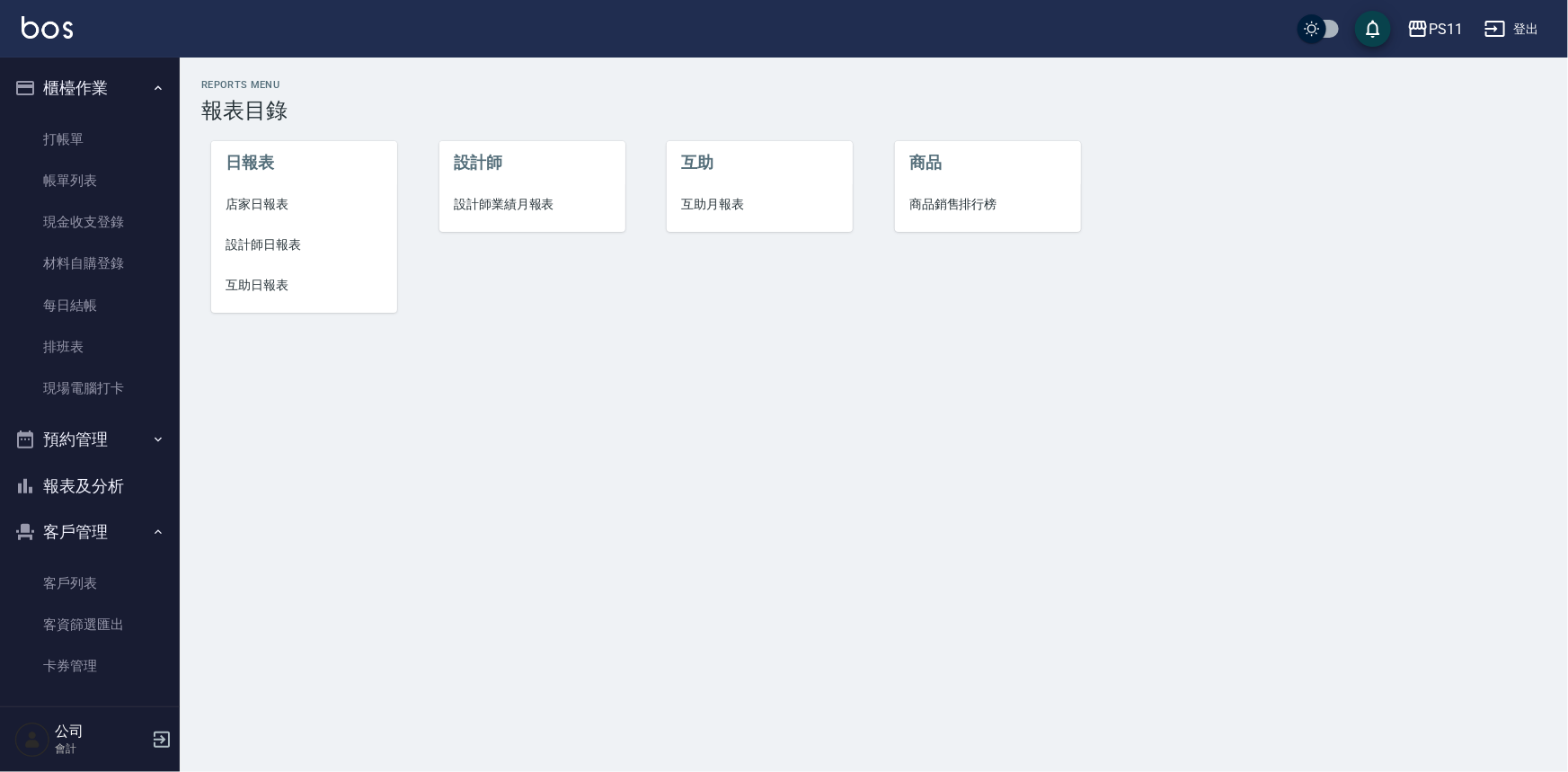
drag, startPoint x: 235, startPoint y: 192, endPoint x: 332, endPoint y: 277, distance: 129.0
click at [237, 193] on li "店家日報表" at bounding box center [304, 204] width 186 height 41
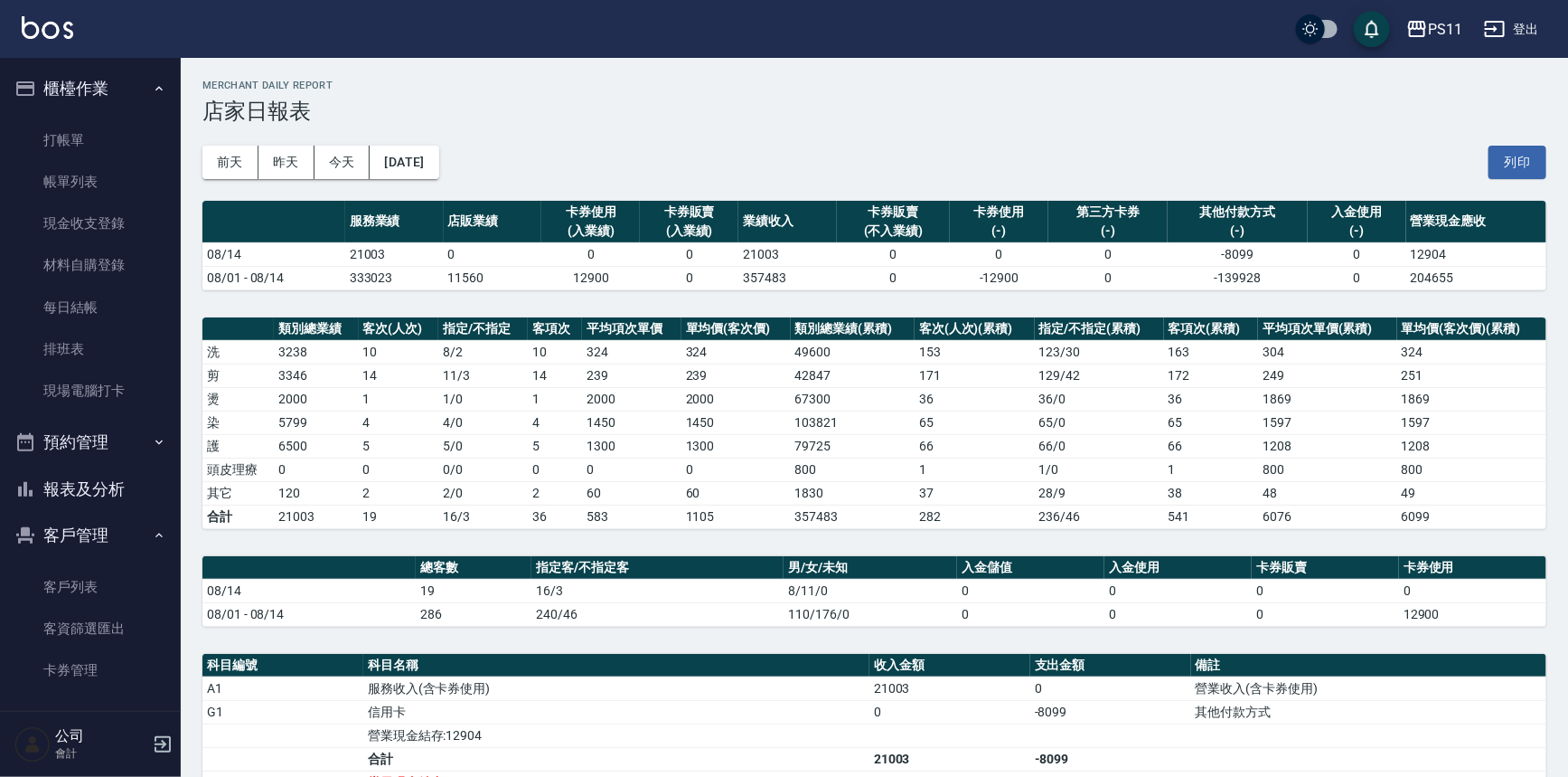
click at [1143, 469] on td "1 / 0" at bounding box center [1099, 469] width 129 height 24
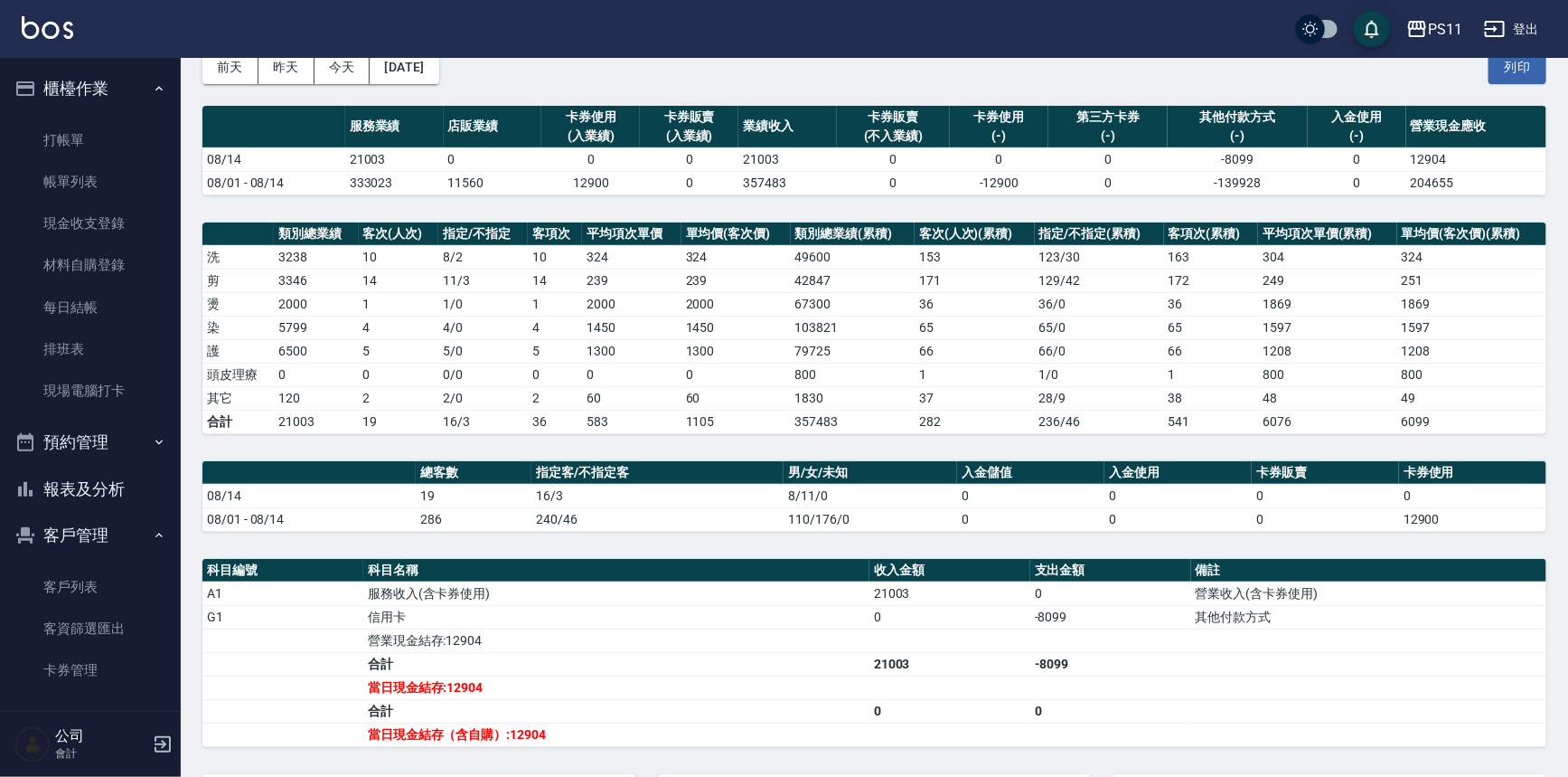
scroll to position [250, 0]
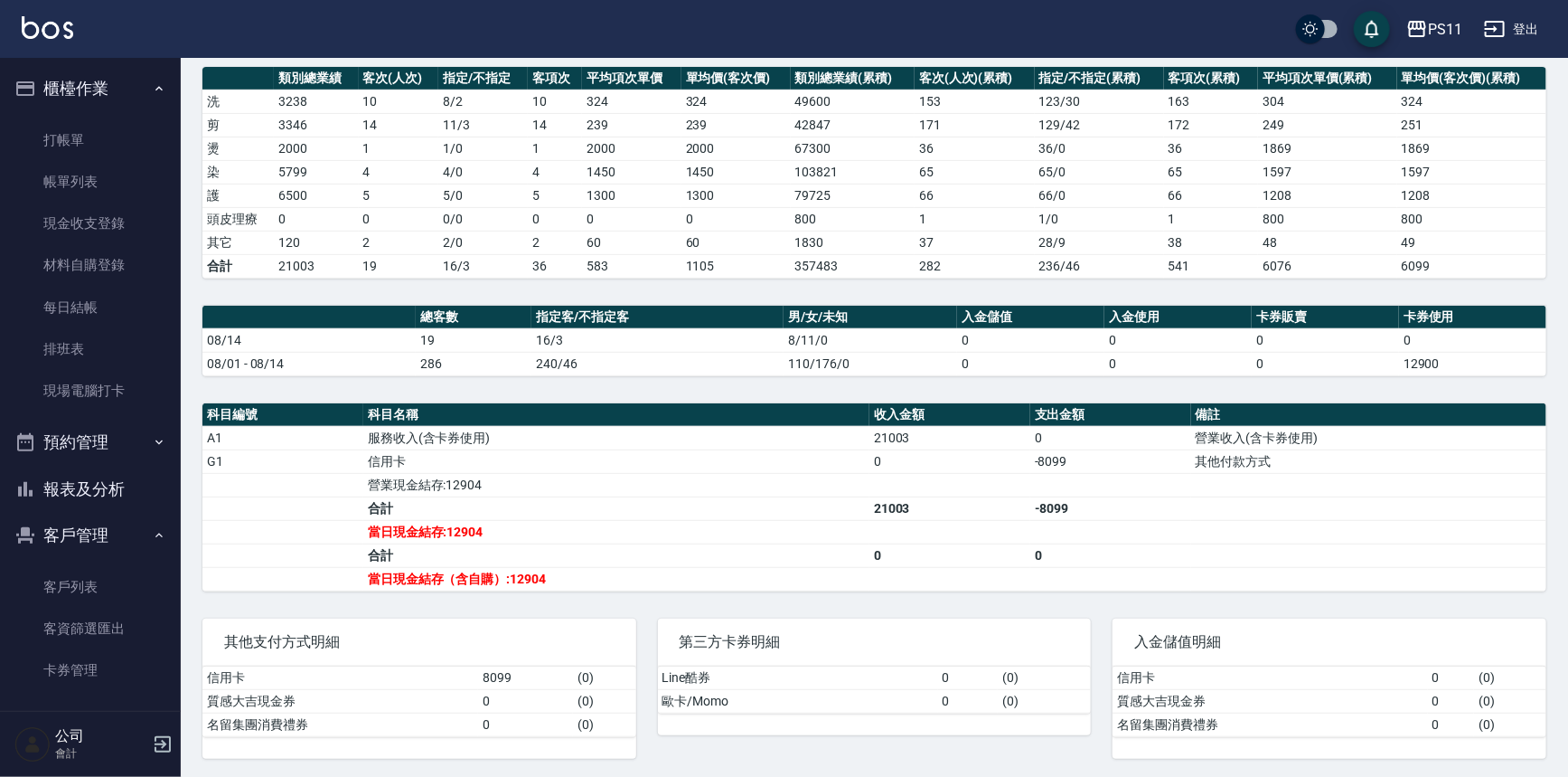
click at [1389, 270] on td "6076" at bounding box center [1328, 265] width 139 height 24
click at [48, 567] on link "客戶列表" at bounding box center [91, 587] width 166 height 42
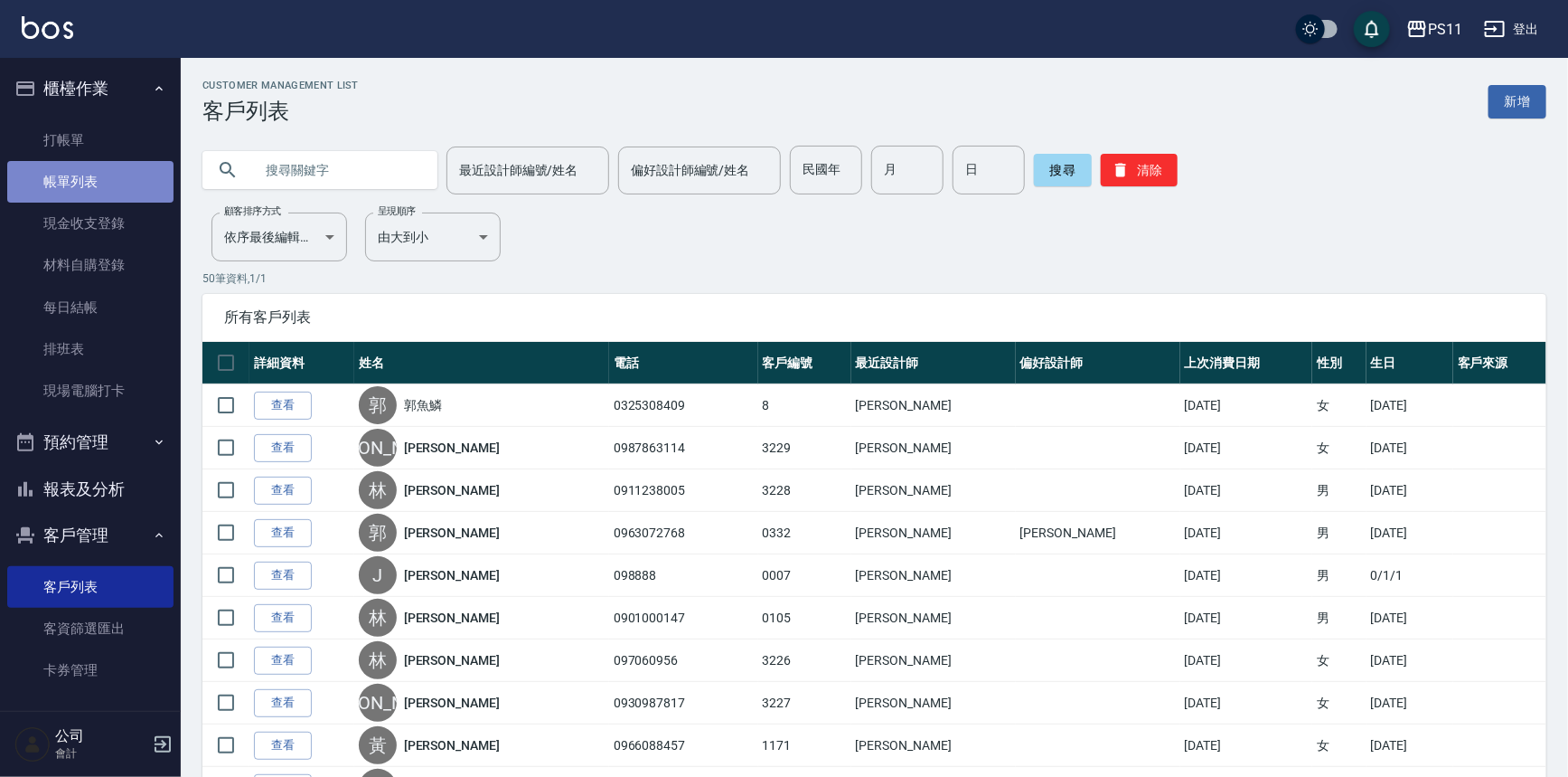
click at [109, 172] on link "帳單列表" at bounding box center [91, 182] width 166 height 42
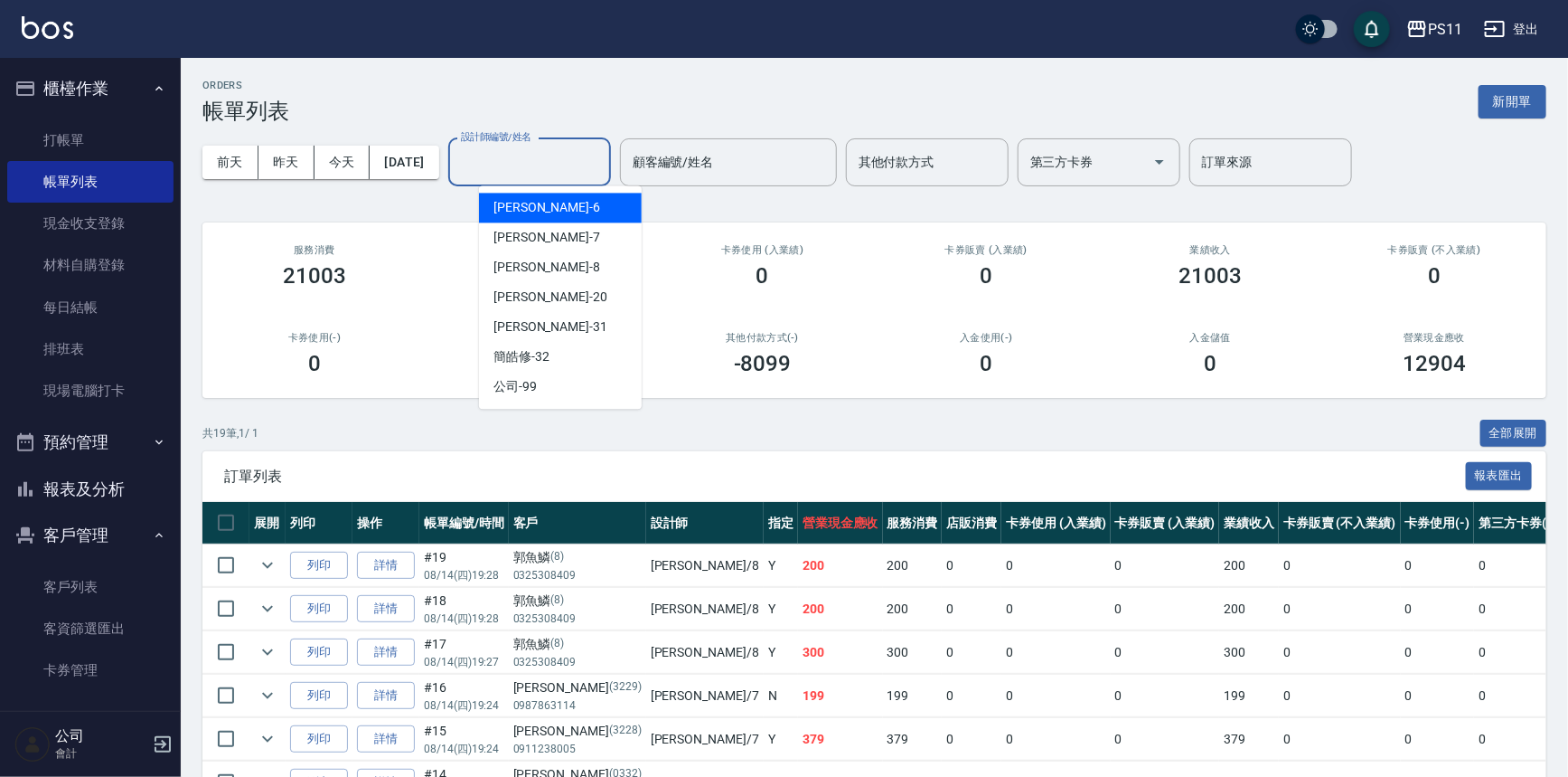
click at [598, 149] on input "設計師編號/姓名" at bounding box center [529, 161] width 146 height 32
click at [570, 246] on div "[PERSON_NAME]-7" at bounding box center [560, 237] width 163 height 30
type input "[PERSON_NAME]-7"
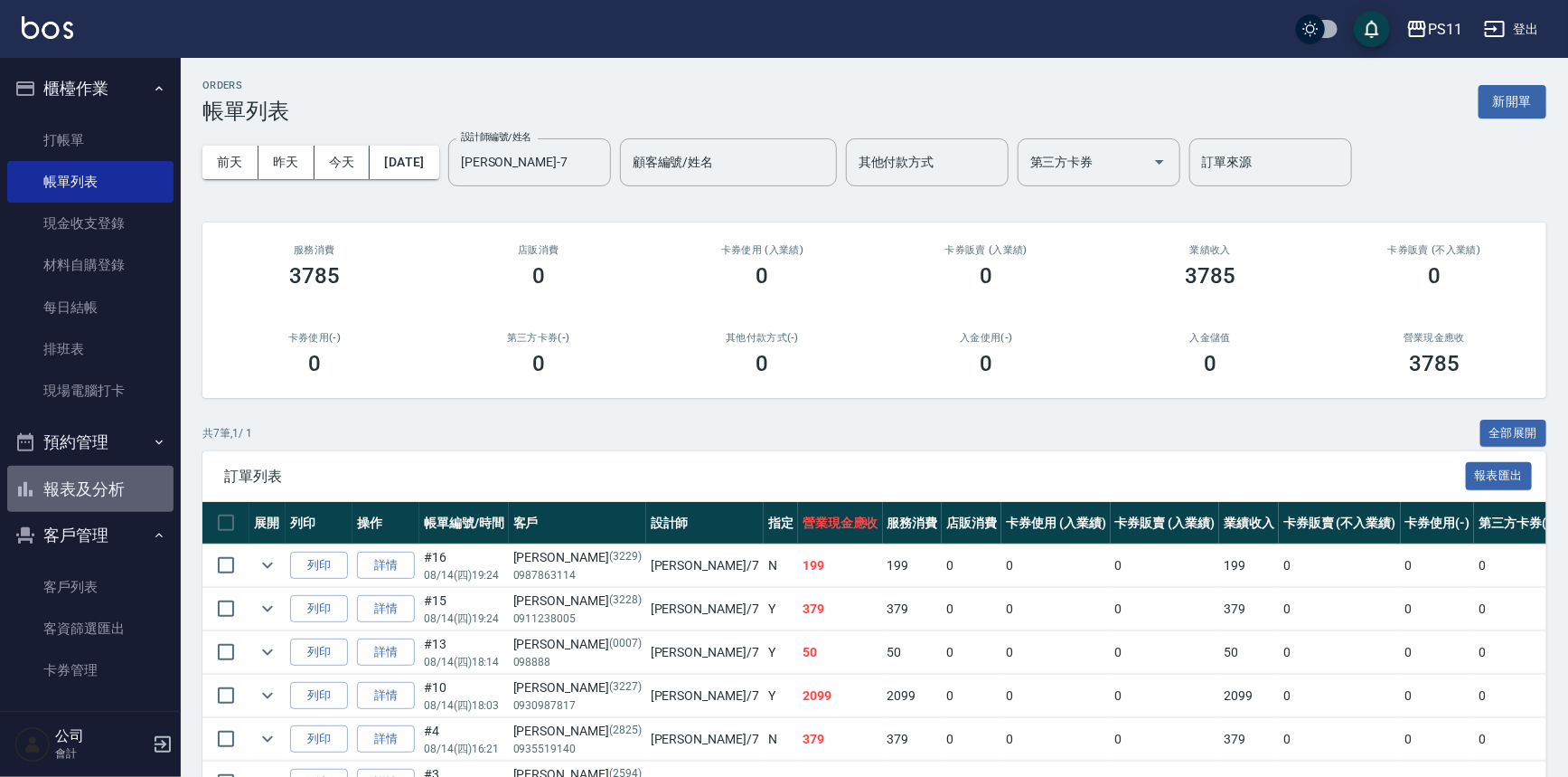
click at [96, 494] on button "報表及分析" at bounding box center [91, 489] width 166 height 47
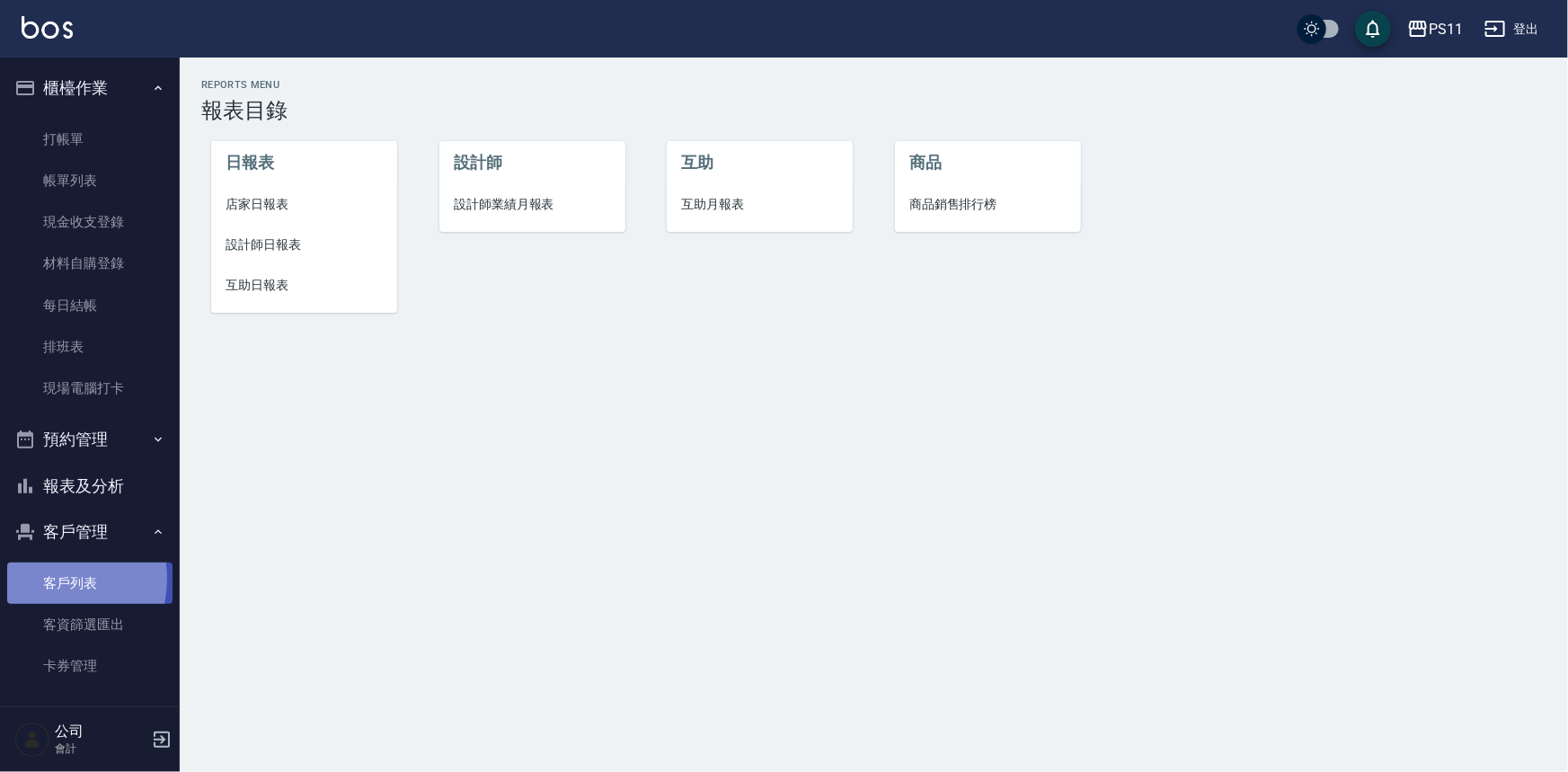
click at [44, 579] on link "客戶列表" at bounding box center [90, 583] width 165 height 42
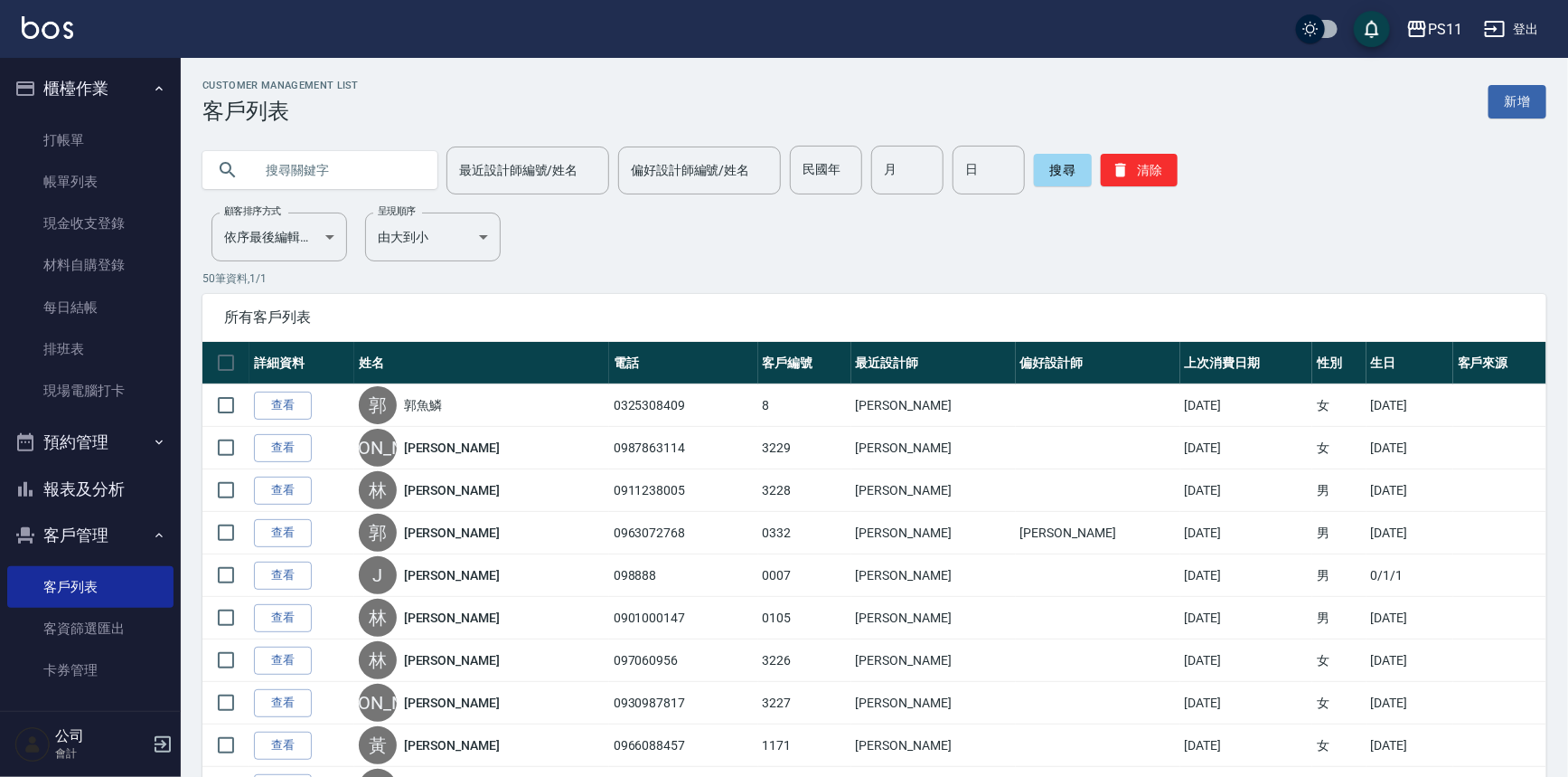
click at [367, 178] on input "text" at bounding box center [338, 170] width 170 height 49
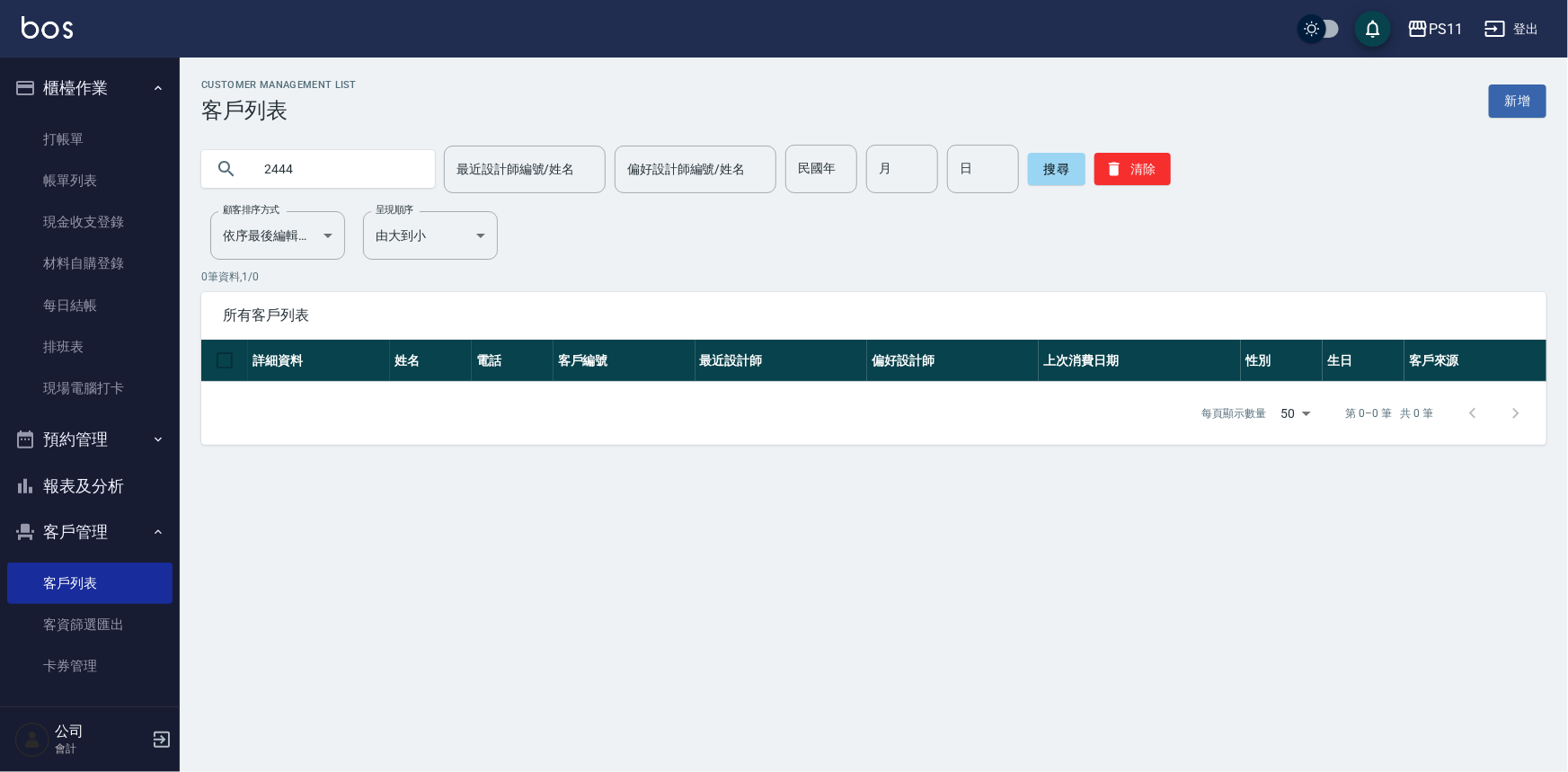
type input "2444"
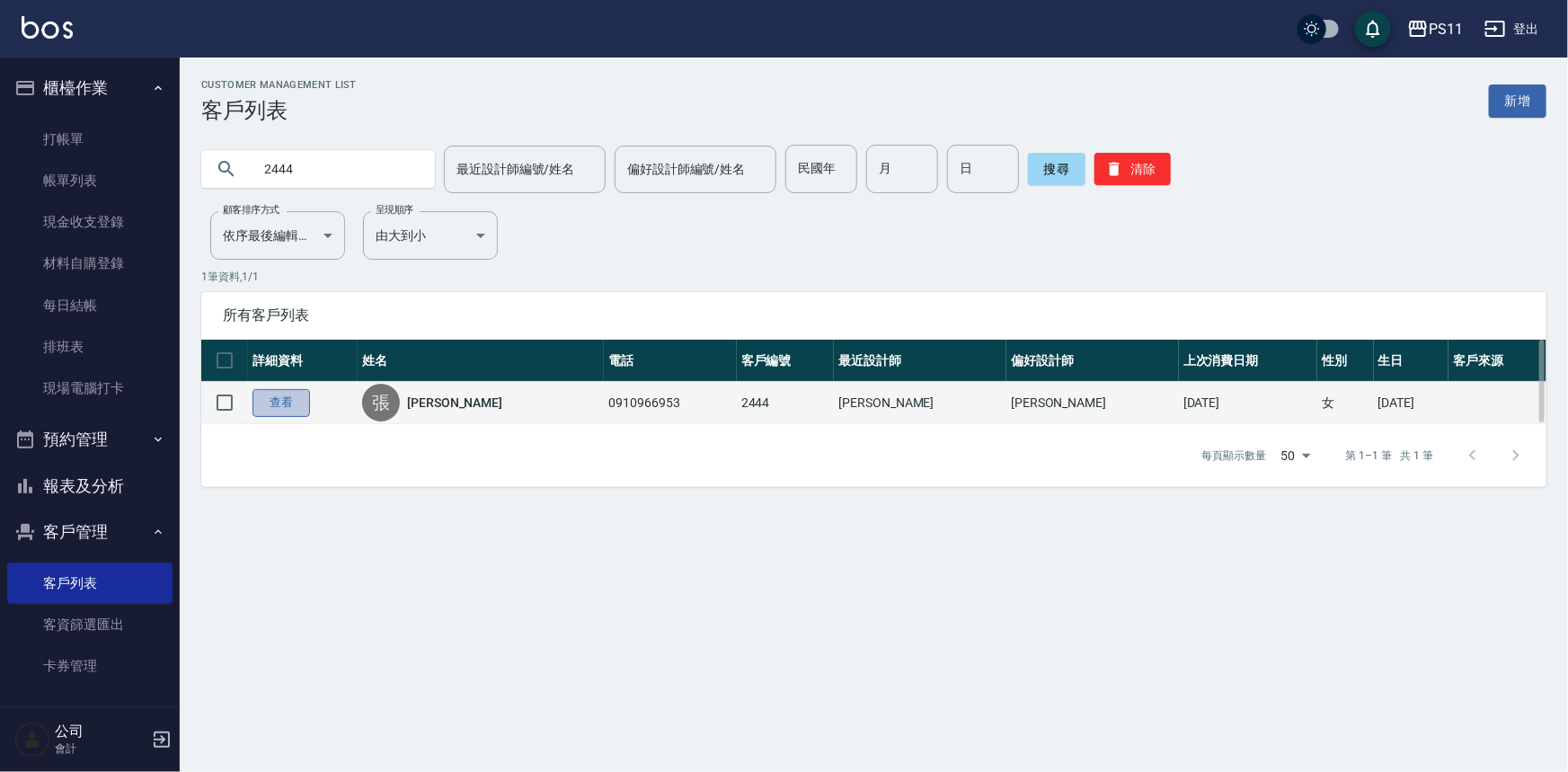
click at [287, 395] on link "查看" at bounding box center [281, 402] width 58 height 28
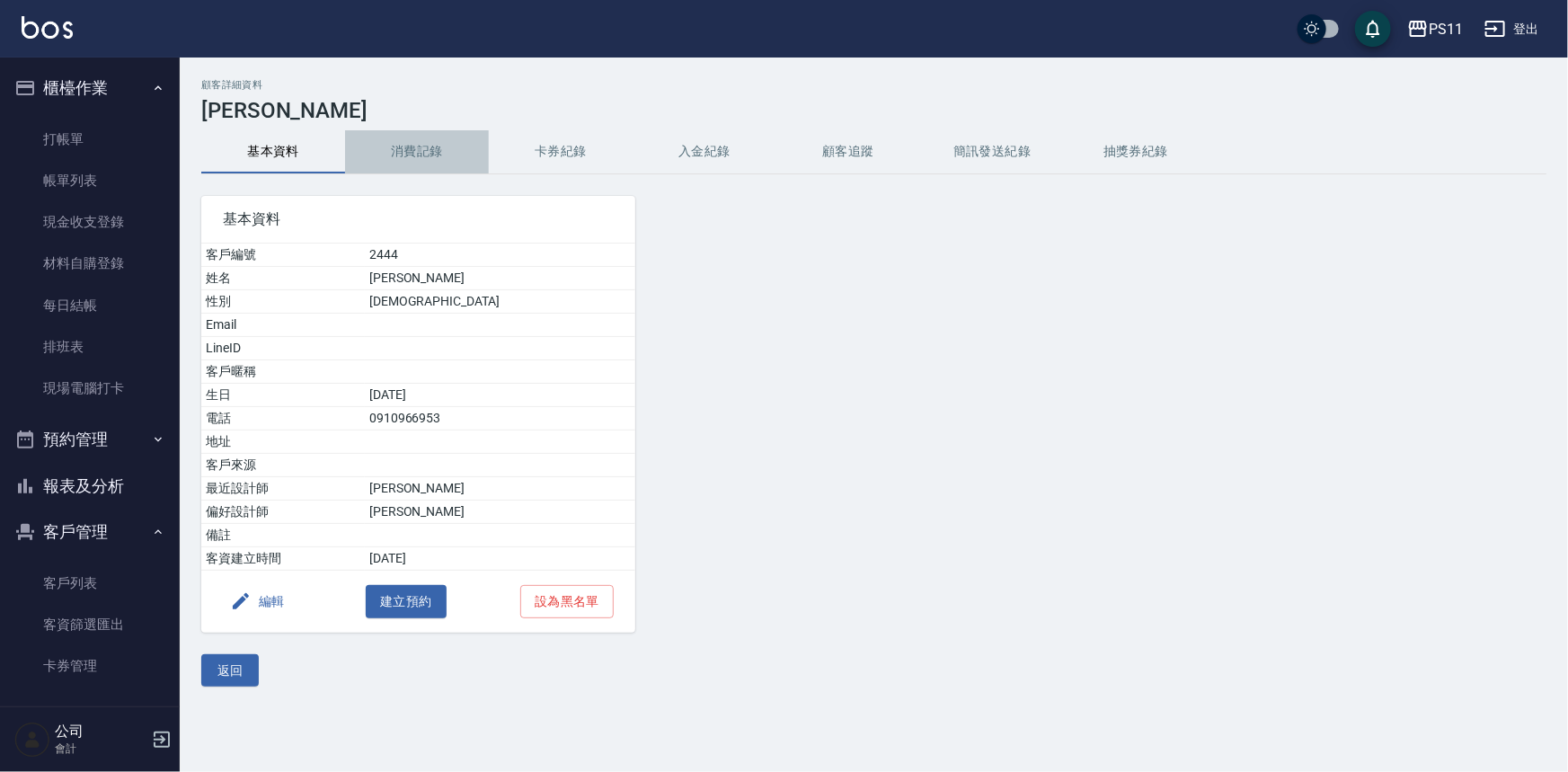
click at [456, 145] on button "消費記錄" at bounding box center [417, 151] width 144 height 43
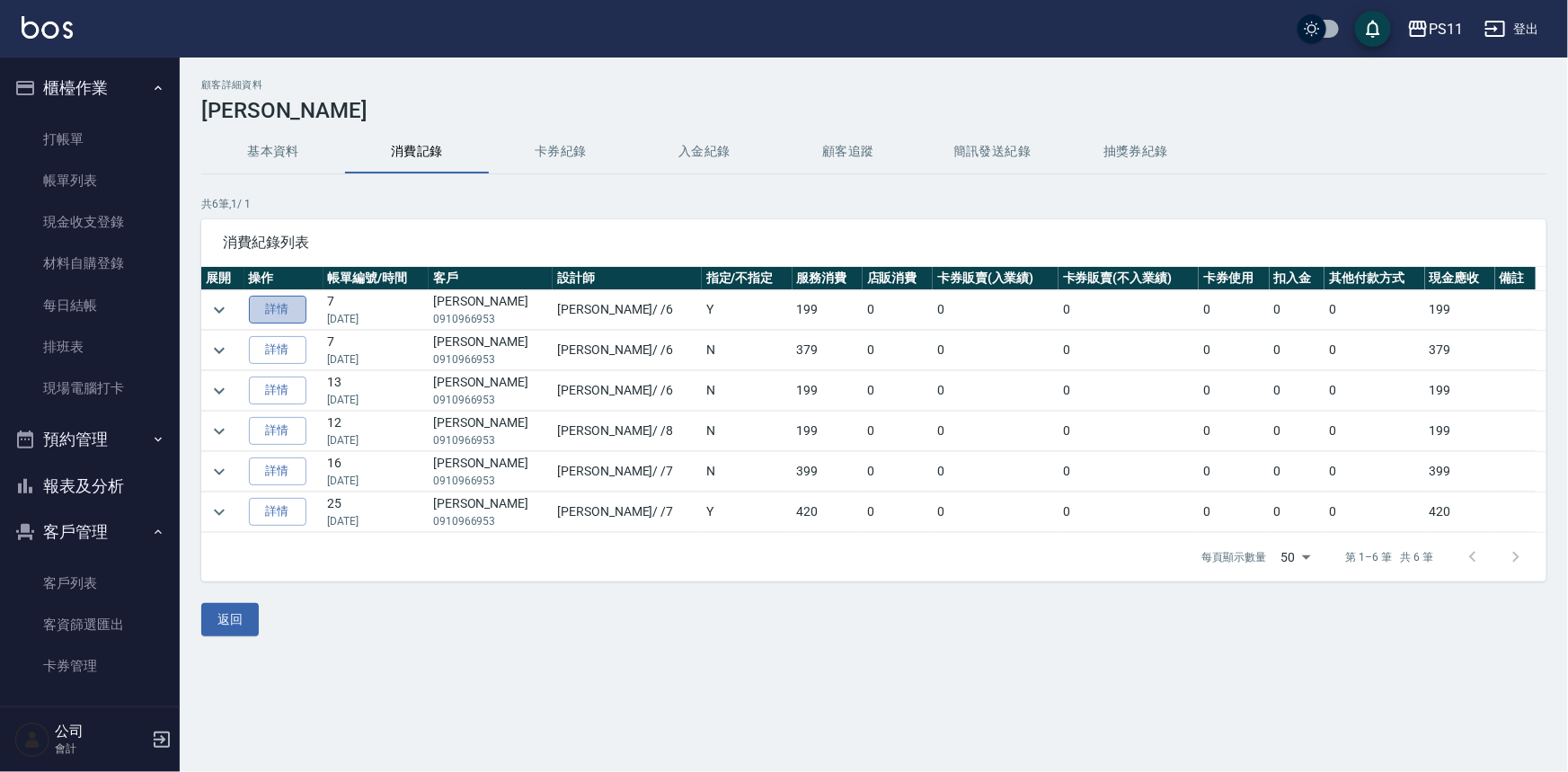
click at [289, 306] on link "詳情" at bounding box center [277, 309] width 58 height 28
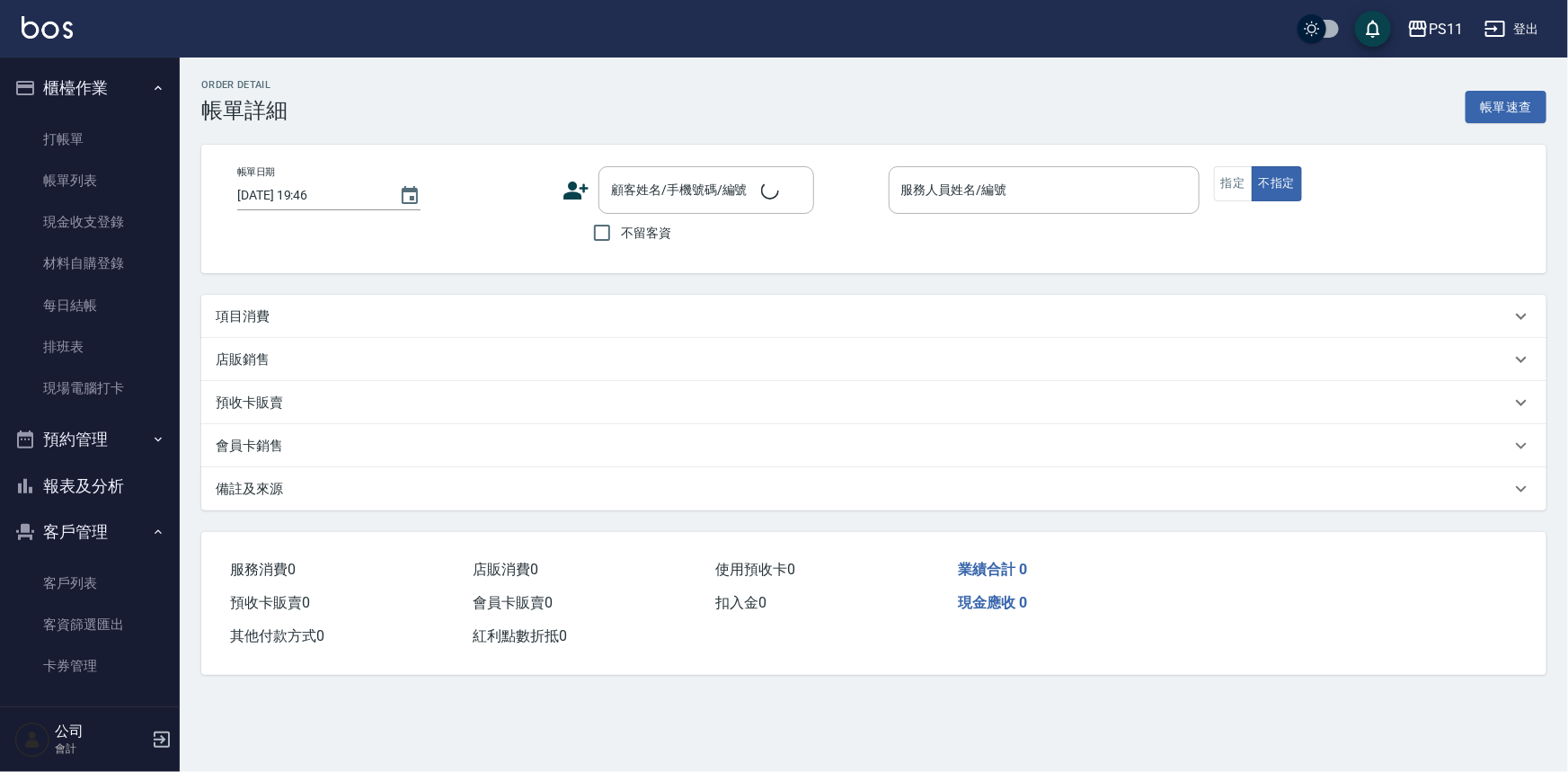
type input "[DATE] 16:22"
type input "[PERSON_NAME]6"
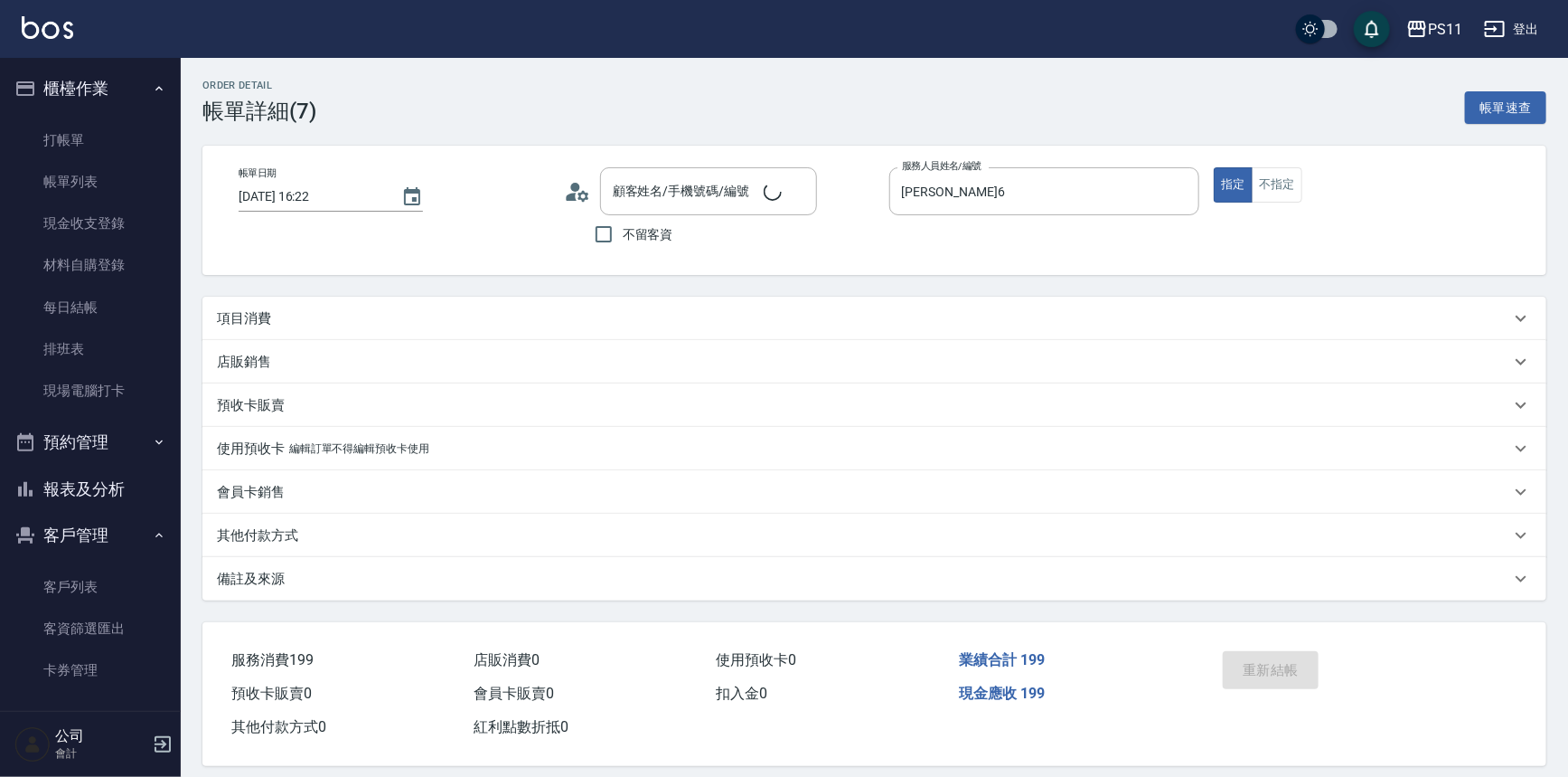
type input "[PERSON_NAME]/0910966953/2444"
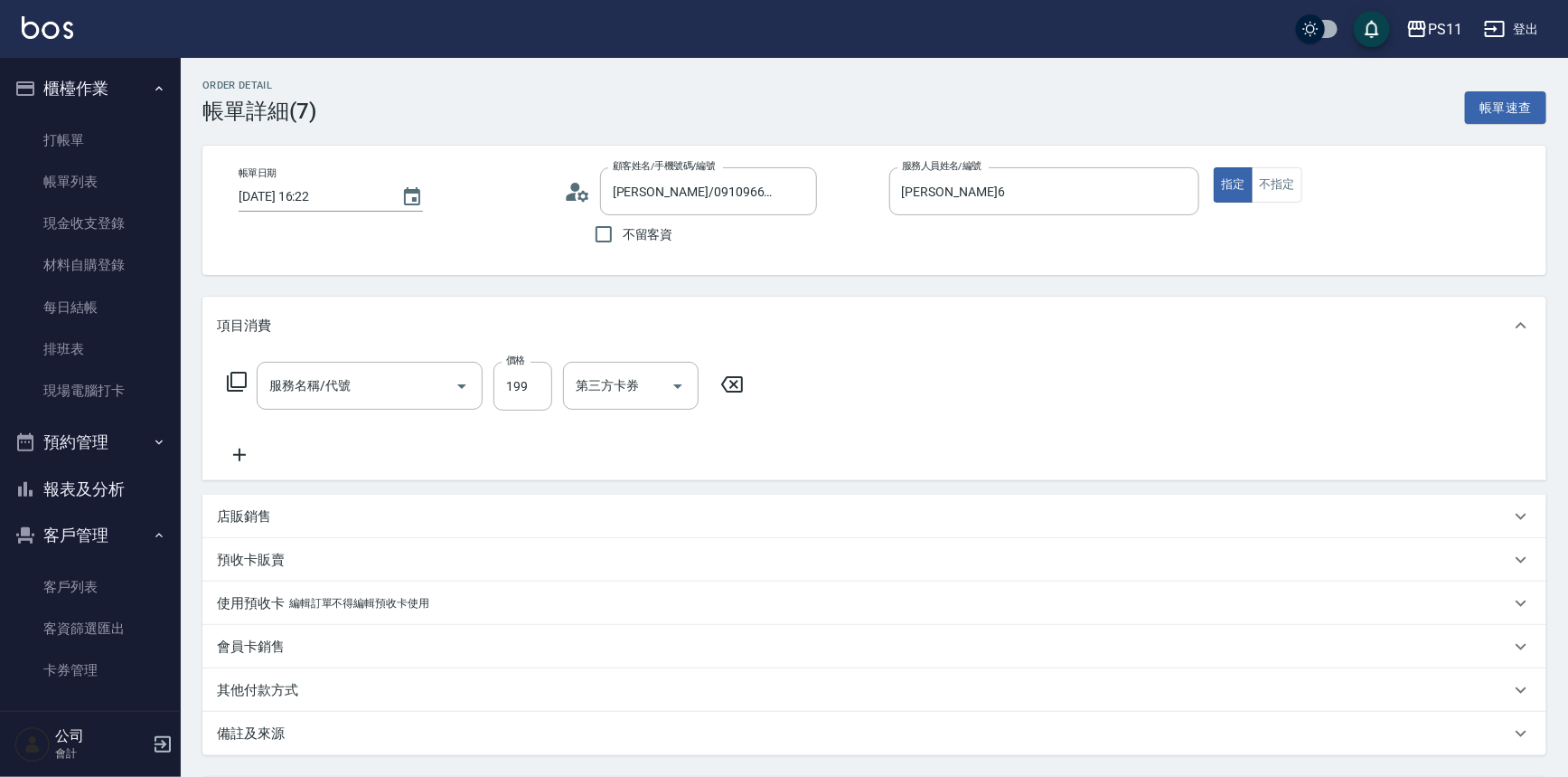
type input "不指定剪髮活動(2199)"
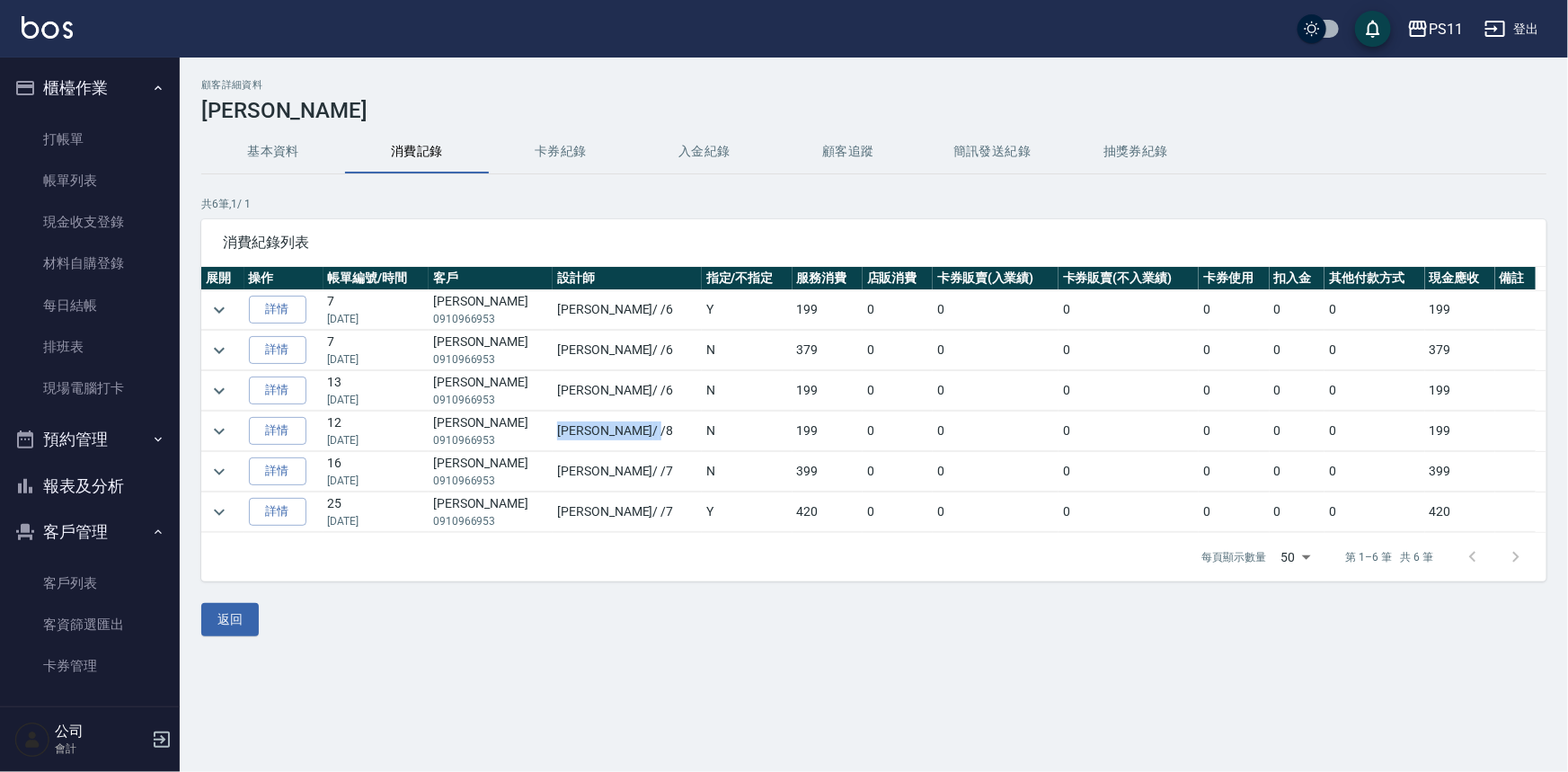
drag, startPoint x: 537, startPoint y: 414, endPoint x: 590, endPoint y: 414, distance: 53.0
click at [590, 414] on td "[PERSON_NAME]/ /8" at bounding box center [627, 432] width 149 height 40
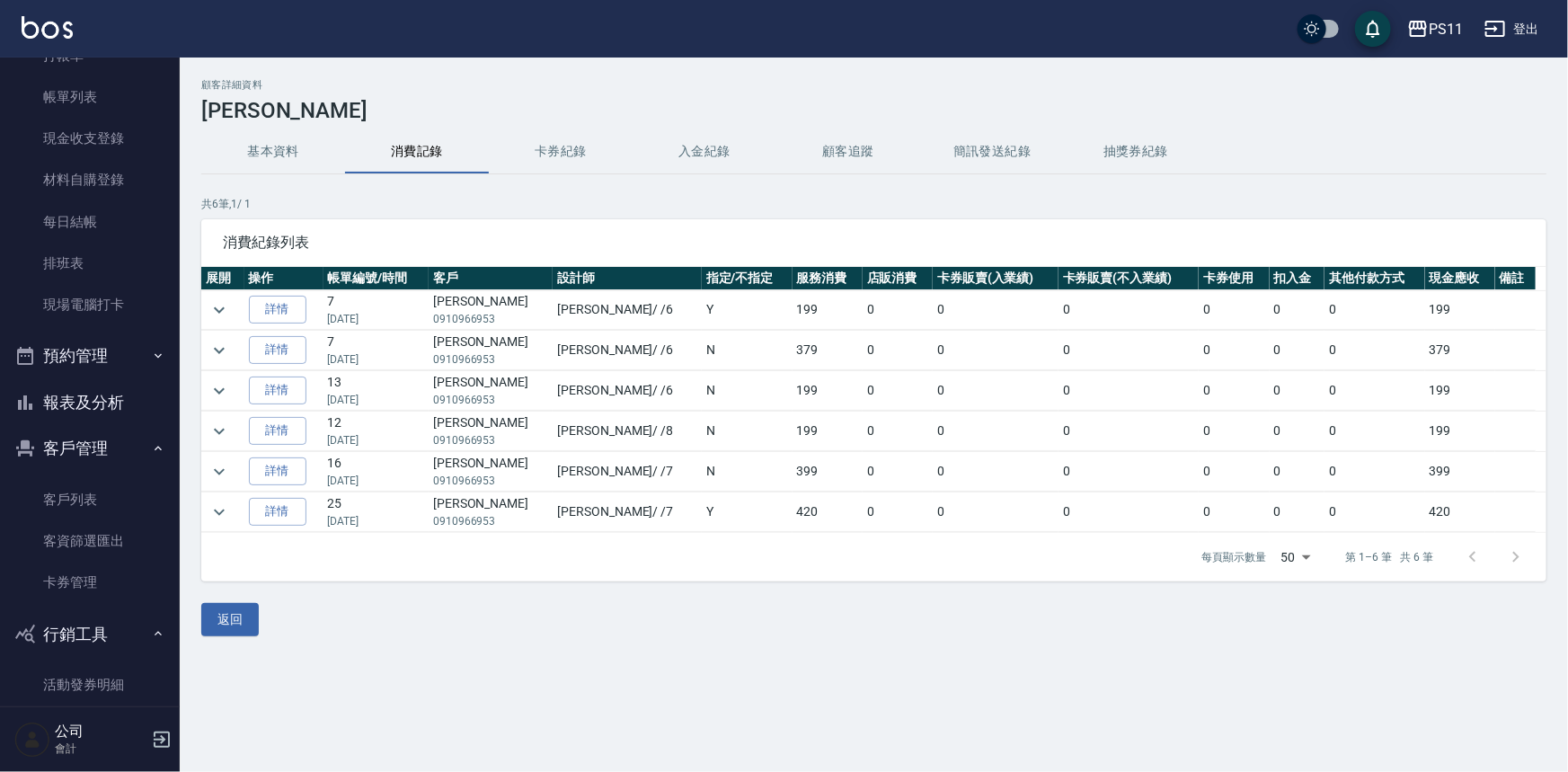
scroll to position [111, 0]
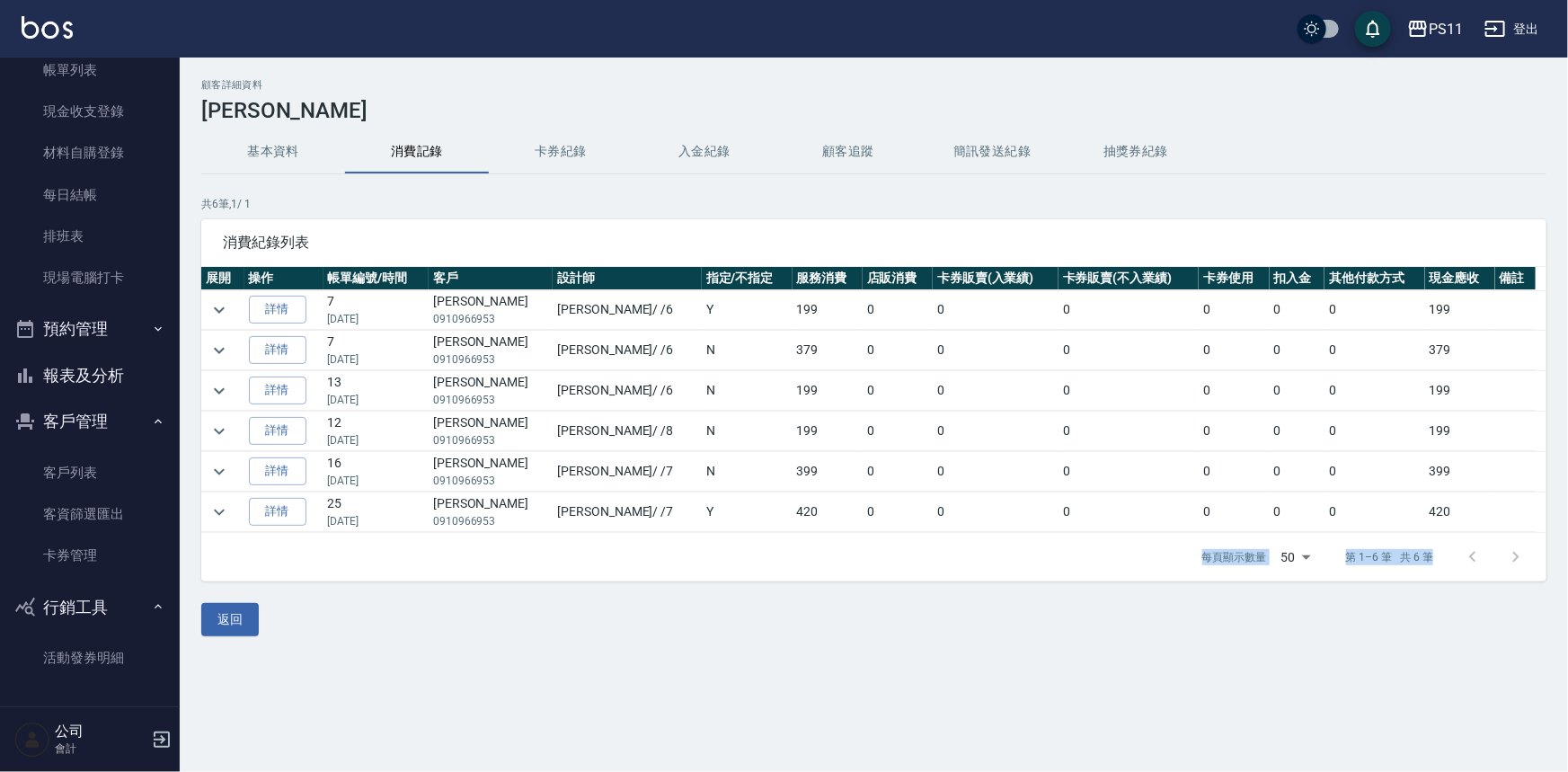
drag, startPoint x: 698, startPoint y: 661, endPoint x: 575, endPoint y: 570, distance: 153.0
click at [575, 570] on div "顧客詳細資料 [PERSON_NAME] 基本資料 消費記錄 卡券紀錄 入金紀錄 顧客追蹤 簡訊發送紀錄 抽獎券紀錄 共 6 筆, 1 / 1 消費紀錄列表 …" at bounding box center [784, 386] width 1568 height 772
click at [845, 574] on div "每頁顯示數量 50 50 第 1–6 筆 共 6 筆" at bounding box center [874, 557] width 1345 height 48
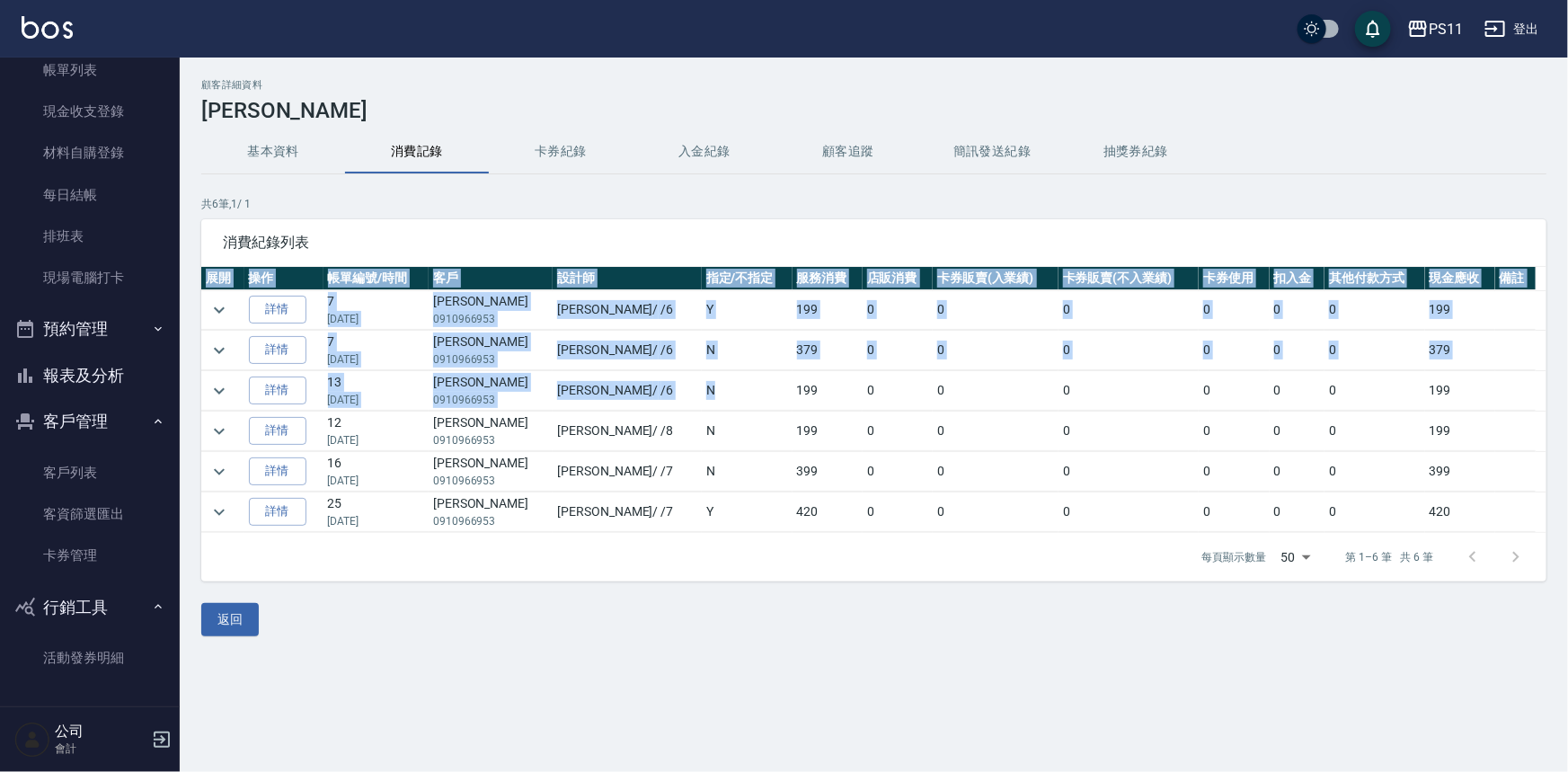
drag, startPoint x: 595, startPoint y: 251, endPoint x: 699, endPoint y: 373, distance: 160.3
click at [692, 373] on div "消費紀錄列表 展開 操作 帳單編號/時間 客戶 設計師 指定/不指定 服務消費 店販消費 卡券販賣(入業績) 卡券販賣(不入業績) 卡券使用 扣入金 其他付款…" at bounding box center [874, 400] width 1345 height 362
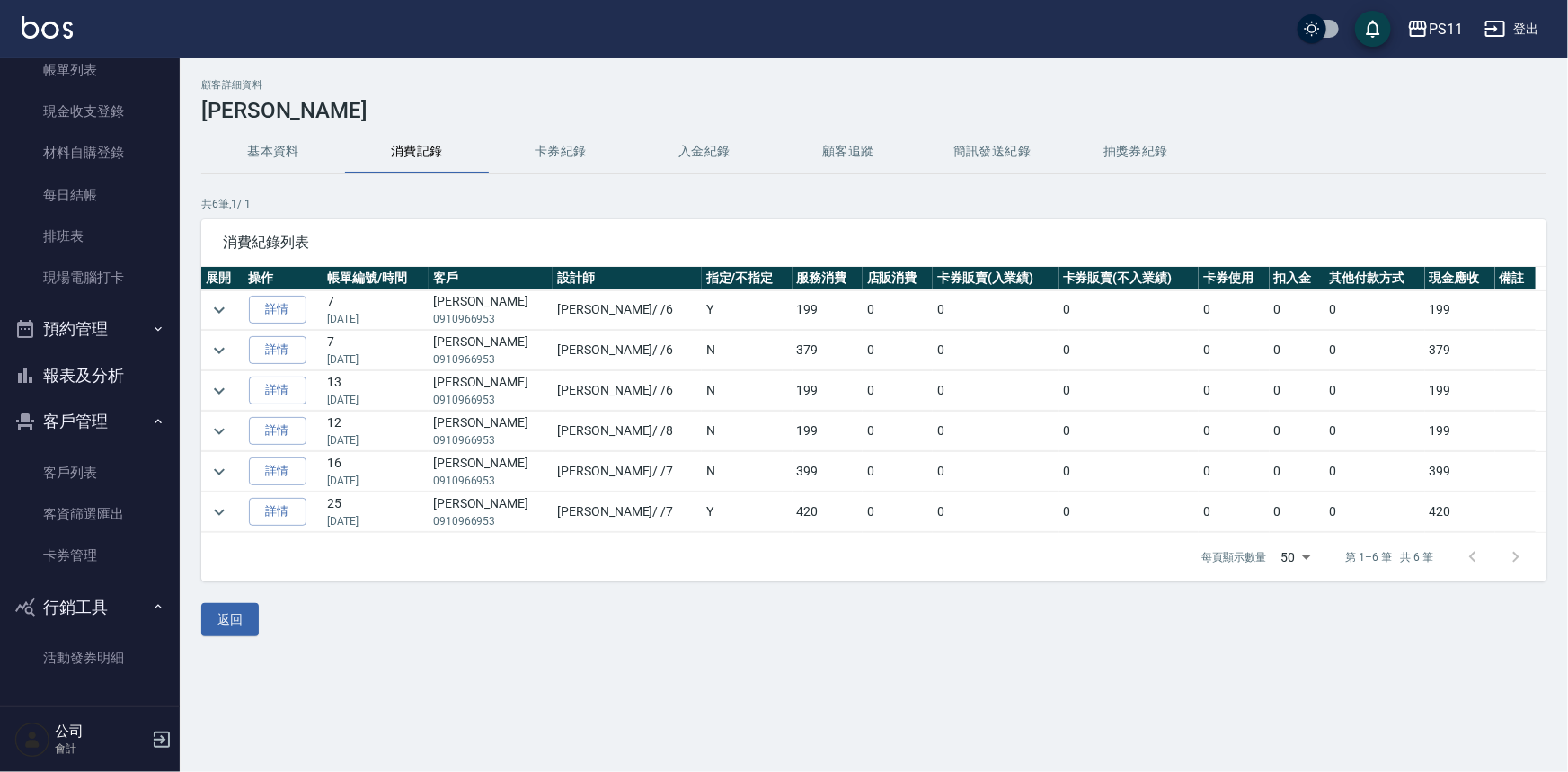
click at [702, 518] on td "Y" at bounding box center [747, 512] width 91 height 40
click at [895, 714] on div "顧客詳細資料 [PERSON_NAME] 基本資料 消費記錄 卡券紀錄 入金紀錄 顧客追蹤 簡訊發送紀錄 抽獎券紀錄 共 6 筆, 1 / 1 消費紀錄列表 …" at bounding box center [784, 386] width 1568 height 772
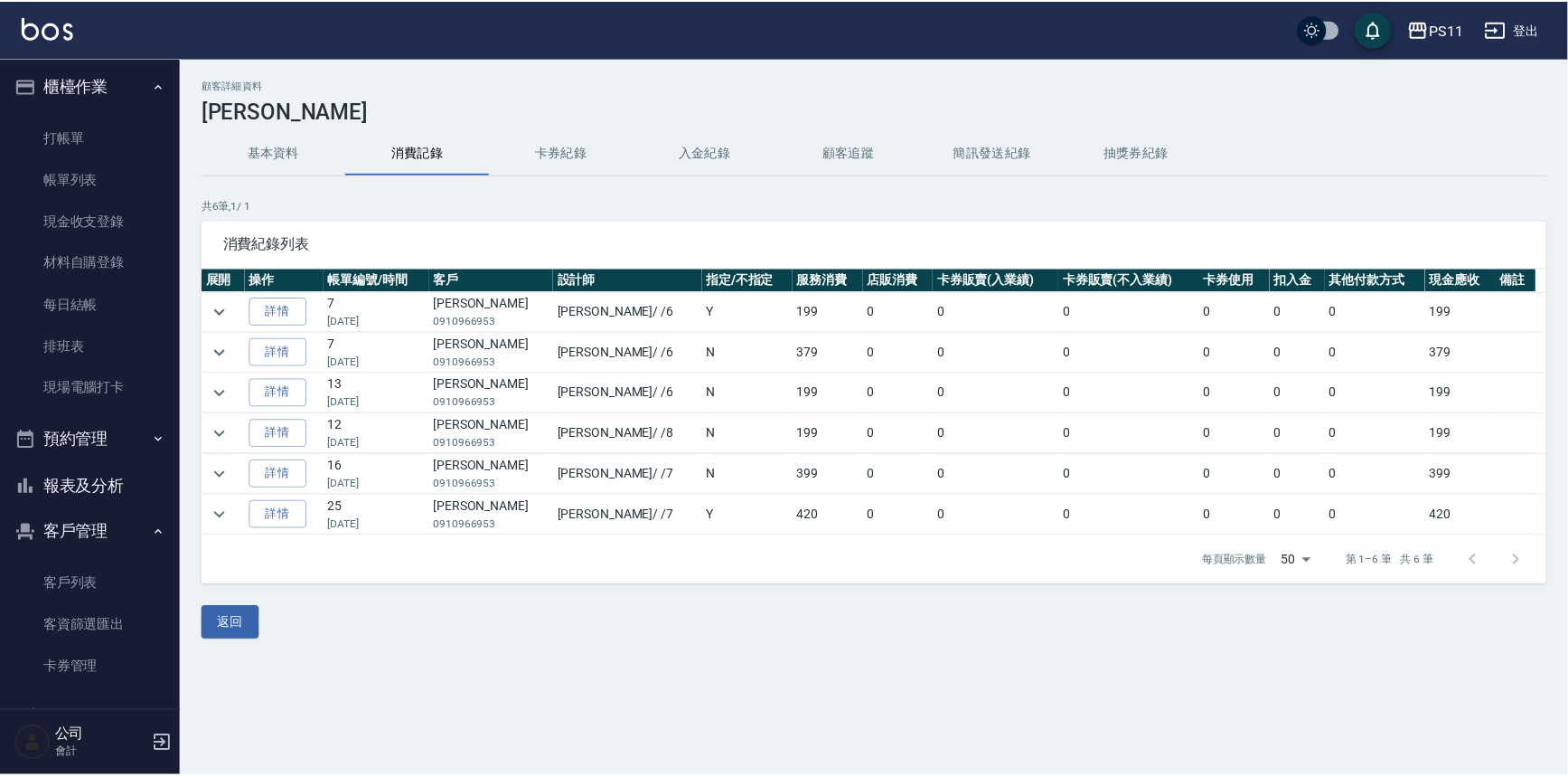
scroll to position [0, 0]
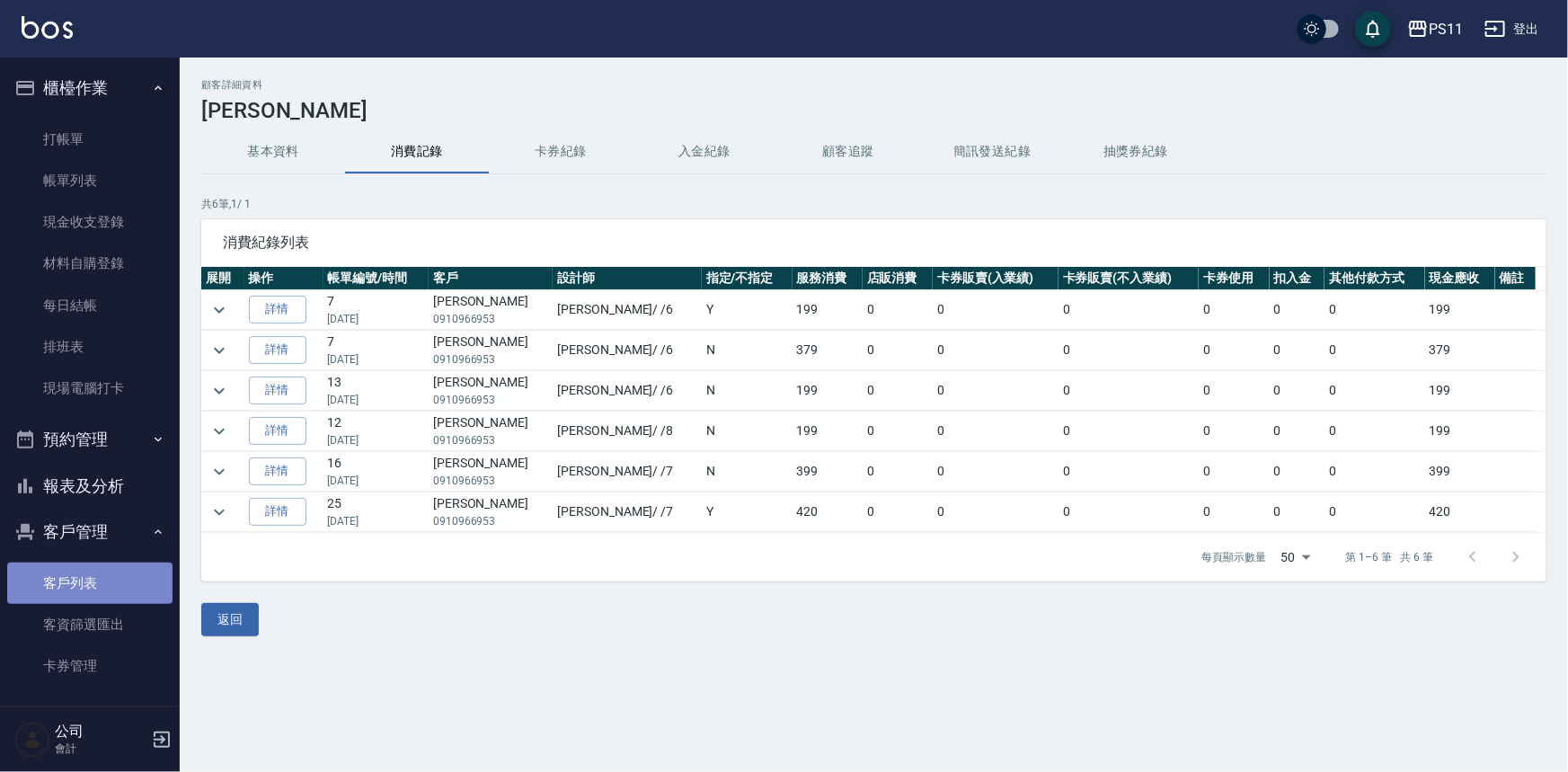
click at [98, 566] on link "客戶列表" at bounding box center [90, 583] width 165 height 42
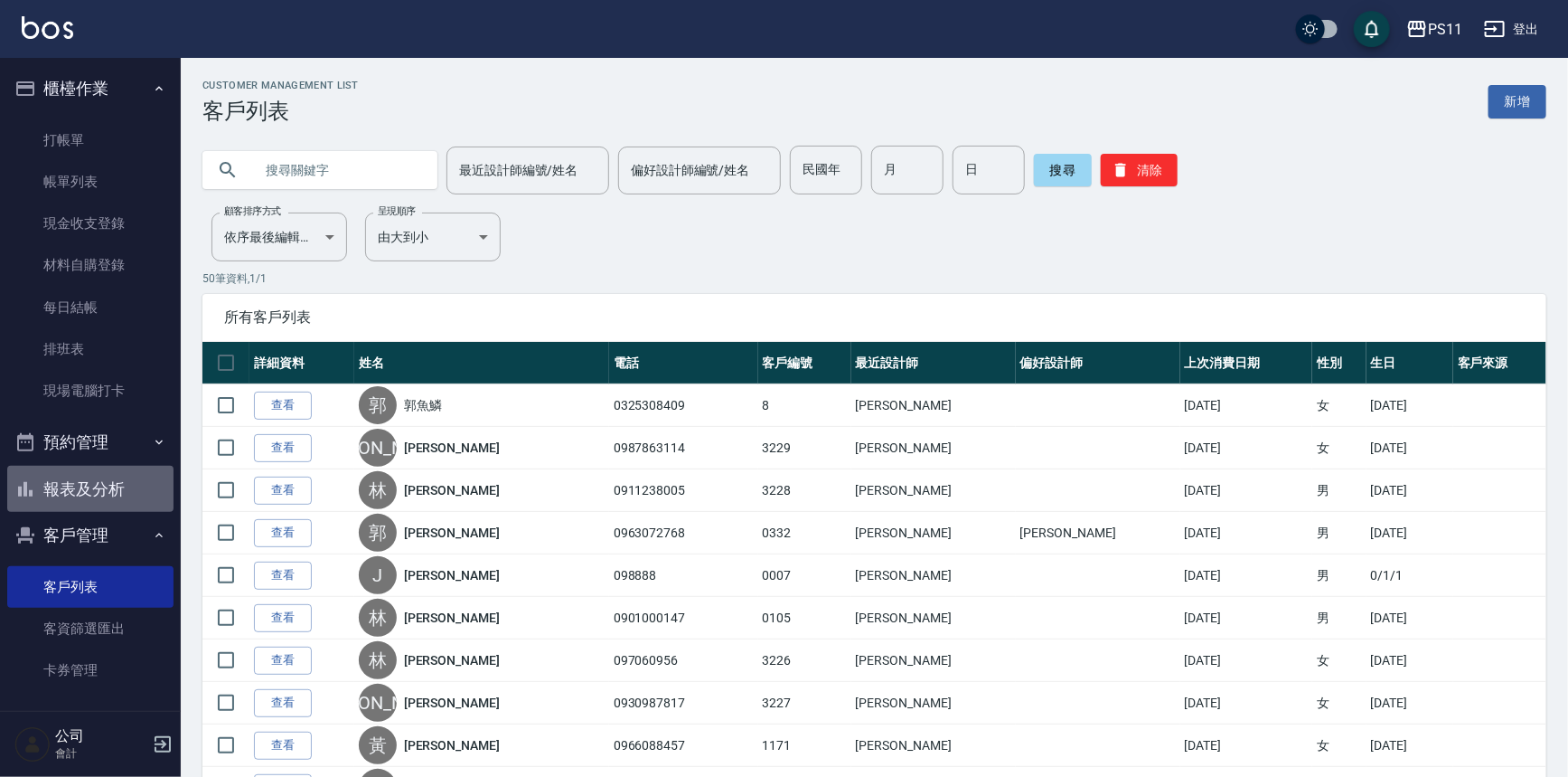
click at [117, 492] on button "報表及分析" at bounding box center [91, 489] width 166 height 47
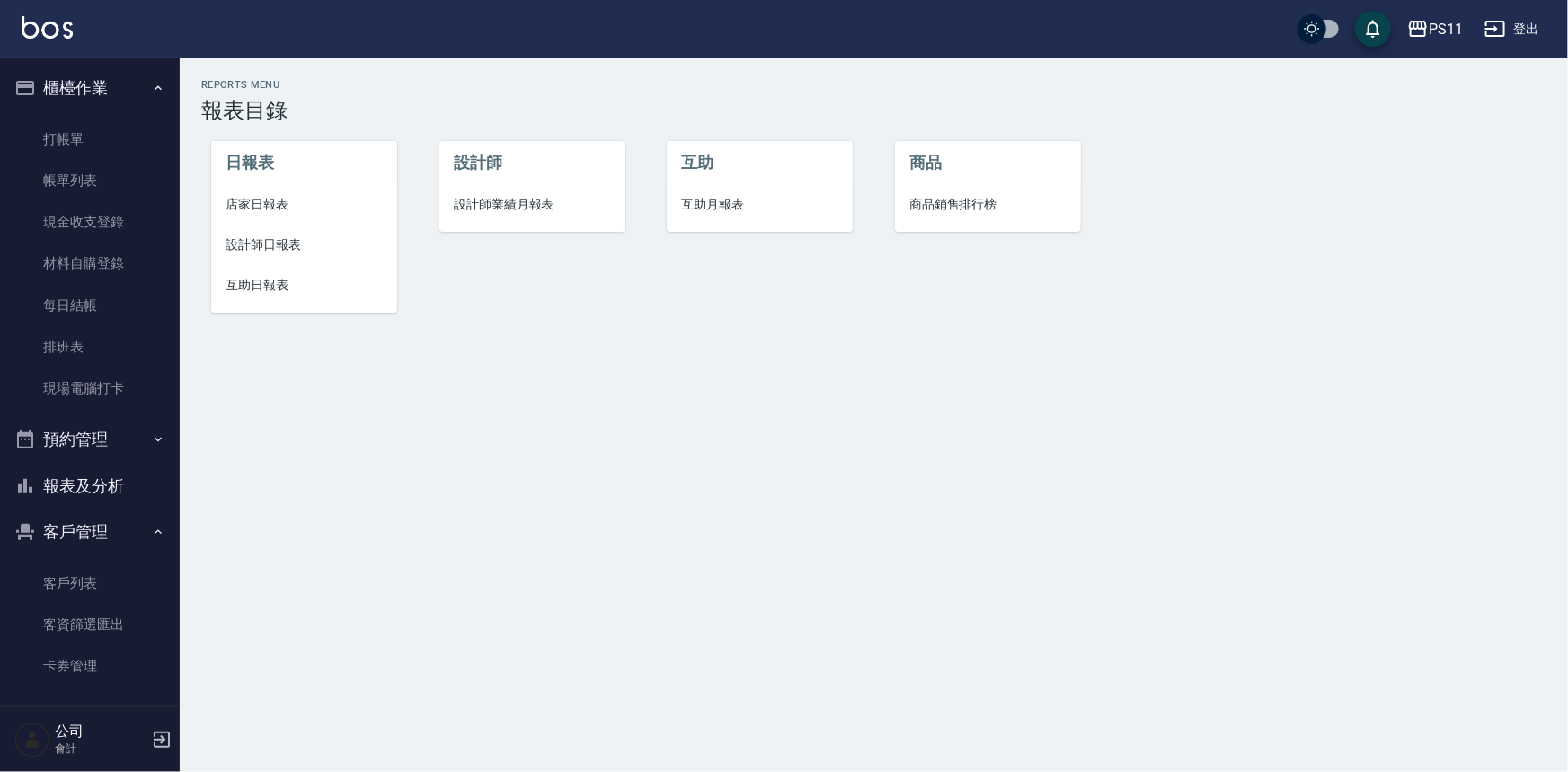
click at [286, 247] on span "設計師日報表" at bounding box center [304, 245] width 157 height 19
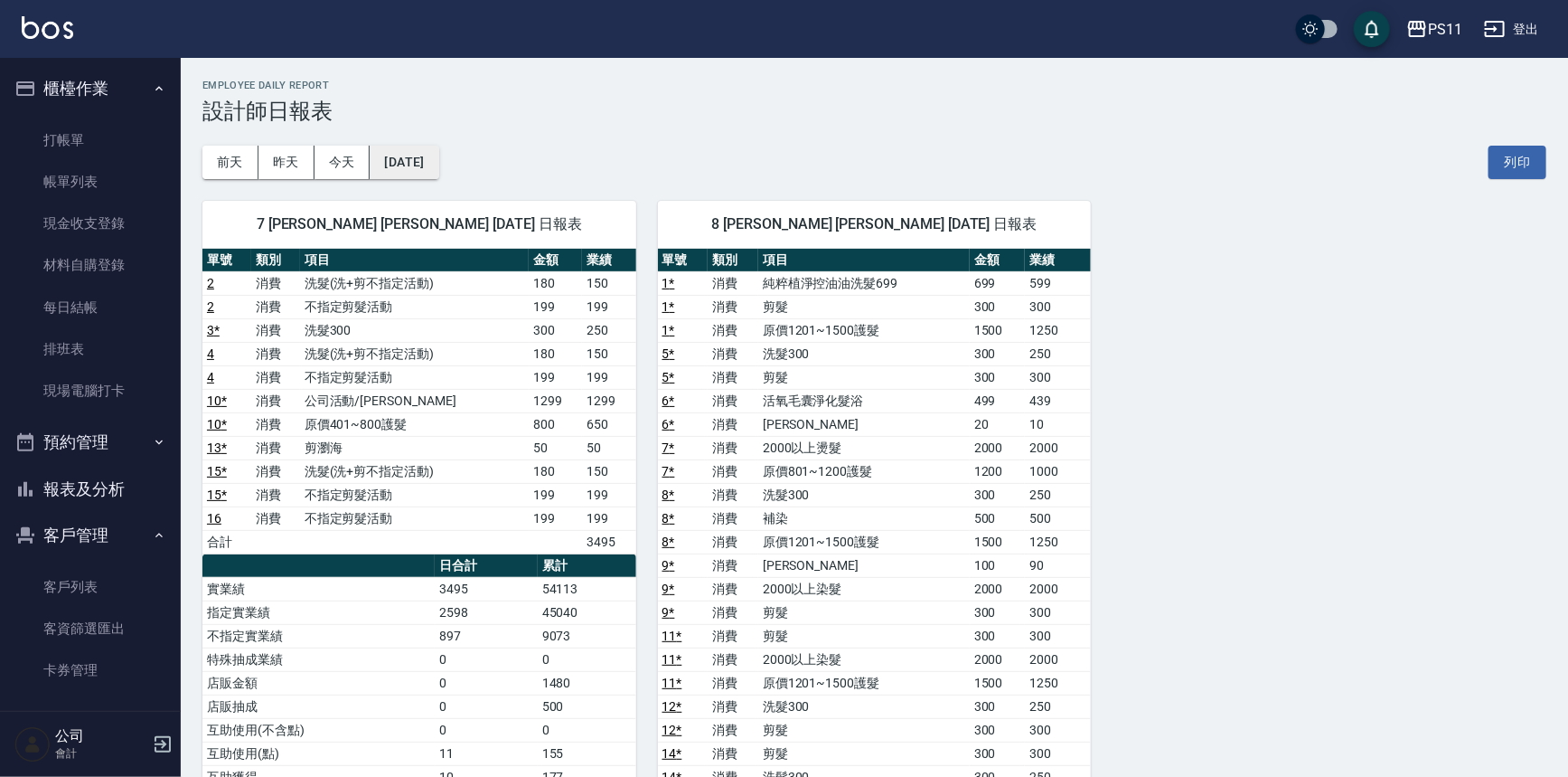
click at [438, 163] on button "[DATE]" at bounding box center [404, 162] width 69 height 33
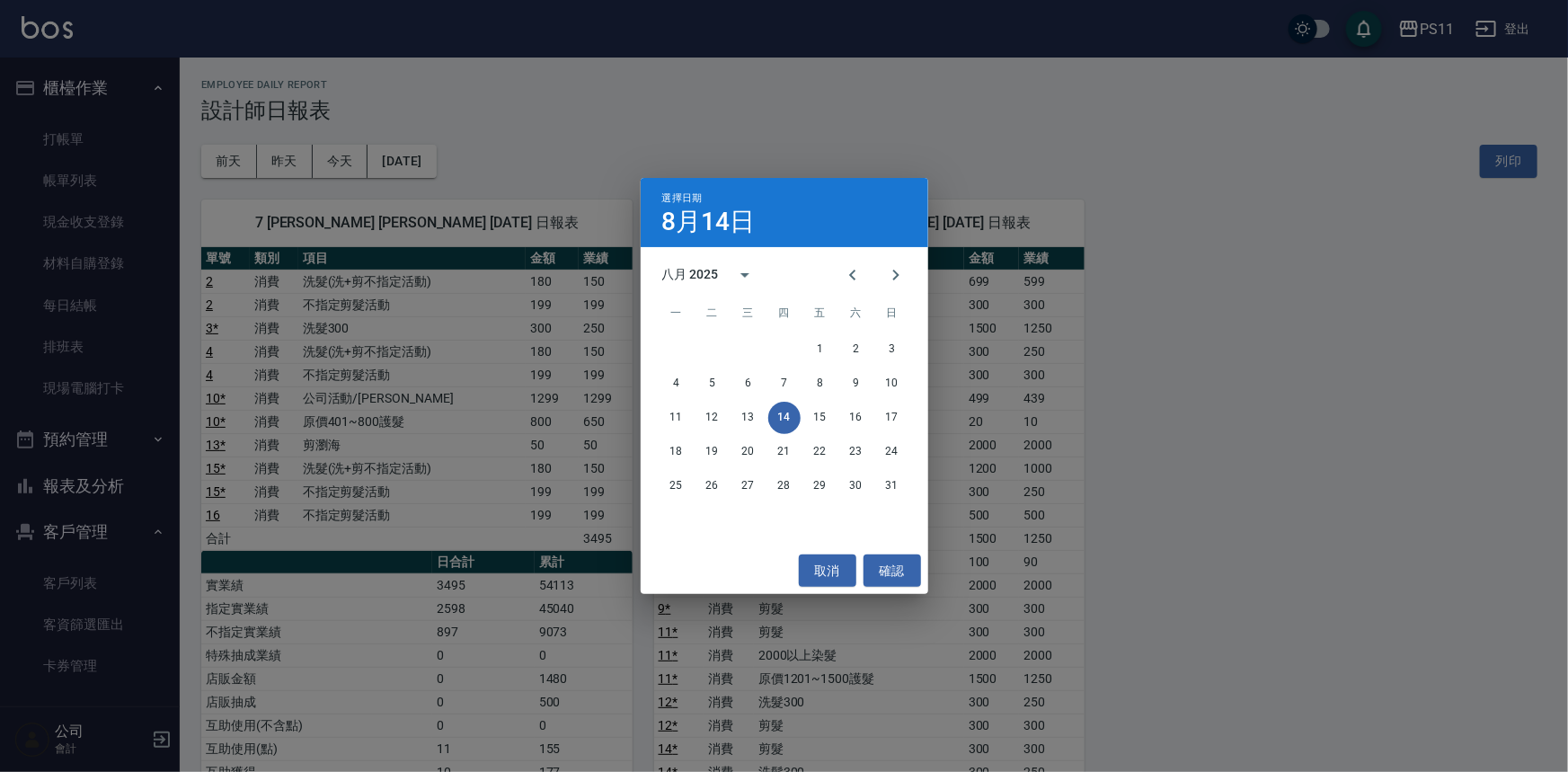
click at [852, 122] on div "選擇日期 [DATE] 八月 2025 一 二 三 四 五 六 日 1 2 3 4 5 6 7 8 9 10 11 12 13 14 15 16 17 18 …" at bounding box center [784, 386] width 1568 height 772
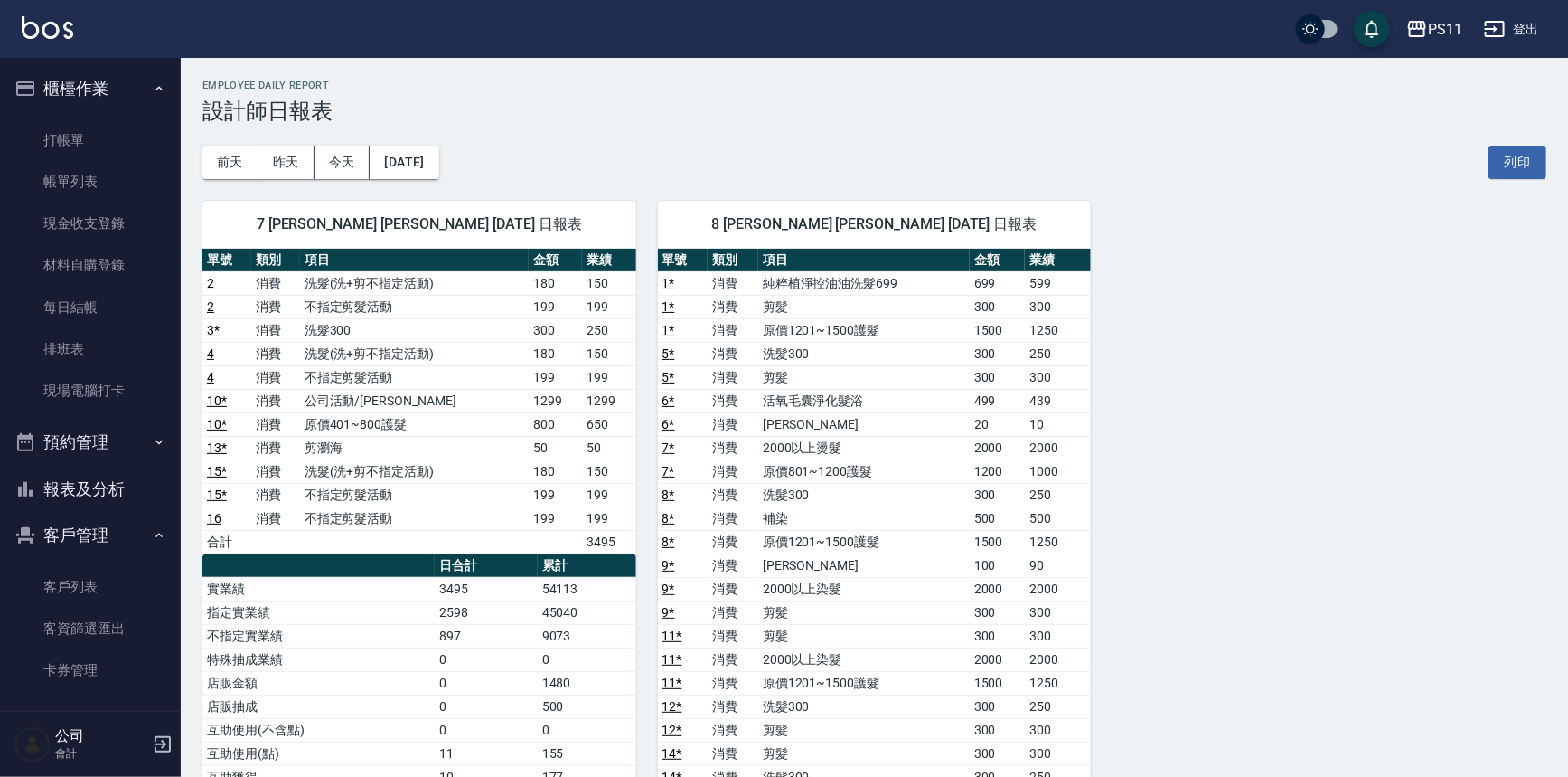
click at [145, 477] on button "報表及分析" at bounding box center [91, 489] width 166 height 47
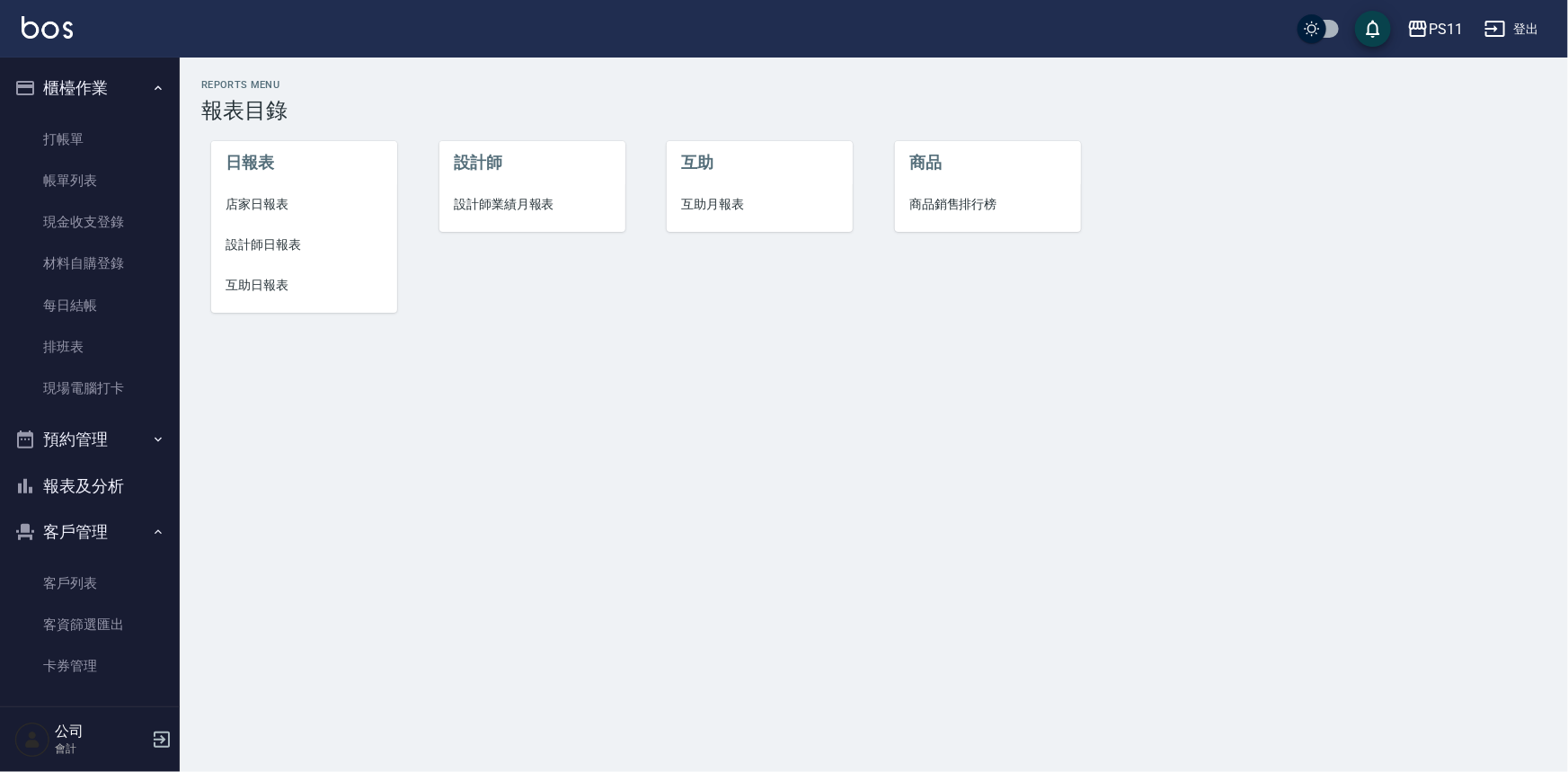
click at [535, 206] on span "設計師業績月報表" at bounding box center [532, 205] width 157 height 19
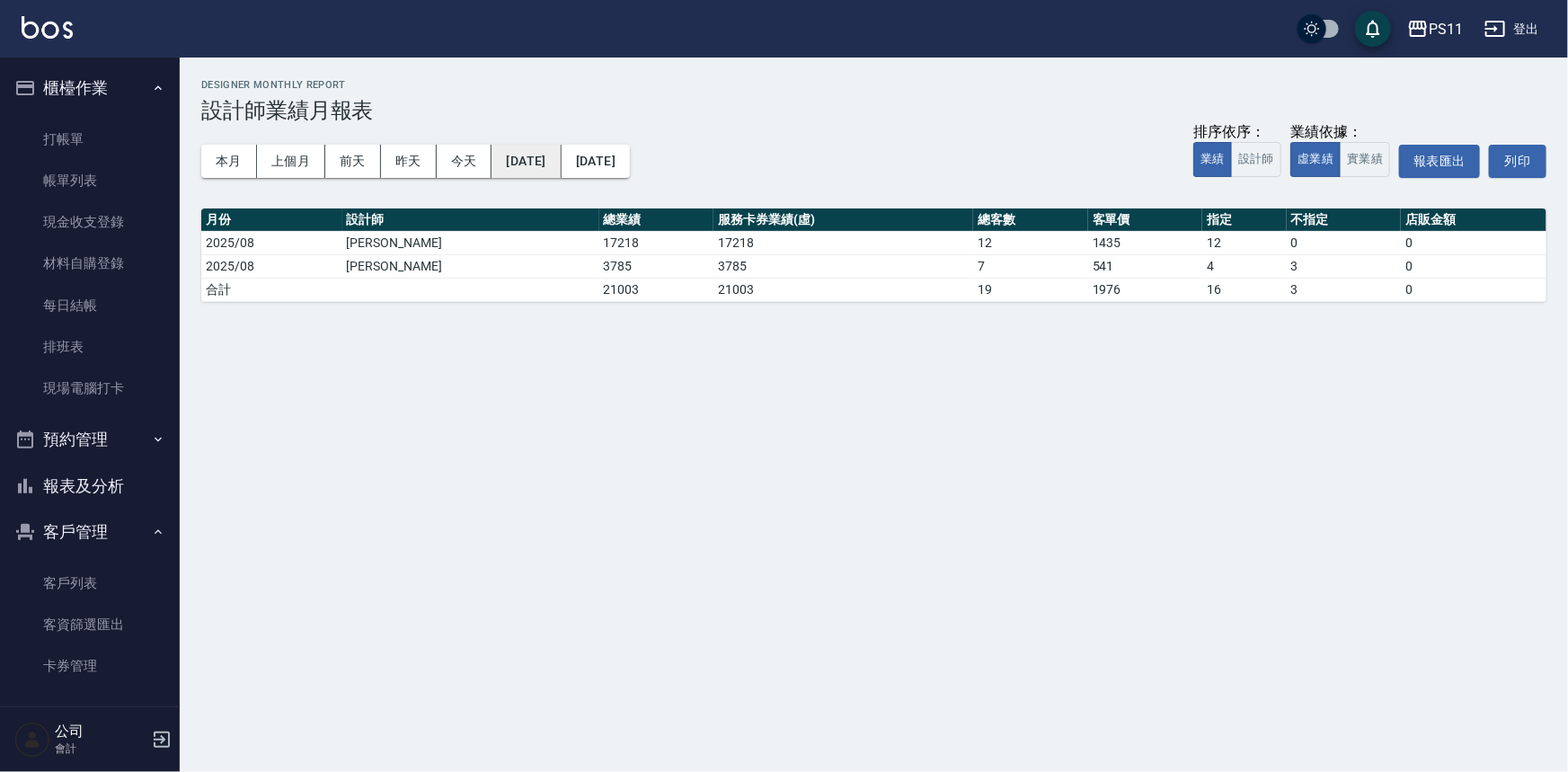
click at [561, 170] on button "[DATE]" at bounding box center [526, 161] width 69 height 33
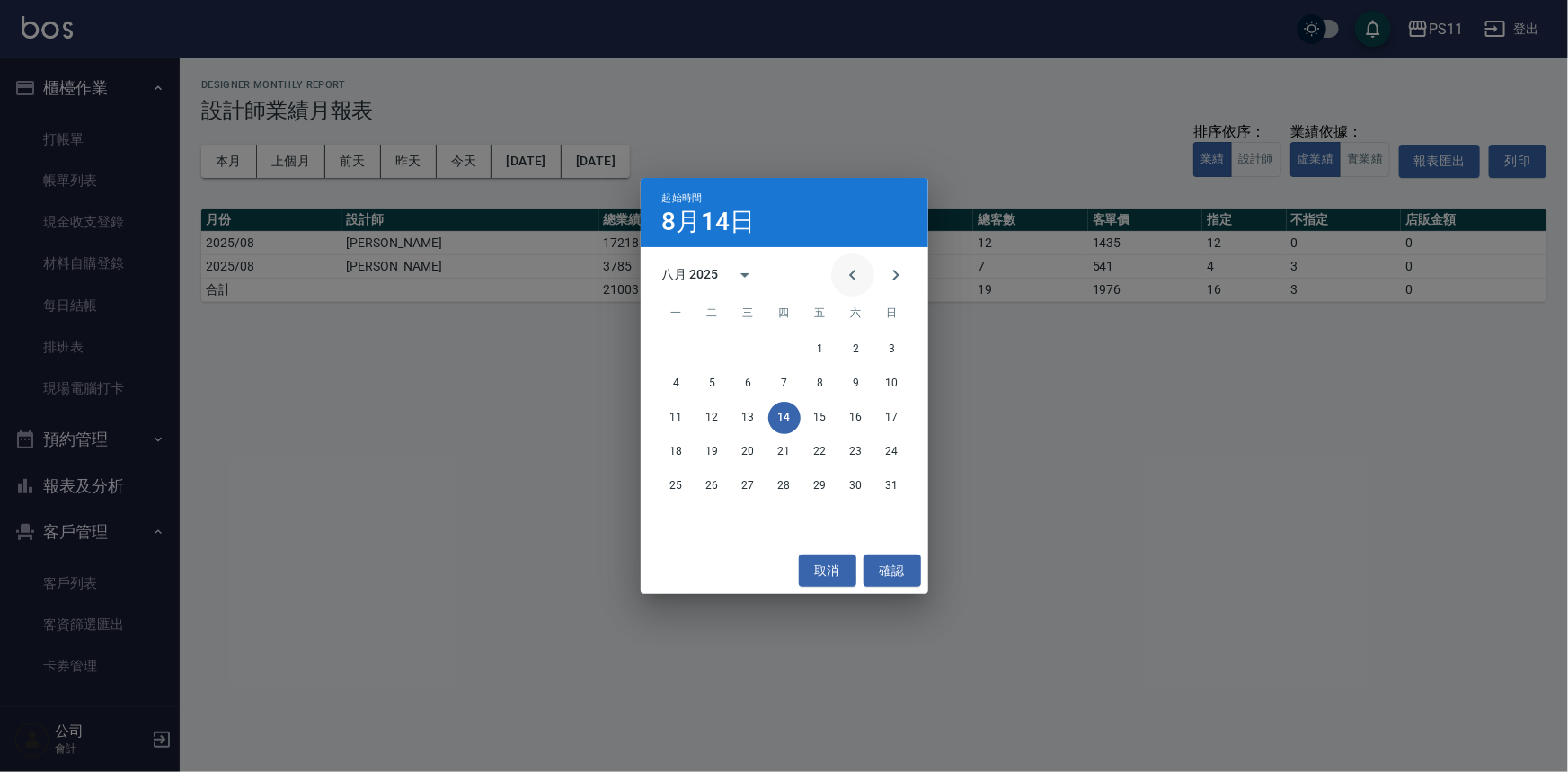
click at [843, 269] on icon "Previous month" at bounding box center [853, 274] width 22 height 22
click at [853, 269] on icon "Previous month" at bounding box center [852, 274] width 7 height 10
click at [858, 269] on icon "Previous month" at bounding box center [853, 274] width 22 height 22
click at [781, 344] on button "1" at bounding box center [784, 349] width 32 height 32
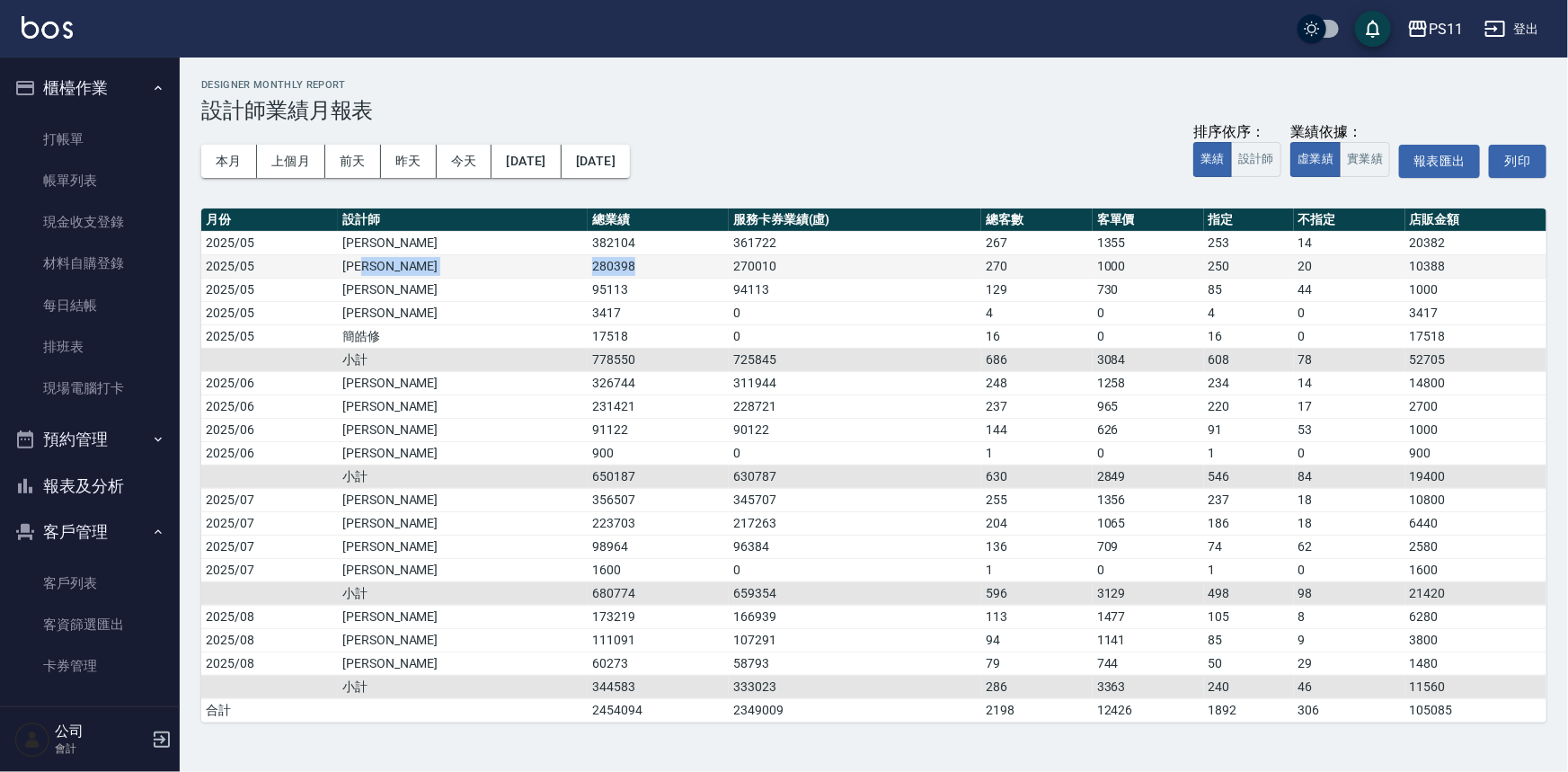
drag, startPoint x: 470, startPoint y: 264, endPoint x: 531, endPoint y: 276, distance: 62.2
click at [531, 276] on tr "2025/05 [PERSON_NAME]280398 270010 270 1000 250 20 10388" at bounding box center [874, 266] width 1345 height 24
click at [587, 276] on td "280398" at bounding box center [657, 266] width 141 height 24
drag, startPoint x: 486, startPoint y: 265, endPoint x: 533, endPoint y: 271, distance: 47.4
click at [587, 271] on td "280398" at bounding box center [657, 266] width 141 height 24
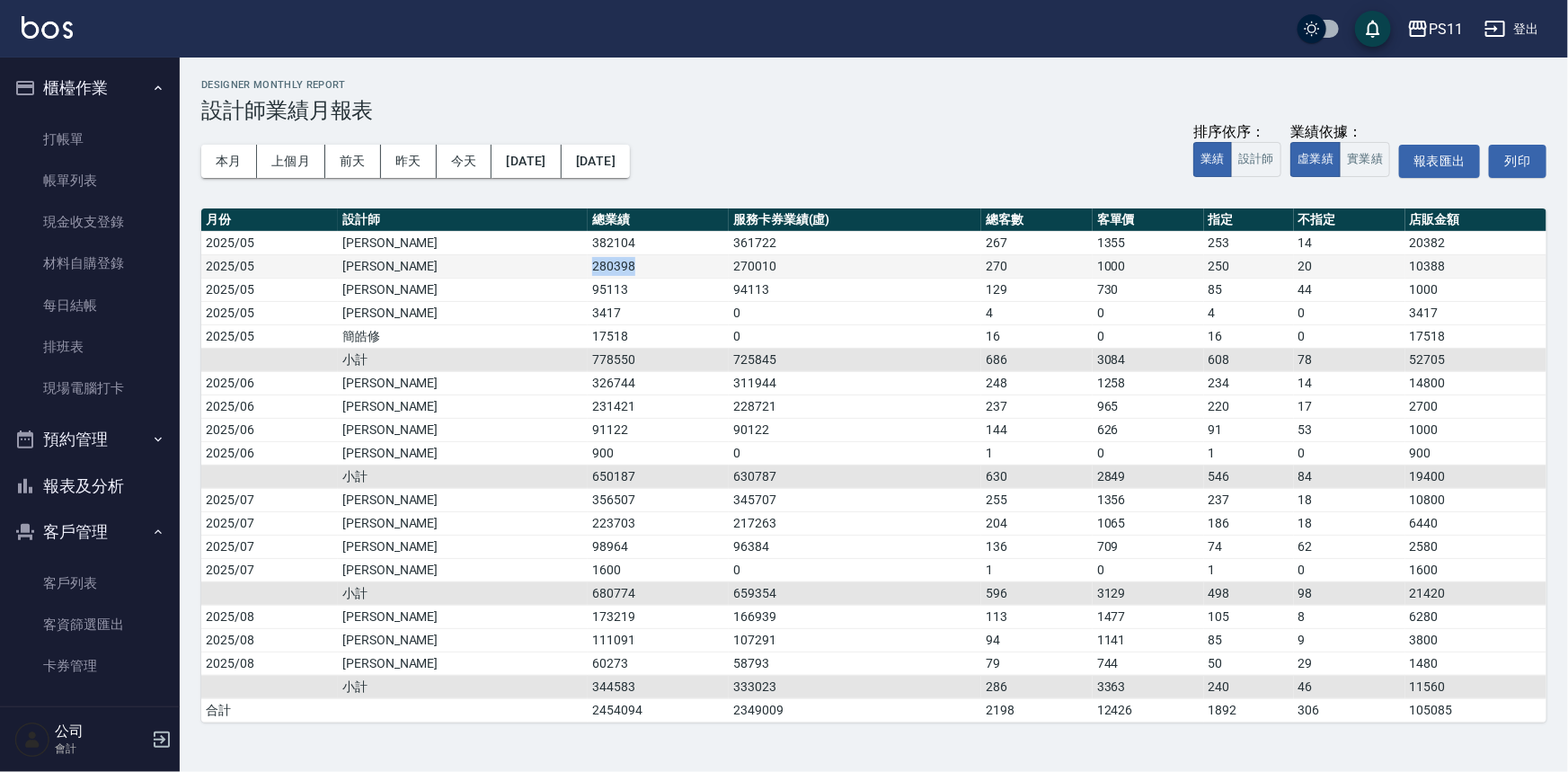
click at [587, 272] on td "280398" at bounding box center [657, 266] width 141 height 24
drag, startPoint x: 470, startPoint y: 400, endPoint x: 555, endPoint y: 404, distance: 85.1
click at [555, 404] on tr "2025/06 [PERSON_NAME]231421 228721 237 965 220 17 2700" at bounding box center [874, 406] width 1345 height 24
click at [587, 405] on td "231421" at bounding box center [657, 406] width 141 height 24
drag, startPoint x: 475, startPoint y: 519, endPoint x: 555, endPoint y: 521, distance: 80.0
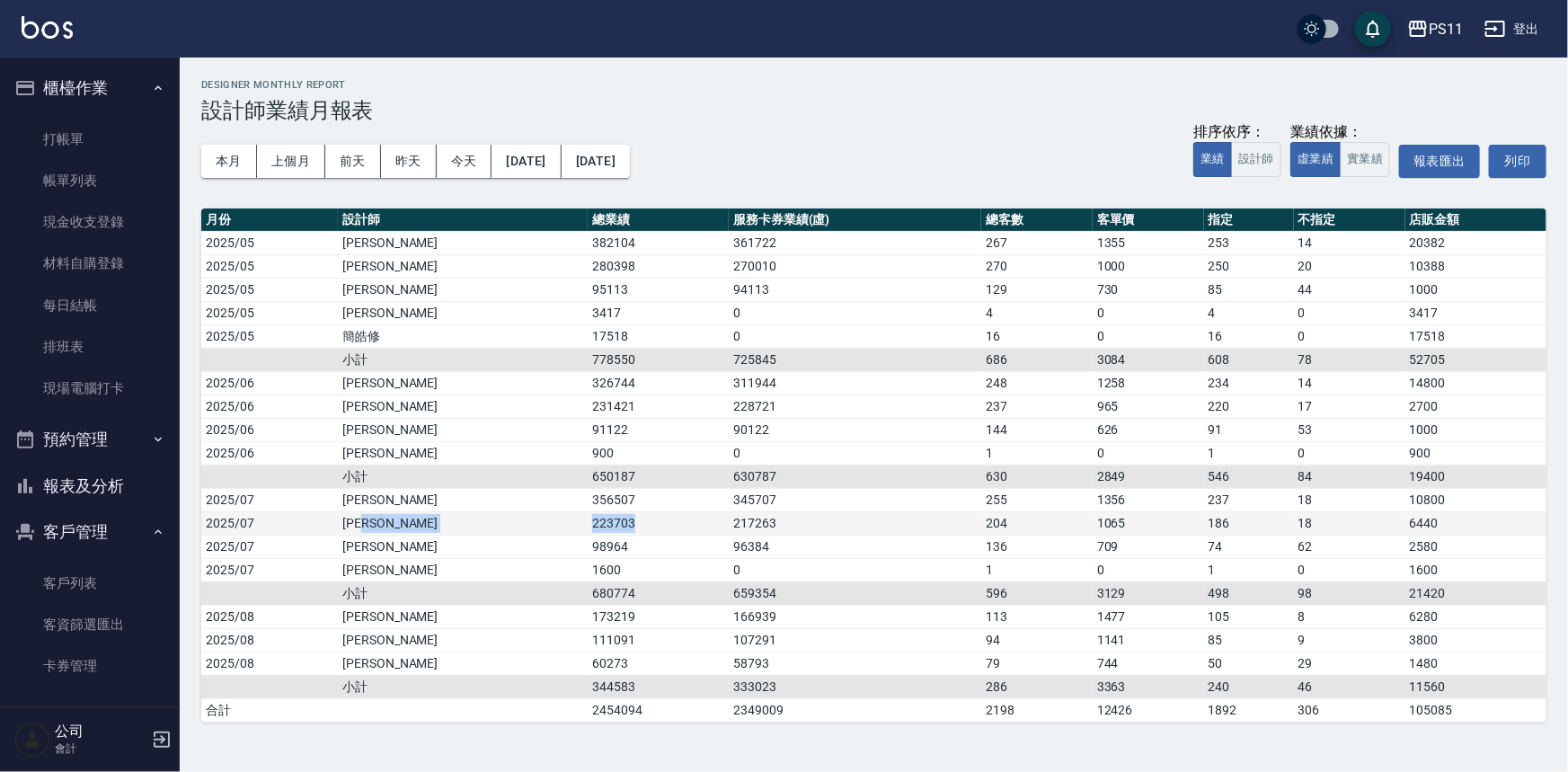
click at [555, 521] on tr "2025/07 [PERSON_NAME]223703 217263 204 1065 186 18 6440" at bounding box center [874, 523] width 1345 height 24
click at [587, 521] on td "223703" at bounding box center [657, 523] width 141 height 24
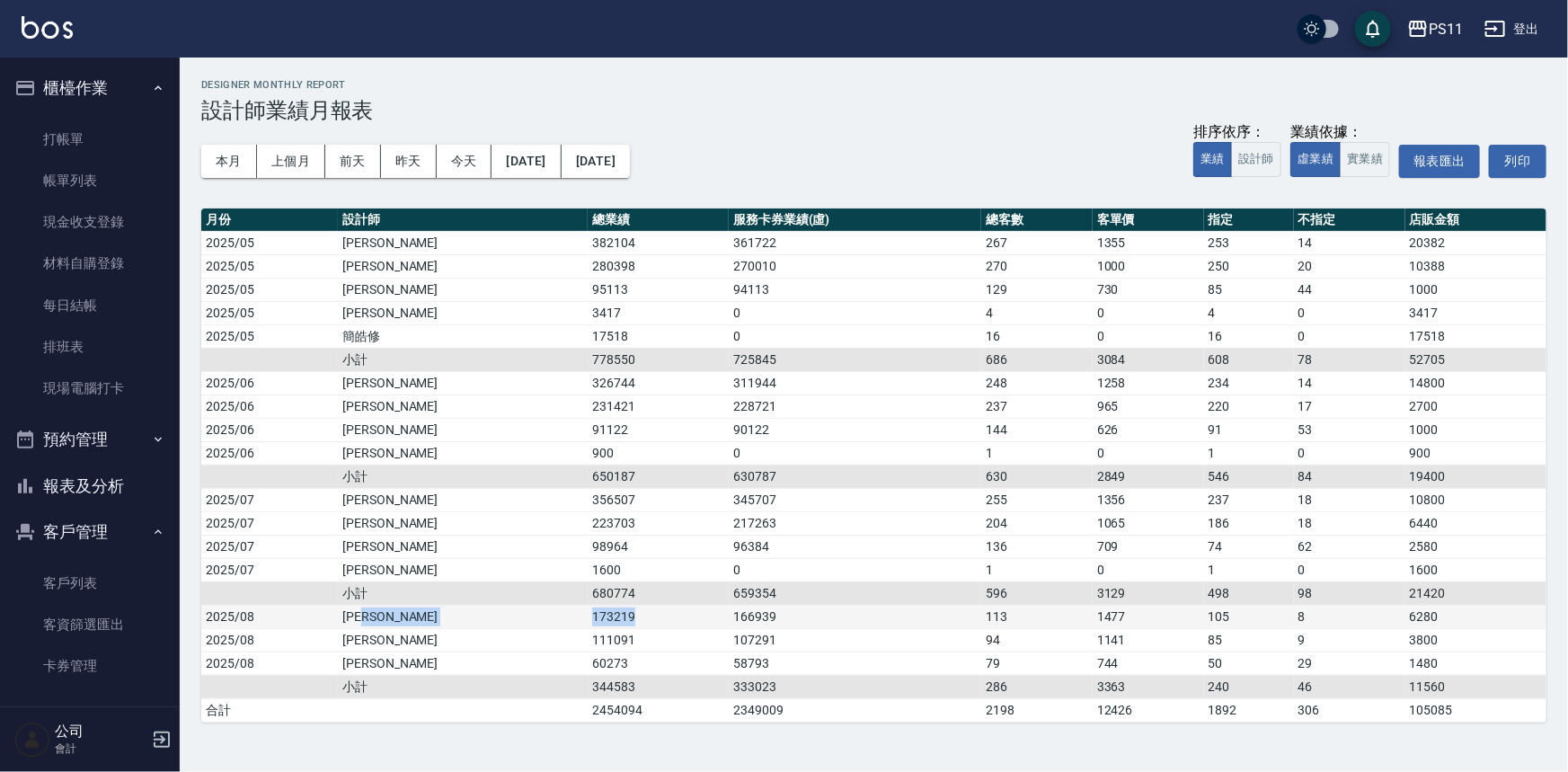
drag, startPoint x: 577, startPoint y: 616, endPoint x: 546, endPoint y: 627, distance: 32.9
click at [611, 616] on tr "2025/08 [PERSON_NAME]173219 166939 113 1477 105 8 6280" at bounding box center [874, 616] width 1345 height 24
click at [587, 628] on td "111091" at bounding box center [657, 639] width 141 height 24
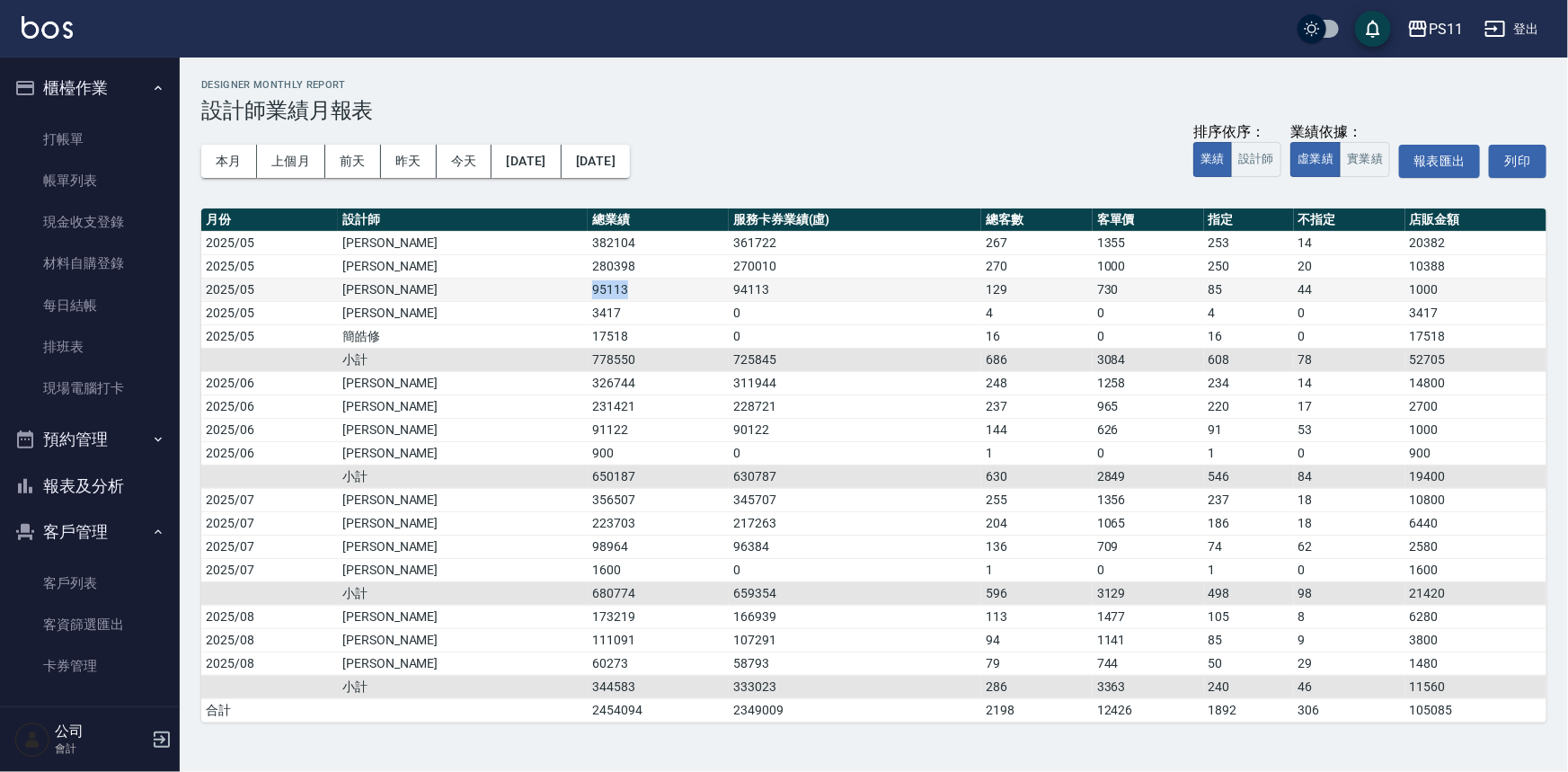
drag, startPoint x: 476, startPoint y: 285, endPoint x: 518, endPoint y: 289, distance: 42.2
click at [587, 289] on td "95113" at bounding box center [657, 289] width 141 height 24
drag, startPoint x: 470, startPoint y: 424, endPoint x: 520, endPoint y: 428, distance: 50.2
click at [520, 428] on tr "2025/06 [PERSON_NAME]91122 90122 144 626 91 53 1000" at bounding box center [874, 429] width 1345 height 24
drag, startPoint x: 497, startPoint y: 531, endPoint x: 530, endPoint y: 531, distance: 33.0
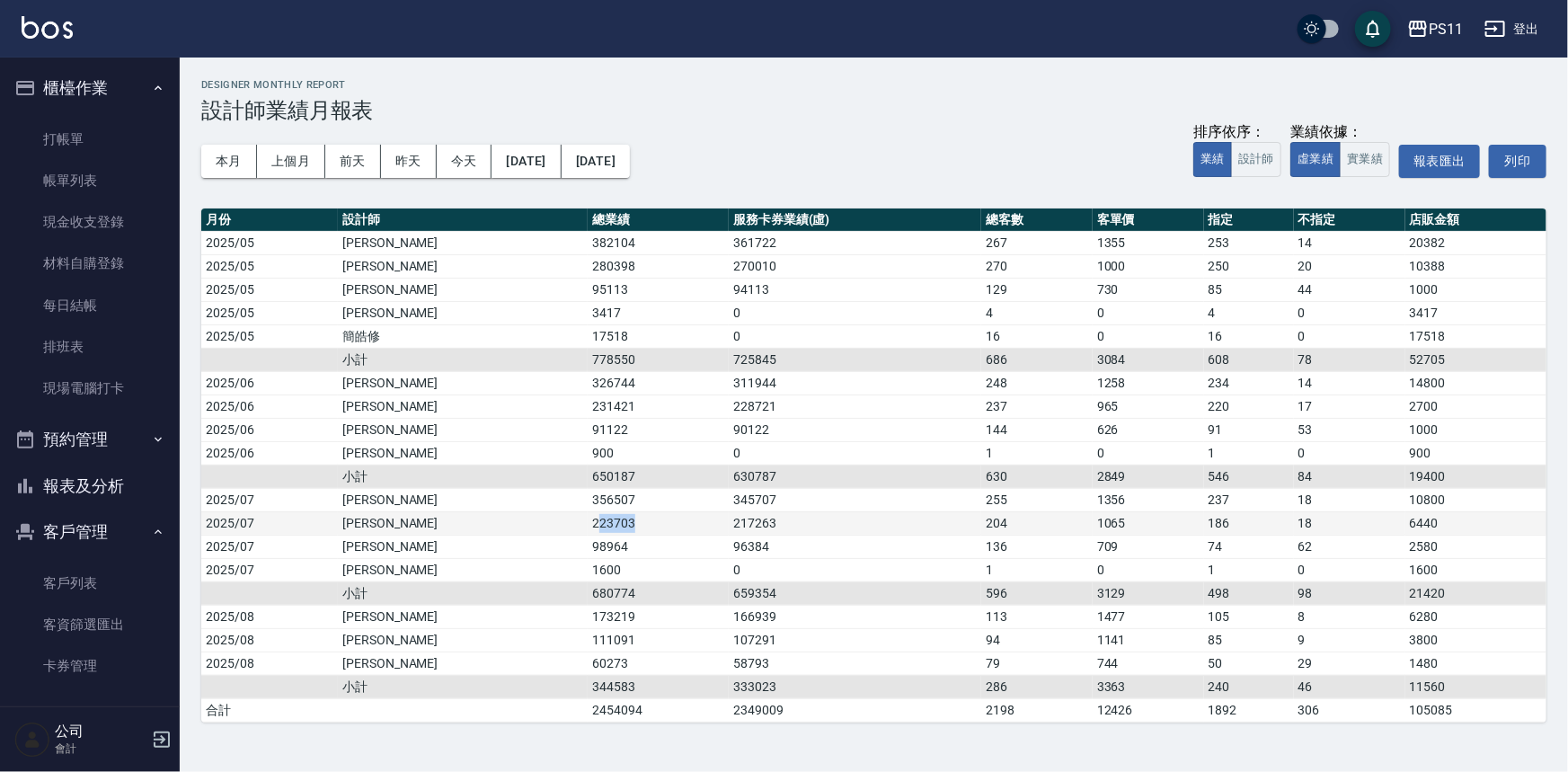
click at [587, 531] on td "223703" at bounding box center [657, 523] width 141 height 24
drag, startPoint x: 459, startPoint y: 565, endPoint x: 483, endPoint y: 543, distance: 32.6
click at [469, 551] on tbody "2025/05 [PERSON_NAME]382104 361722 267 1355 253 14 20382 2025/05 [PERSON_NAME]2…" at bounding box center [874, 475] width 1345 height 490
click at [587, 297] on td "95113" at bounding box center [657, 289] width 141 height 24
drag, startPoint x: 475, startPoint y: 287, endPoint x: 528, endPoint y: 297, distance: 53.9
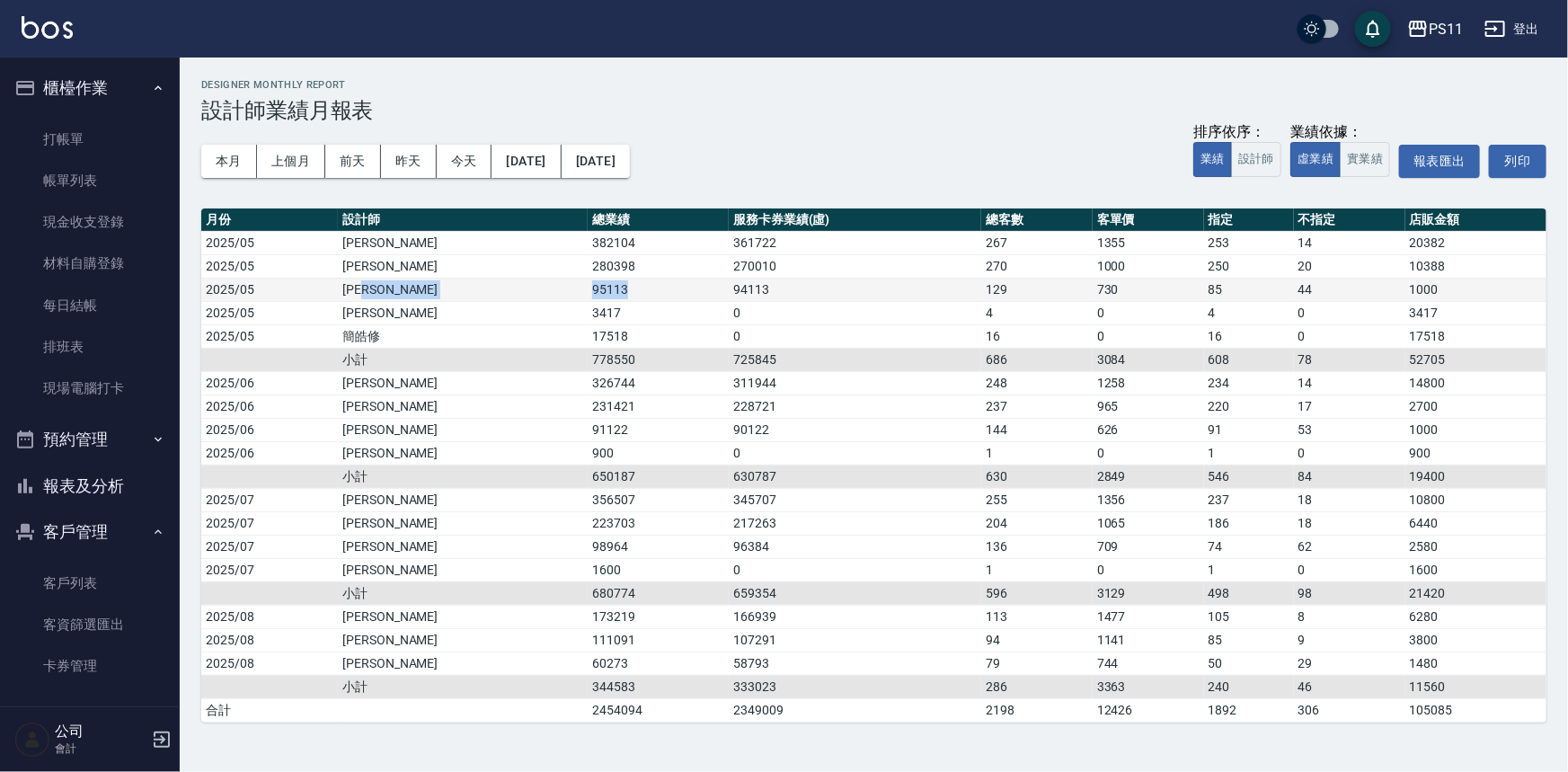
click at [528, 297] on tr "2025/05 [PERSON_NAME]95113 94113 129 730 85 44 1000" at bounding box center [874, 289] width 1345 height 24
drag, startPoint x: 500, startPoint y: 427, endPoint x: 520, endPoint y: 423, distance: 20.4
click at [520, 423] on tr "2025/06 [PERSON_NAME]91122 90122 144 626 91 53 1000" at bounding box center [874, 429] width 1345 height 24
drag, startPoint x: 473, startPoint y: 541, endPoint x: 561, endPoint y: 554, distance: 89.0
click at [561, 554] on tr "2025/07 [PERSON_NAME]98964 96384 136 709 74 62 2580" at bounding box center [874, 546] width 1345 height 24
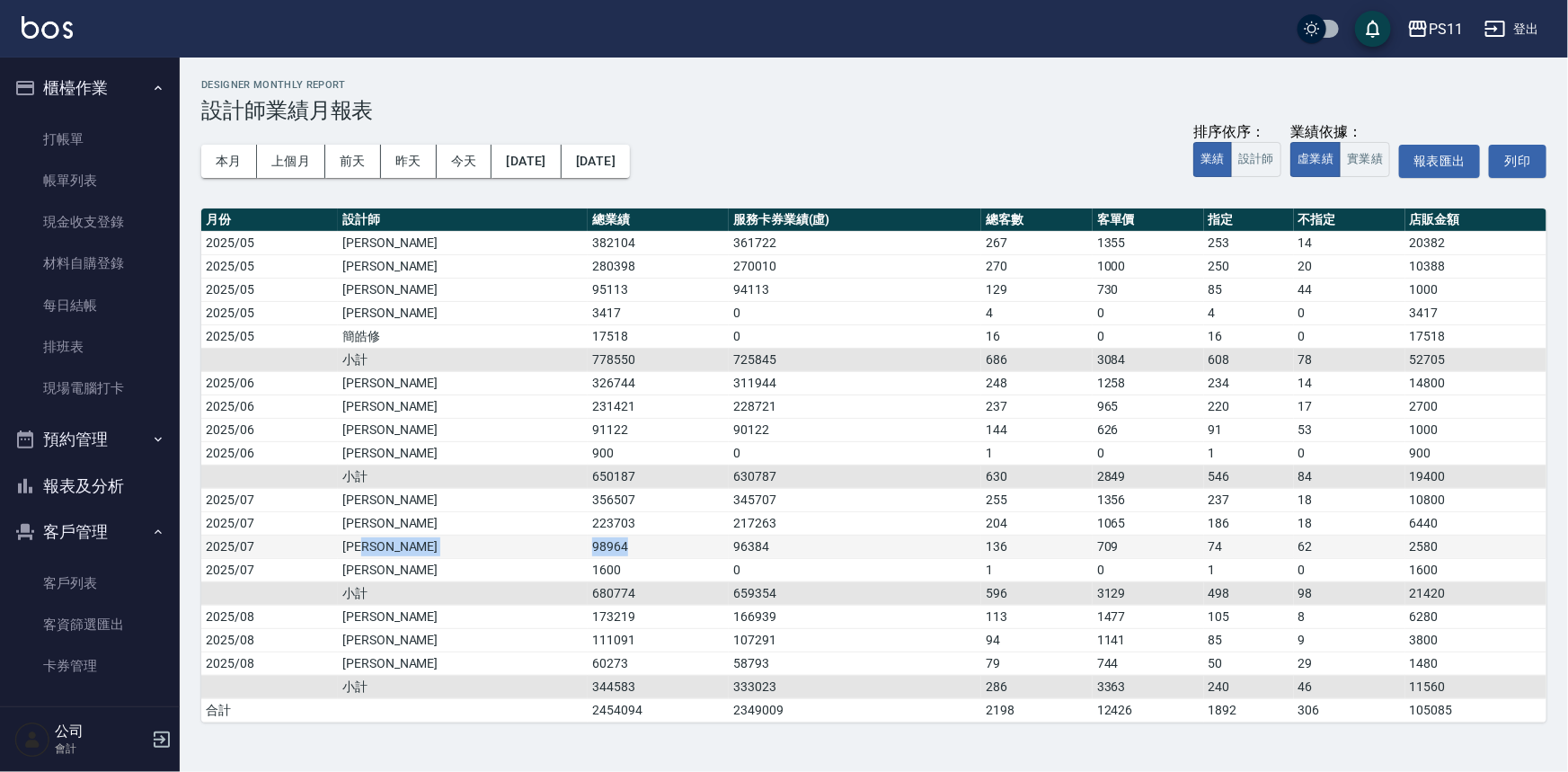
click at [587, 554] on td "98964" at bounding box center [657, 546] width 141 height 24
drag, startPoint x: 463, startPoint y: 662, endPoint x: 557, endPoint y: 659, distance: 94.0
click at [557, 659] on tr "2025/08 [PERSON_NAME]60273 58793 79 744 50 29 1480" at bounding box center [874, 663] width 1345 height 24
drag, startPoint x: 557, startPoint y: 658, endPoint x: 473, endPoint y: 537, distance: 147.3
click at [587, 657] on td "60273" at bounding box center [657, 663] width 141 height 24
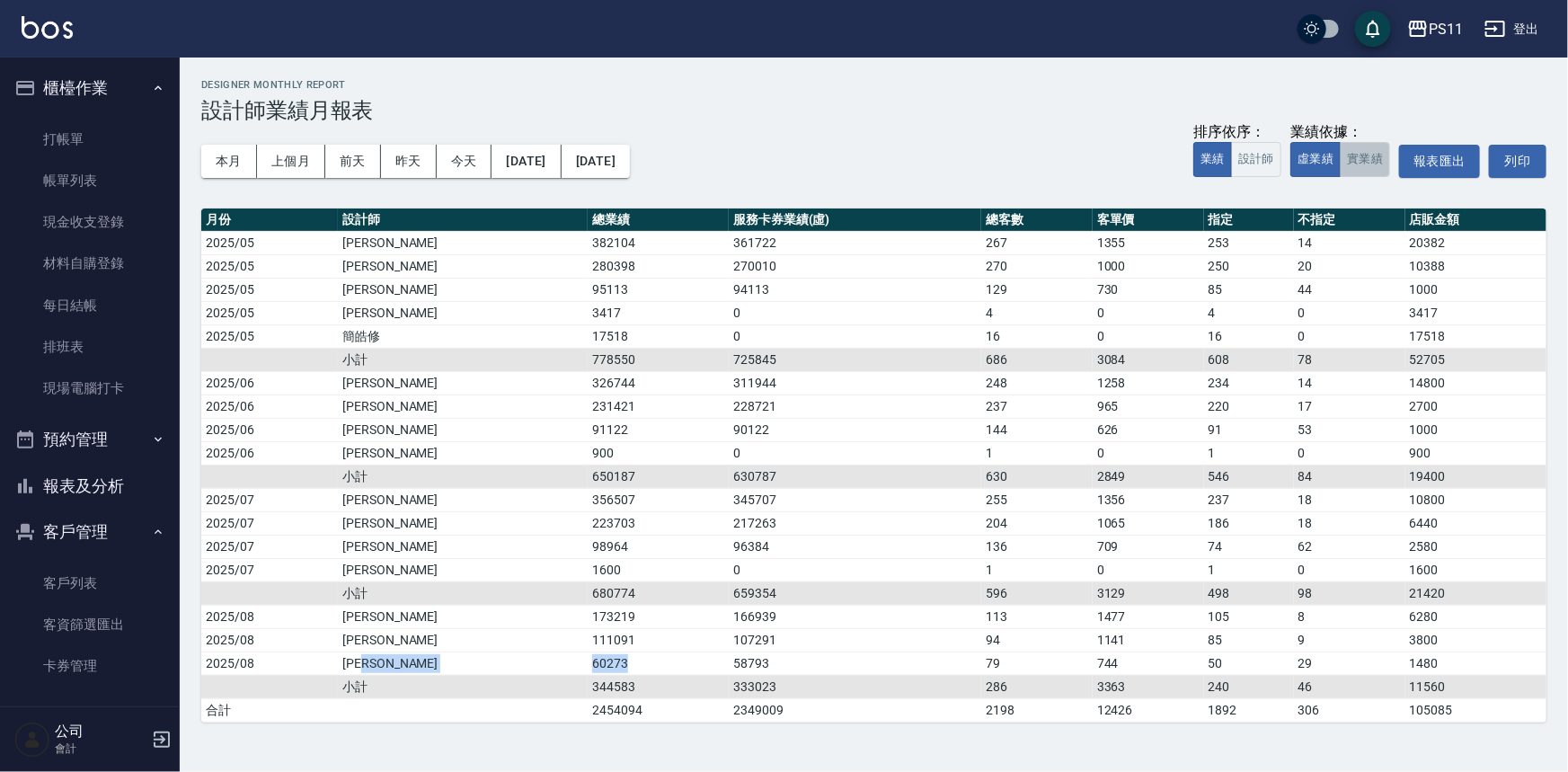
click at [1367, 162] on button "實業績" at bounding box center [1364, 159] width 50 height 35
drag, startPoint x: 471, startPoint y: 524, endPoint x: 544, endPoint y: 530, distance: 73.2
click at [544, 530] on tr "2025/07 [PERSON_NAME]213223 206783 204 1014 186 18 6440" at bounding box center [874, 523] width 1345 height 24
click at [587, 530] on td "213223" at bounding box center [657, 523] width 141 height 24
click at [587, 529] on td "213223" at bounding box center [657, 523] width 141 height 24
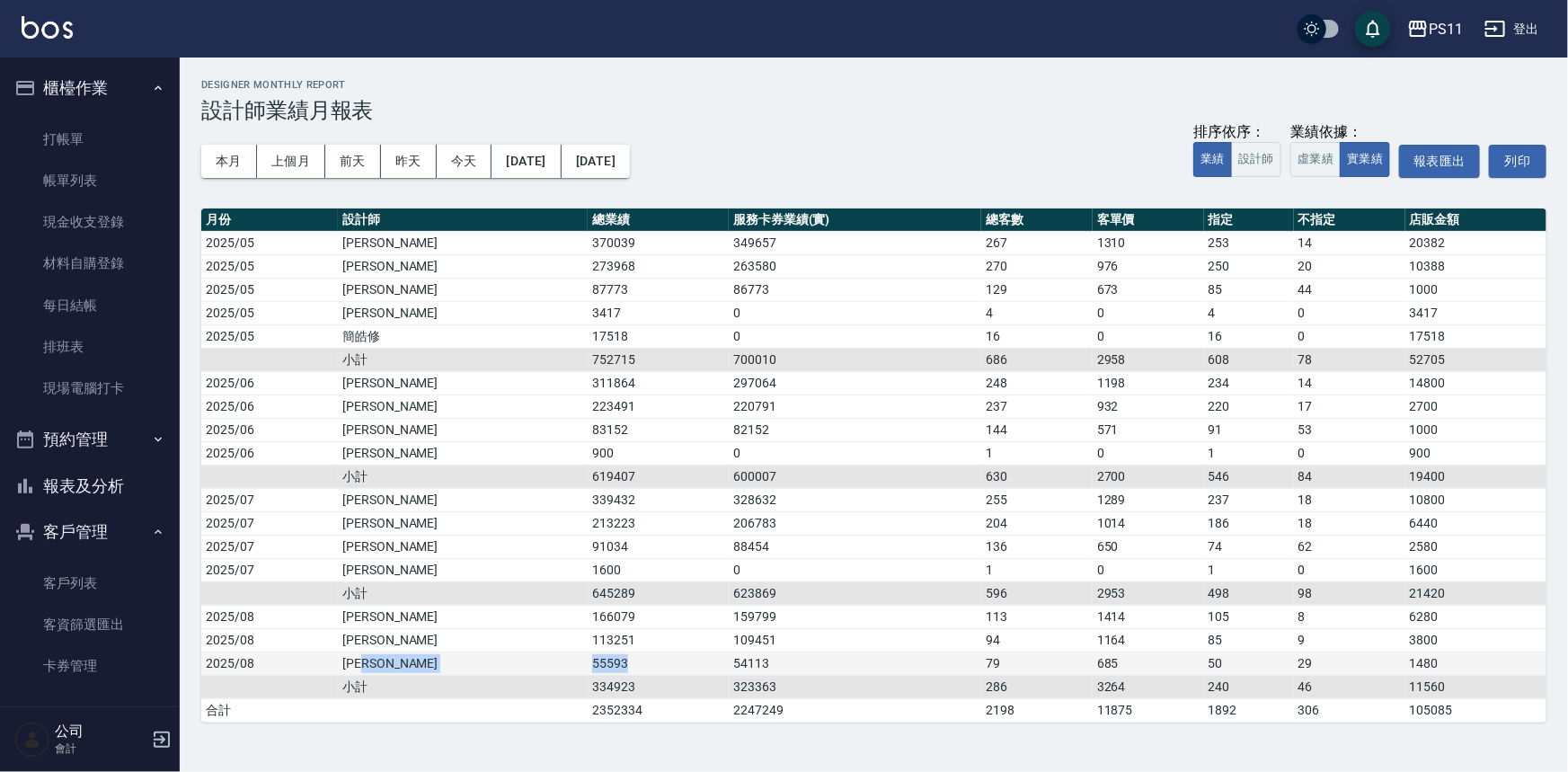
drag, startPoint x: 472, startPoint y: 656, endPoint x: 532, endPoint y: 662, distance: 60.3
click at [532, 662] on tr "2025/08 [PERSON_NAME]55593 54113 79 685 50 29 1480" at bounding box center [874, 663] width 1345 height 24
click at [587, 662] on td "55593" at bounding box center [657, 663] width 141 height 24
click at [70, 479] on button "報表及分析" at bounding box center [90, 486] width 165 height 46
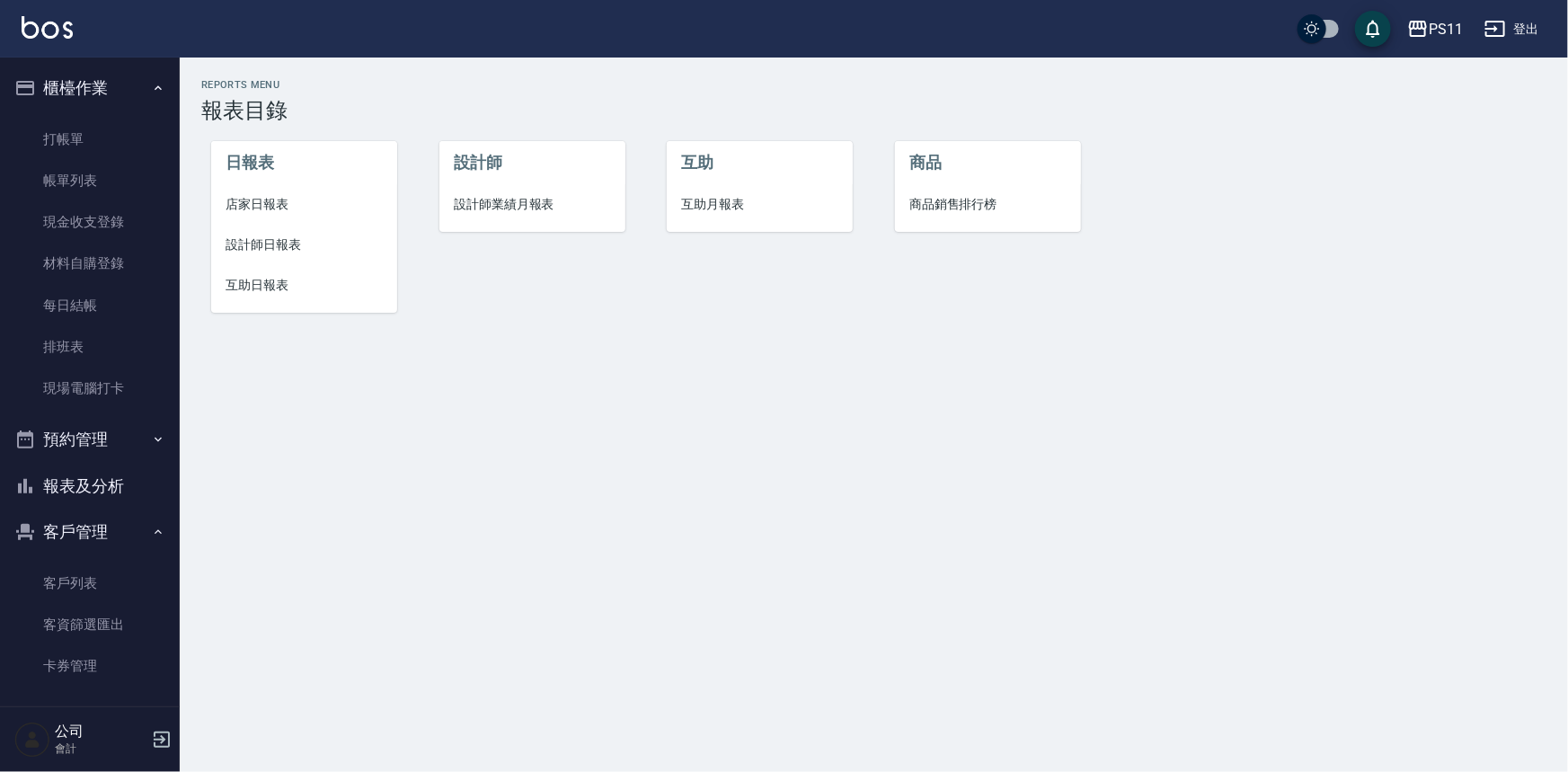
click at [279, 204] on span "店家日報表" at bounding box center [304, 205] width 157 height 19
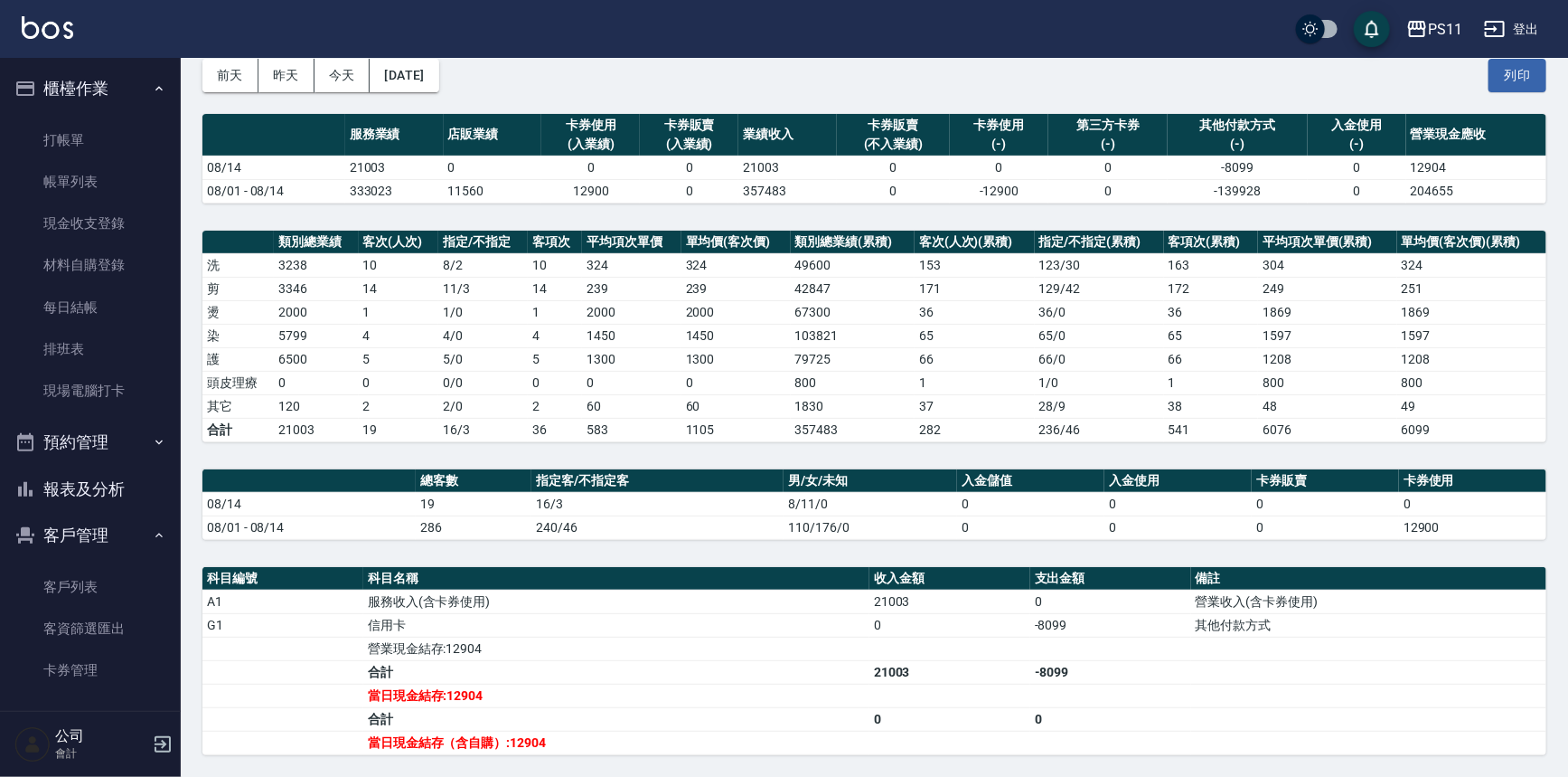
scroll to position [163, 0]
